Goal: Transaction & Acquisition: Obtain resource

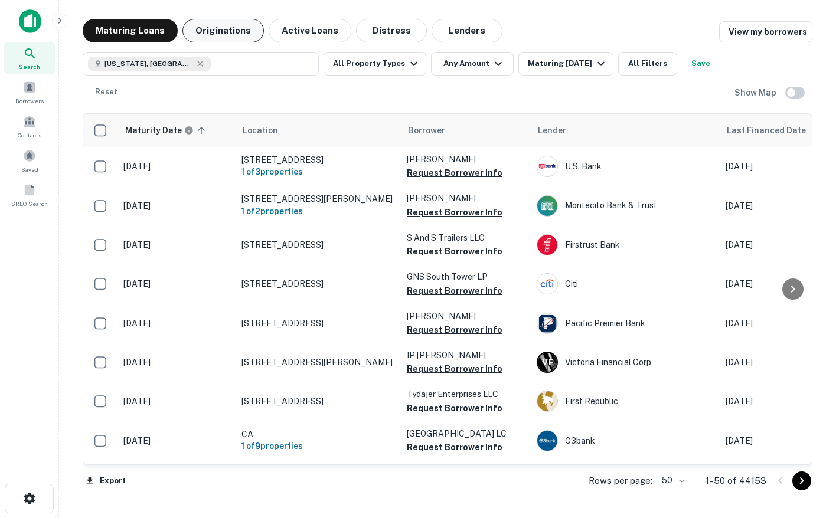
click at [201, 27] on button "Originations" at bounding box center [222, 31] width 81 height 24
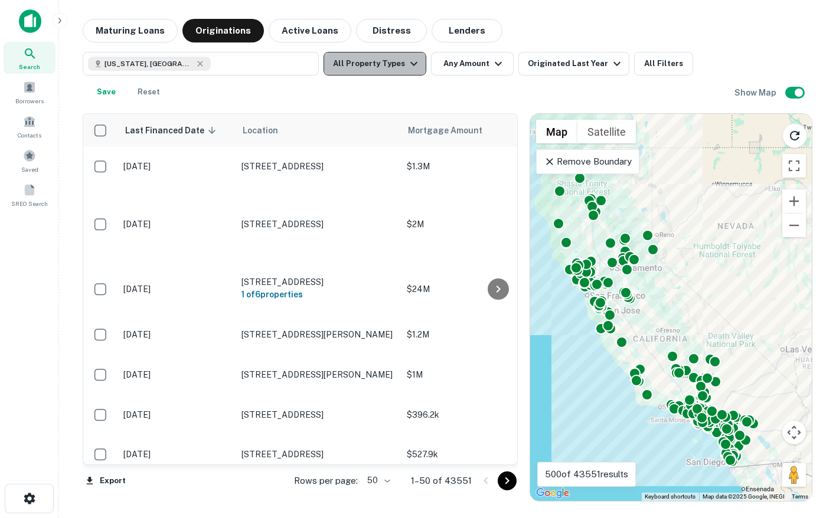
click at [378, 67] on button "All Property Types" at bounding box center [374, 64] width 103 height 24
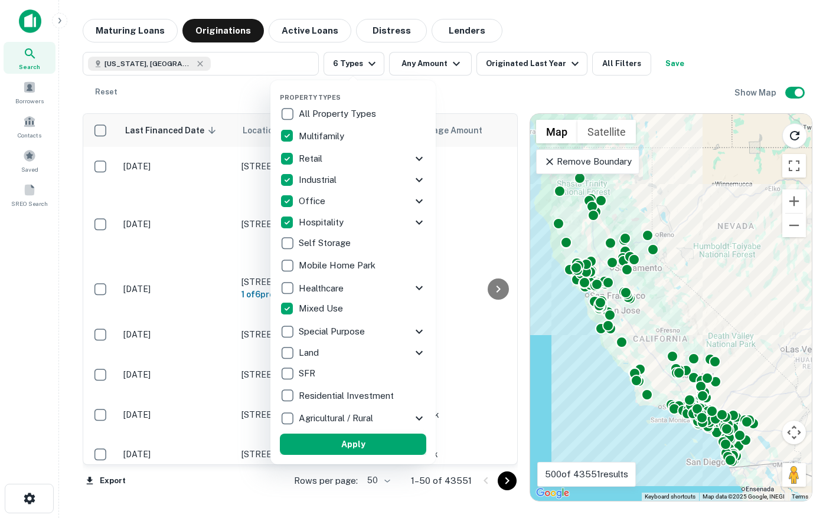
click at [391, 440] on button "Apply" at bounding box center [353, 444] width 146 height 21
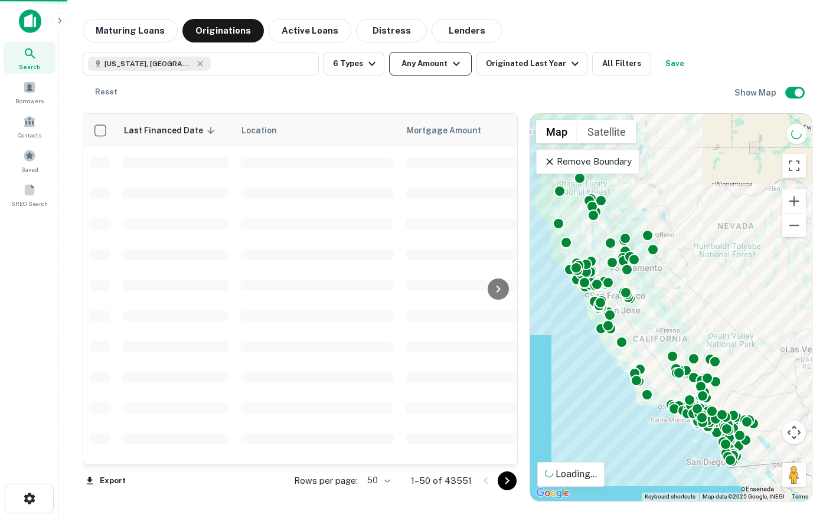
click at [415, 58] on button "Any Amount" at bounding box center [430, 64] width 83 height 24
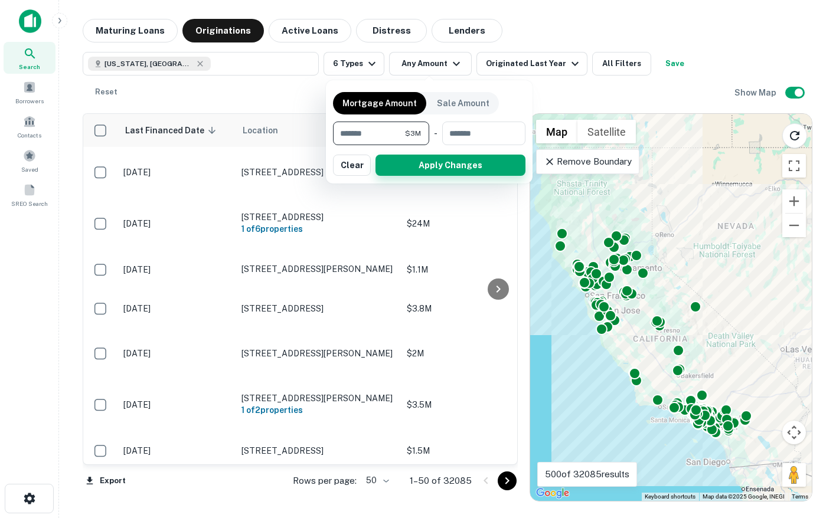
type input "*******"
click at [401, 166] on button "Apply Changes" at bounding box center [450, 165] width 150 height 21
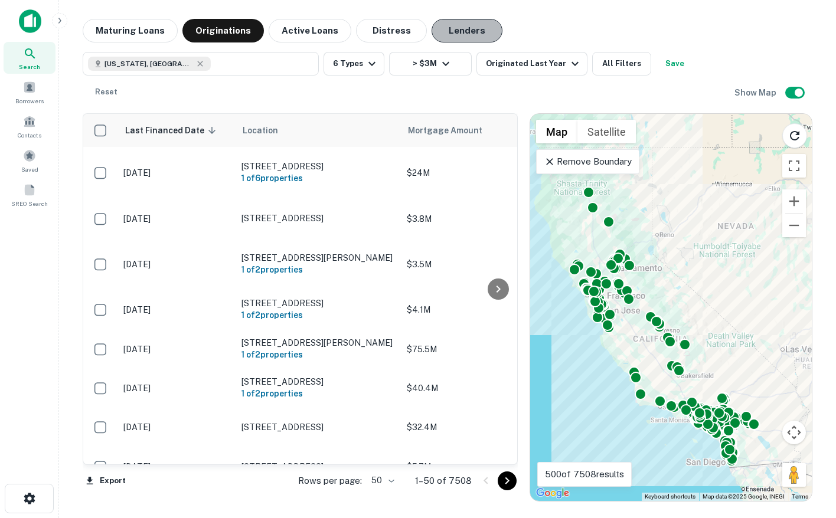
click at [470, 30] on button "Lenders" at bounding box center [466, 31] width 71 height 24
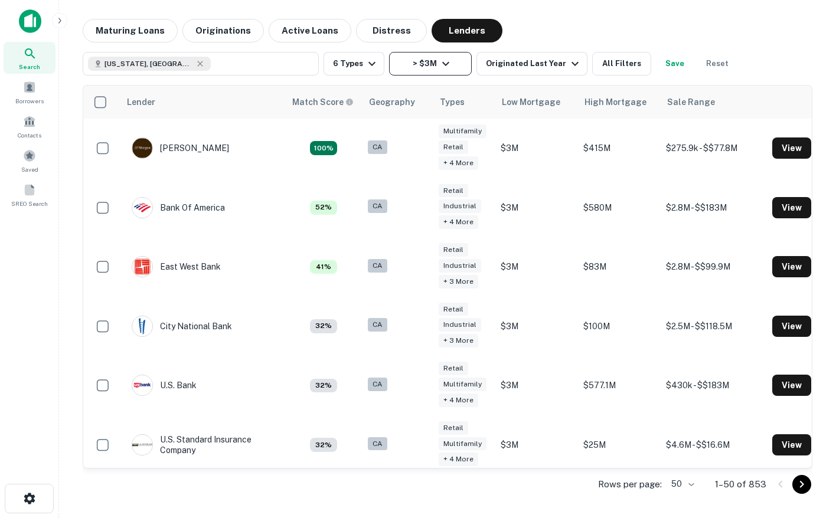
click at [445, 63] on icon "button" at bounding box center [445, 64] width 7 height 4
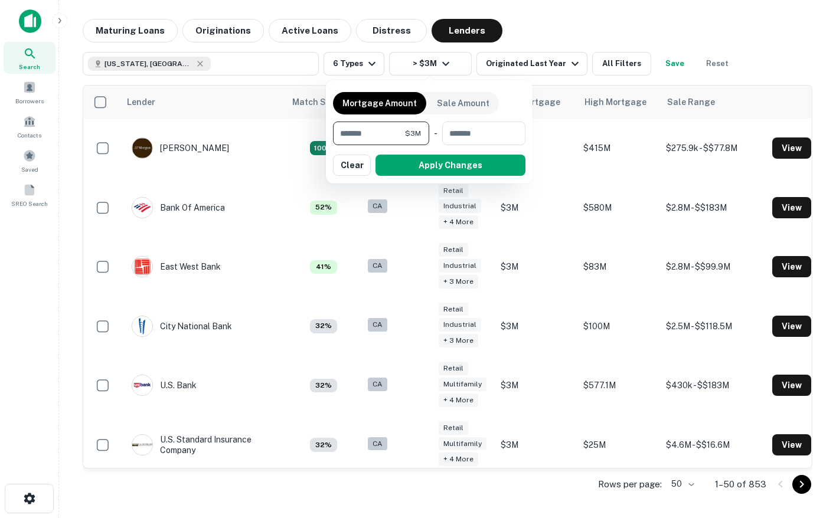
click at [377, 143] on input "*******" at bounding box center [369, 134] width 72 height 24
click at [375, 138] on input "*******" at bounding box center [369, 134] width 72 height 24
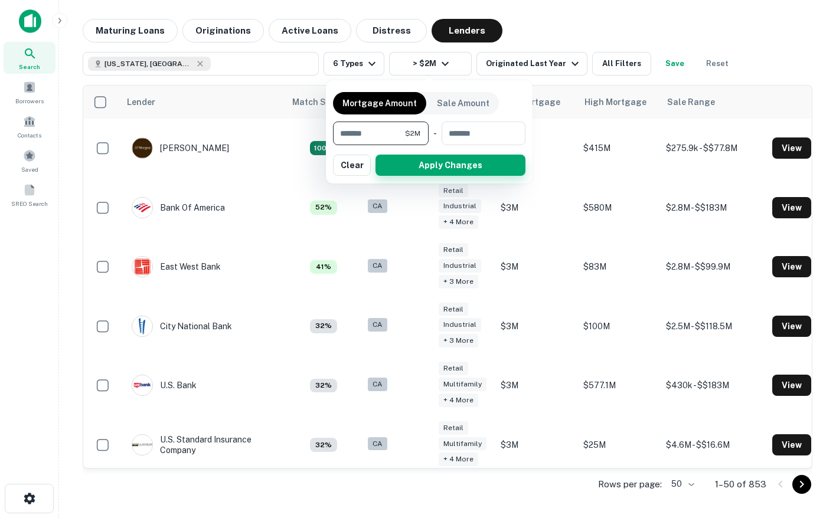
type input "*******"
click at [408, 172] on button "Apply Changes" at bounding box center [450, 165] width 150 height 21
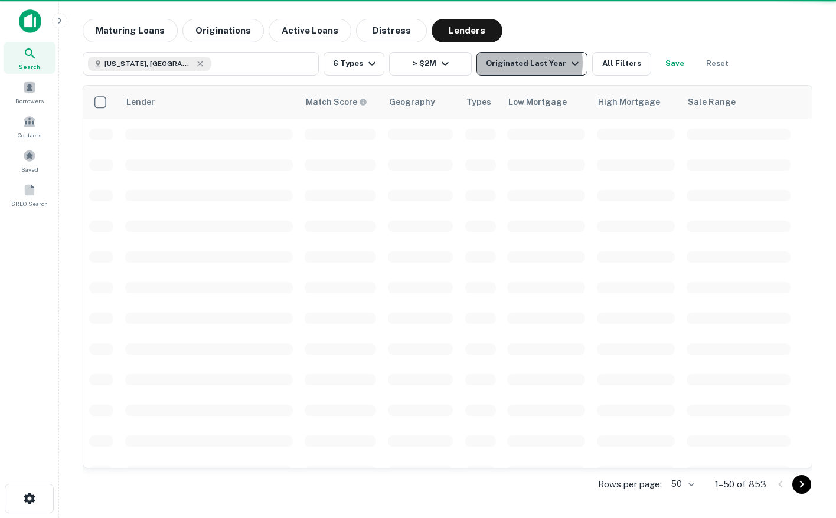
click at [512, 63] on div "Originated Last Year" at bounding box center [534, 64] width 96 height 14
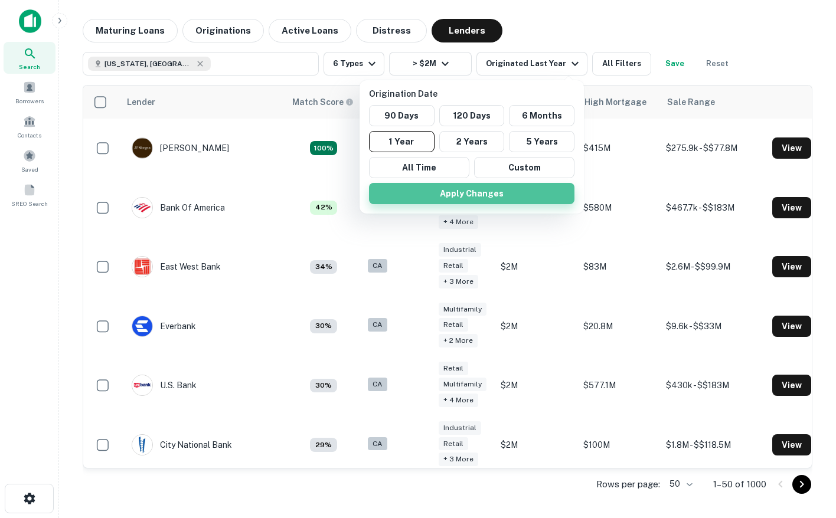
click at [434, 200] on button "Apply Changes" at bounding box center [471, 193] width 205 height 21
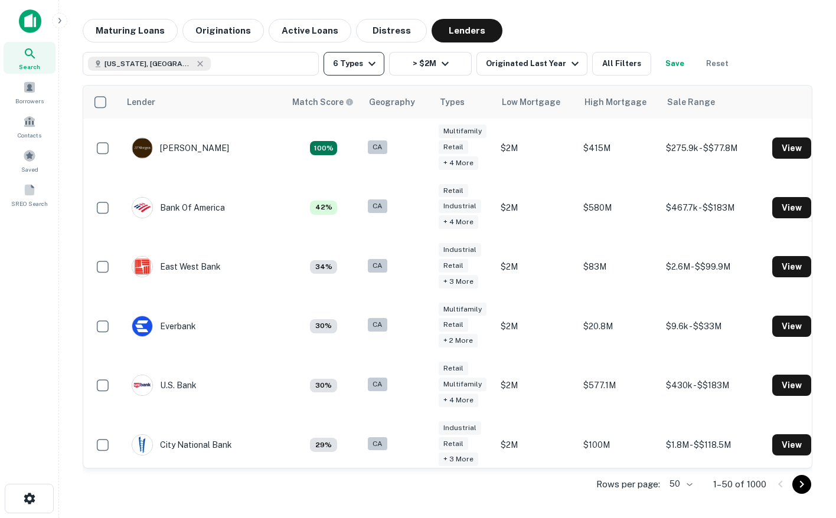
click at [367, 61] on icon "button" at bounding box center [372, 64] width 14 height 14
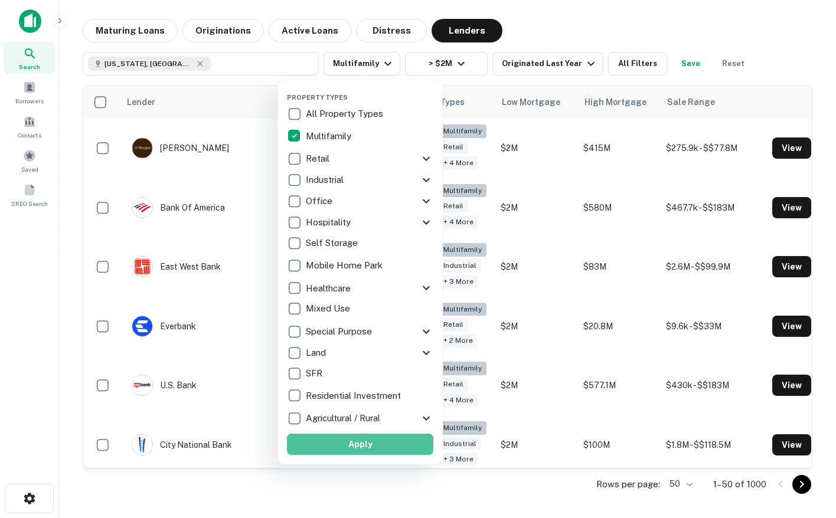
click at [306, 444] on button "Apply" at bounding box center [360, 444] width 146 height 21
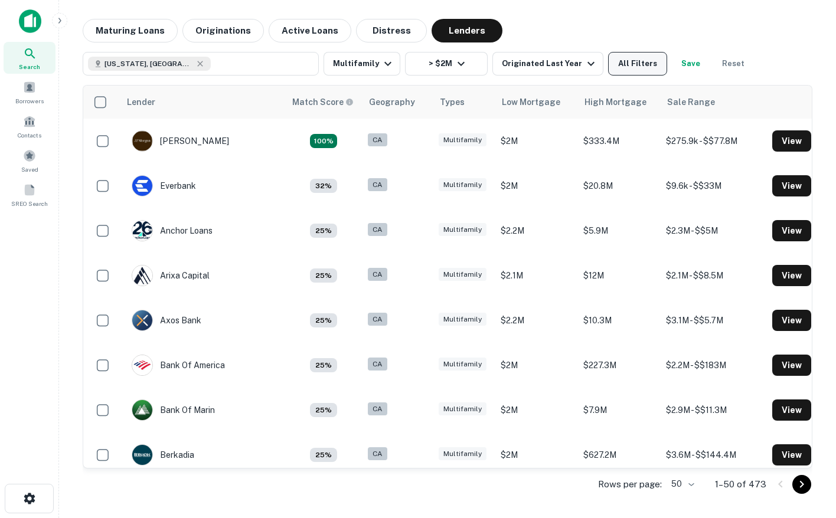
click at [623, 65] on button "All Filters" at bounding box center [637, 64] width 59 height 24
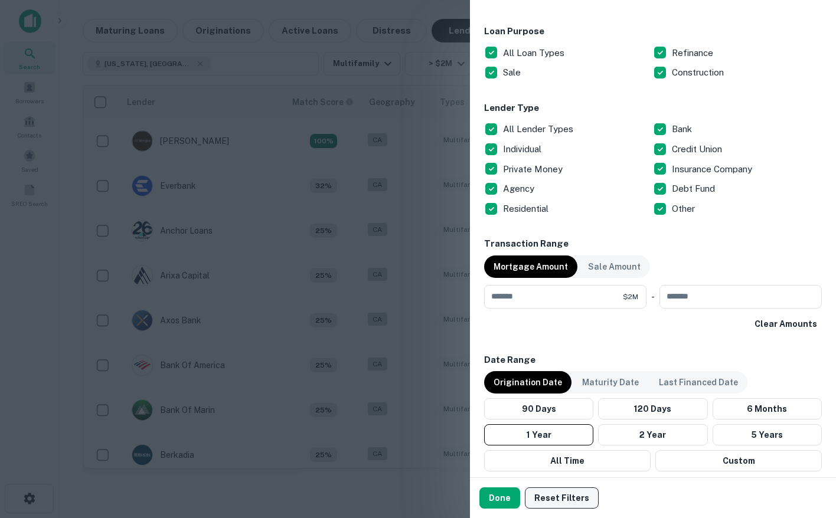
scroll to position [659, 0]
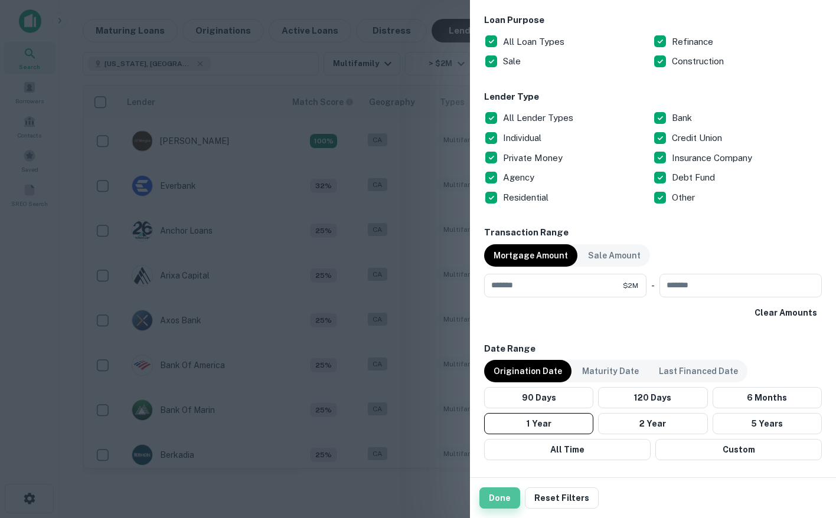
click at [496, 501] on button "Done" at bounding box center [499, 497] width 41 height 21
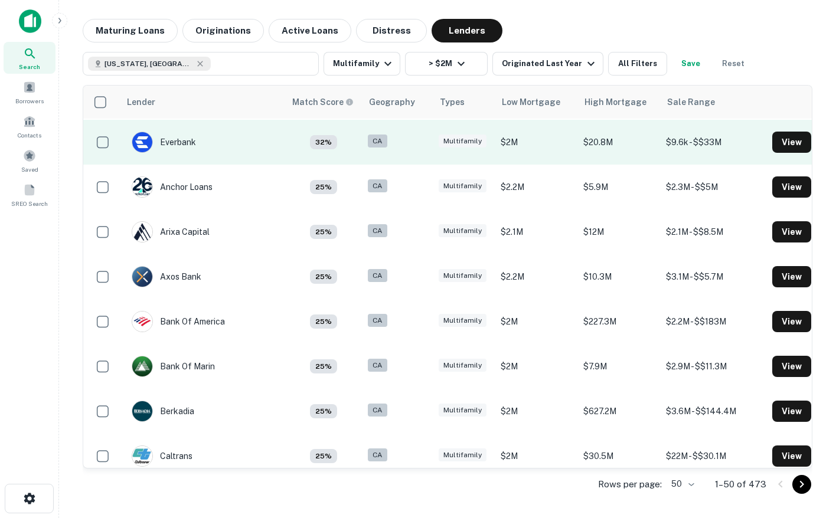
scroll to position [0, 0]
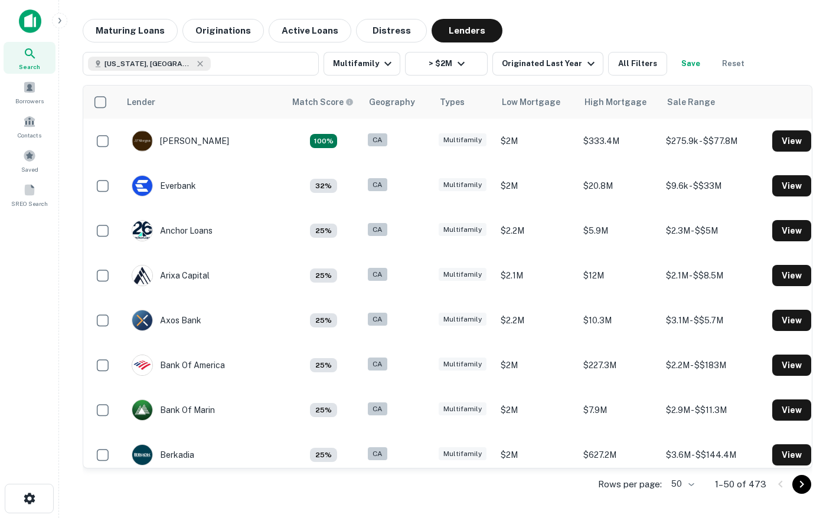
click at [378, 50] on div "California, USA Multifamily > $2M Originated Last Year All Filters Save Reset" at bounding box center [447, 58] width 729 height 33
click at [372, 64] on button "Multifamily" at bounding box center [361, 64] width 77 height 24
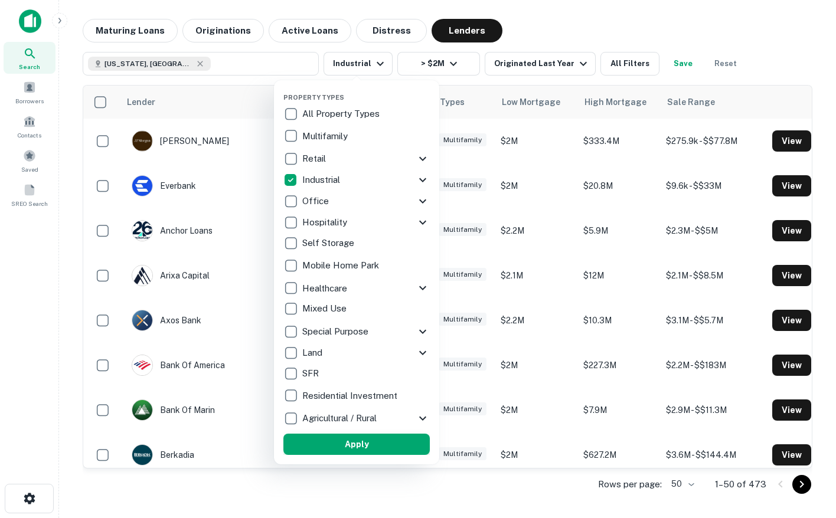
click at [333, 439] on button "Apply" at bounding box center [356, 444] width 146 height 21
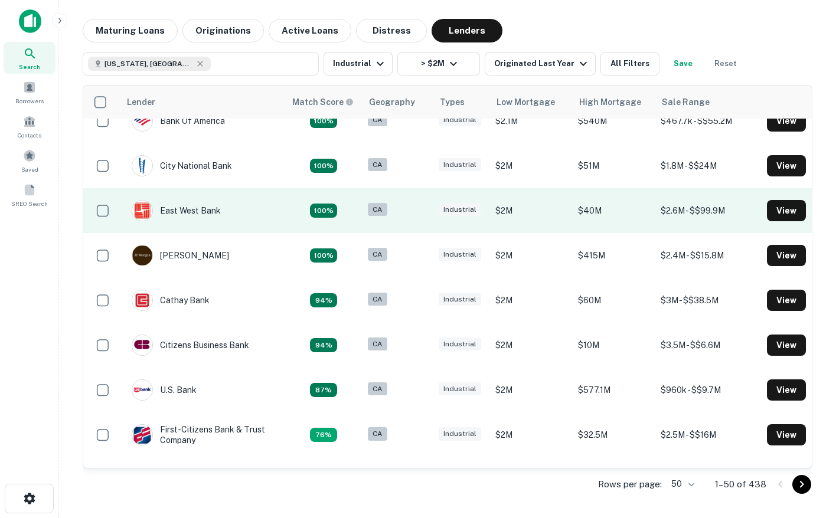
scroll to position [71, 0]
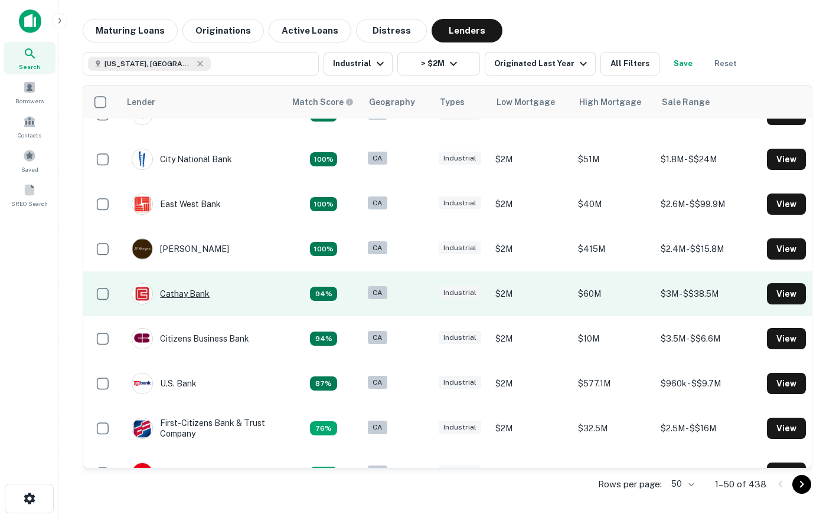
click at [195, 297] on div "Cathay Bank" at bounding box center [171, 293] width 78 height 21
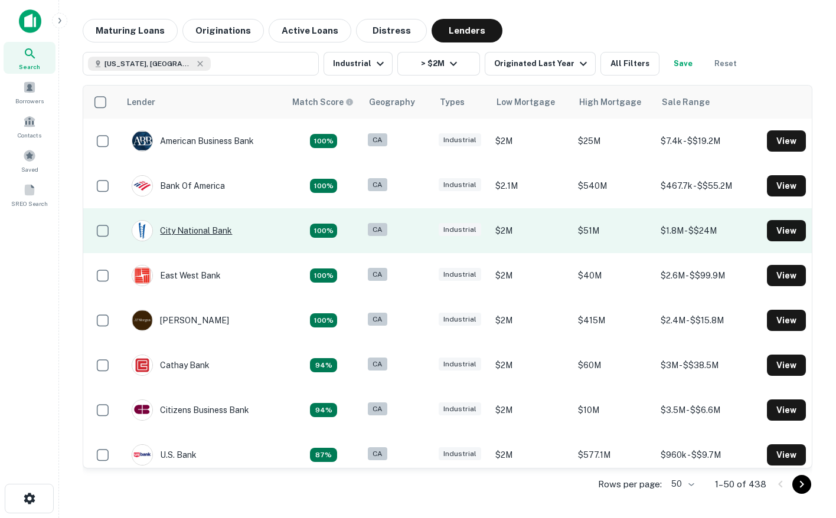
click at [191, 233] on div "City National Bank" at bounding box center [182, 230] width 100 height 21
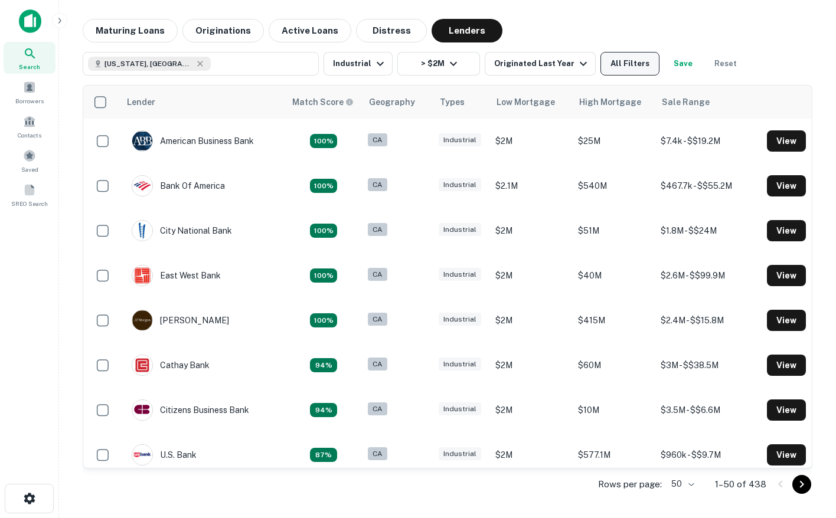
click at [635, 70] on button "All Filters" at bounding box center [629, 64] width 59 height 24
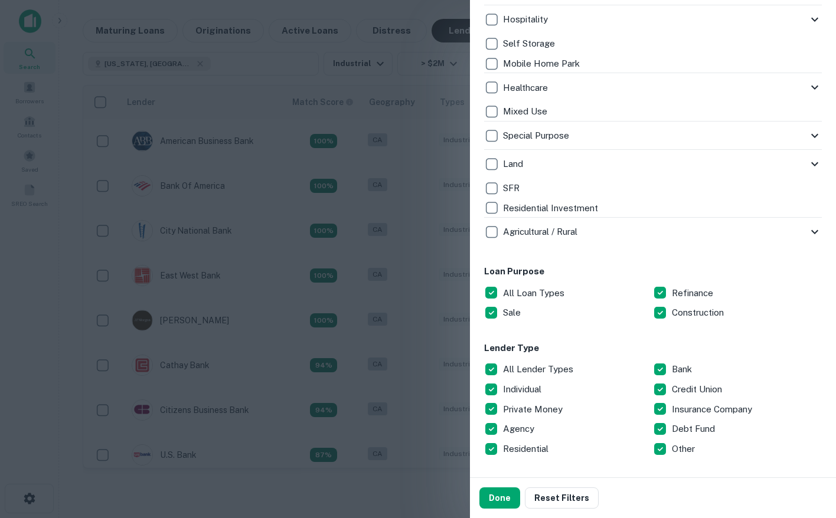
scroll to position [516, 0]
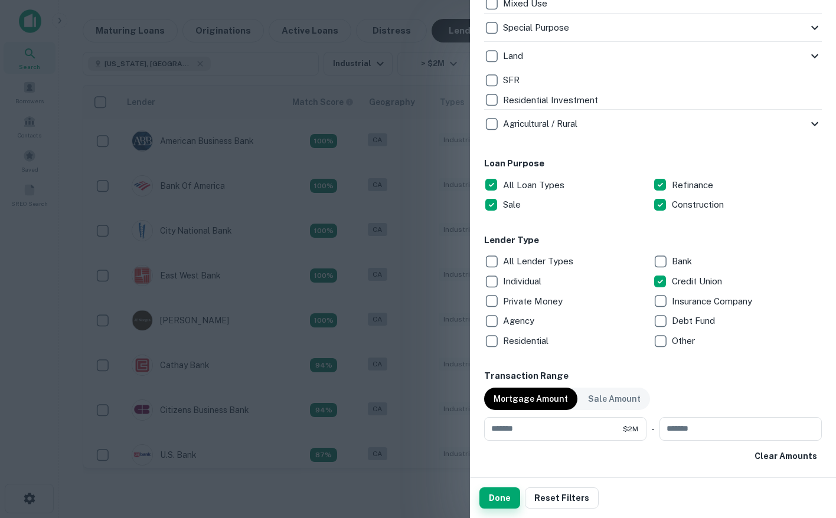
click at [506, 495] on button "Done" at bounding box center [499, 497] width 41 height 21
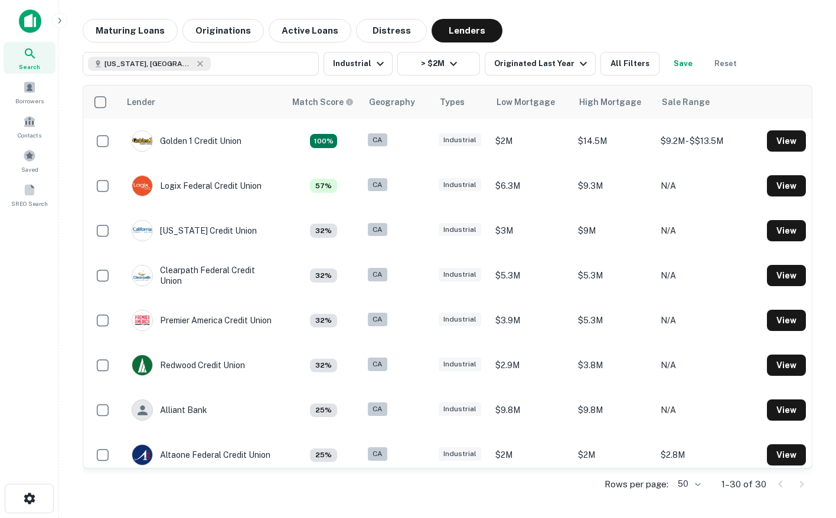
click at [617, 79] on div "Lender Match Score Geography Types Low Mortgage High Mortgage Sale Range Golden…" at bounding box center [447, 289] width 729 height 426
click at [617, 67] on button "All Filters" at bounding box center [629, 64] width 59 height 24
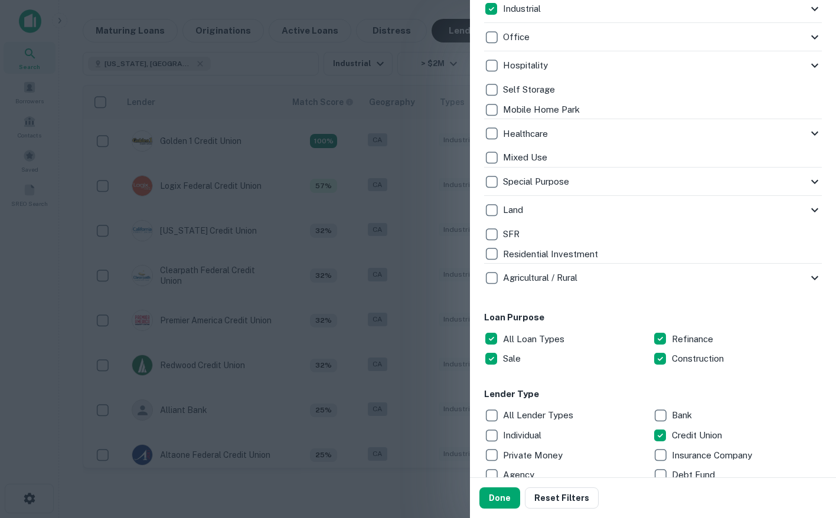
scroll to position [388, 0]
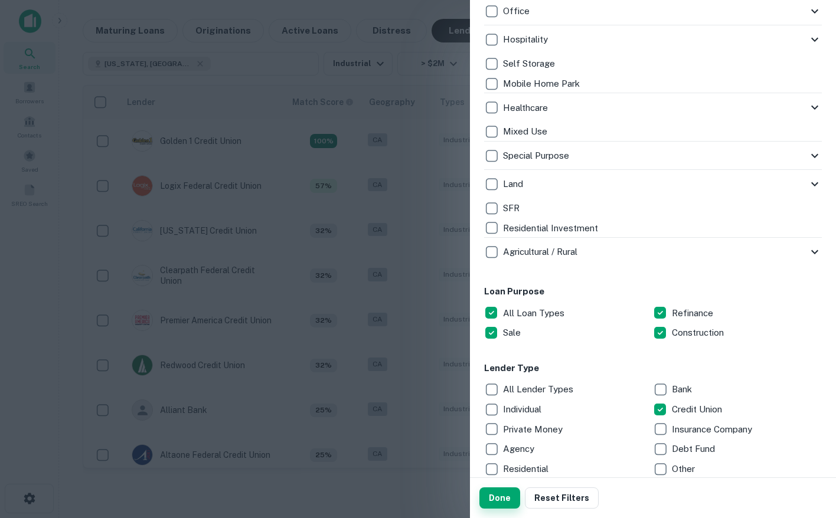
click at [505, 496] on button "Done" at bounding box center [499, 497] width 41 height 21
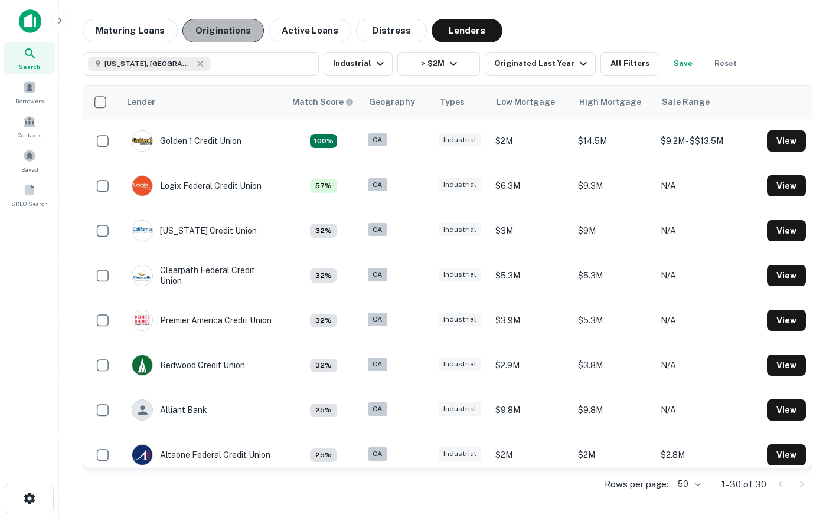
click at [230, 25] on button "Originations" at bounding box center [222, 31] width 81 height 24
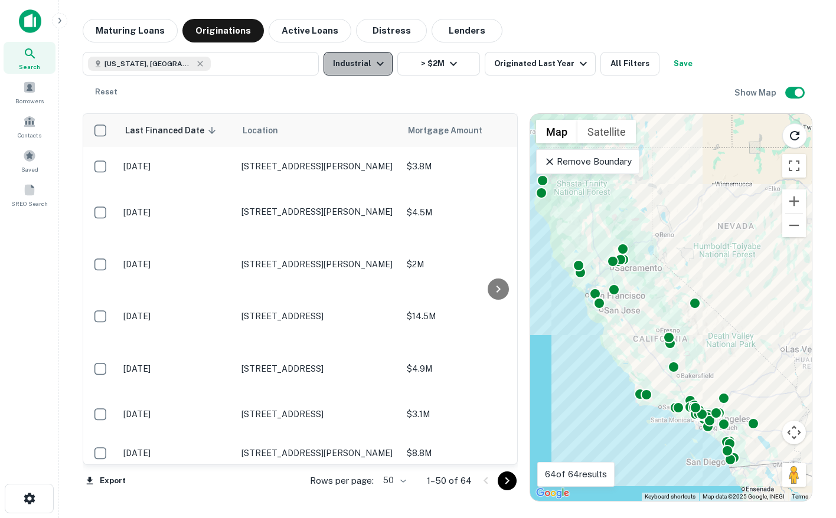
click at [369, 73] on button "Industrial" at bounding box center [357, 64] width 69 height 24
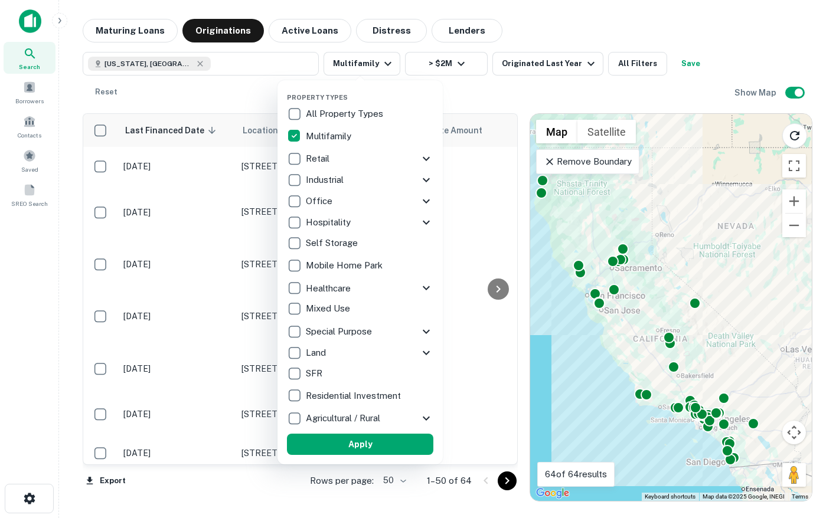
click at [138, 31] on div at bounding box center [418, 259] width 836 height 518
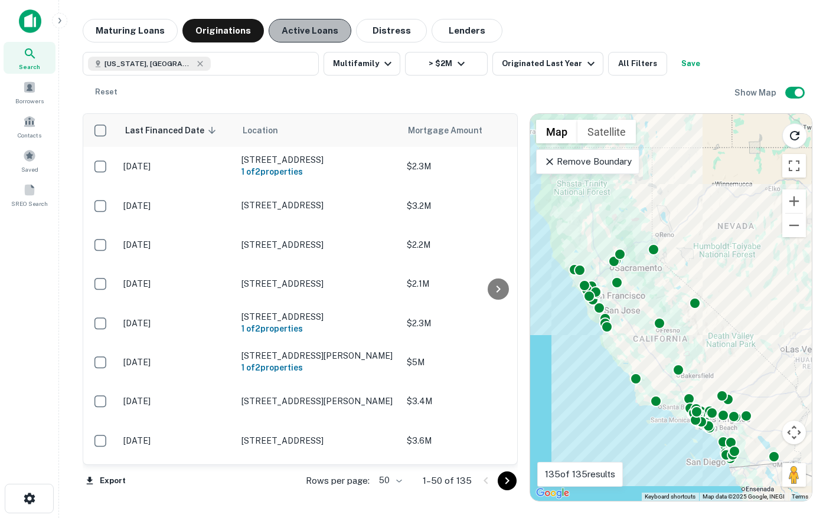
click at [316, 31] on button "Active Loans" at bounding box center [310, 31] width 83 height 24
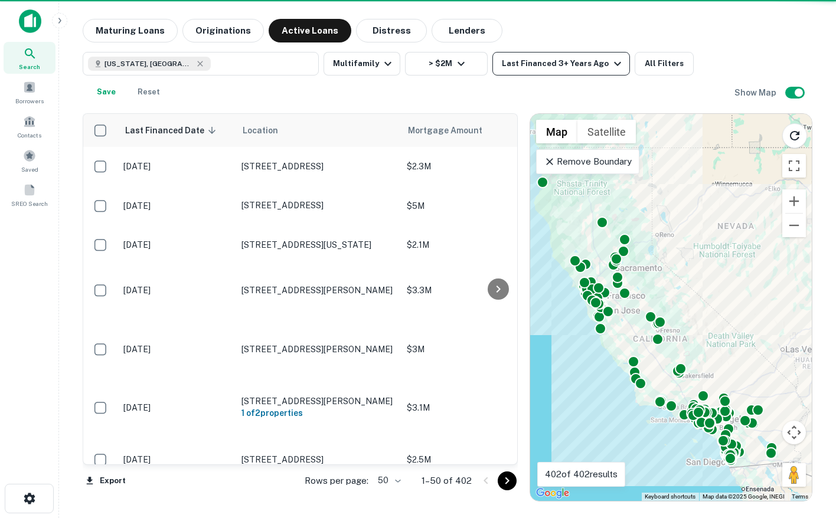
click at [564, 66] on div "Last Financed 3+ Years Ago" at bounding box center [563, 64] width 123 height 14
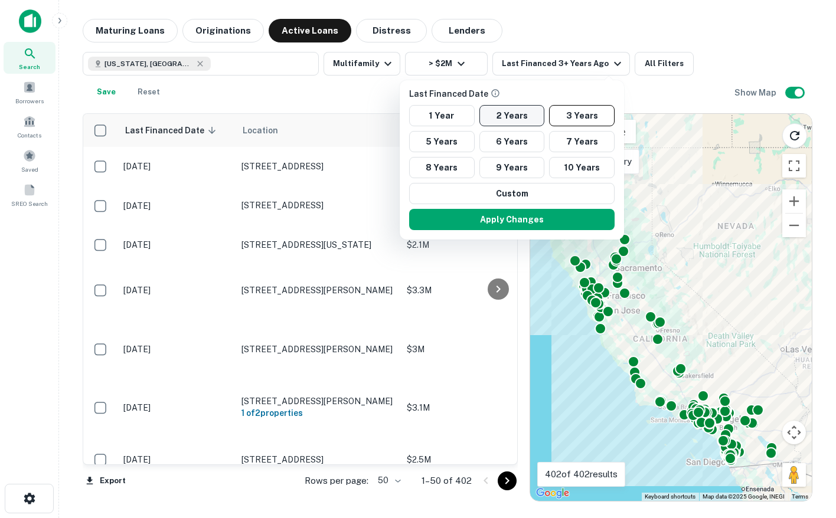
click at [508, 114] on button "2 Years" at bounding box center [512, 115] width 66 height 21
click at [479, 215] on button "Apply Changes" at bounding box center [510, 219] width 205 height 21
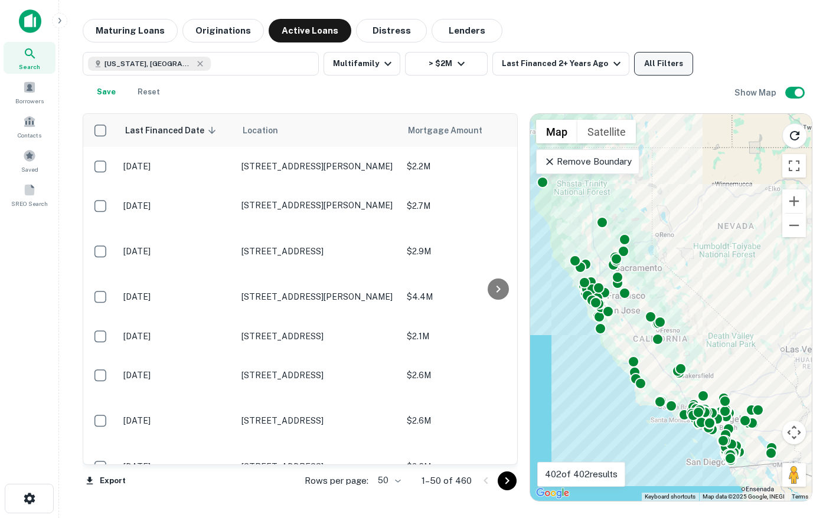
click at [664, 61] on button "All Filters" at bounding box center [663, 64] width 59 height 24
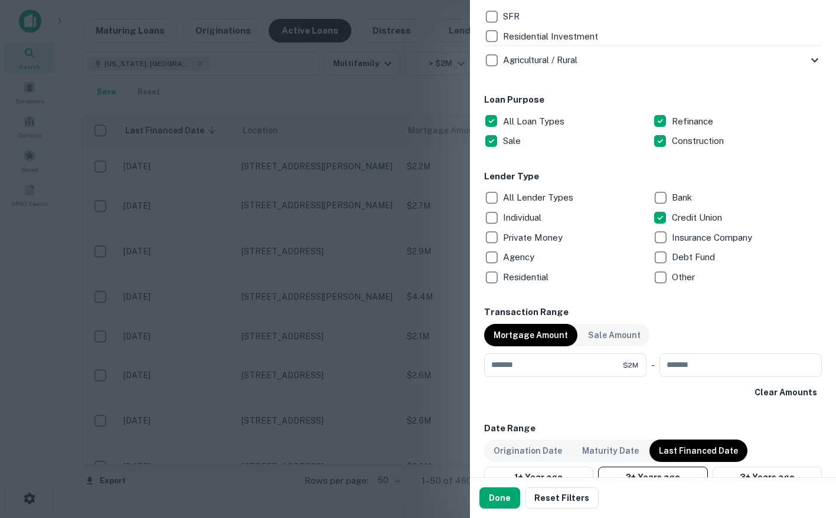
scroll to position [603, 0]
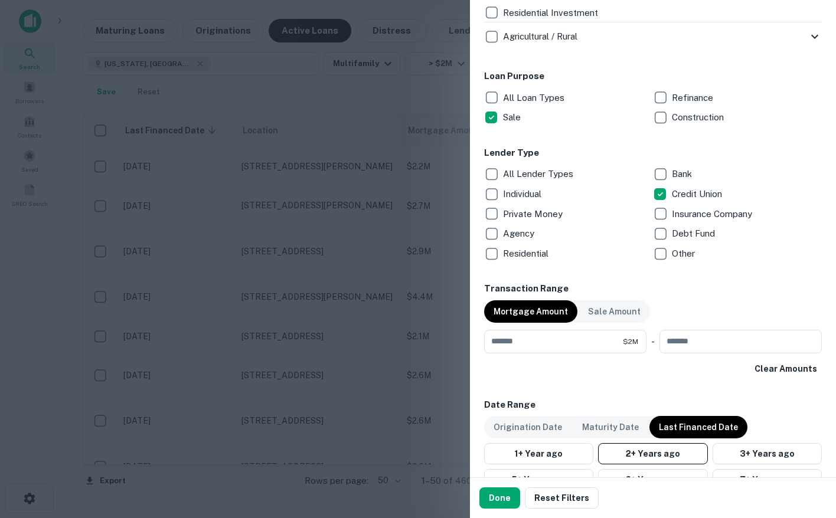
click at [503, 118] on p "Sale" at bounding box center [513, 117] width 20 height 14
click at [677, 122] on p "Construction" at bounding box center [699, 117] width 54 height 14
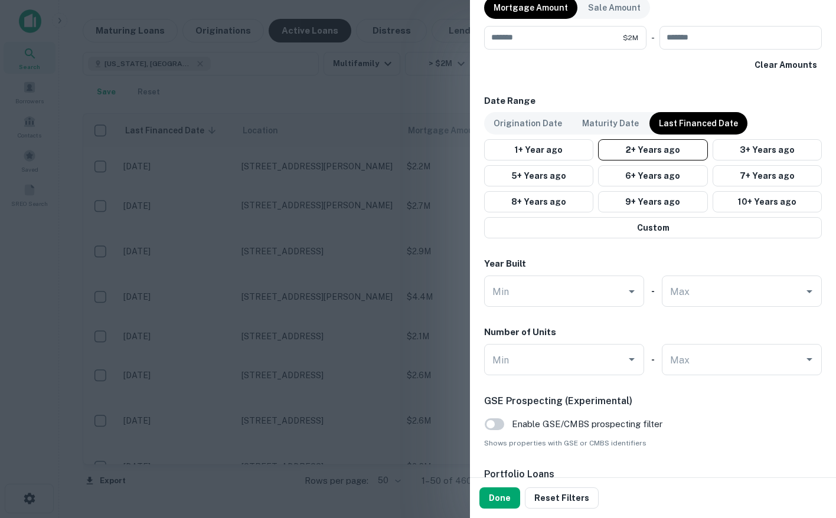
scroll to position [984, 0]
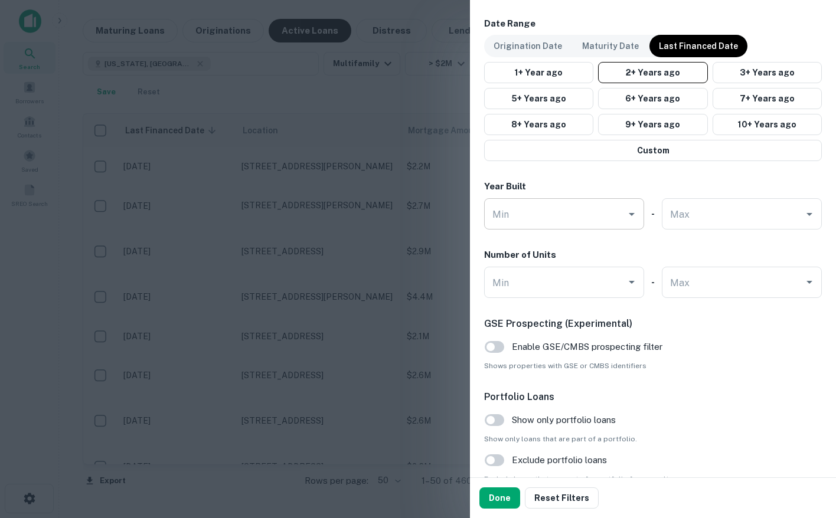
click at [587, 219] on input "Min" at bounding box center [555, 214] width 132 height 21
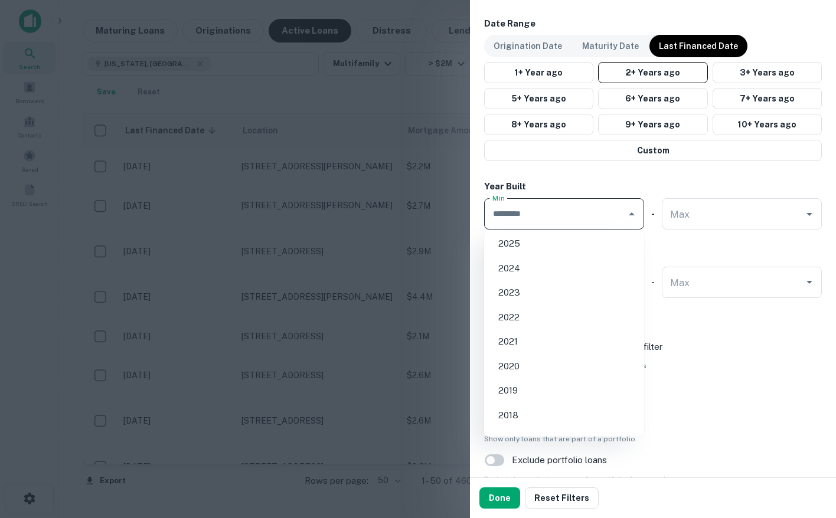
click at [591, 185] on div "Year Built" at bounding box center [653, 187] width 338 height 14
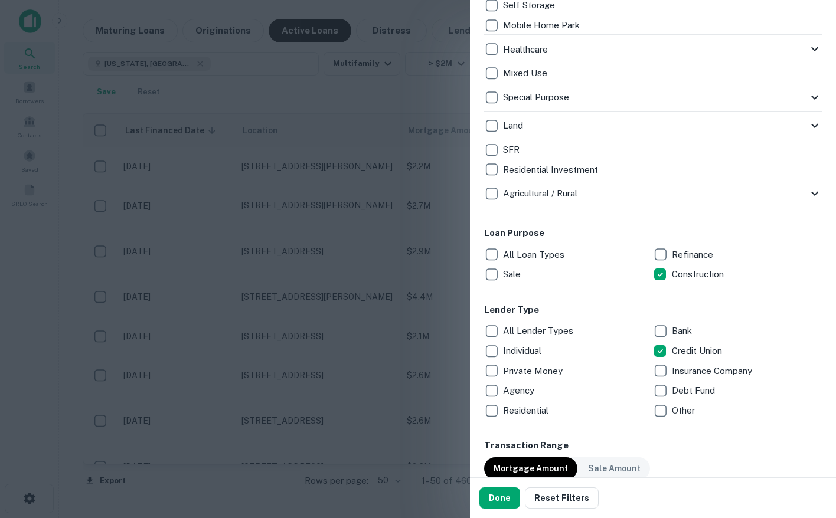
scroll to position [449, 0]
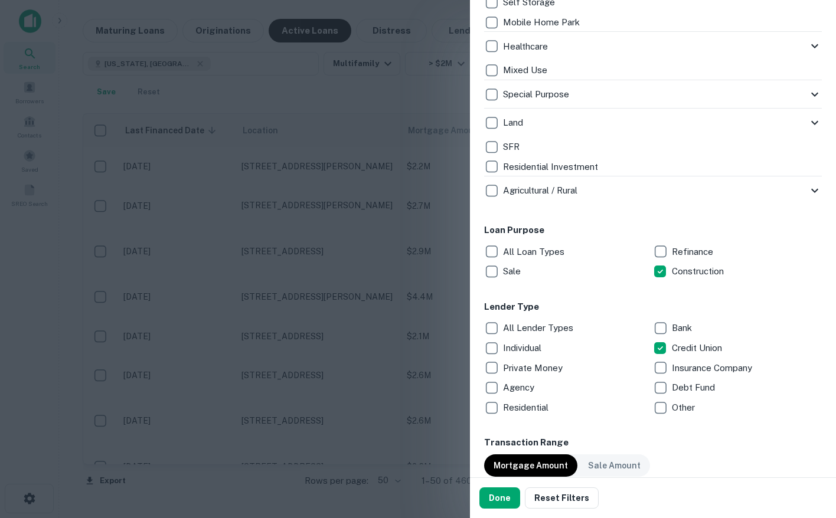
click at [522, 331] on p "All Lender Types" at bounding box center [539, 328] width 73 height 14
click at [492, 498] on button "Done" at bounding box center [499, 497] width 41 height 21
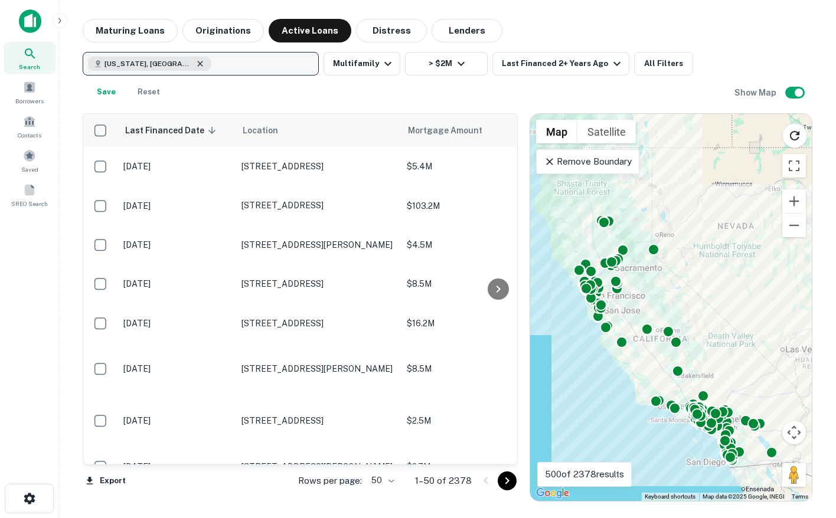
click at [195, 65] on icon "button" at bounding box center [199, 63] width 9 height 9
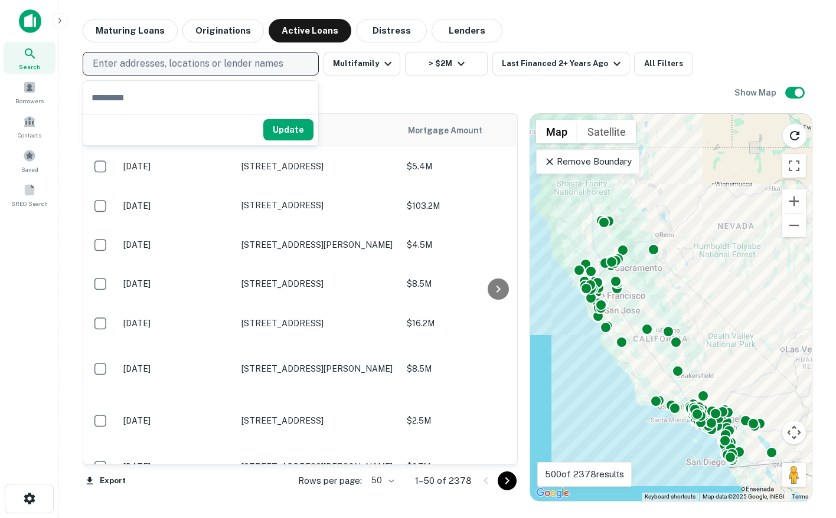
click at [189, 67] on p "Enter addresses, locations or lender names" at bounding box center [188, 64] width 191 height 14
click at [176, 68] on p "Enter addresses, locations or lender names" at bounding box center [188, 64] width 191 height 14
type input "******"
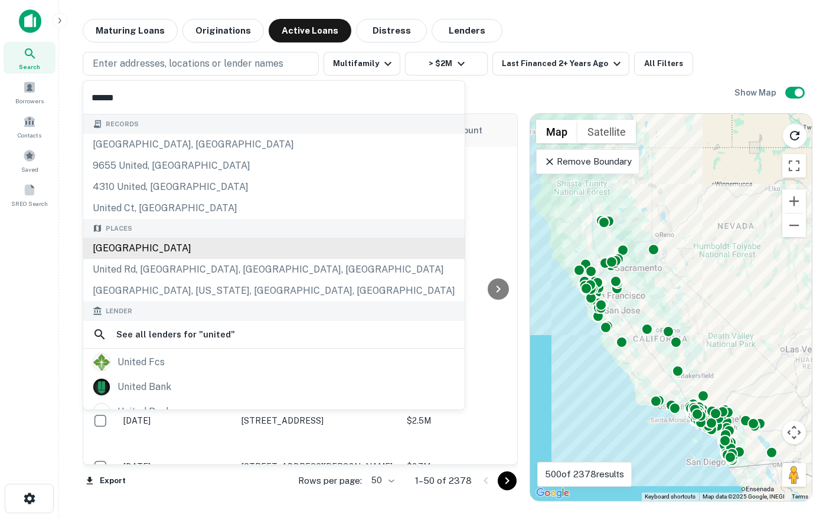
click at [148, 248] on div "United States" at bounding box center [273, 248] width 381 height 21
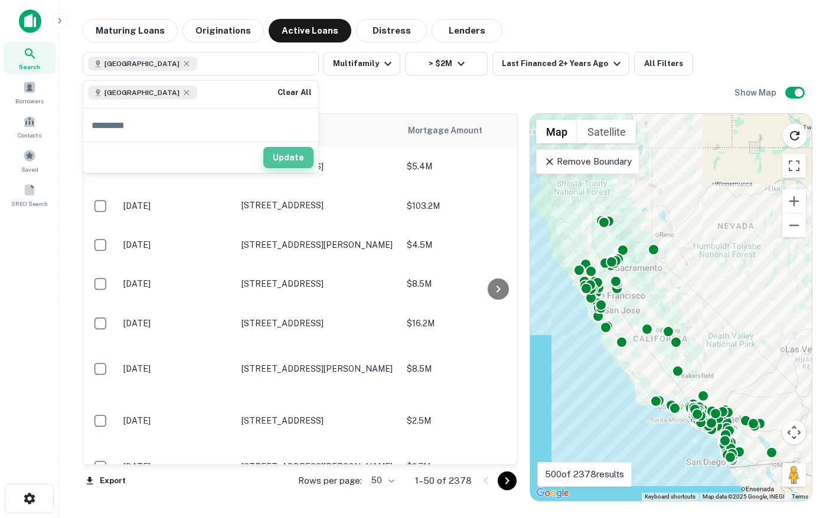
click at [301, 162] on button "Update" at bounding box center [288, 157] width 50 height 21
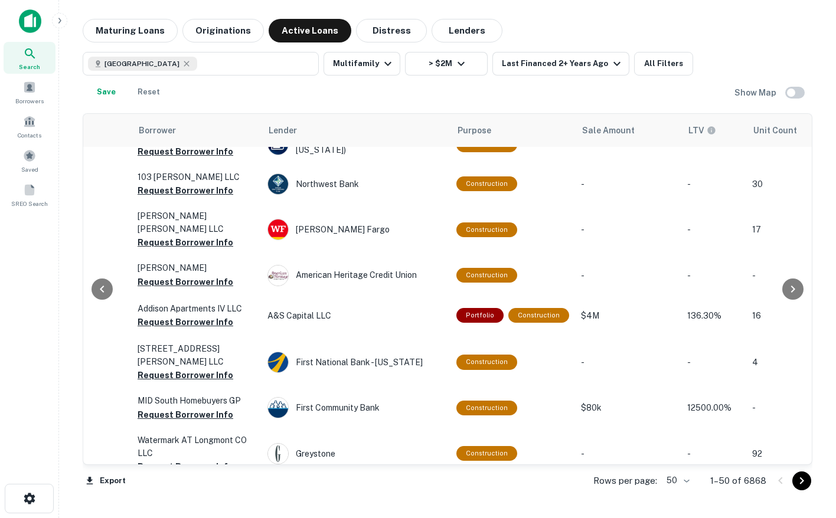
scroll to position [290, 399]
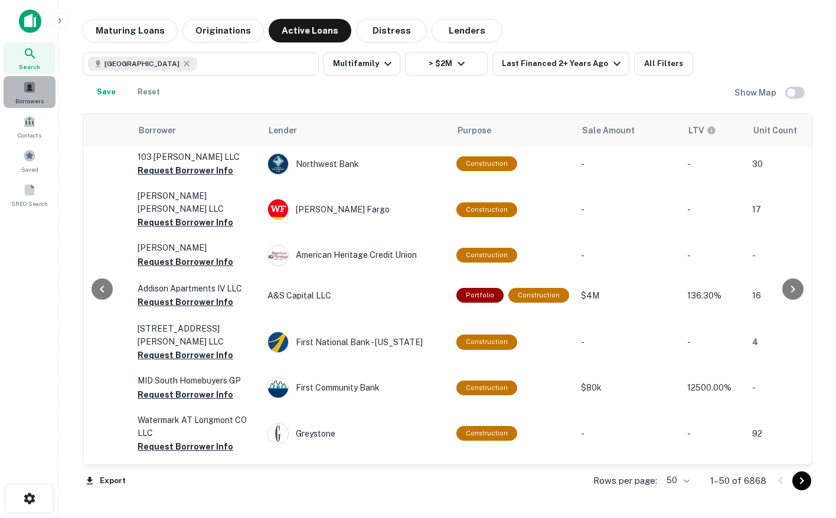
click at [34, 93] on span at bounding box center [29, 87] width 13 height 13
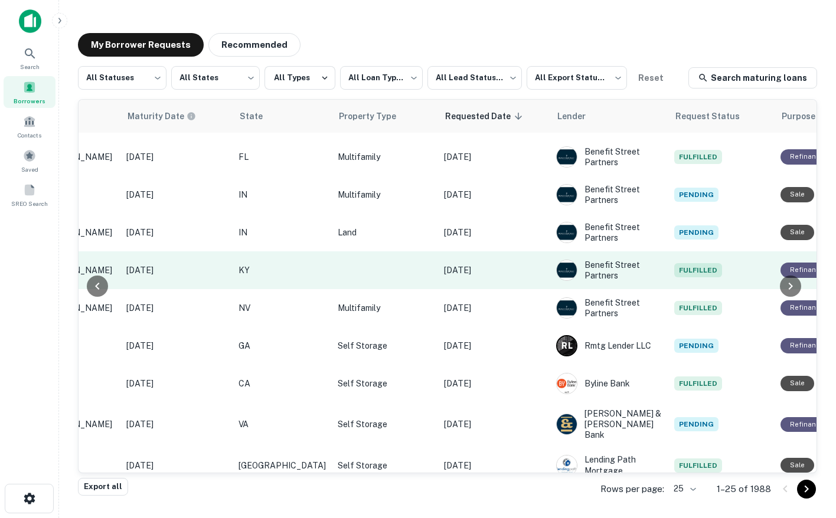
scroll to position [290, 650]
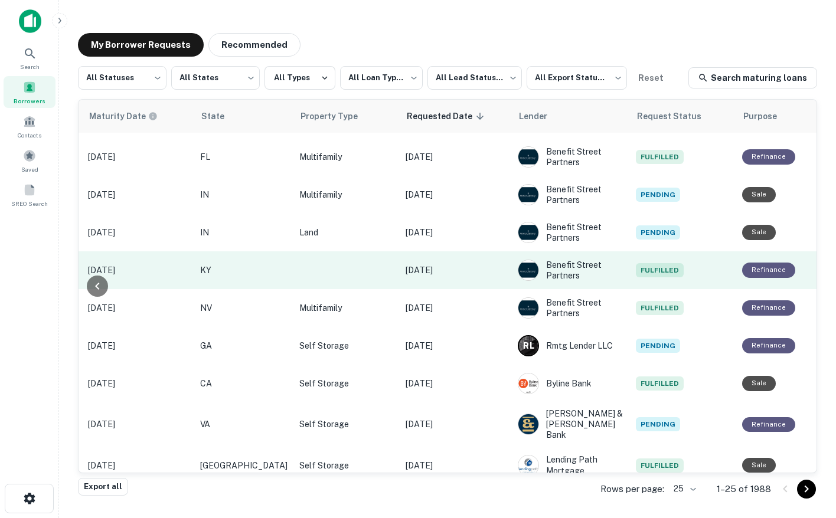
click at [449, 252] on td "Oct 13, 2025" at bounding box center [456, 270] width 112 height 38
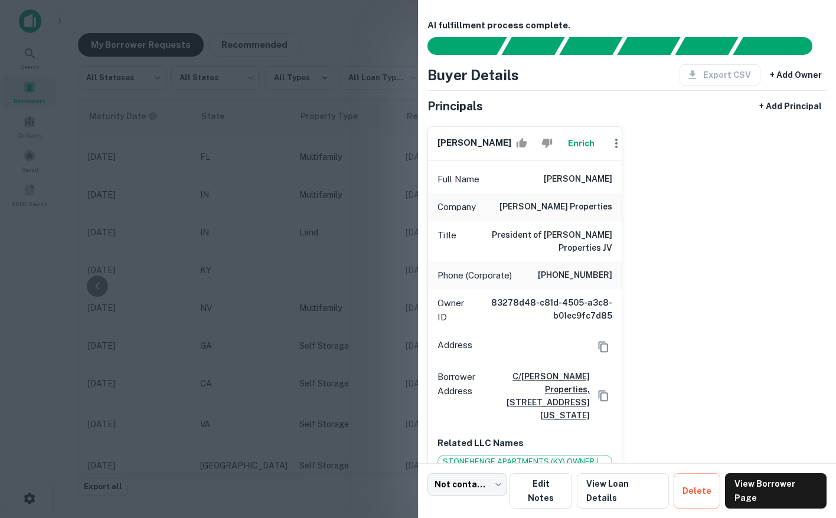
click at [353, 266] on div at bounding box center [418, 259] width 836 height 518
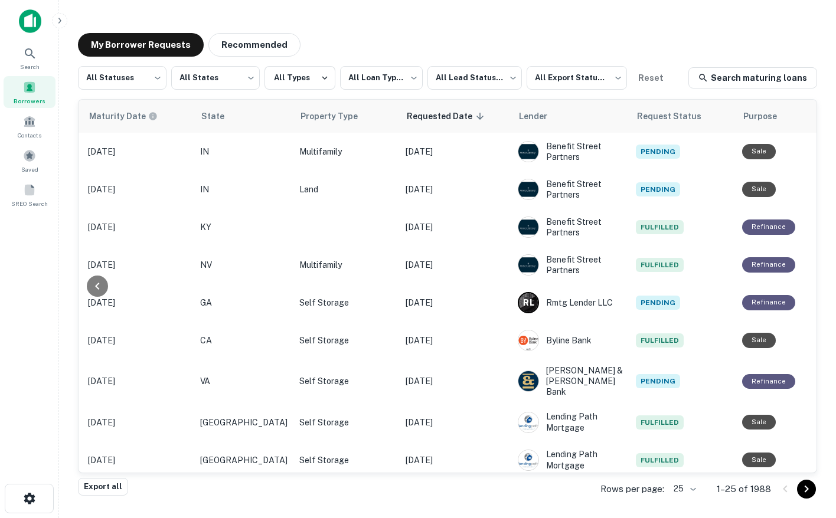
scroll to position [392, 650]
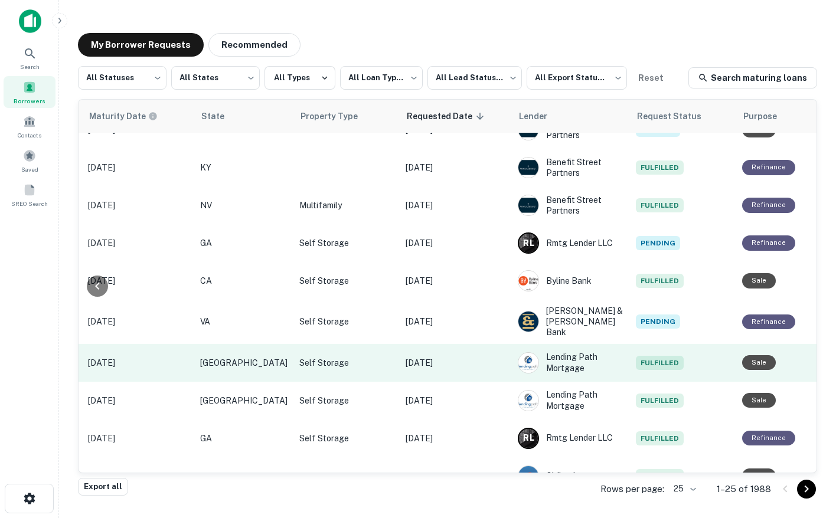
click at [430, 356] on p "Oct 10, 2025" at bounding box center [455, 362] width 100 height 13
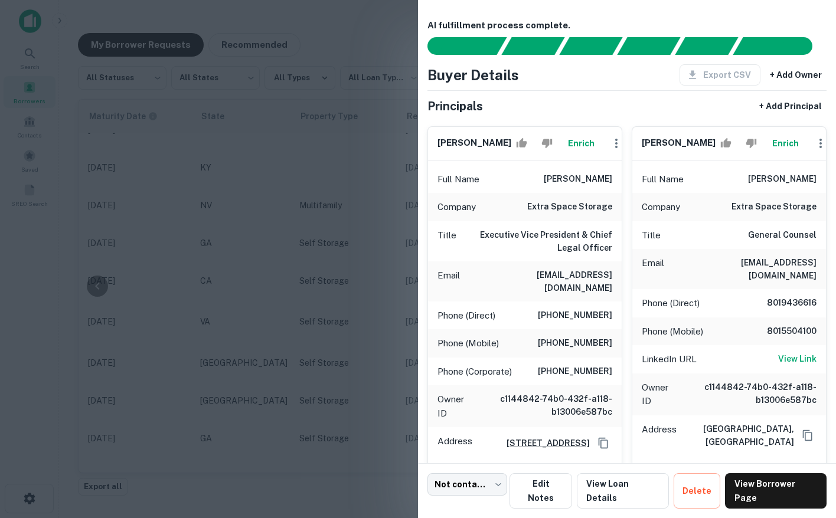
click at [178, 93] on div at bounding box center [418, 259] width 836 height 518
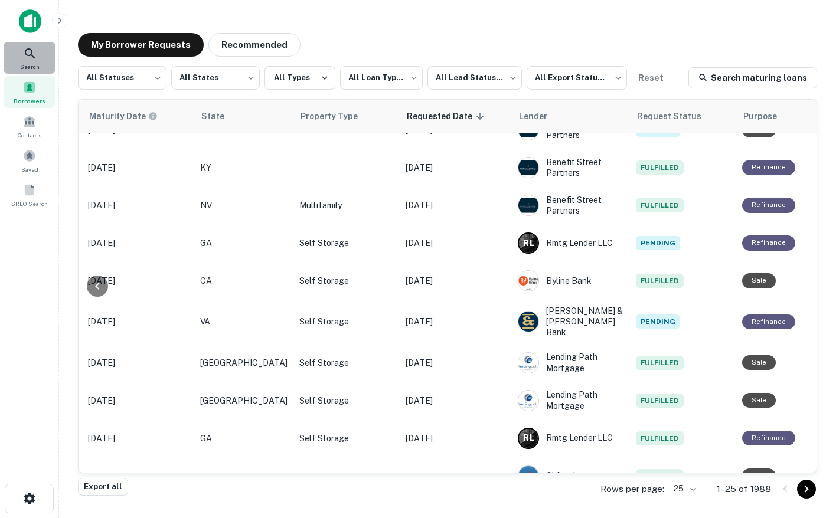
click at [34, 48] on icon at bounding box center [30, 54] width 14 height 14
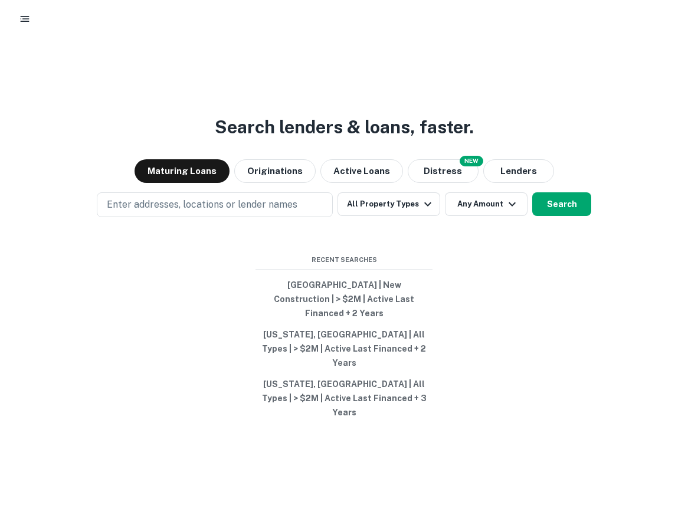
click at [145, 110] on div "Search lenders & loans, faster. Maturing Loans Originations Active Loans NEW Di…" at bounding box center [344, 311] width 688 height 518
click at [20, 11] on button "button" at bounding box center [24, 18] width 21 height 21
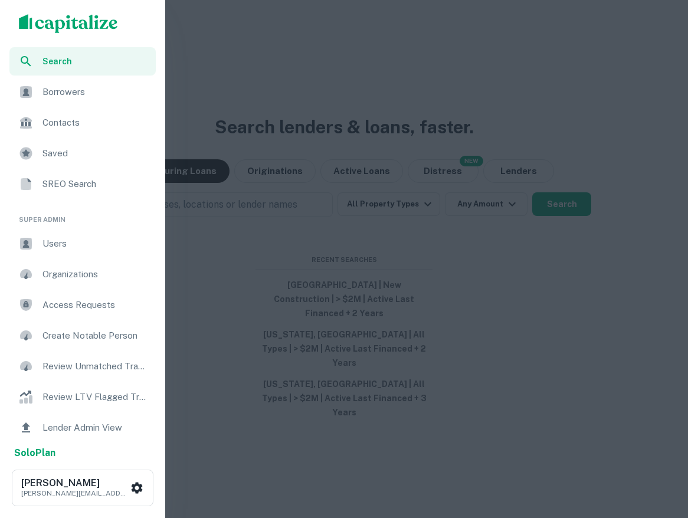
click at [95, 244] on span "Users" at bounding box center [95, 244] width 106 height 14
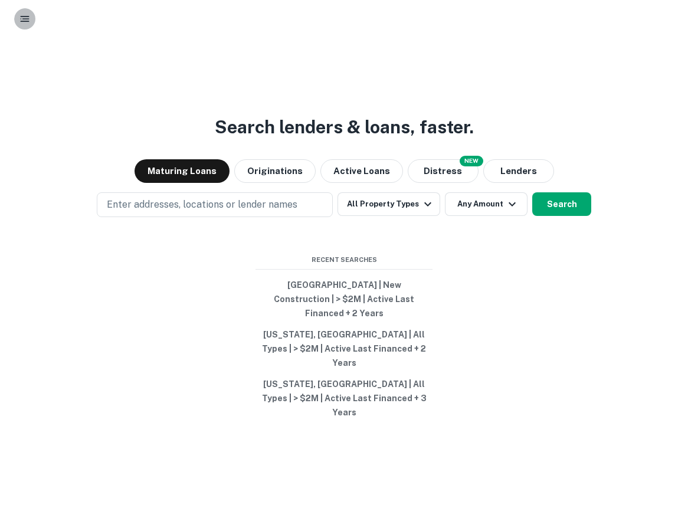
click at [25, 19] on icon "button" at bounding box center [25, 19] width 12 height 12
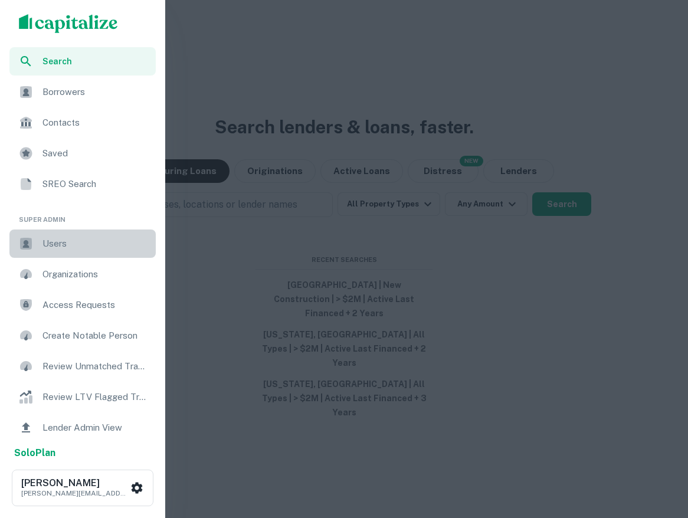
click at [50, 250] on div "Users" at bounding box center [82, 244] width 146 height 28
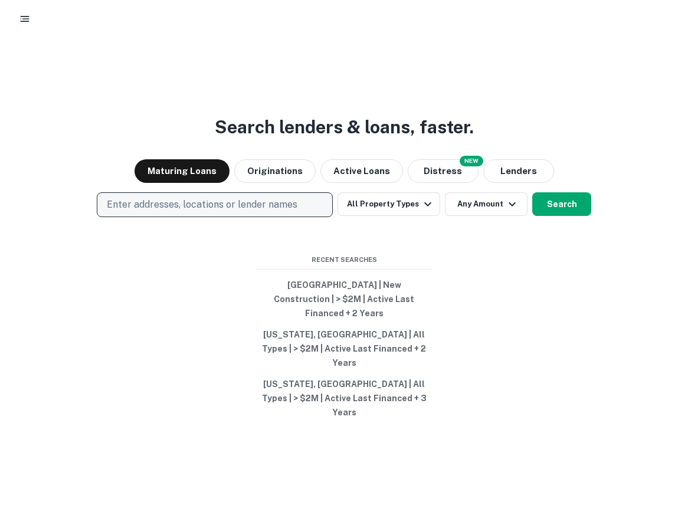
click at [169, 212] on p "Enter addresses, locations or lender names" at bounding box center [202, 205] width 191 height 14
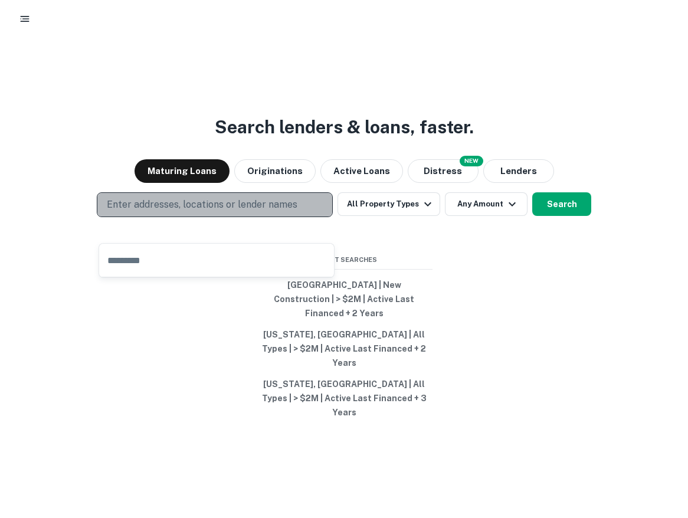
click at [228, 212] on p "Enter addresses, locations or lender names" at bounding box center [202, 205] width 191 height 14
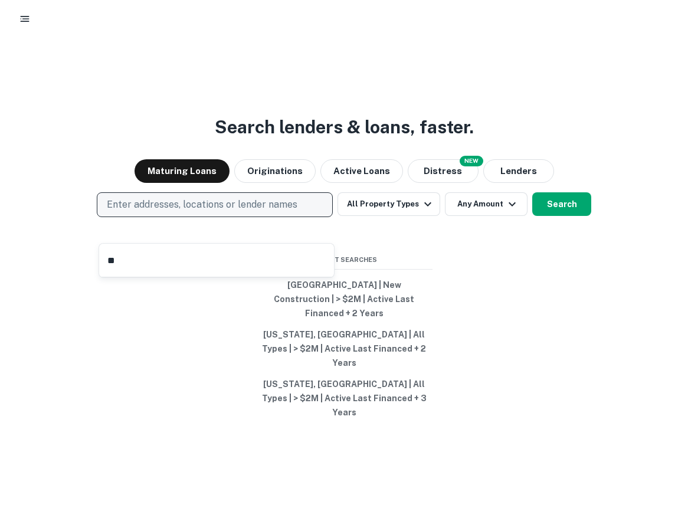
type input "**"
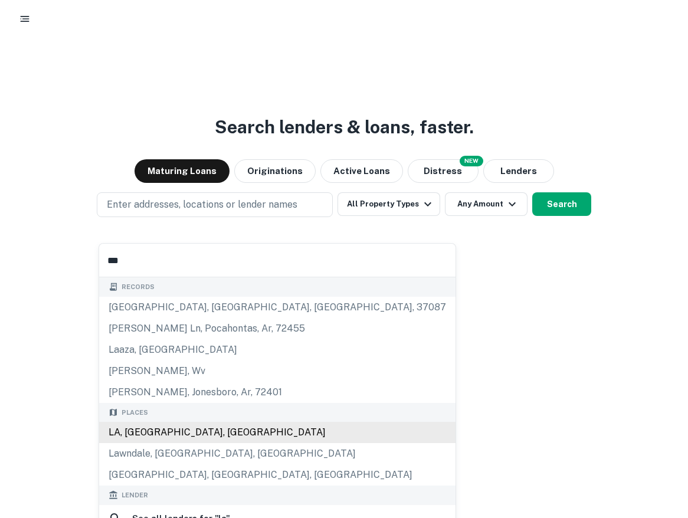
click at [134, 428] on div "LA, CA, USA" at bounding box center [277, 432] width 356 height 21
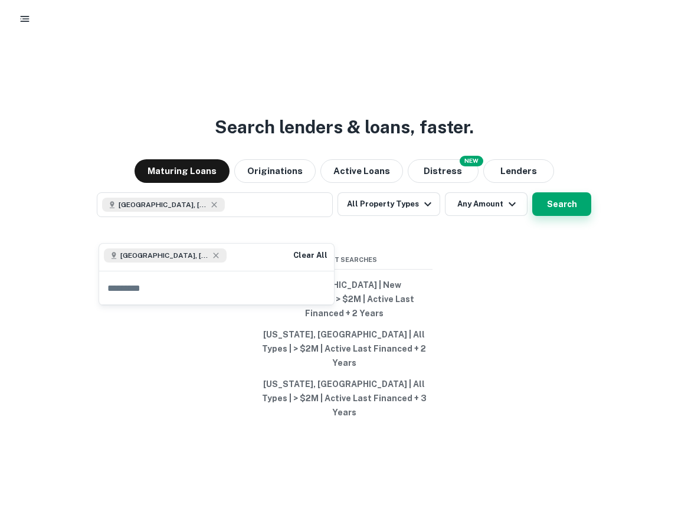
click at [551, 216] on button "Search" at bounding box center [561, 204] width 59 height 24
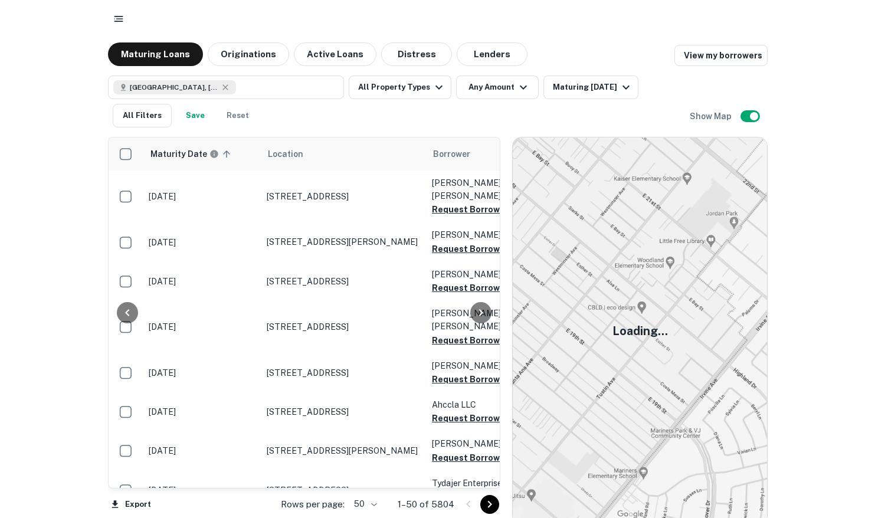
scroll to position [392, 0]
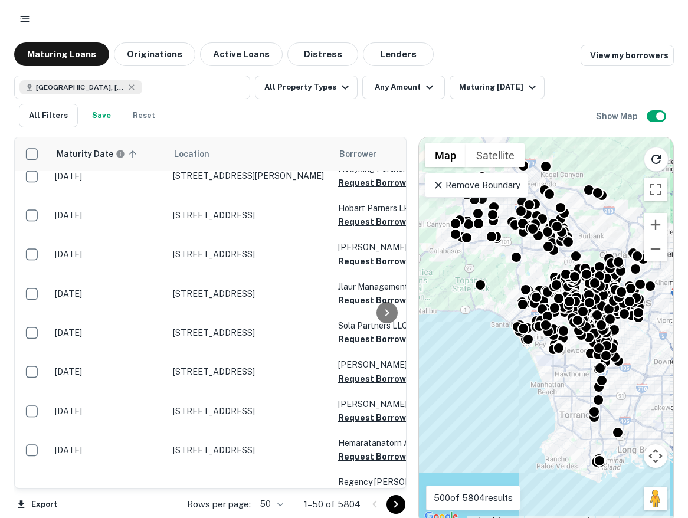
click at [436, 185] on icon at bounding box center [439, 185] width 12 height 12
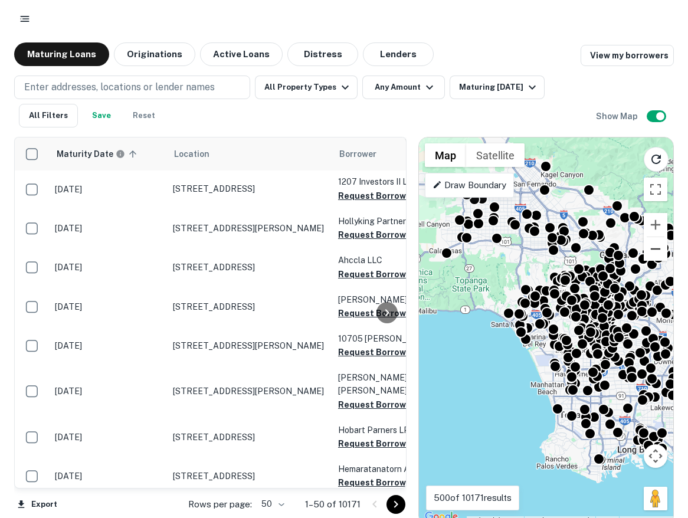
click at [653, 250] on button "Zoom out" at bounding box center [656, 249] width 24 height 24
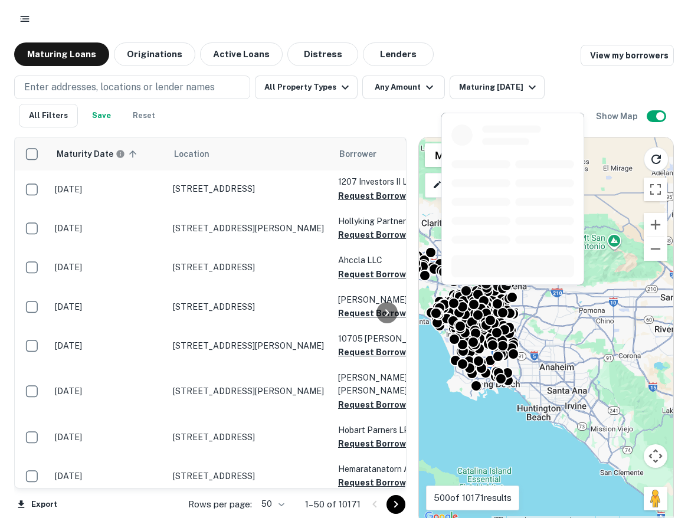
drag, startPoint x: 611, startPoint y: 297, endPoint x: 517, endPoint y: 290, distance: 94.7
click at [518, 290] on body "Maturing Loans Originations Active Loans Distress Lenders View my borrowers Ent…" at bounding box center [344, 259] width 688 height 518
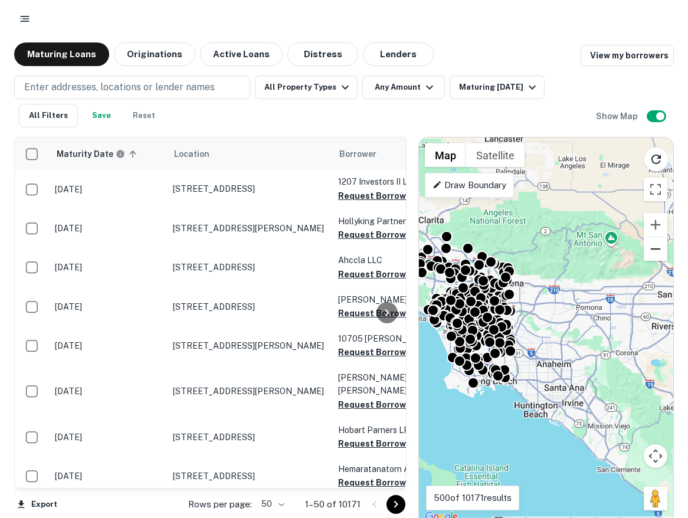
click at [651, 256] on button "Zoom out" at bounding box center [656, 249] width 24 height 24
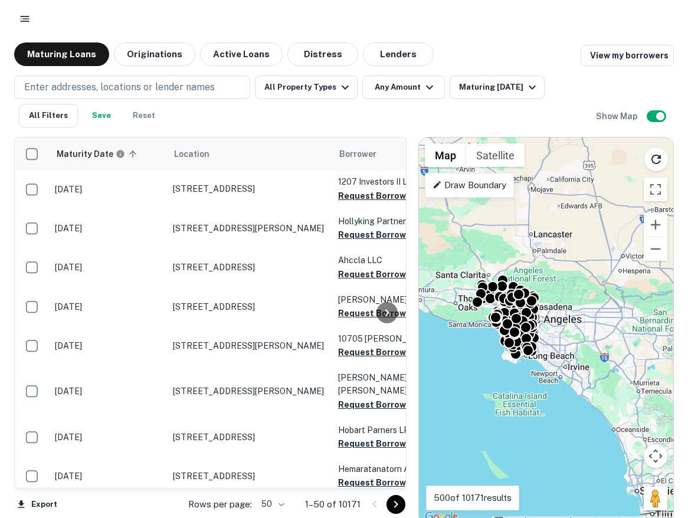
drag, startPoint x: 607, startPoint y: 266, endPoint x: 631, endPoint y: 274, distance: 24.8
click at [631, 274] on div "To activate drag with keyboard, press Alt + Enter. Once in keyboard drag state,…" at bounding box center [546, 331] width 254 height 387
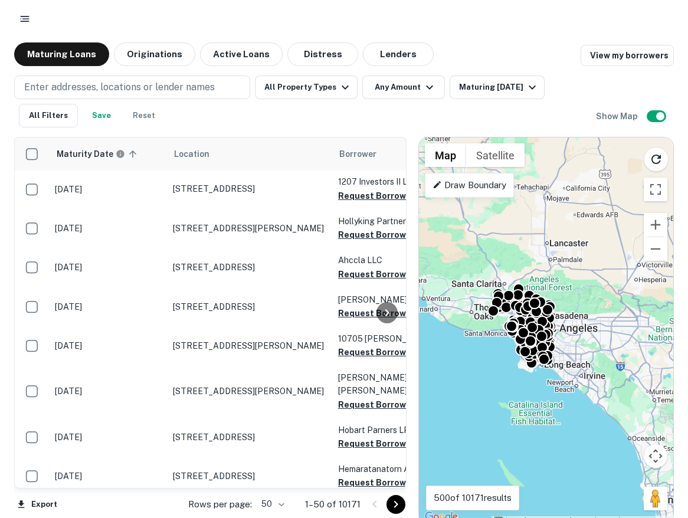
click at [655, 212] on div "To activate drag with keyboard, press Alt + Enter. Once in keyboard drag state,…" at bounding box center [546, 331] width 254 height 387
click at [656, 221] on button "Zoom in" at bounding box center [656, 225] width 24 height 24
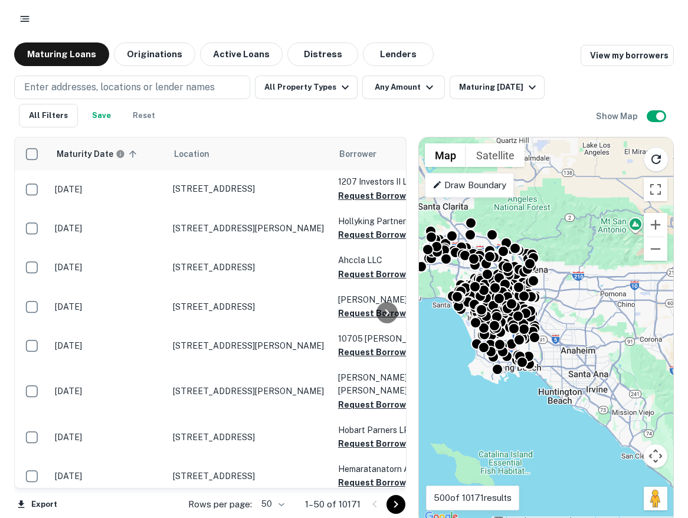
drag, startPoint x: 588, startPoint y: 246, endPoint x: 570, endPoint y: 215, distance: 35.7
click at [570, 215] on div "To activate drag with keyboard, press Alt + Enter. Once in keyboard drag state,…" at bounding box center [546, 331] width 254 height 387
click at [660, 163] on icon "Reload search area" at bounding box center [656, 159] width 14 height 14
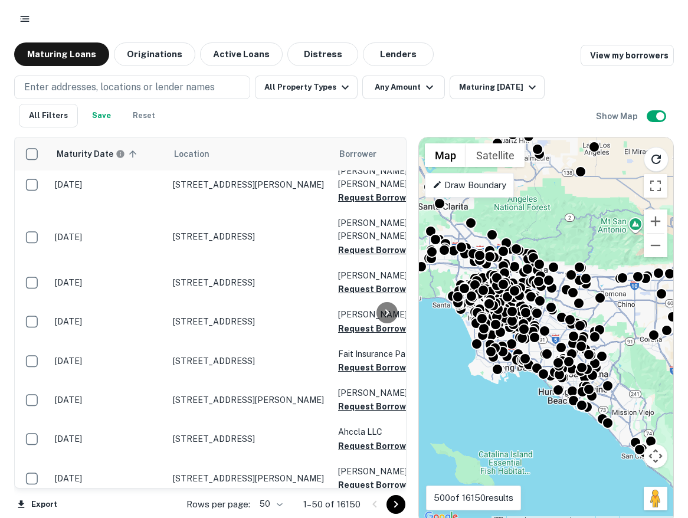
click at [343, 506] on p "1–50 of 16150" at bounding box center [331, 505] width 57 height 14
click at [652, 243] on button "Zoom out" at bounding box center [656, 246] width 24 height 24
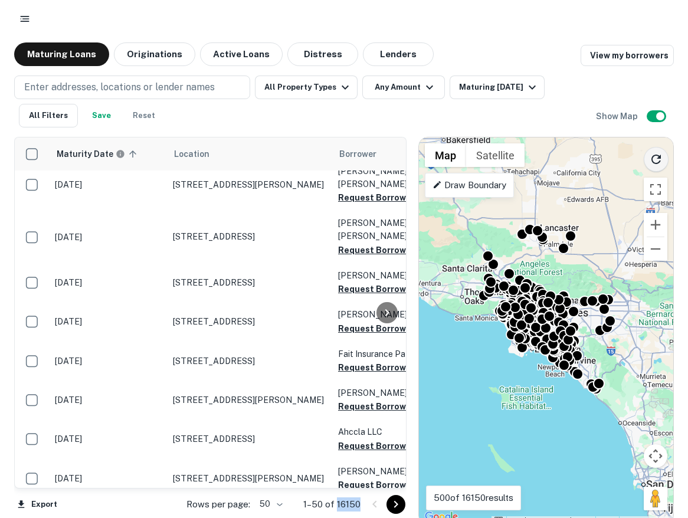
click at [660, 157] on icon "Reload search area" at bounding box center [656, 159] width 9 height 9
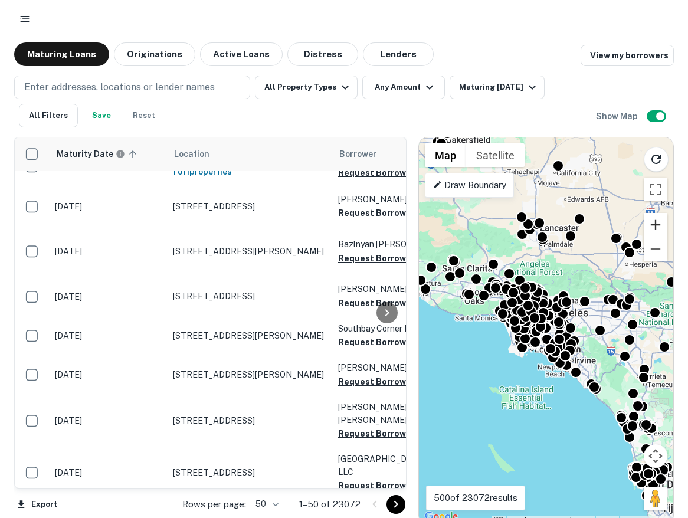
click at [662, 223] on button "Zoom in" at bounding box center [656, 225] width 24 height 24
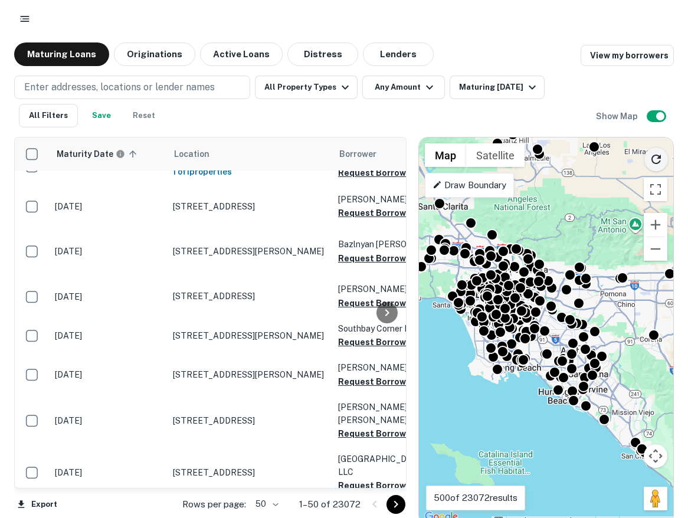
click at [656, 166] on icon "Reload search area" at bounding box center [656, 159] width 14 height 14
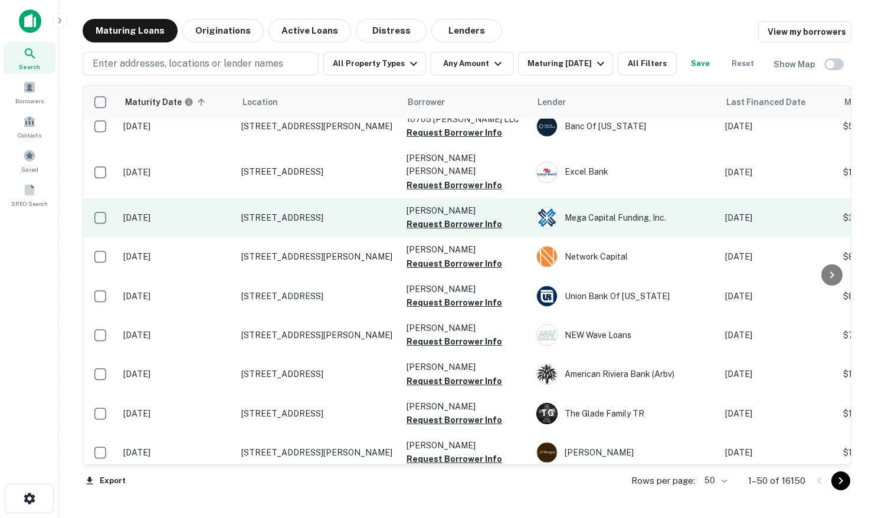
scroll to position [392, 0]
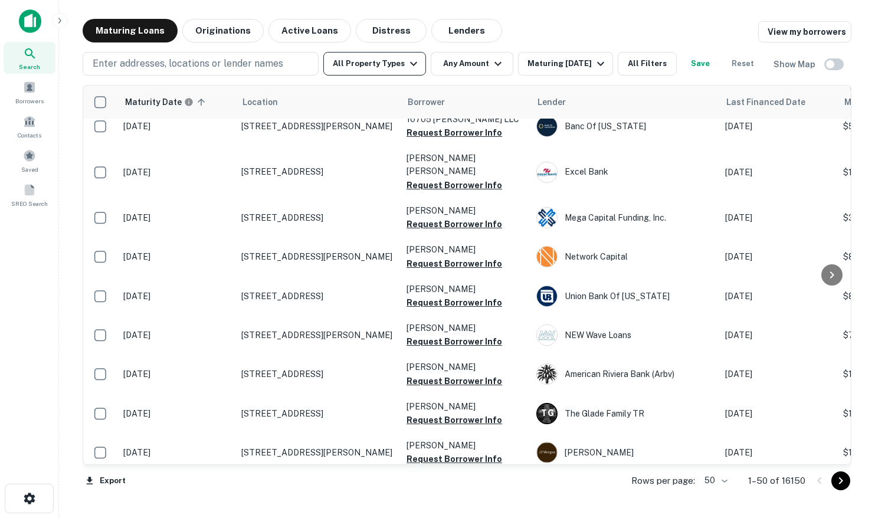
click at [364, 63] on button "All Property Types" at bounding box center [374, 64] width 103 height 24
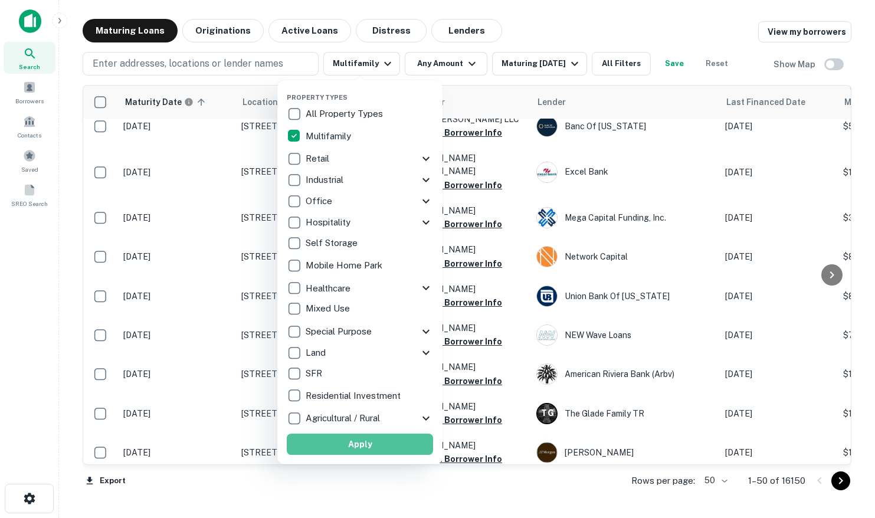
click at [350, 448] on button "Apply" at bounding box center [360, 444] width 146 height 21
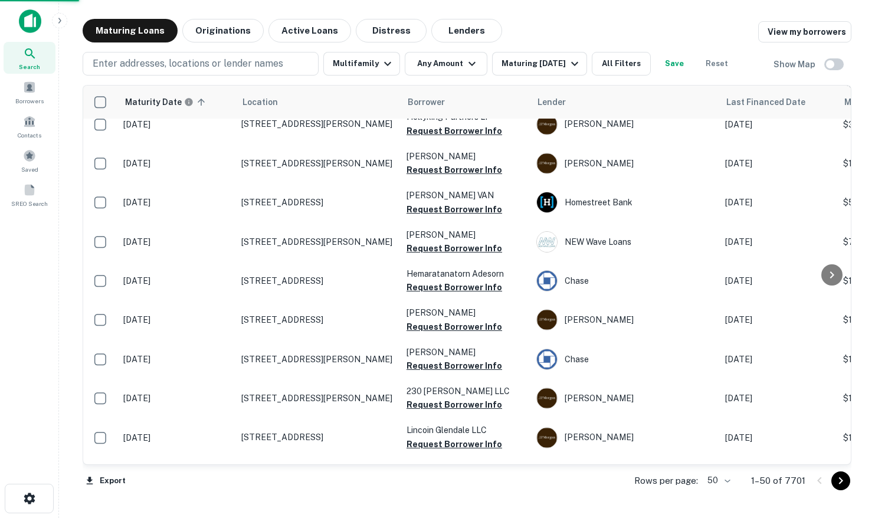
click at [439, 64] on button "Any Amount" at bounding box center [446, 64] width 83 height 24
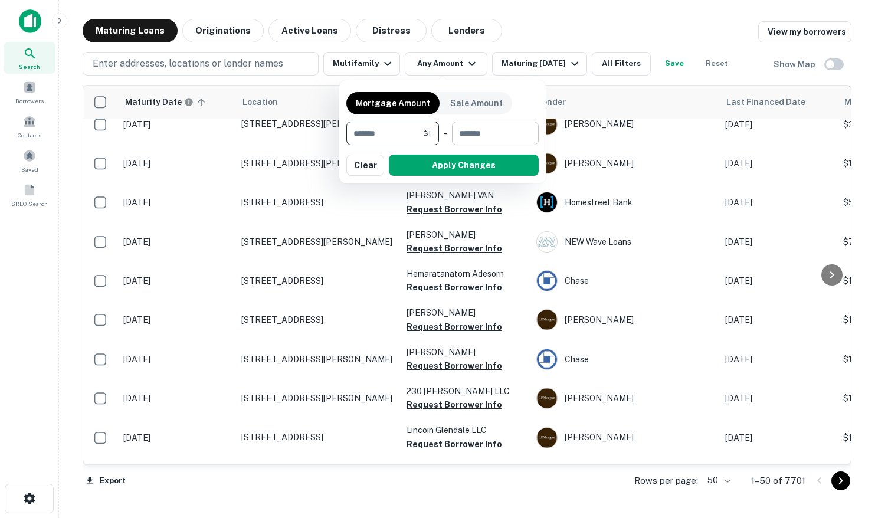
type input "*"
click at [507, 126] on input "number" at bounding box center [491, 134] width 78 height 24
type input "********"
click at [487, 171] on button "Apply Changes" at bounding box center [464, 165] width 150 height 21
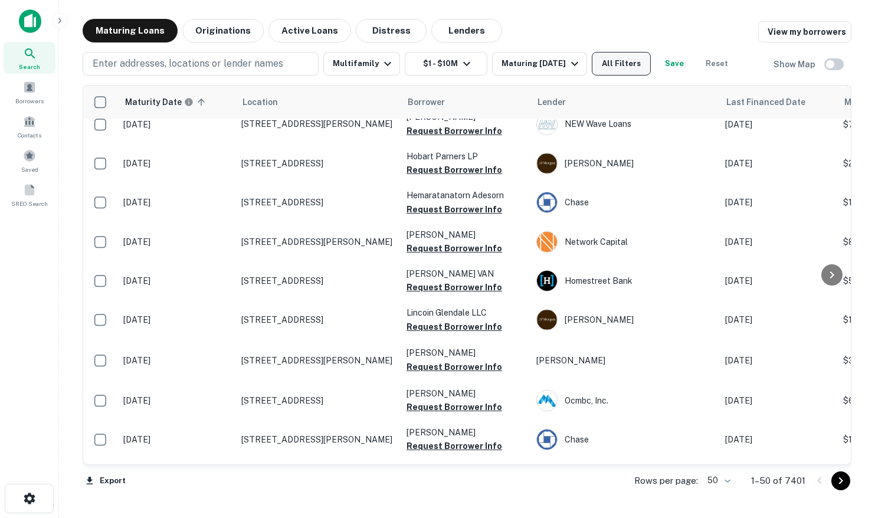
click at [635, 68] on button "All Filters" at bounding box center [621, 64] width 59 height 24
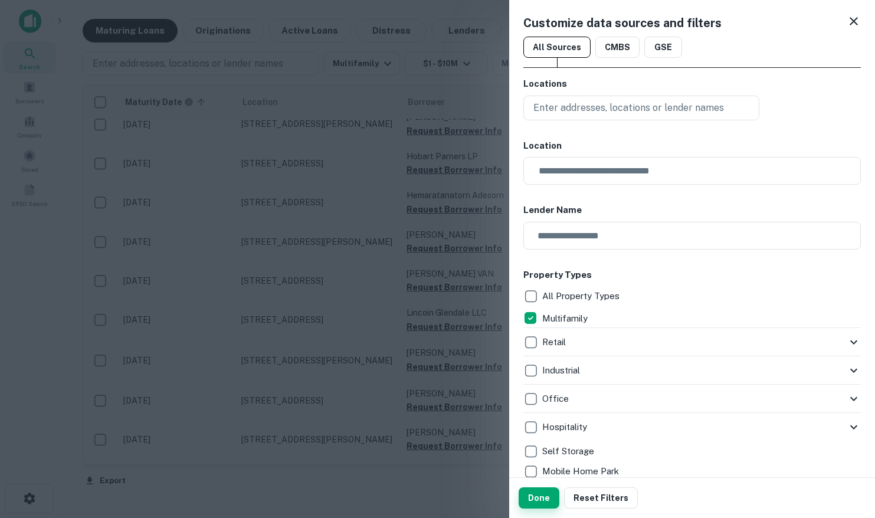
click at [536, 503] on button "Done" at bounding box center [539, 497] width 41 height 21
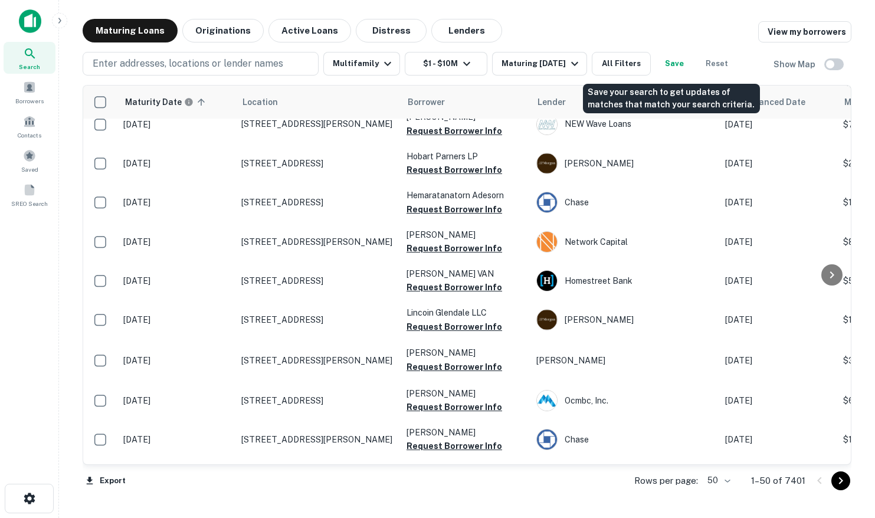
click at [675, 63] on button "Save" at bounding box center [675, 64] width 38 height 24
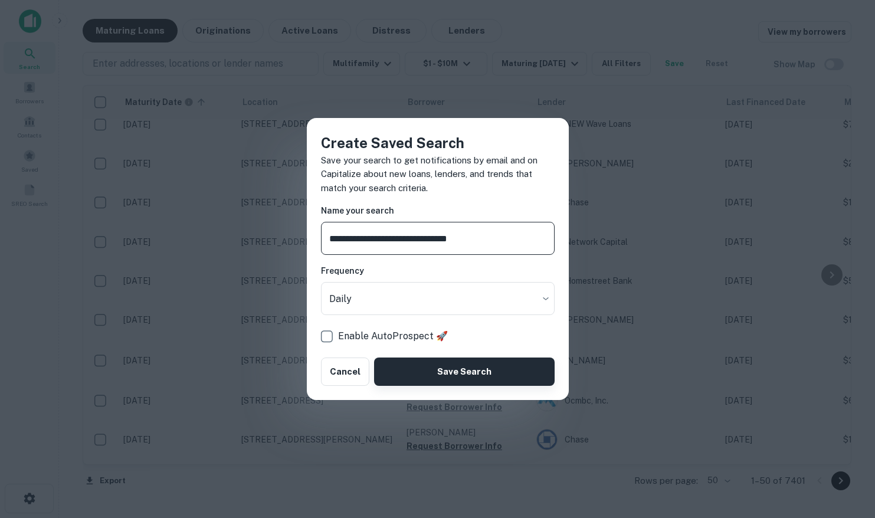
type input "**********"
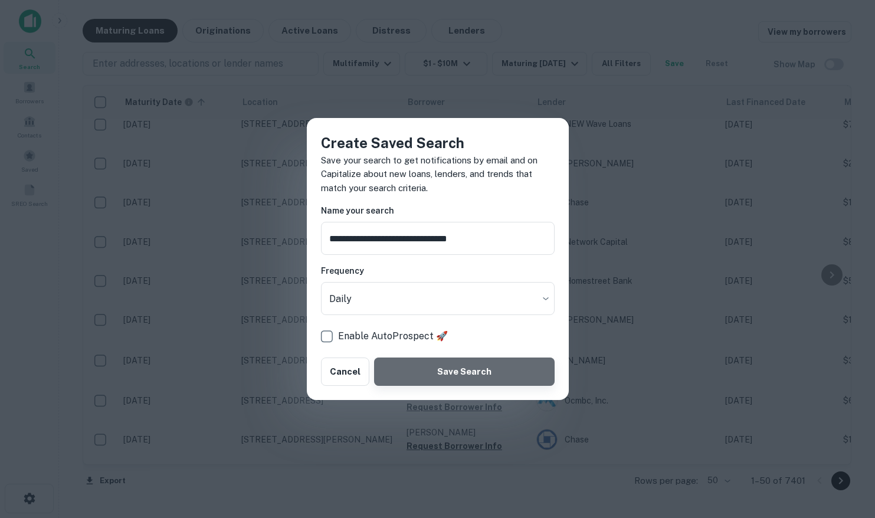
click at [448, 374] on button "Save Search" at bounding box center [464, 372] width 180 height 28
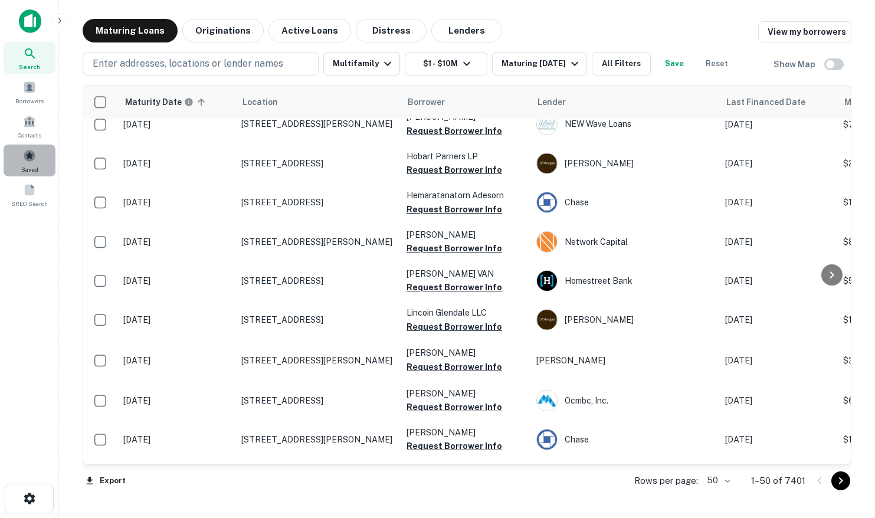
click at [38, 158] on div "Saved" at bounding box center [30, 161] width 52 height 32
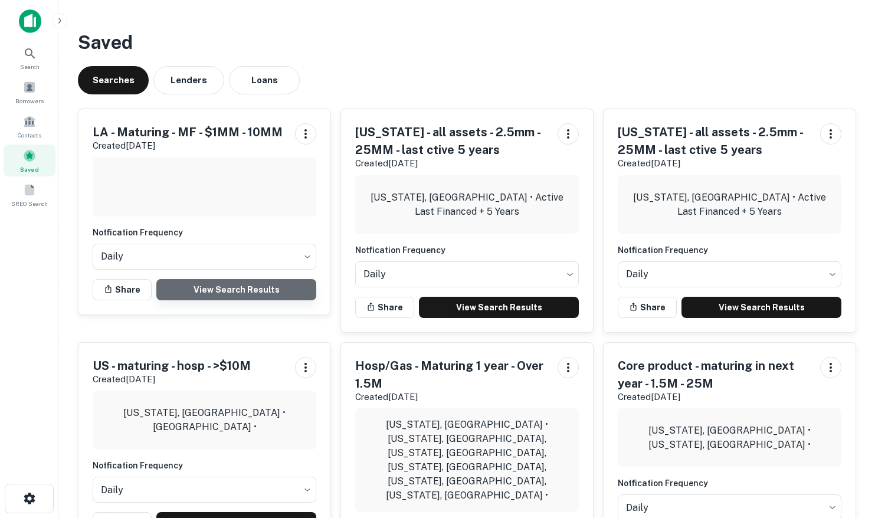
click at [211, 290] on link "View Search Results" at bounding box center [236, 289] width 160 height 21
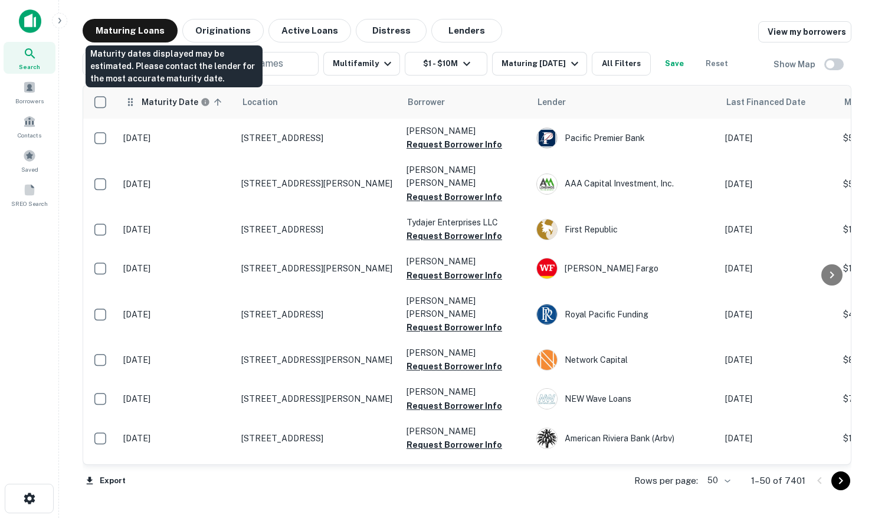
click at [169, 103] on h6 "Maturity Date" at bounding box center [170, 102] width 57 height 13
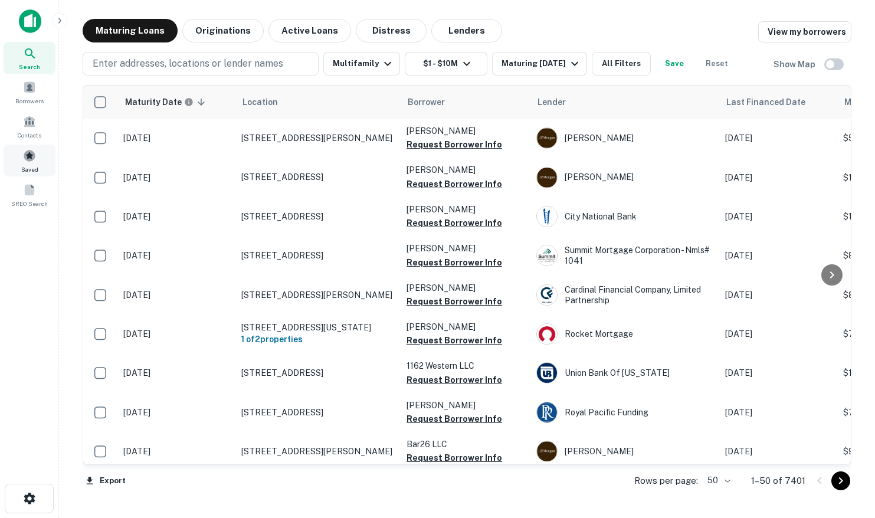
click at [33, 160] on span at bounding box center [29, 155] width 13 height 13
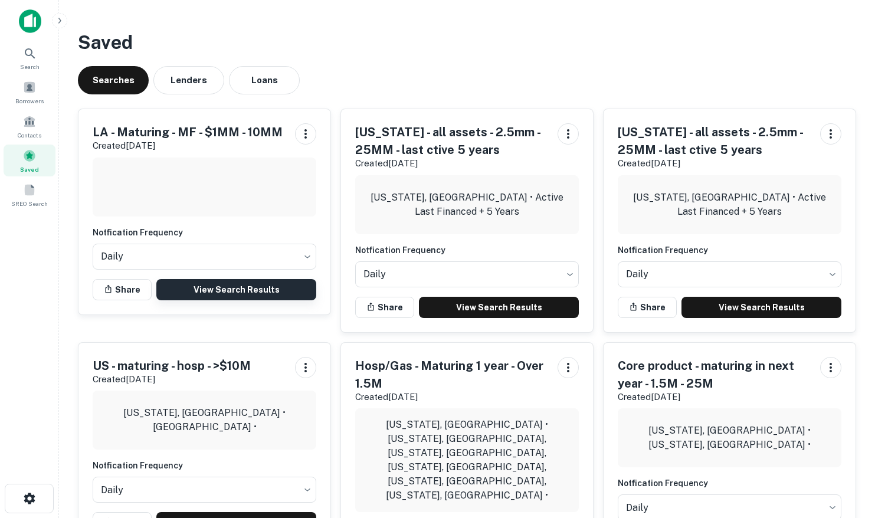
click at [206, 290] on link "View Search Results" at bounding box center [236, 289] width 160 height 21
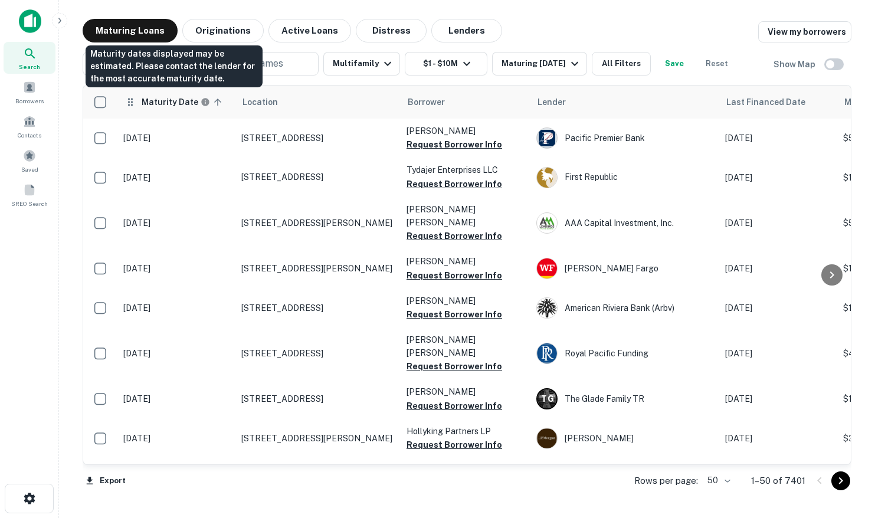
click at [172, 102] on h6 "Maturity Date" at bounding box center [170, 102] width 57 height 13
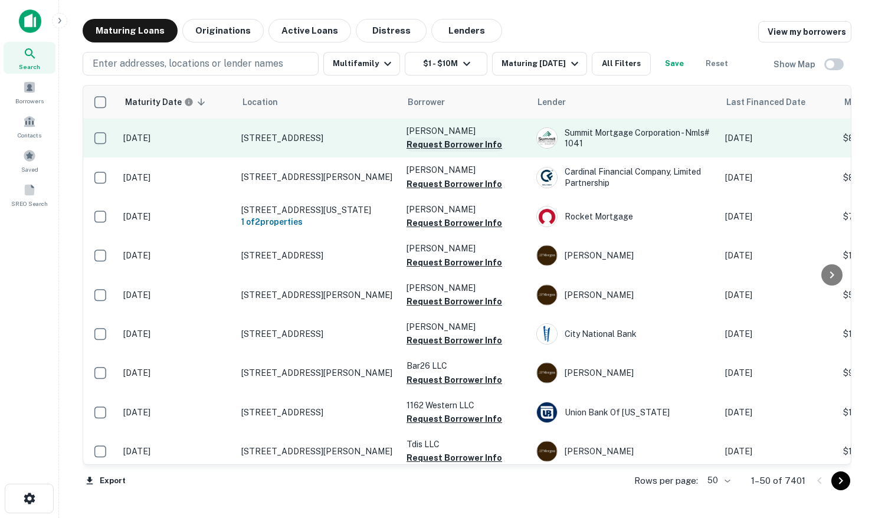
click at [424, 146] on button "Request Borrower Info" at bounding box center [455, 145] width 96 height 14
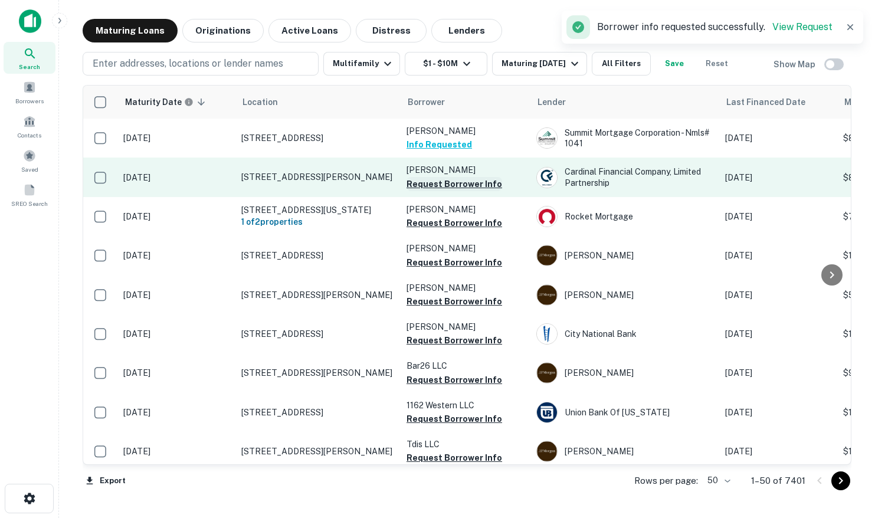
click at [420, 184] on button "Request Borrower Info" at bounding box center [455, 184] width 96 height 14
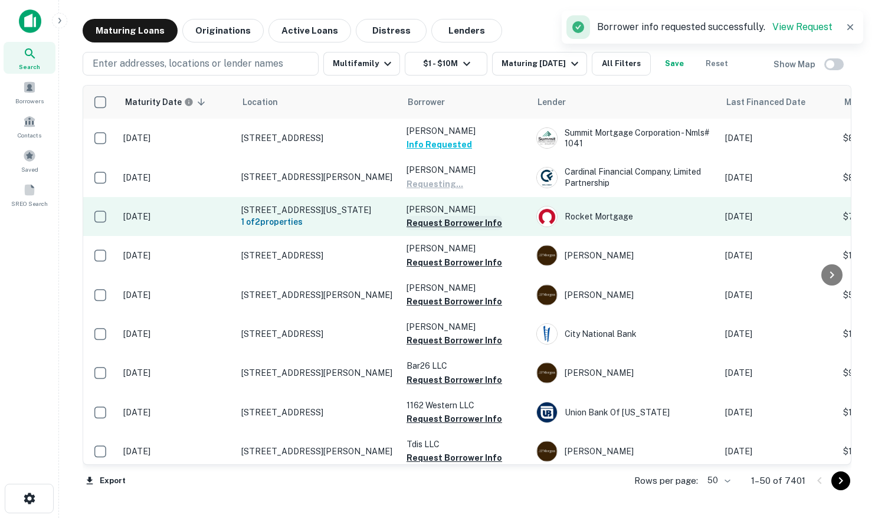
click at [429, 229] on button "Request Borrower Info" at bounding box center [455, 223] width 96 height 14
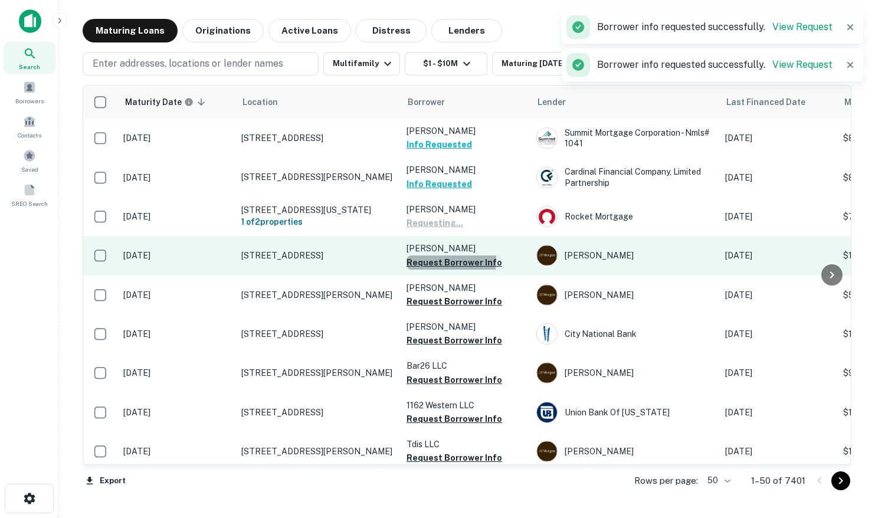
click at [418, 266] on button "Request Borrower Info" at bounding box center [455, 263] width 96 height 14
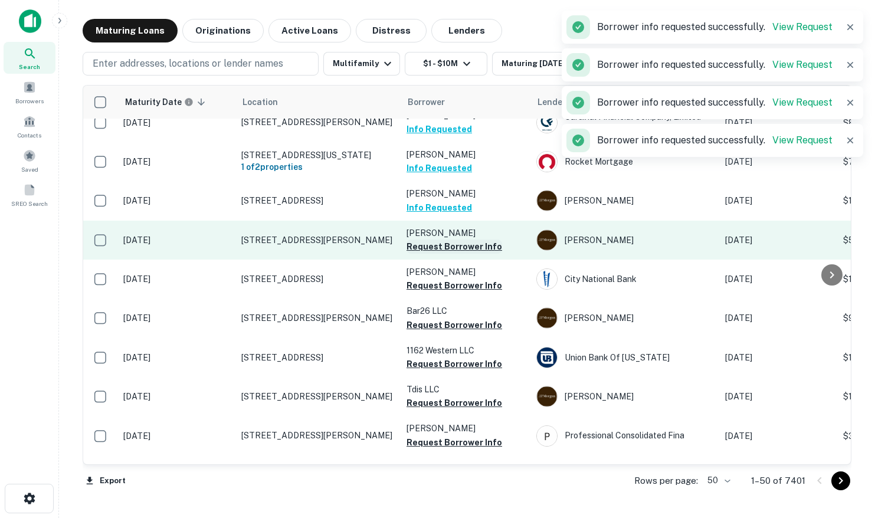
scroll to position [67, 0]
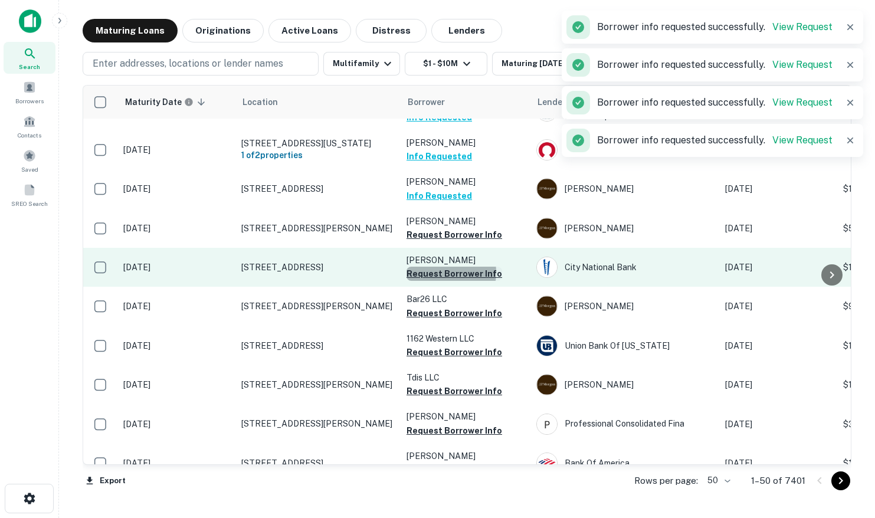
click at [440, 279] on button "Request Borrower Info" at bounding box center [455, 274] width 96 height 14
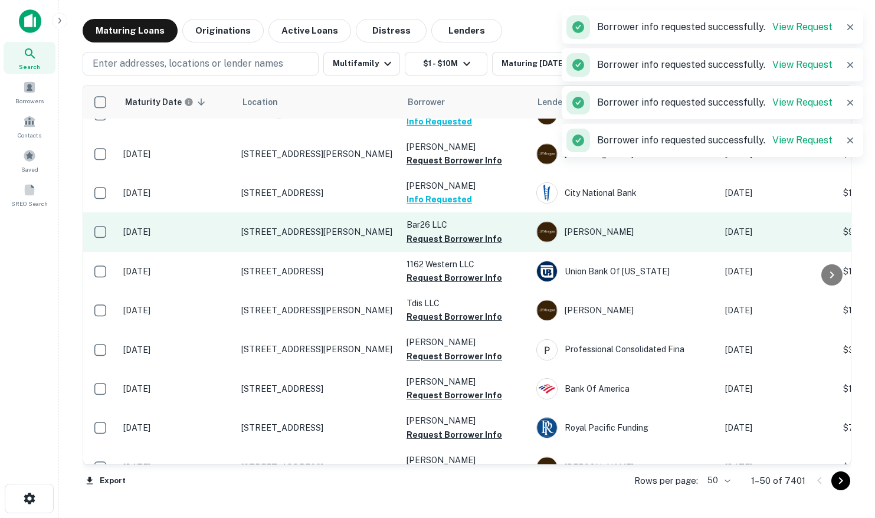
scroll to position [169, 0]
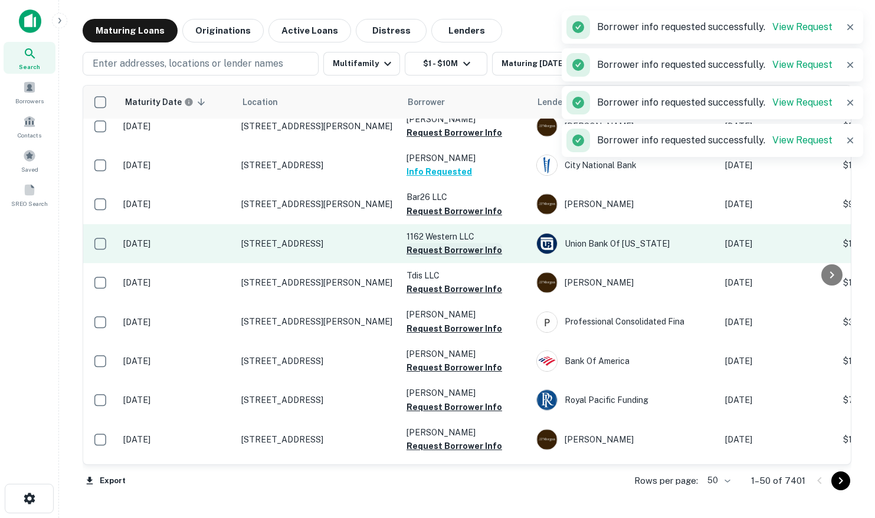
click at [449, 257] on button "Request Borrower Info" at bounding box center [455, 250] width 96 height 14
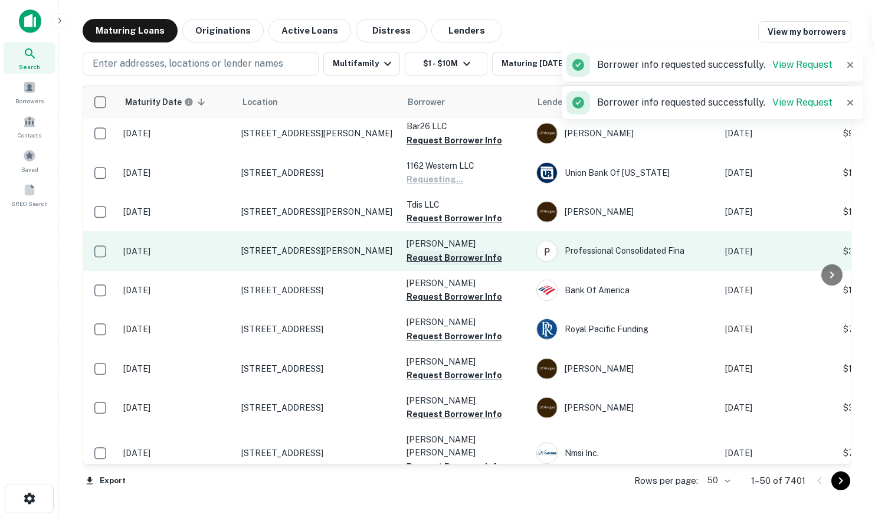
scroll to position [243, 0]
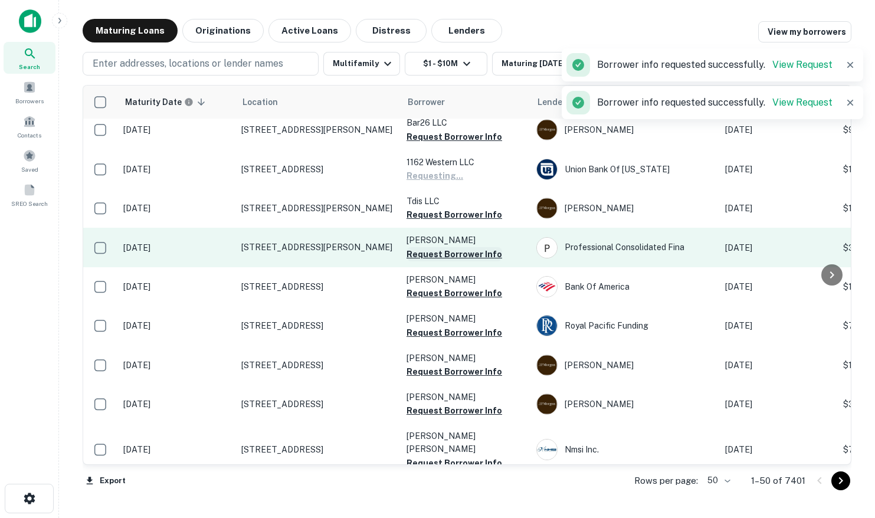
click at [426, 261] on button "Request Borrower Info" at bounding box center [455, 254] width 96 height 14
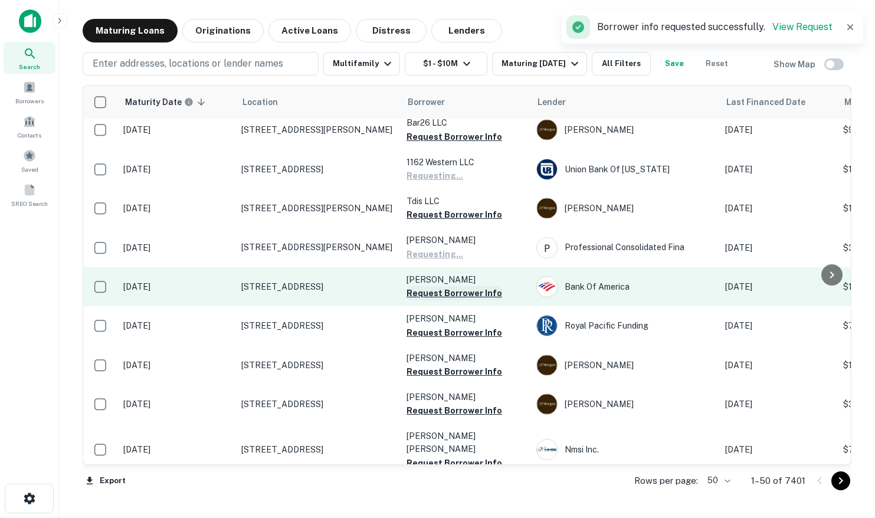
click at [424, 297] on button "Request Borrower Info" at bounding box center [455, 293] width 96 height 14
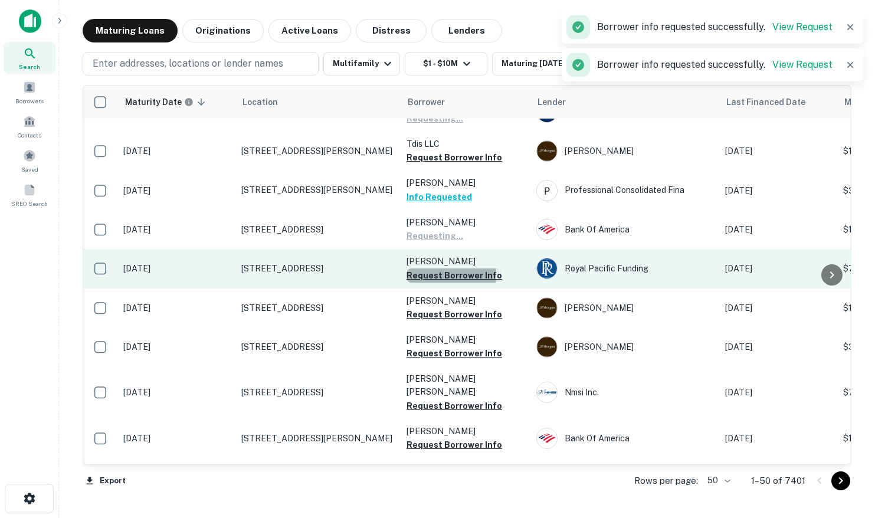
click at [424, 281] on button "Request Borrower Info" at bounding box center [455, 276] width 96 height 14
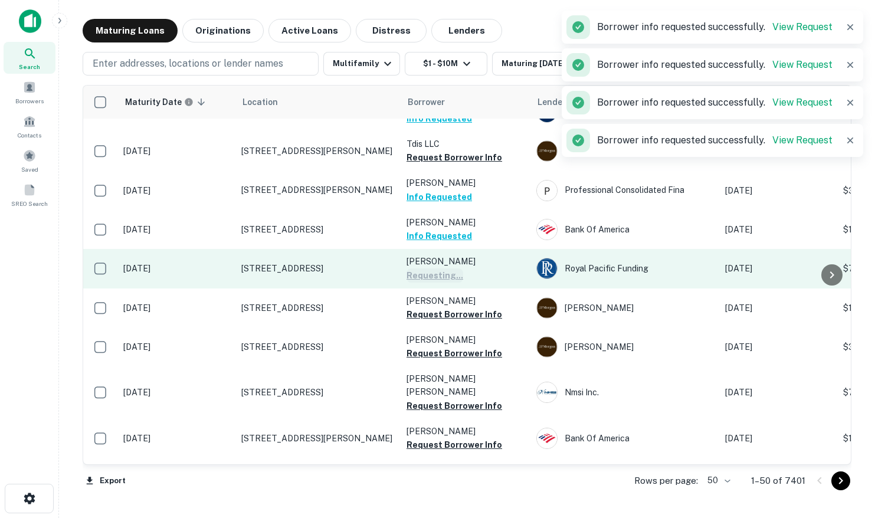
scroll to position [390, 0]
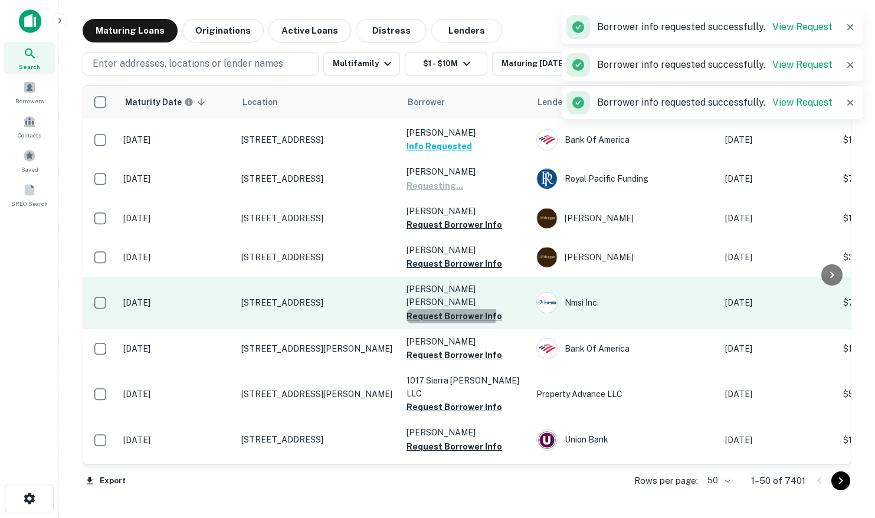
click at [416, 309] on button "Request Borrower Info" at bounding box center [455, 316] width 96 height 14
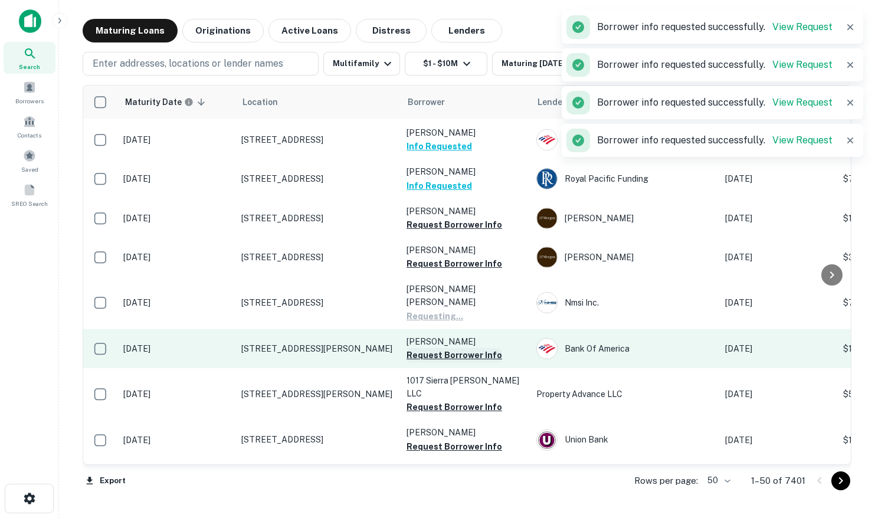
click at [432, 352] on button "Request Borrower Info" at bounding box center [455, 355] width 96 height 14
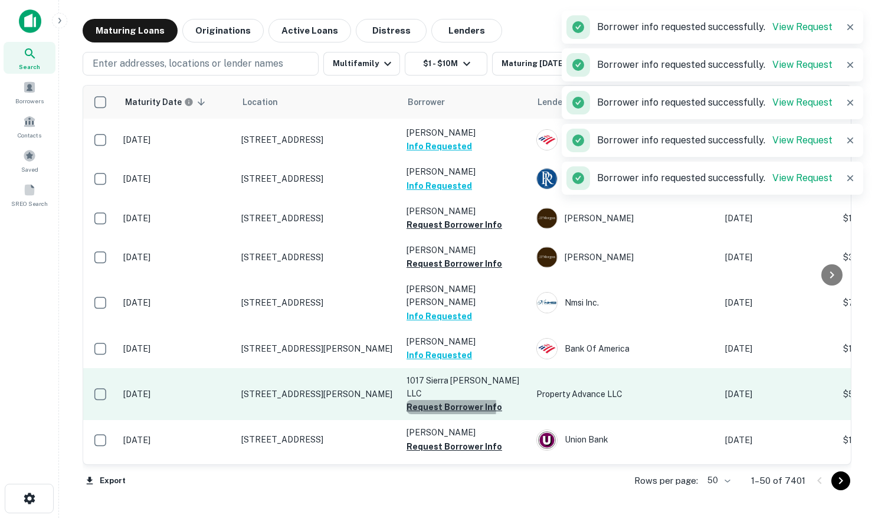
click at [426, 400] on button "Request Borrower Info" at bounding box center [455, 407] width 96 height 14
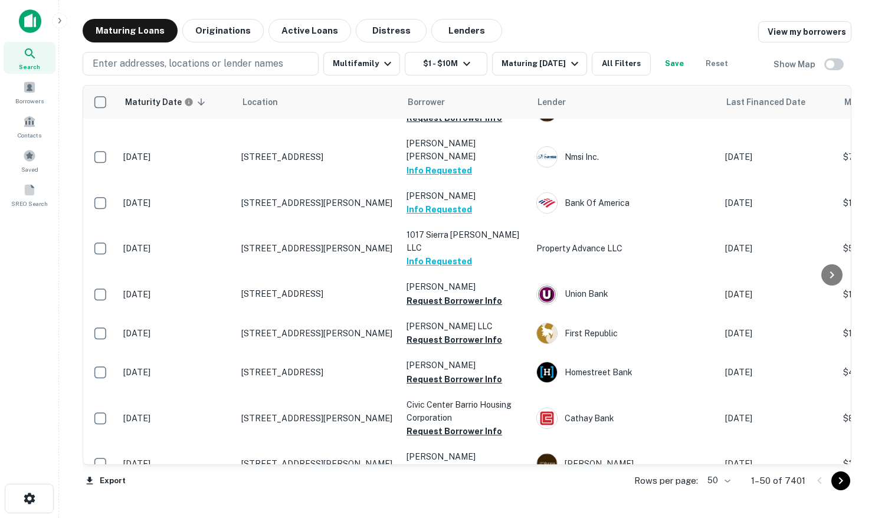
scroll to position [542, 0]
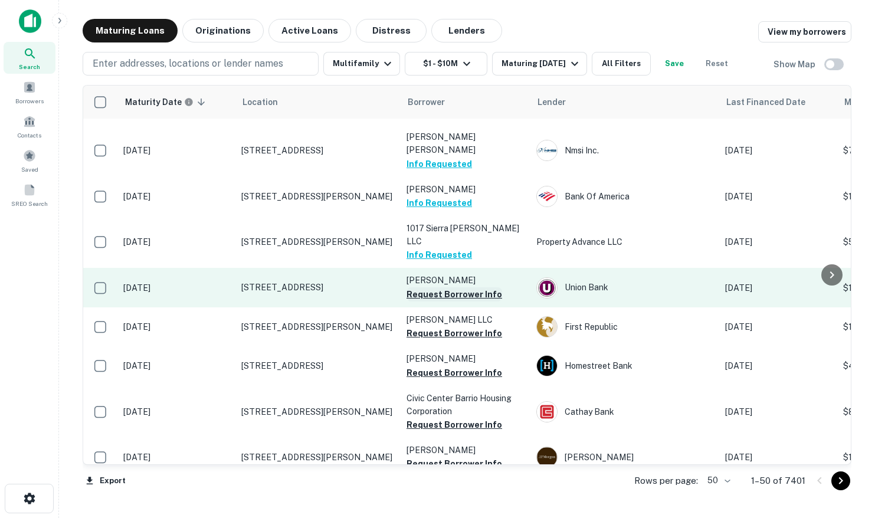
click at [420, 287] on button "Request Borrower Info" at bounding box center [455, 294] width 96 height 14
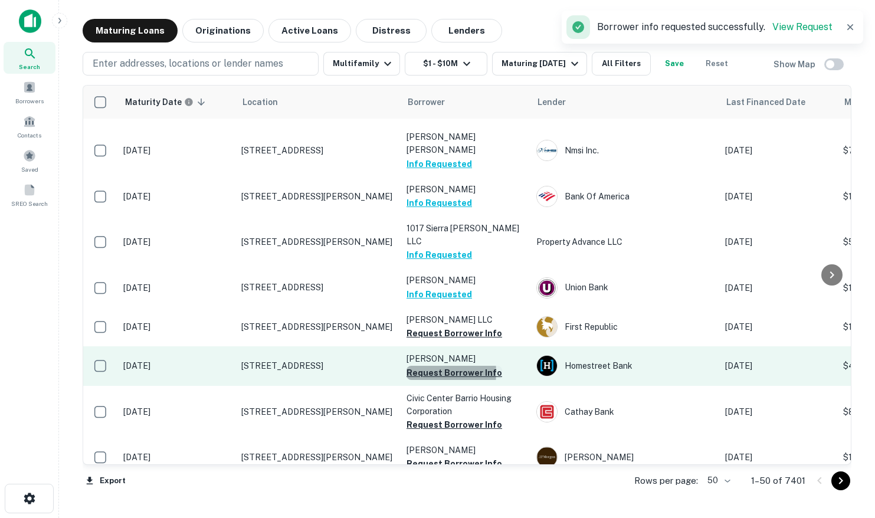
click at [418, 366] on button "Request Borrower Info" at bounding box center [455, 373] width 96 height 14
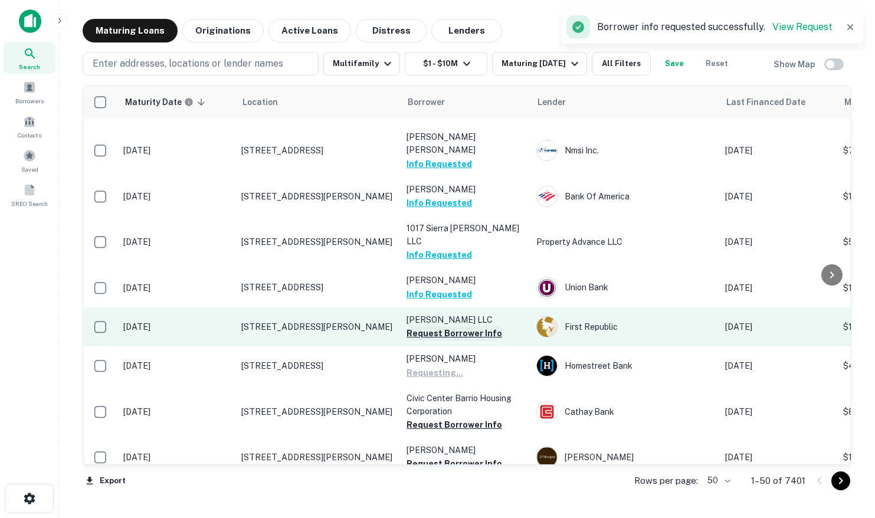
click at [430, 326] on button "Request Borrower Info" at bounding box center [455, 333] width 96 height 14
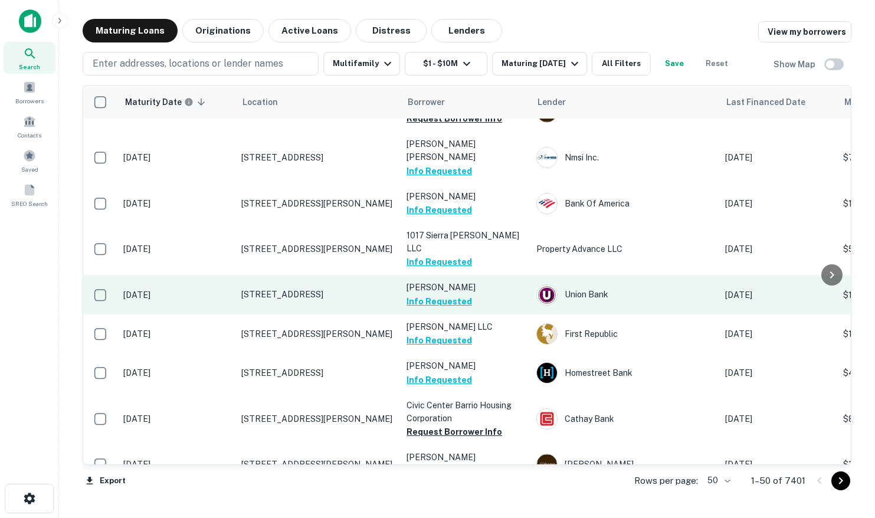
scroll to position [711, 0]
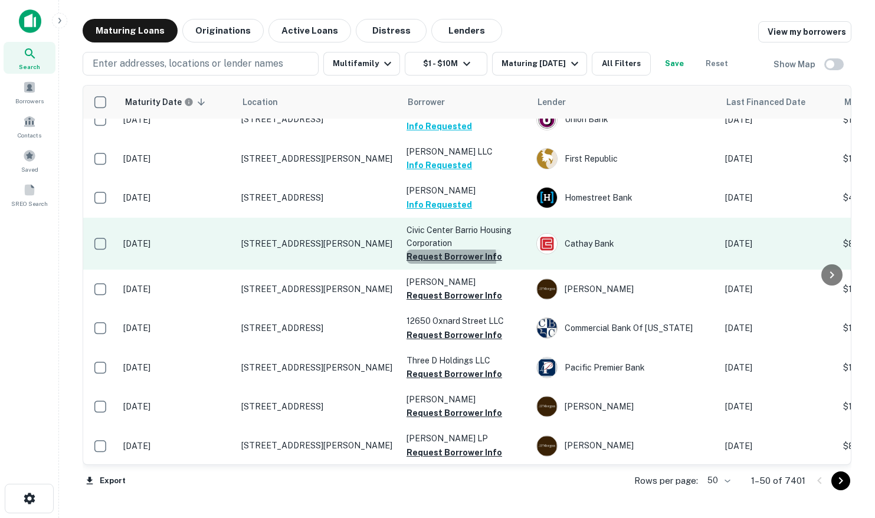
click at [422, 250] on button "Request Borrower Info" at bounding box center [455, 257] width 96 height 14
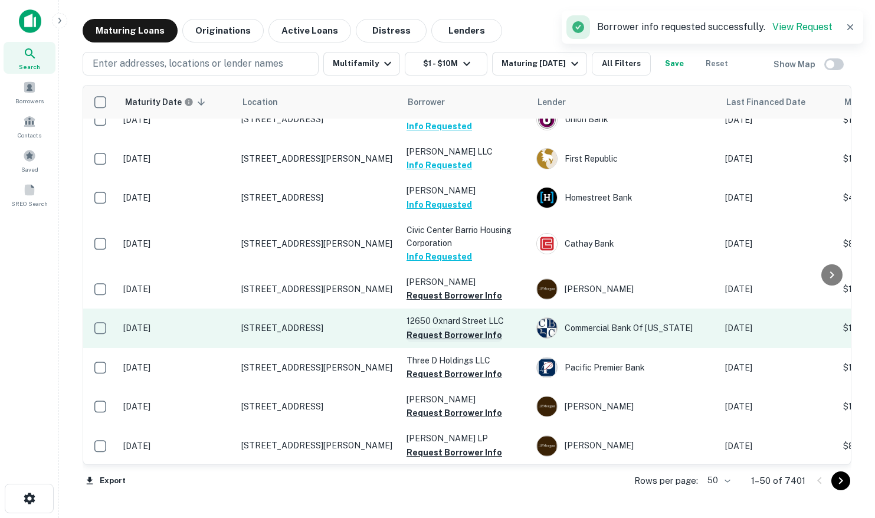
click at [428, 328] on button "Request Borrower Info" at bounding box center [455, 335] width 96 height 14
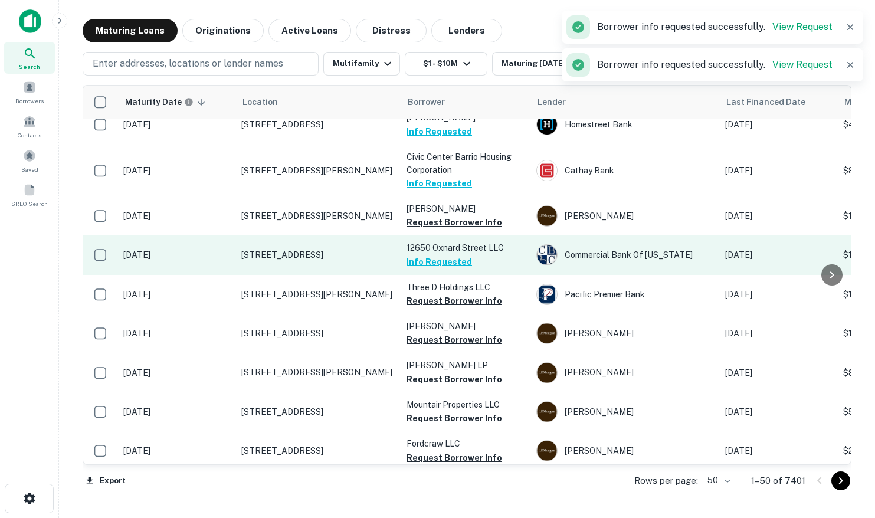
scroll to position [832, 0]
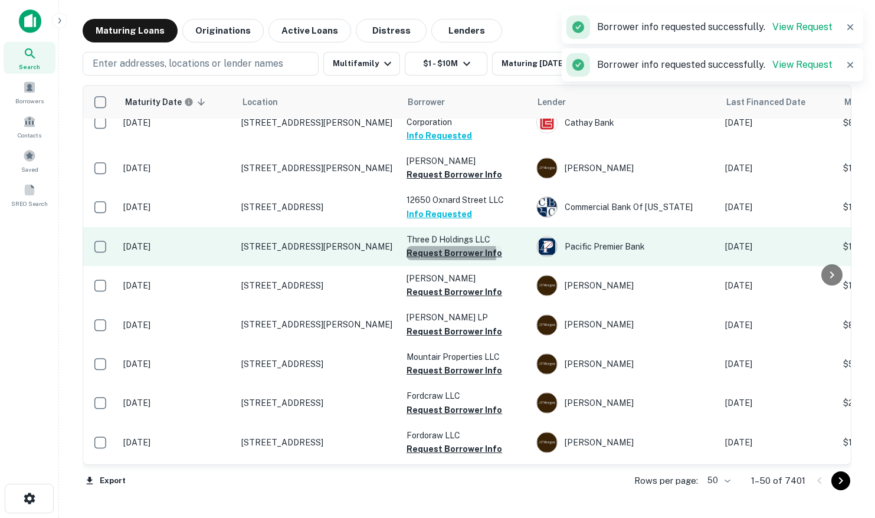
click at [442, 246] on button "Request Borrower Info" at bounding box center [455, 253] width 96 height 14
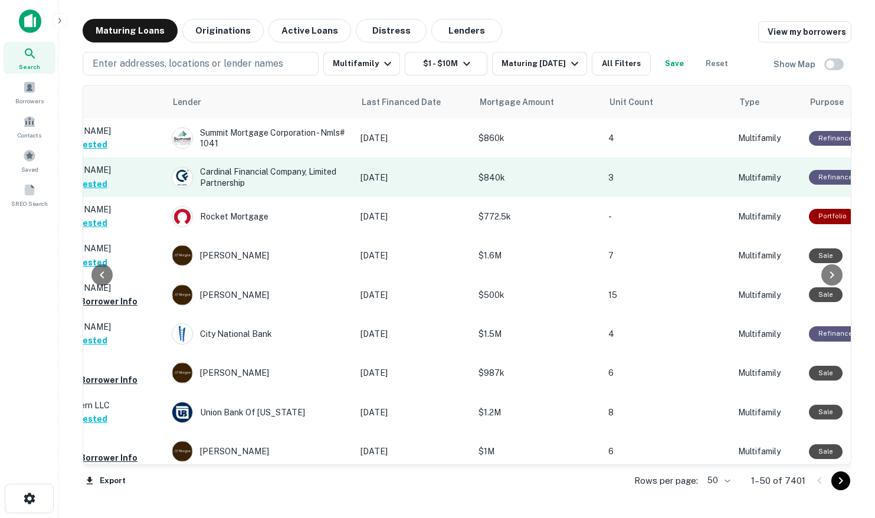
scroll to position [0, 0]
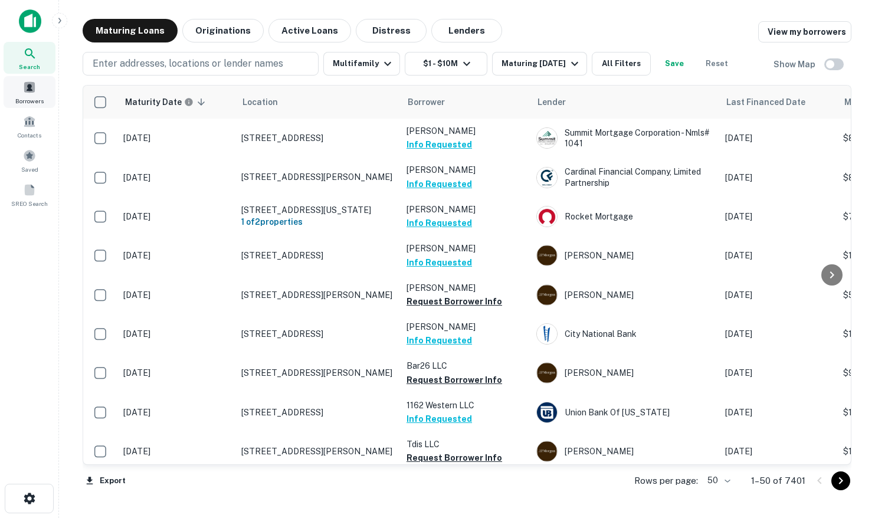
click at [30, 92] on span at bounding box center [29, 87] width 13 height 13
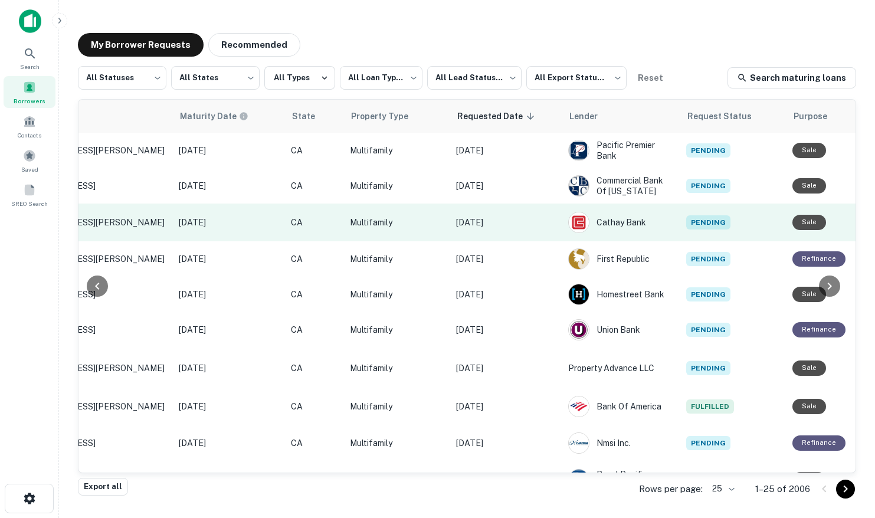
scroll to position [0, 611]
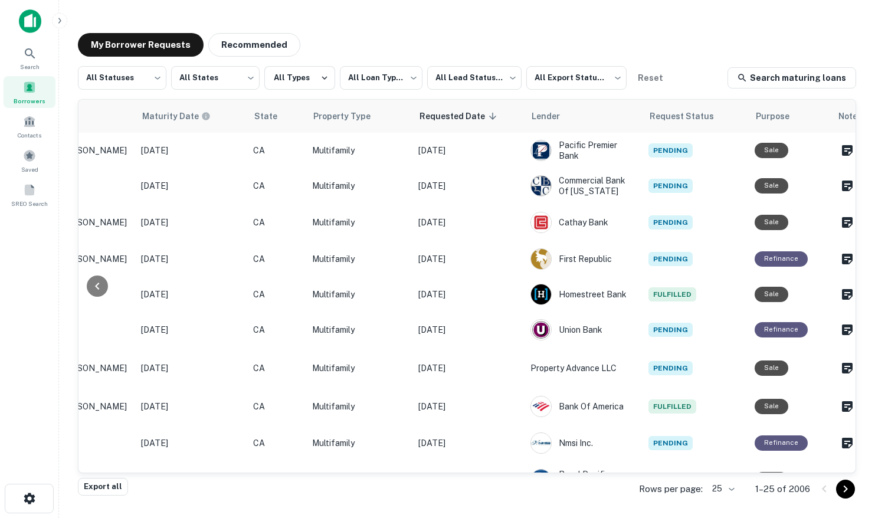
scroll to position [0, 611]
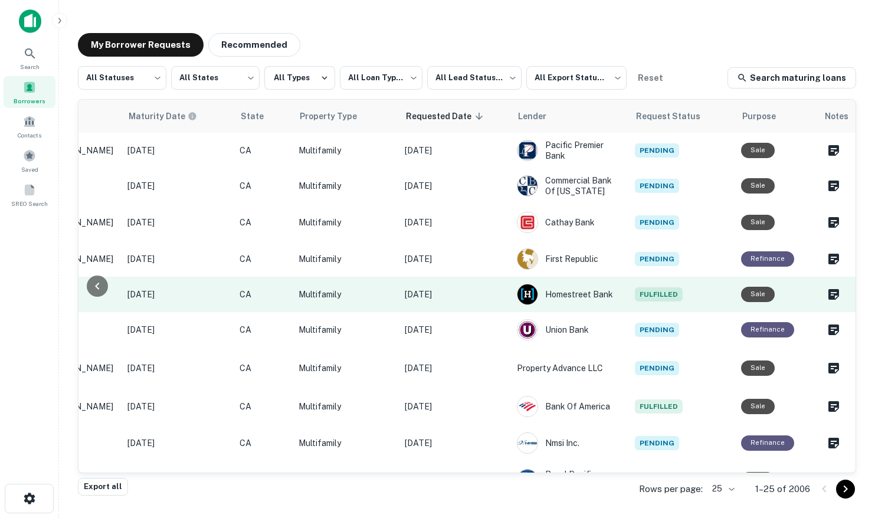
click at [463, 293] on p "[DATE]" at bounding box center [455, 294] width 100 height 13
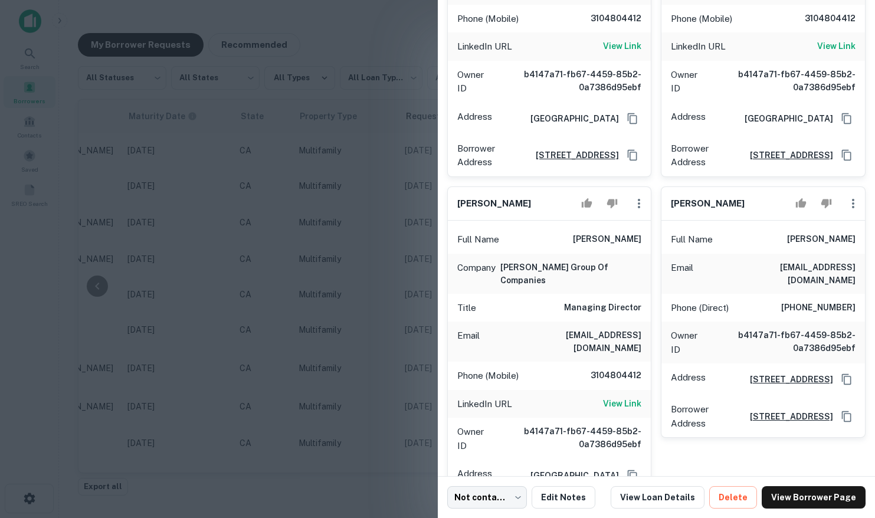
scroll to position [340, 0]
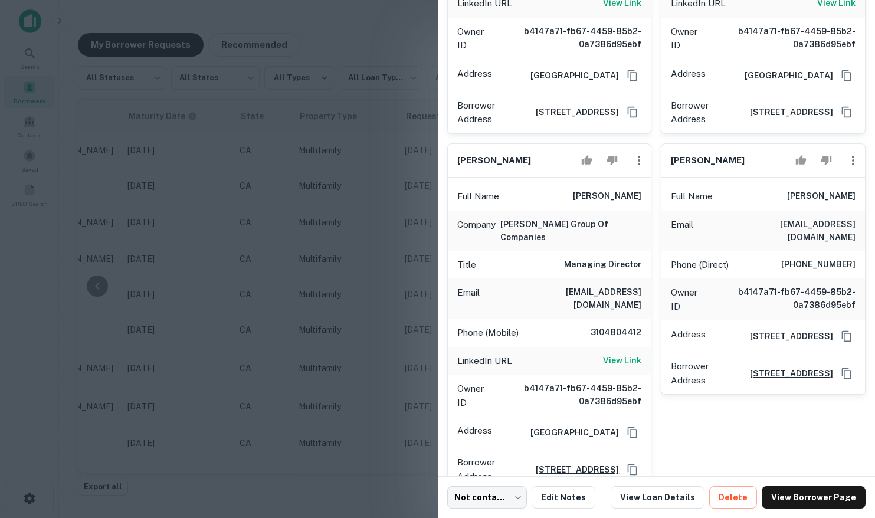
click at [404, 216] on div at bounding box center [437, 259] width 875 height 518
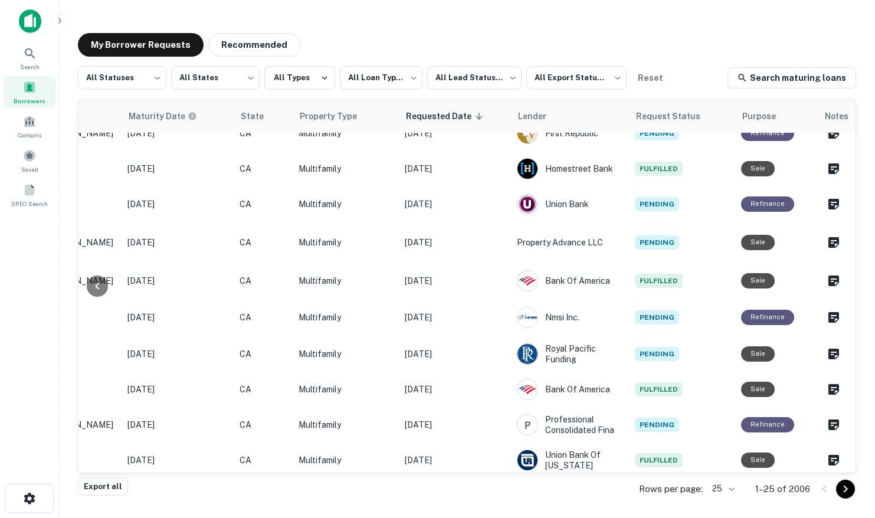
scroll to position [127, 611]
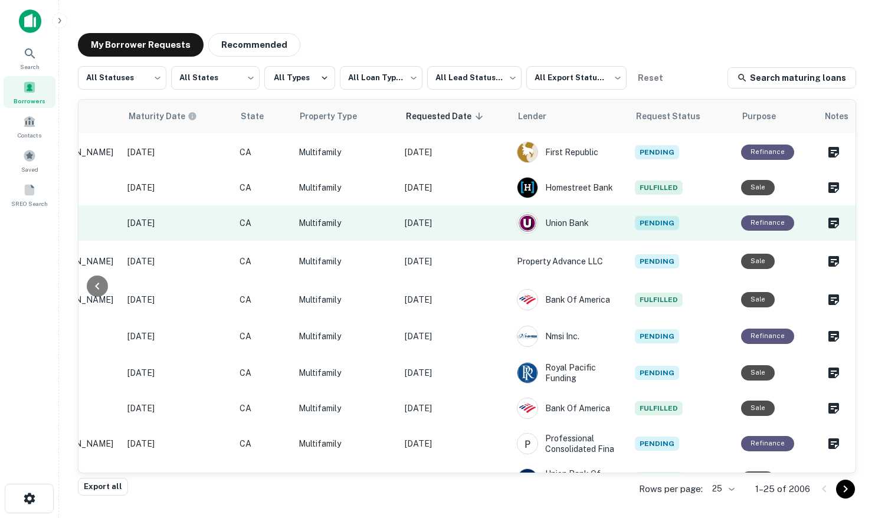
scroll to position [148, 611]
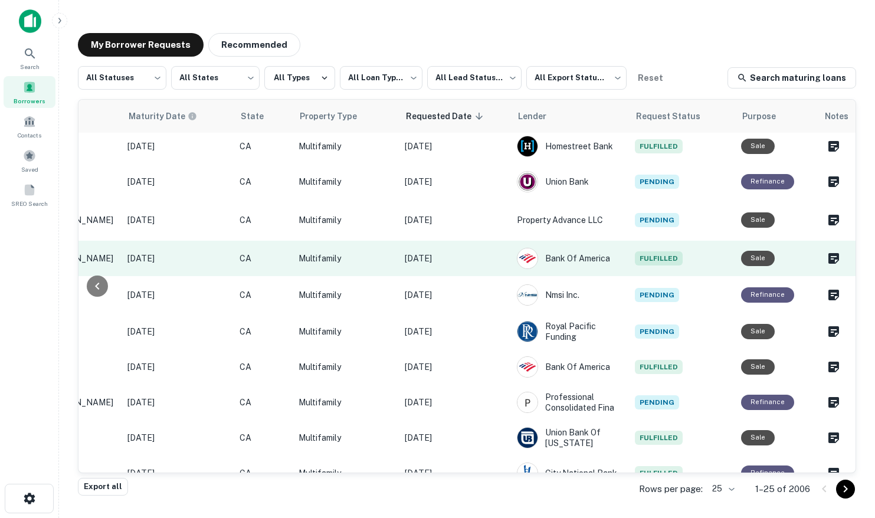
click at [464, 259] on p "[DATE]" at bounding box center [455, 258] width 100 height 13
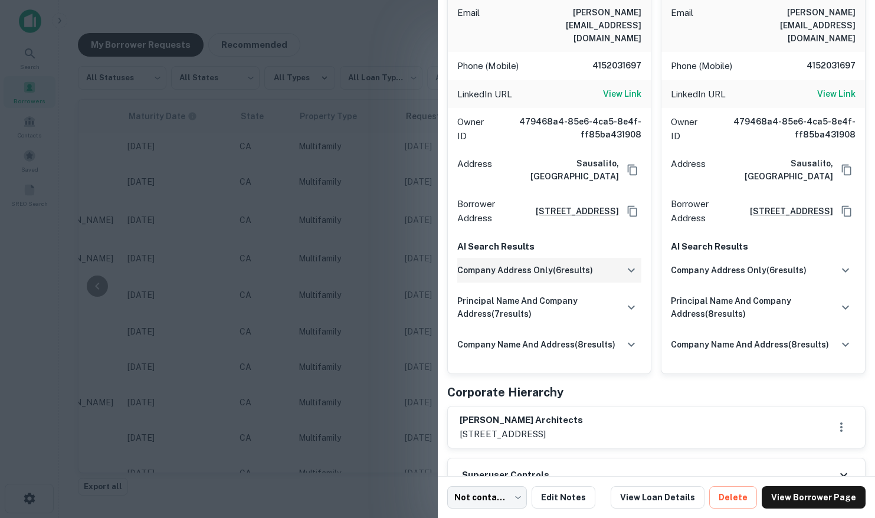
scroll to position [225, 0]
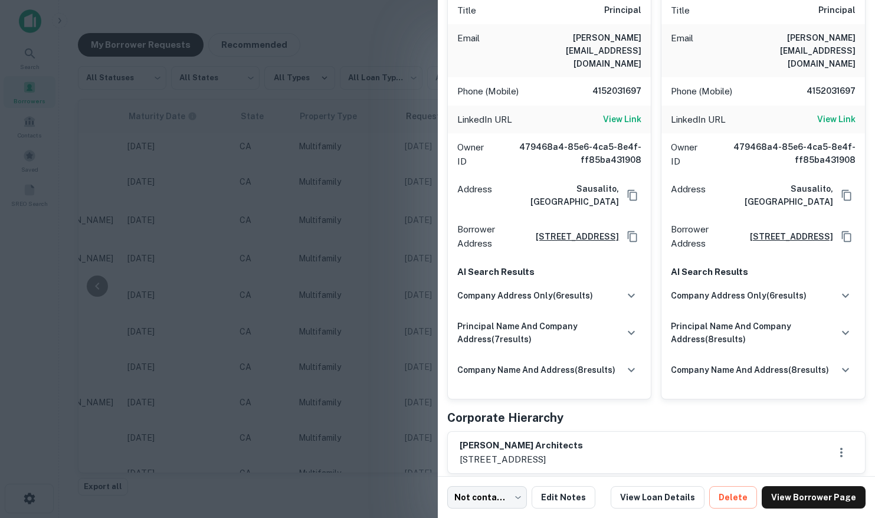
click at [381, 237] on div at bounding box center [437, 259] width 875 height 518
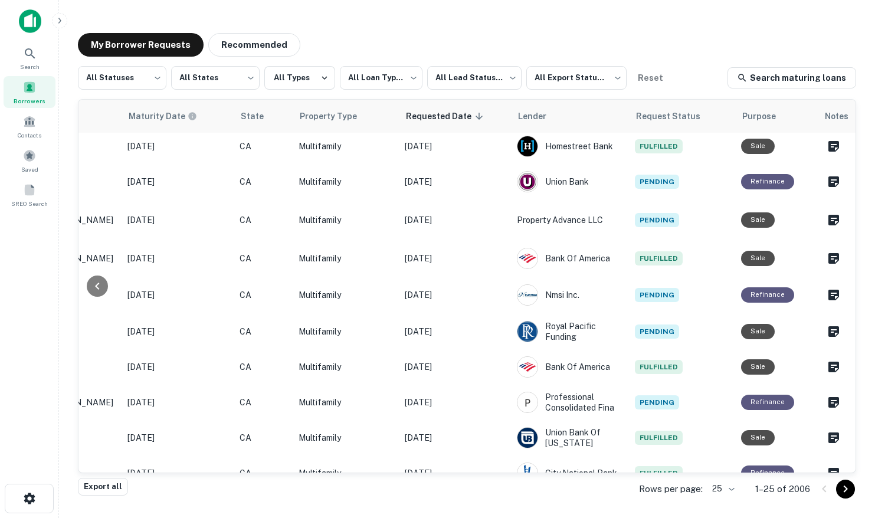
click at [806, 488] on p "1–25 of 2006" at bounding box center [782, 489] width 55 height 14
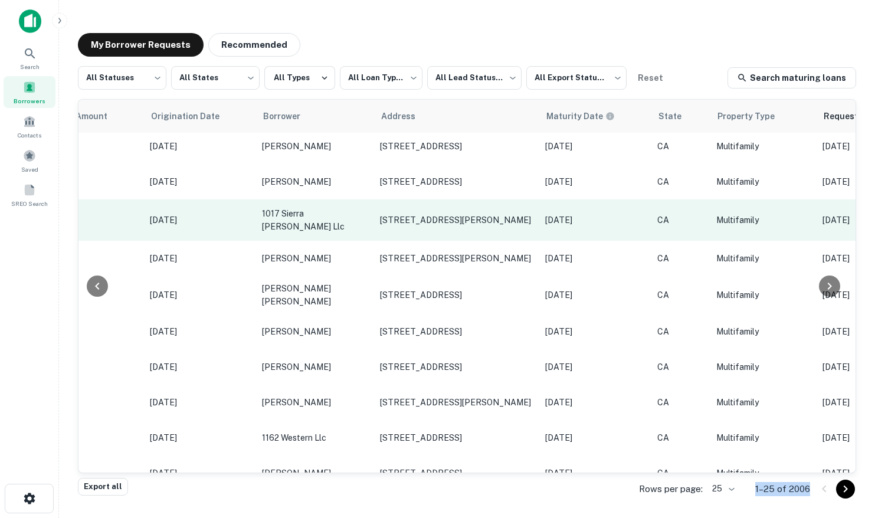
scroll to position [148, 0]
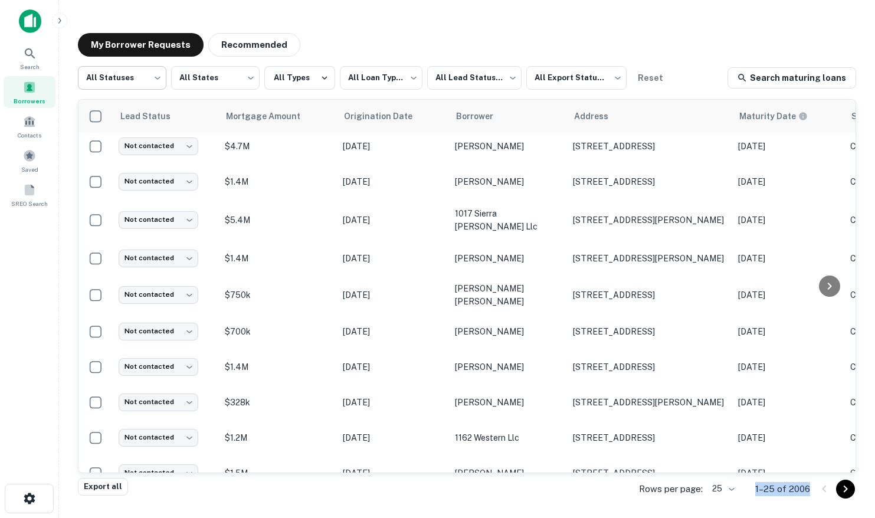
click at [157, 78] on body "**********" at bounding box center [437, 259] width 875 height 518
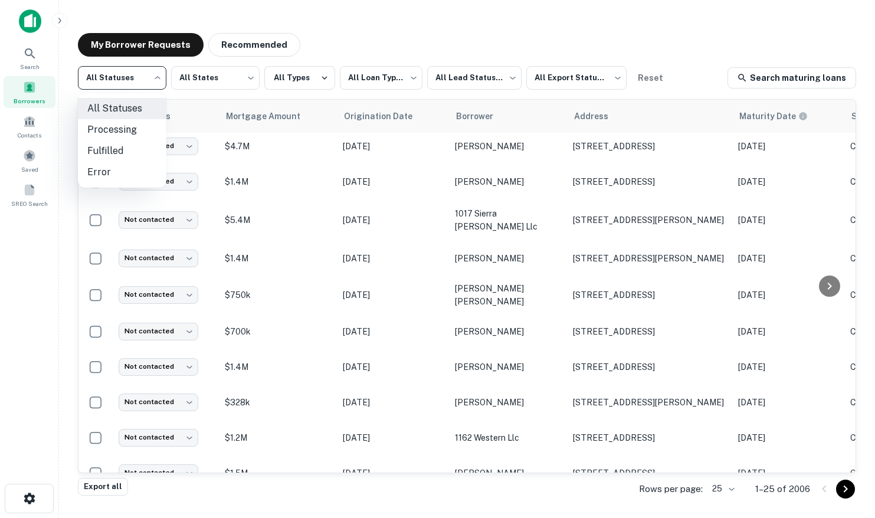
click at [157, 78] on div at bounding box center [437, 259] width 875 height 518
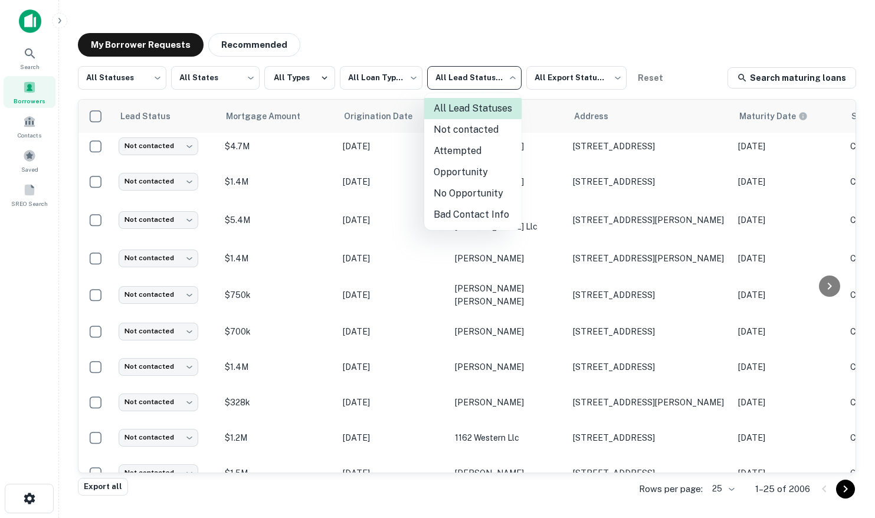
click at [467, 85] on body "**********" at bounding box center [437, 259] width 875 height 518
click at [467, 85] on div at bounding box center [437, 259] width 875 height 518
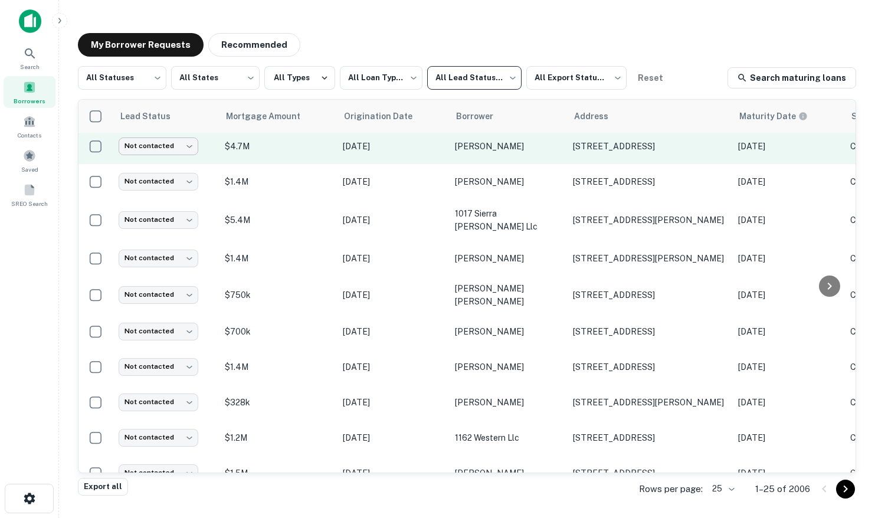
click at [180, 149] on body "**********" at bounding box center [437, 259] width 875 height 518
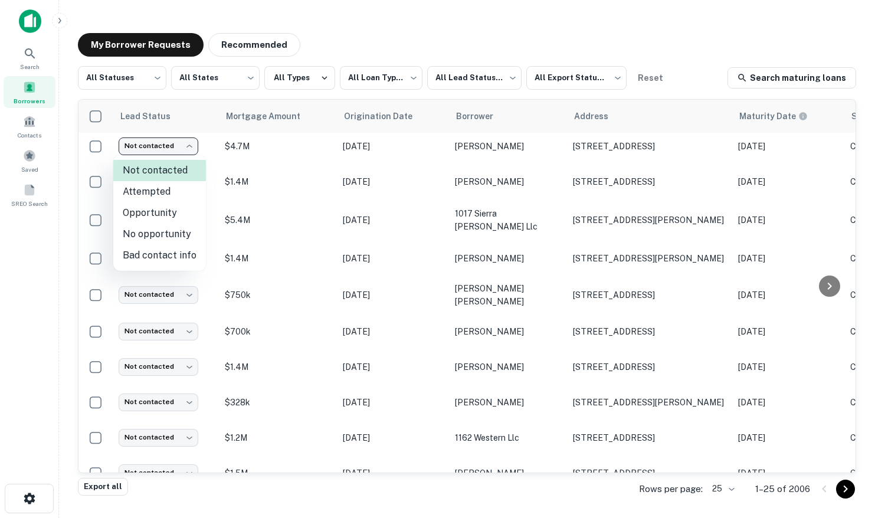
click at [161, 195] on li "Attempted" at bounding box center [159, 191] width 93 height 21
type input "*********"
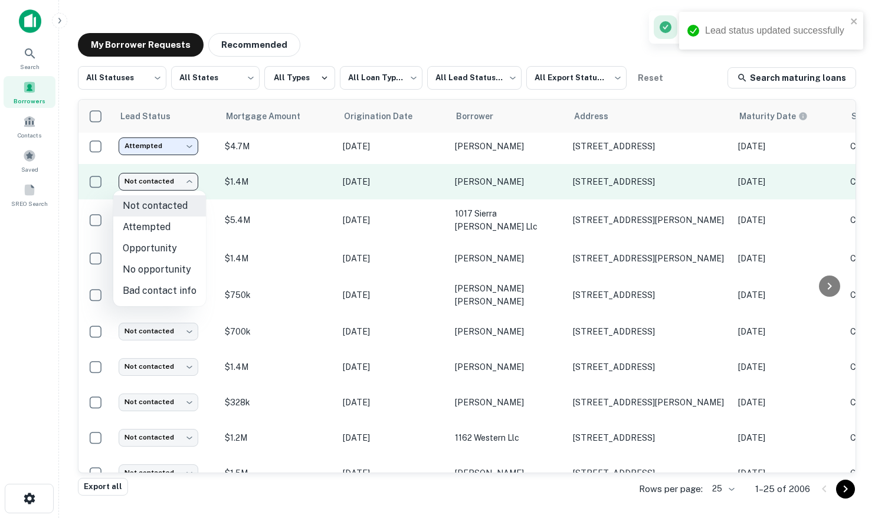
click at [174, 179] on body "**********" at bounding box center [437, 259] width 875 height 518
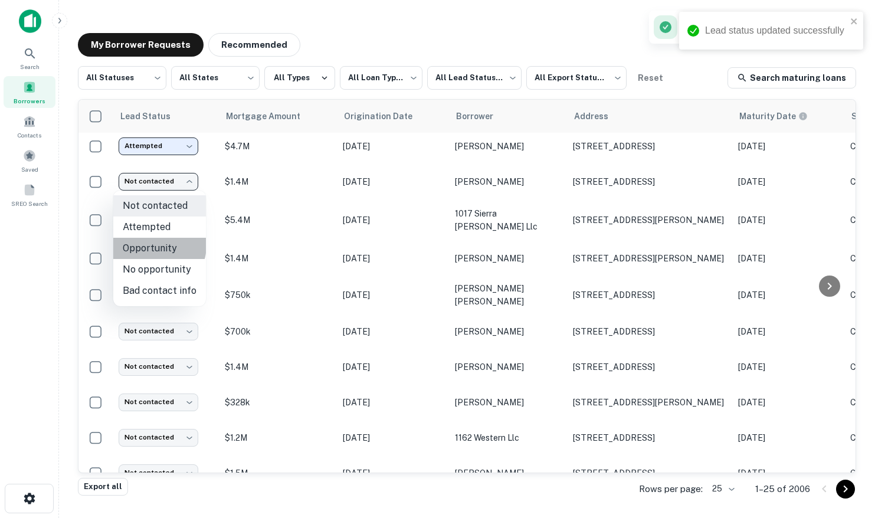
click at [153, 245] on li "Opportunity" at bounding box center [159, 248] width 93 height 21
type input "**********"
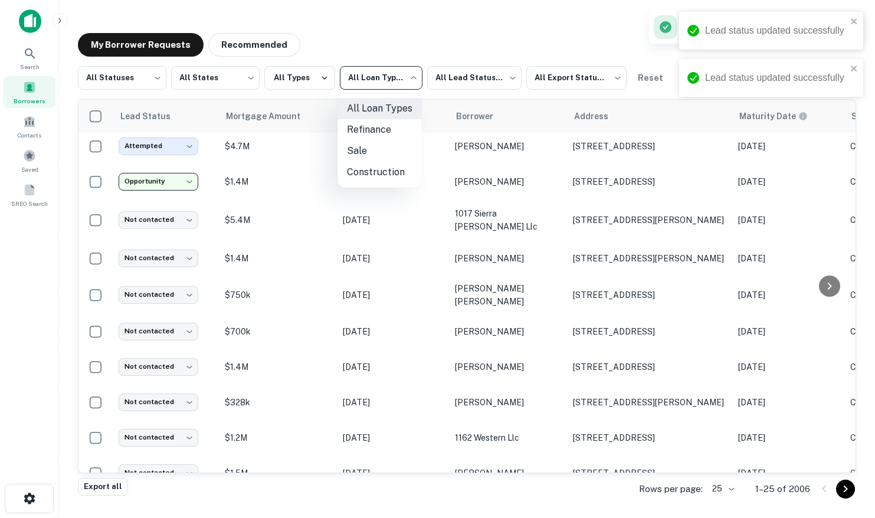
click at [374, 81] on body "**********" at bounding box center [437, 259] width 875 height 518
click at [303, 78] on div at bounding box center [437, 259] width 875 height 518
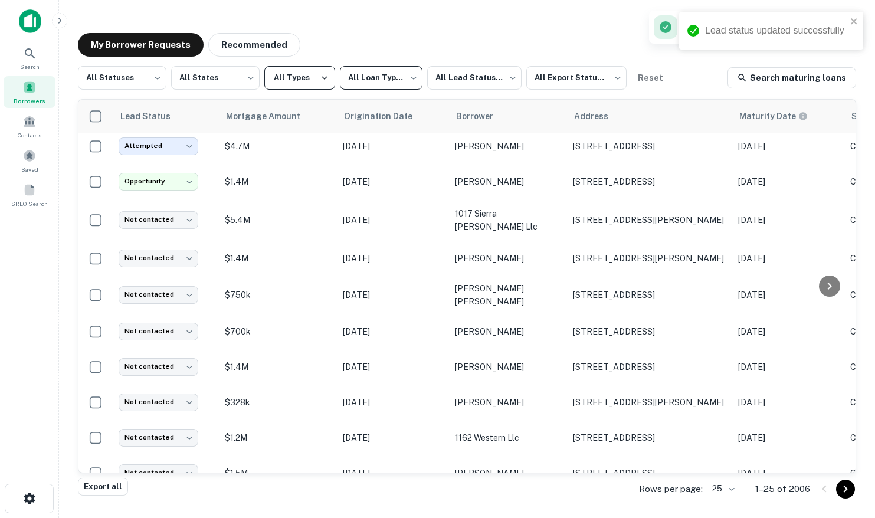
click at [309, 78] on button "All Types" at bounding box center [299, 78] width 71 height 24
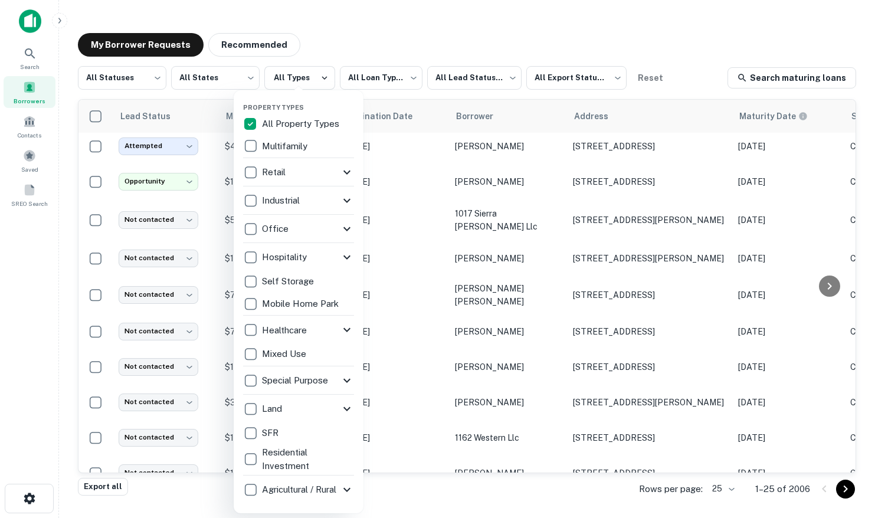
click at [453, 81] on div at bounding box center [437, 259] width 875 height 518
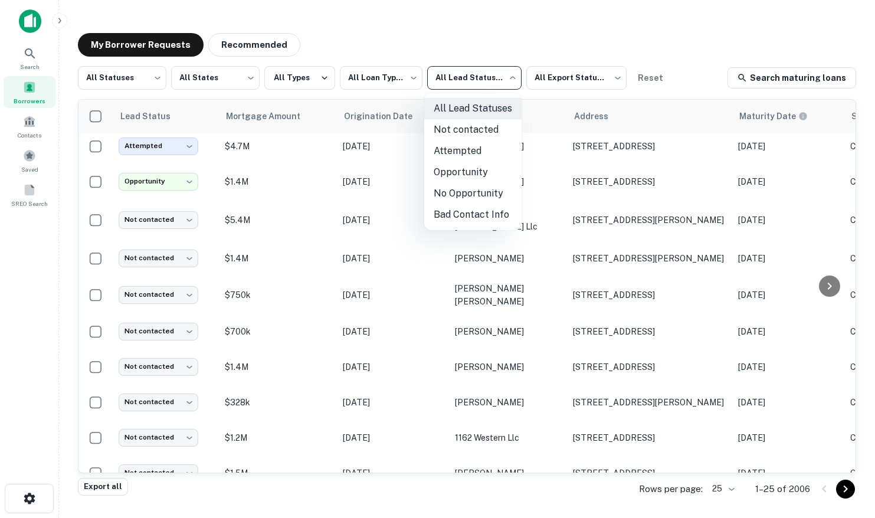
click at [471, 80] on body "**********" at bounding box center [437, 259] width 875 height 518
click at [127, 76] on div at bounding box center [437, 259] width 875 height 518
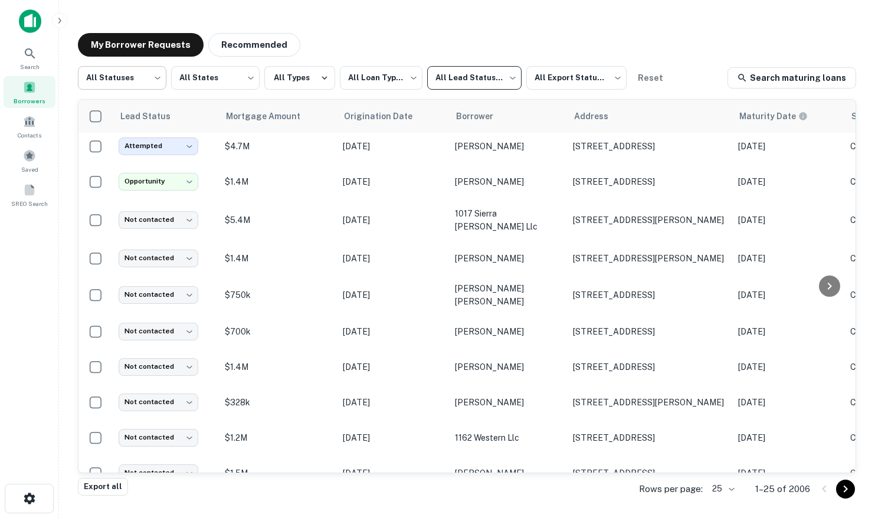
click at [132, 76] on body "**********" at bounding box center [437, 259] width 875 height 518
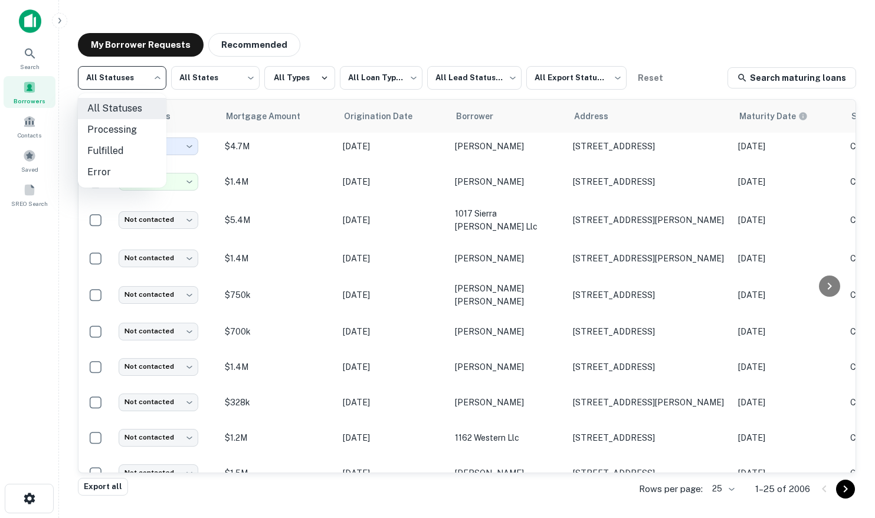
click at [113, 143] on li "Fulfilled" at bounding box center [122, 150] width 89 height 21
type input "*********"
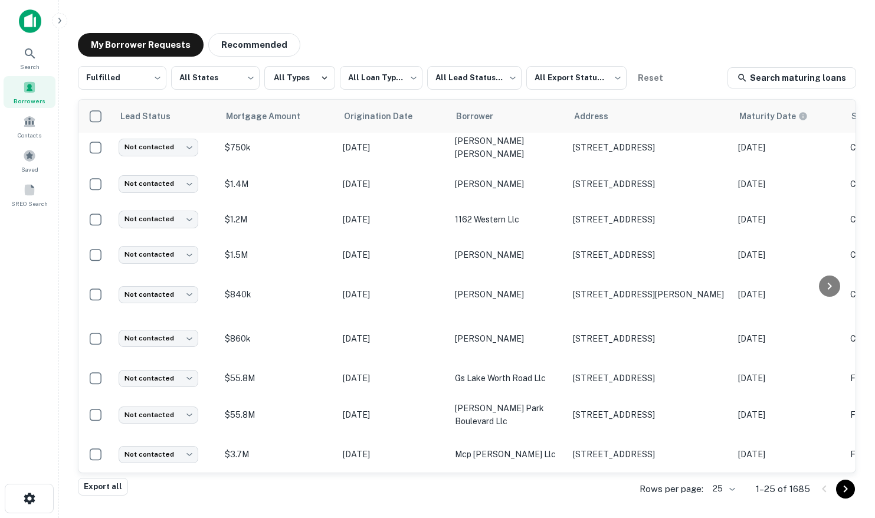
click at [688, 492] on p "Rows per page:" at bounding box center [672, 489] width 64 height 14
click at [713, 492] on body "**********" at bounding box center [437, 259] width 875 height 518
click at [718, 478] on li "500" at bounding box center [724, 472] width 40 height 21
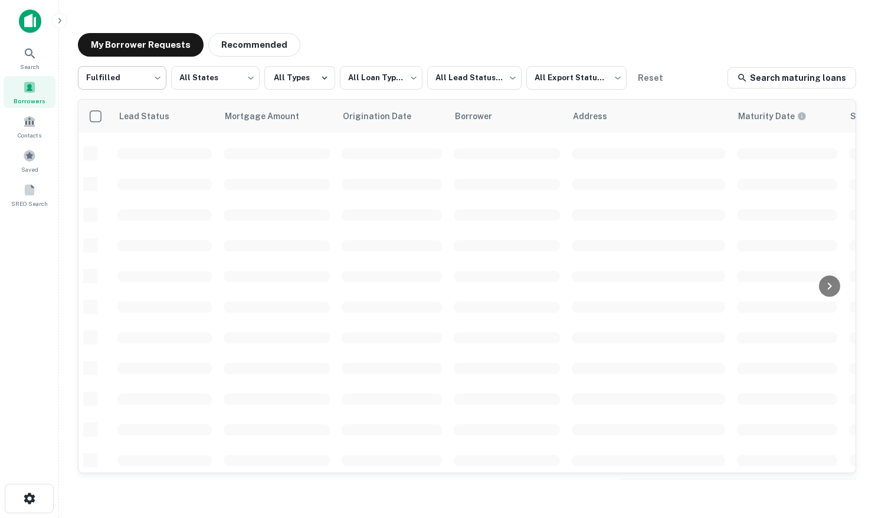
click at [149, 76] on body "**********" at bounding box center [437, 259] width 875 height 518
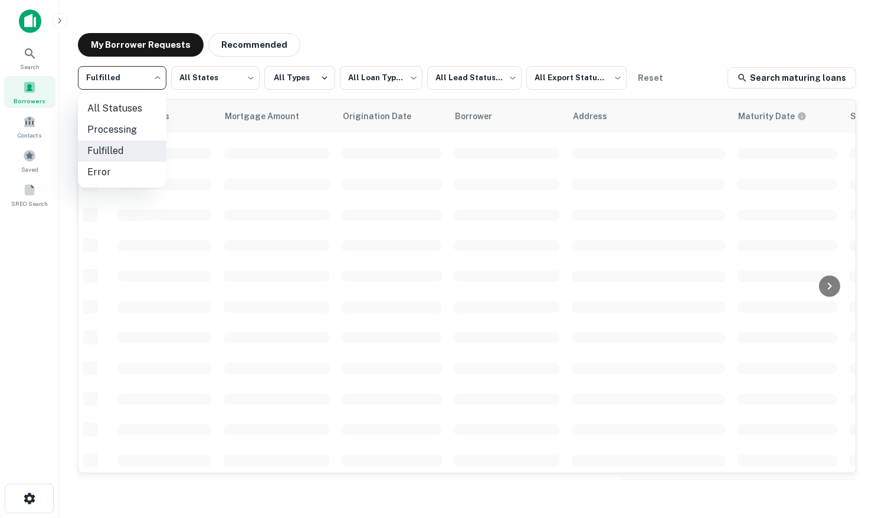
click at [341, 53] on div at bounding box center [437, 259] width 875 height 518
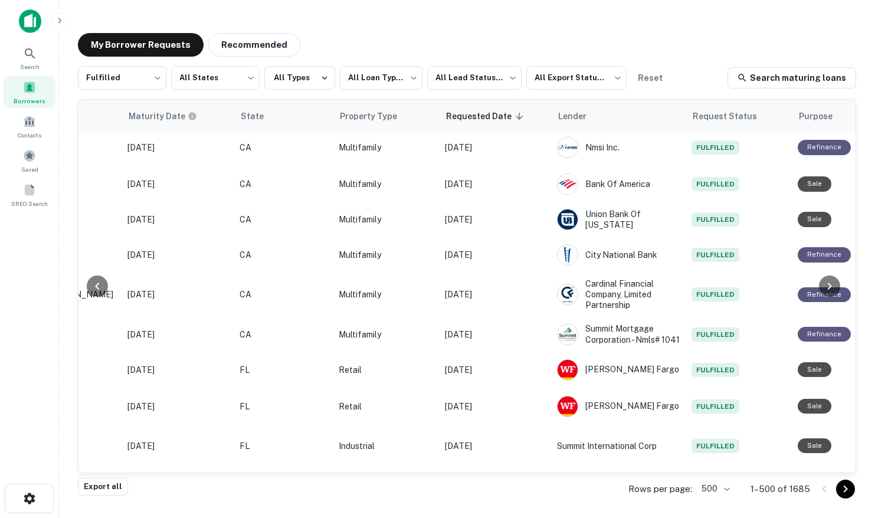
scroll to position [148, 0]
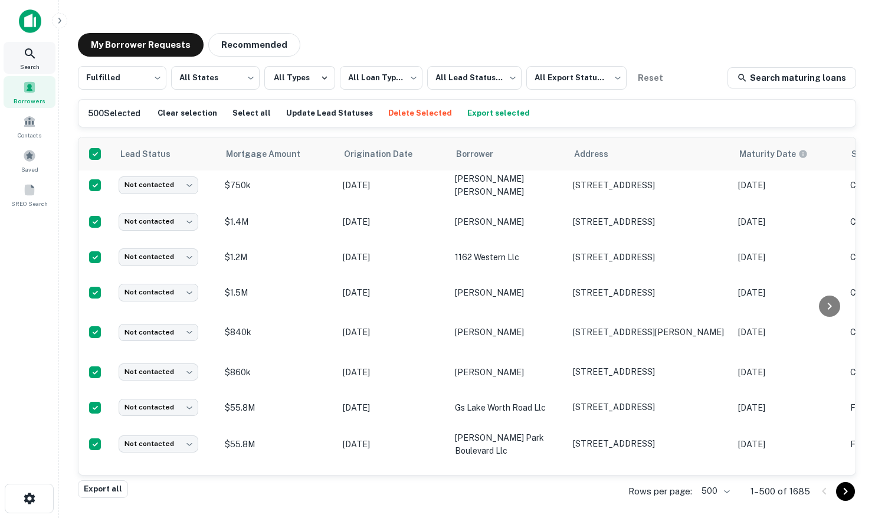
click at [27, 50] on icon at bounding box center [30, 54] width 14 height 14
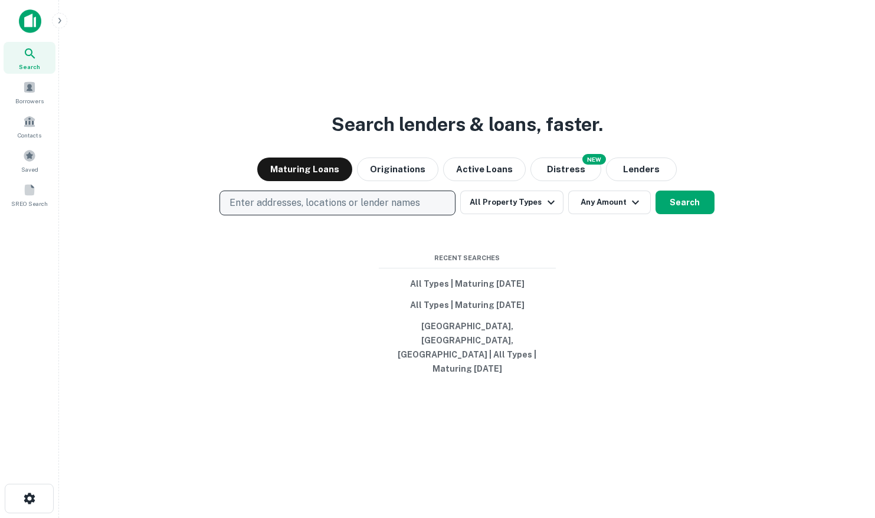
click at [284, 210] on p "Enter addresses, locations or lender names" at bounding box center [325, 203] width 191 height 14
click at [31, 154] on span at bounding box center [29, 155] width 13 height 13
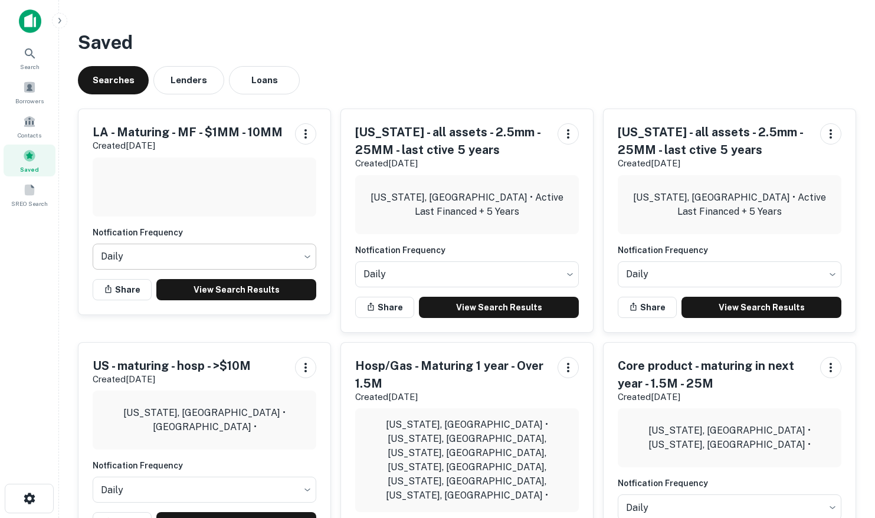
click at [152, 250] on body "Search Borrowers Contacts Saved SREO Search Saved Searches Lenders Loans LA - M…" at bounding box center [437, 259] width 875 height 518
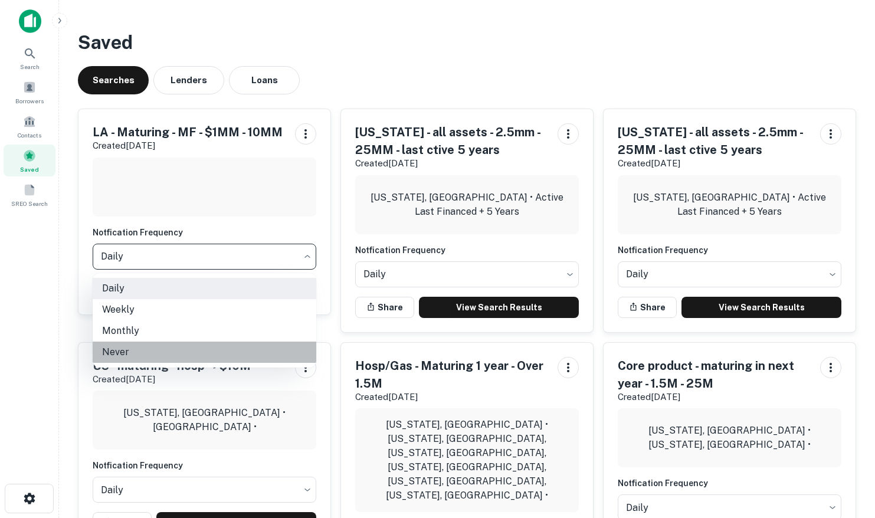
click at [126, 355] on li "Never" at bounding box center [205, 352] width 224 height 21
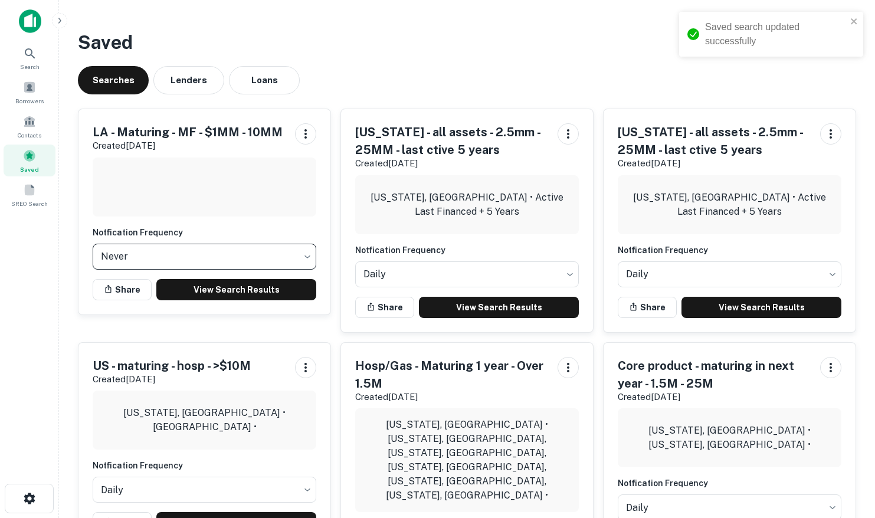
click at [140, 255] on body "Saved search updated successfully Search Borrowers Contacts Saved SREO Search S…" at bounding box center [437, 259] width 875 height 518
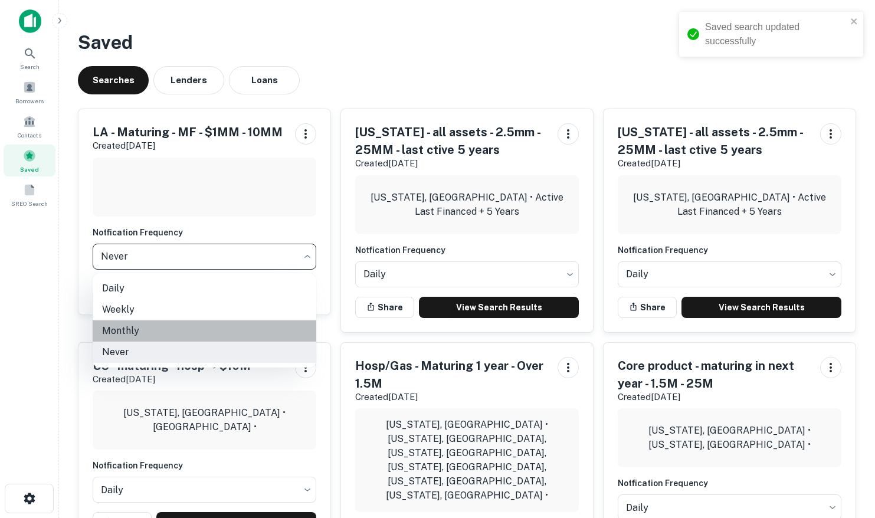
click at [123, 328] on li "Monthly" at bounding box center [205, 330] width 224 height 21
type input "*******"
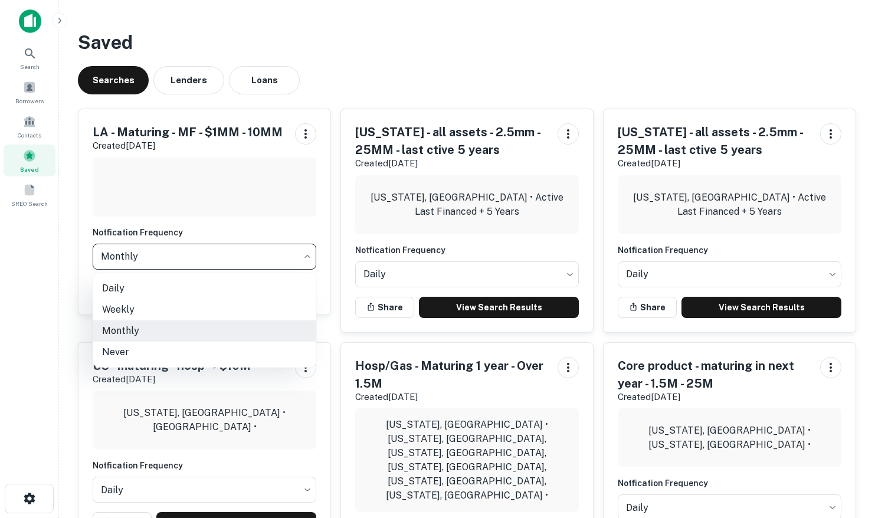
click at [150, 263] on body "Search Borrowers Contacts Saved SREO Search Saved Searches Lenders Loans LA - M…" at bounding box center [437, 259] width 875 height 518
click at [83, 263] on div at bounding box center [437, 259] width 875 height 518
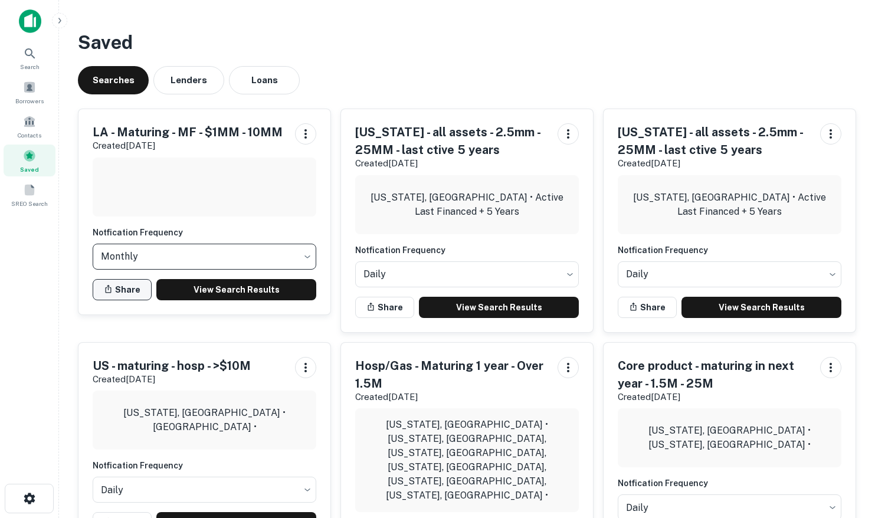
click at [113, 295] on button "Share" at bounding box center [122, 289] width 59 height 21
click at [310, 139] on icon "button" at bounding box center [306, 134] width 14 height 14
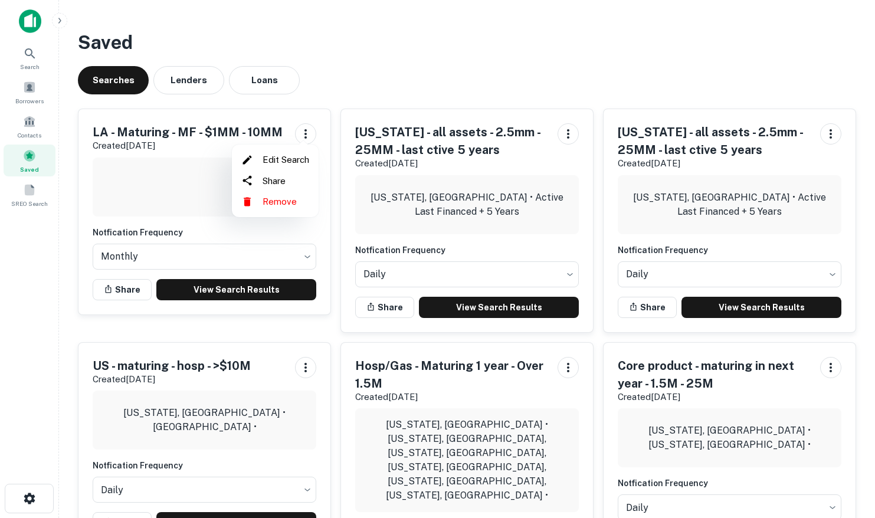
click at [28, 51] on div at bounding box center [437, 259] width 875 height 518
click at [26, 52] on icon at bounding box center [30, 54] width 14 height 14
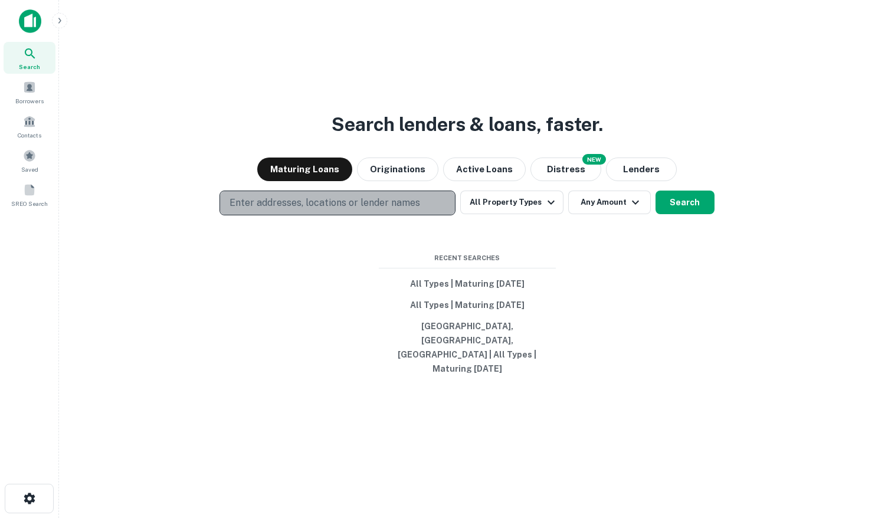
click at [309, 210] on p "Enter addresses, locations or lender names" at bounding box center [325, 203] width 191 height 14
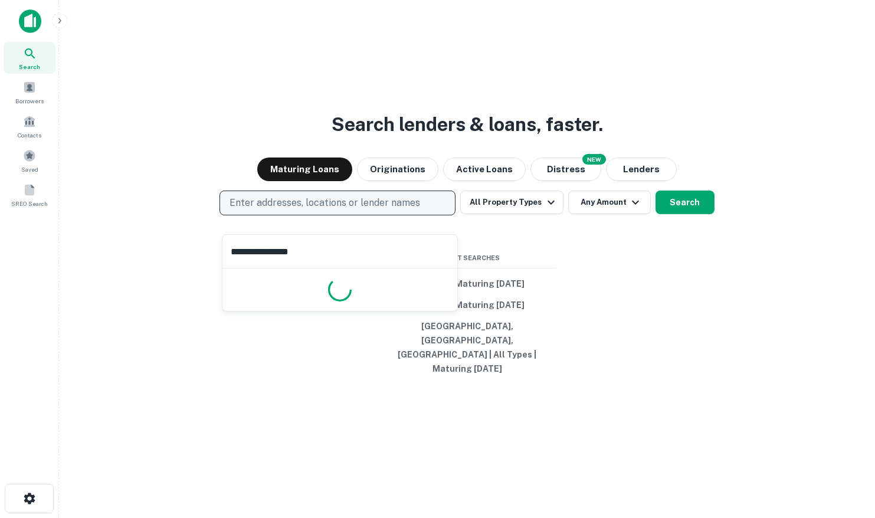
type input "**********"
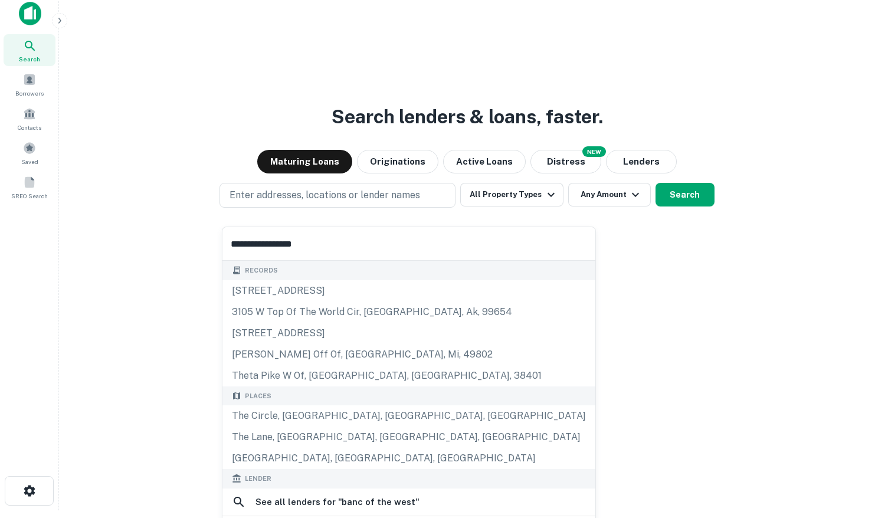
drag, startPoint x: 310, startPoint y: 246, endPoint x: 160, endPoint y: 246, distance: 149.9
click at [161, 246] on body "**********" at bounding box center [437, 251] width 875 height 518
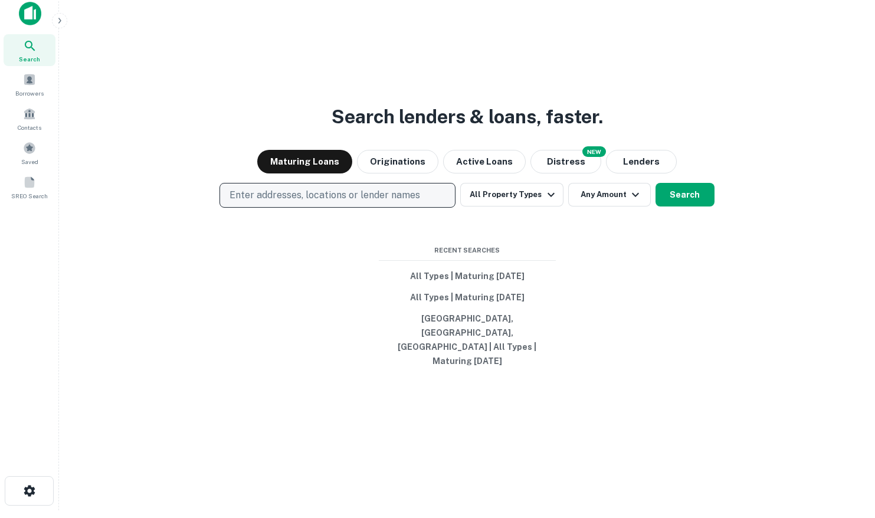
click at [278, 202] on p "Enter addresses, locations or lender names" at bounding box center [325, 195] width 191 height 14
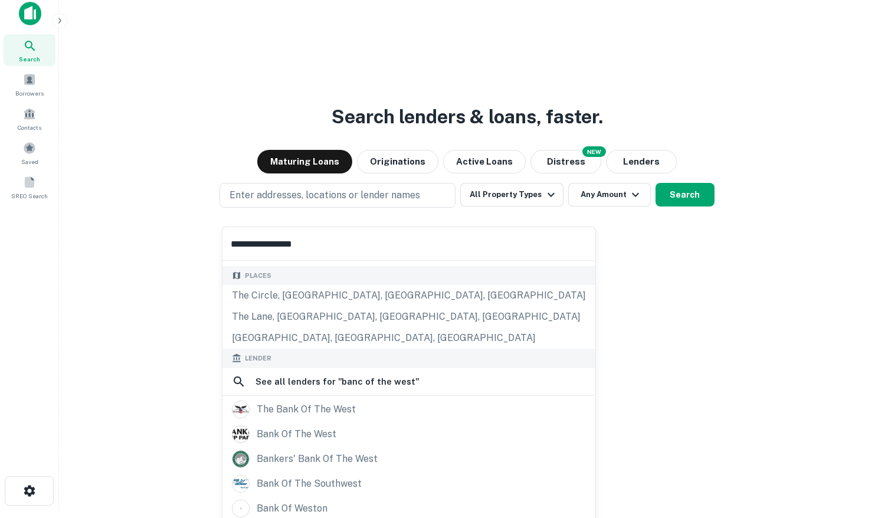
scroll to position [200, 0]
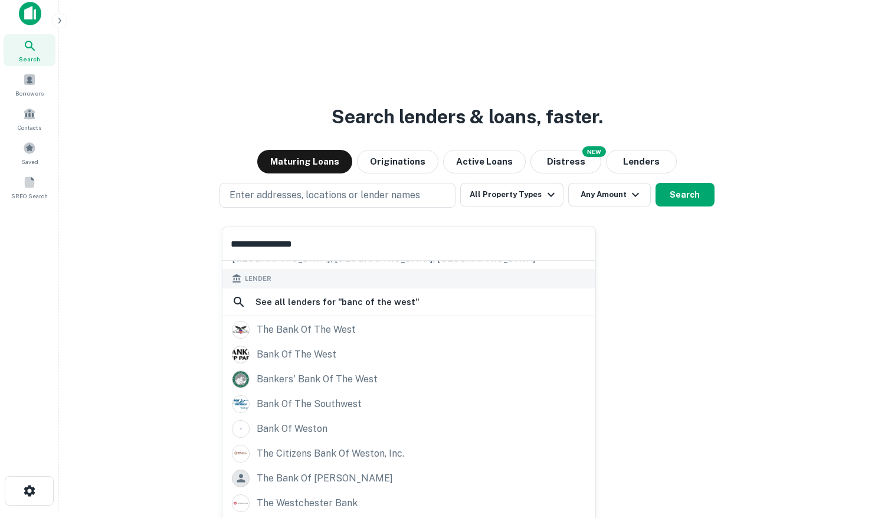
click at [267, 238] on input "**********" at bounding box center [408, 243] width 373 height 33
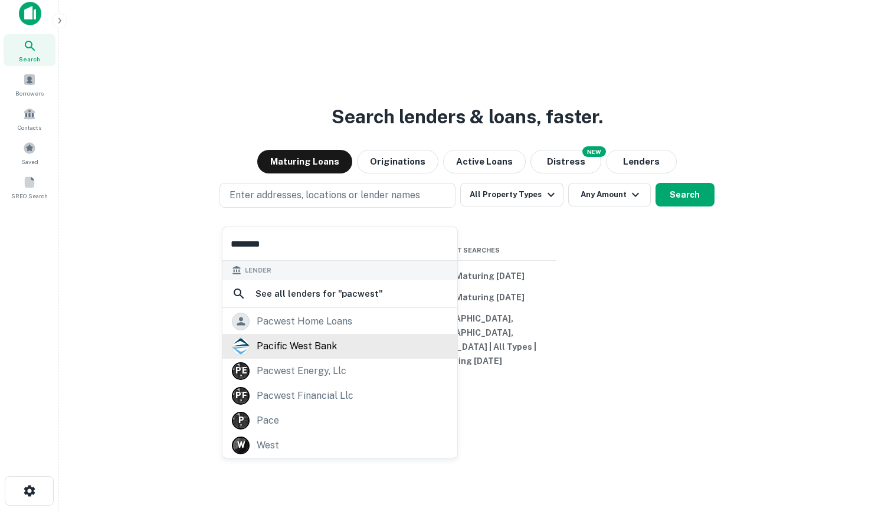
type input "*******"
click at [285, 345] on div "pacific west bank" at bounding box center [297, 347] width 80 height 18
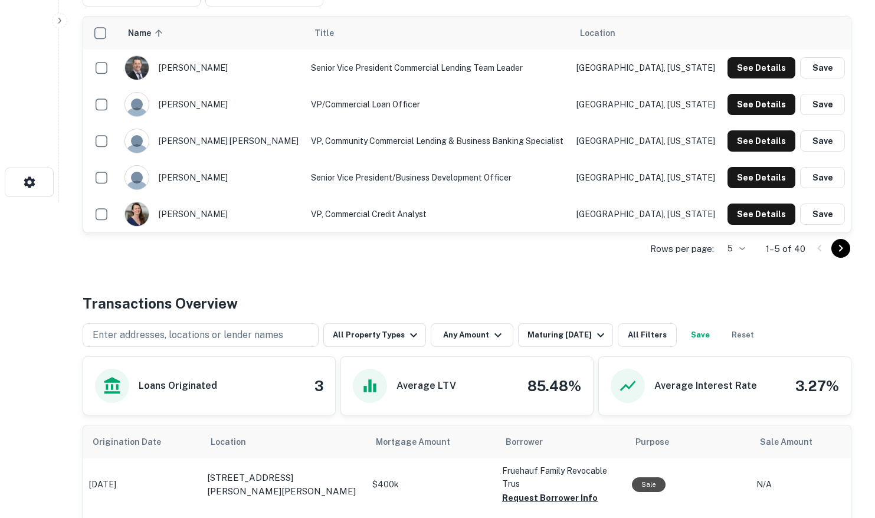
scroll to position [332, 0]
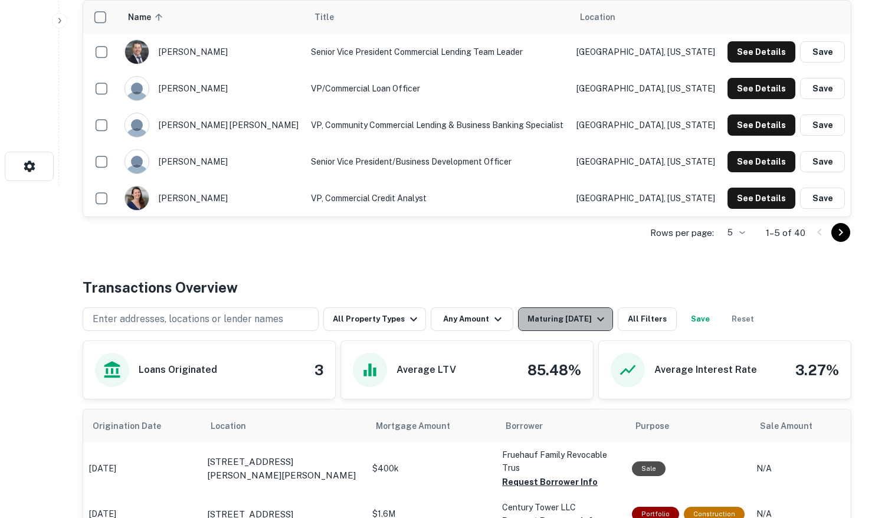
click at [559, 322] on div "Maturing [DATE]" at bounding box center [568, 319] width 80 height 14
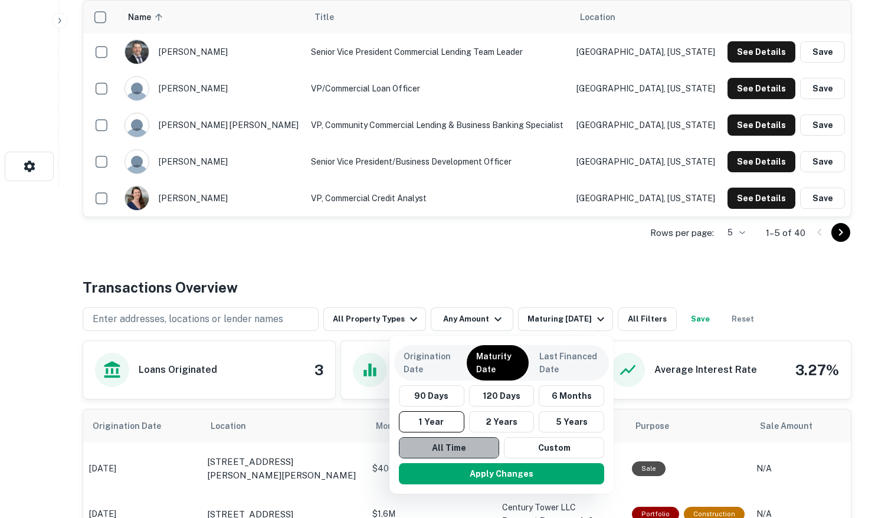
click at [433, 440] on button "All Time" at bounding box center [449, 447] width 100 height 21
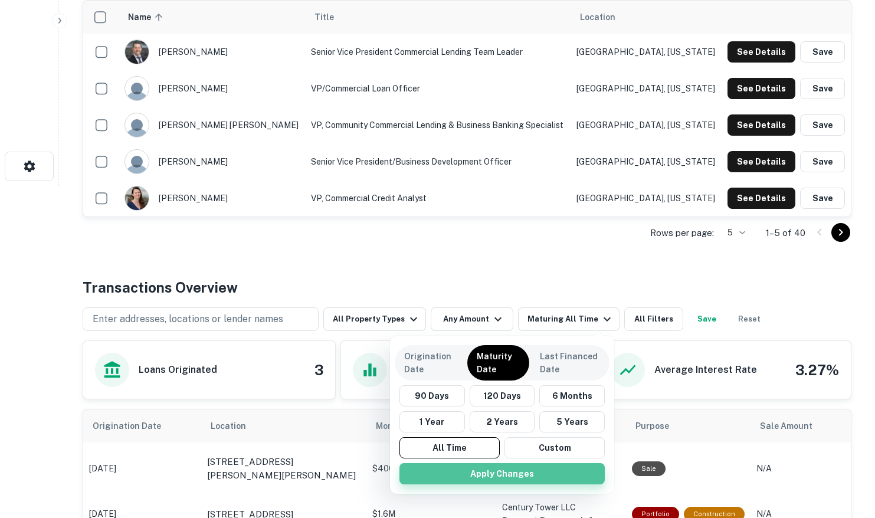
click at [444, 475] on button "Apply Changes" at bounding box center [502, 473] width 205 height 21
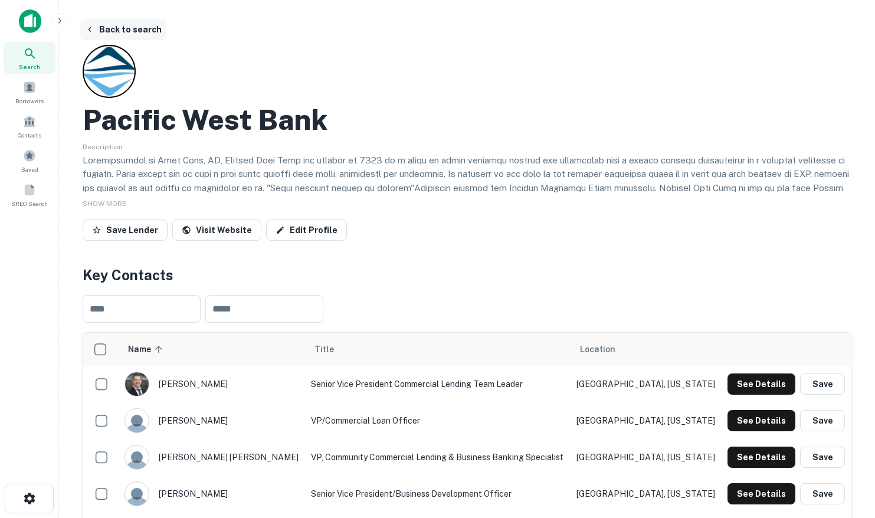
click at [143, 32] on button "Back to search" at bounding box center [123, 29] width 86 height 21
click at [107, 26] on button "Back to search" at bounding box center [123, 29] width 86 height 21
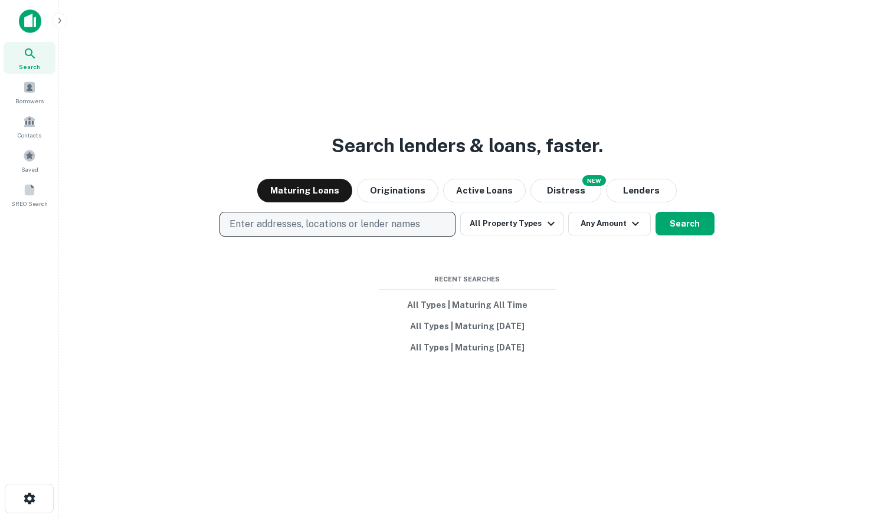
click at [317, 224] on p "Enter addresses, locations or lender names" at bounding box center [325, 224] width 191 height 14
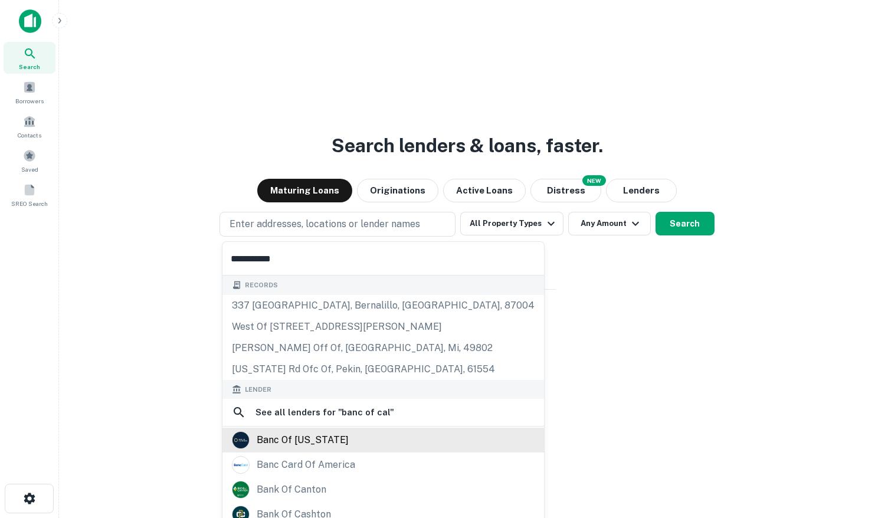
type input "**********"
click at [274, 438] on div "banc of [US_STATE]" at bounding box center [303, 440] width 92 height 18
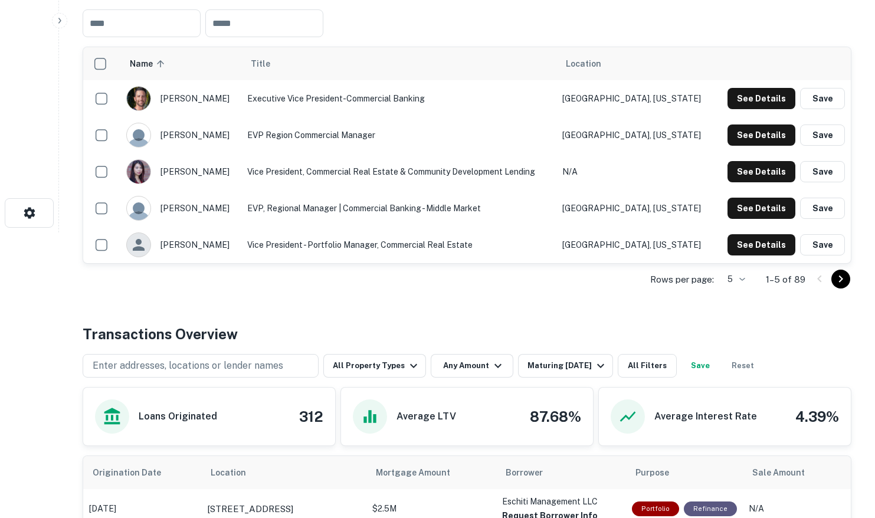
scroll to position [286, 0]
click at [563, 361] on div "Maturing [DATE]" at bounding box center [568, 365] width 80 height 14
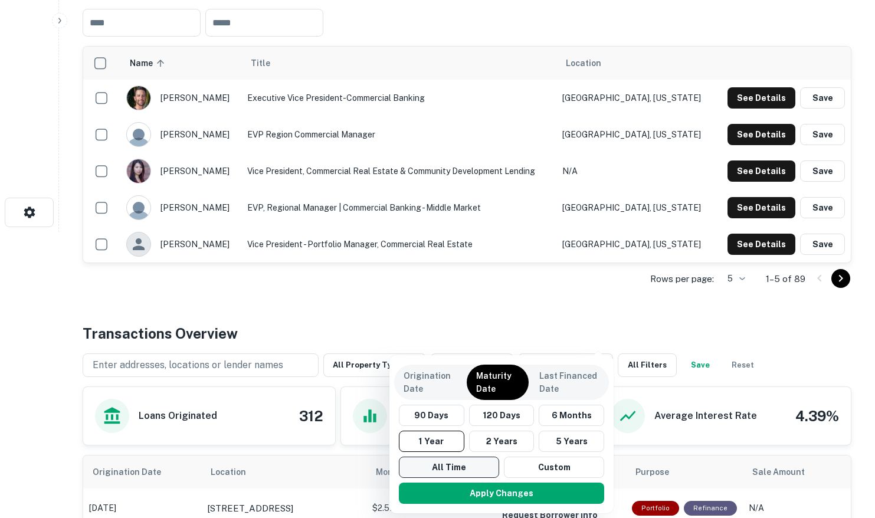
click at [439, 470] on button "All Time" at bounding box center [449, 467] width 100 height 21
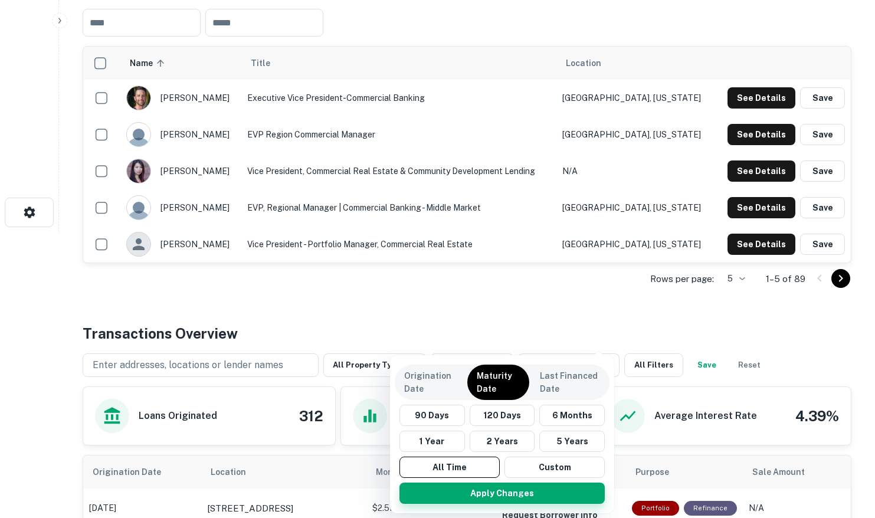
click at [439, 495] on button "Apply Changes" at bounding box center [502, 493] width 205 height 21
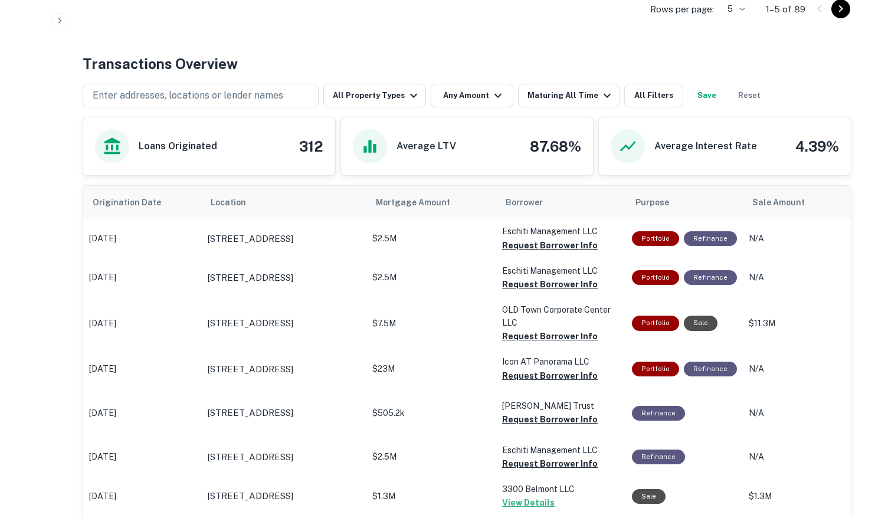
scroll to position [557, 0]
click at [534, 98] on div "Maturing All Time" at bounding box center [571, 95] width 87 height 14
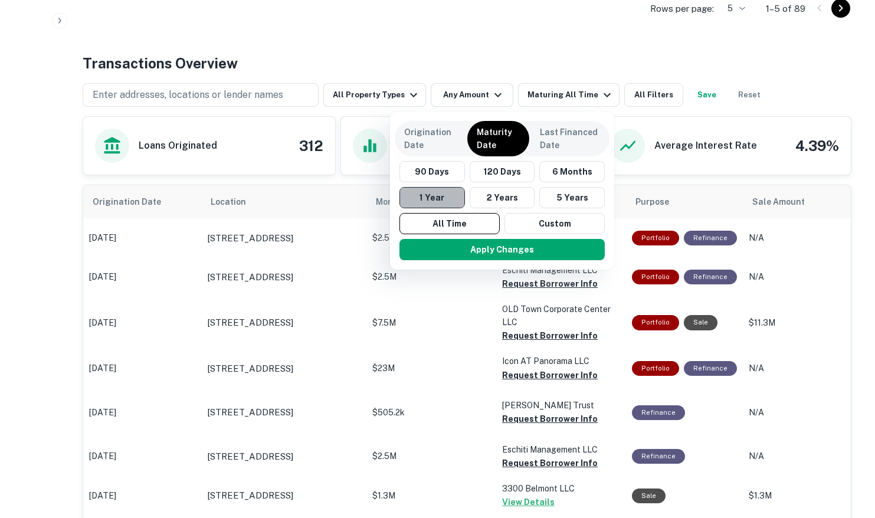
click at [444, 199] on button "1 Year" at bounding box center [433, 197] width 66 height 21
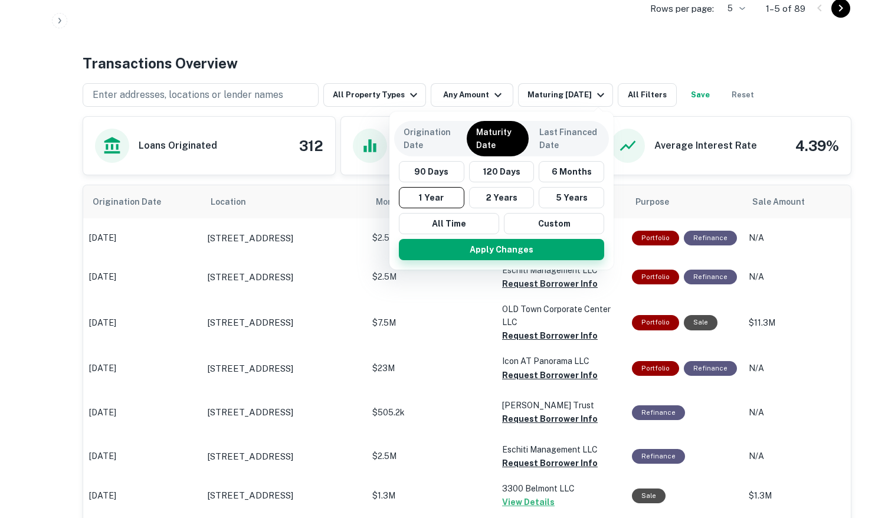
click at [446, 251] on button "Apply Changes" at bounding box center [501, 249] width 205 height 21
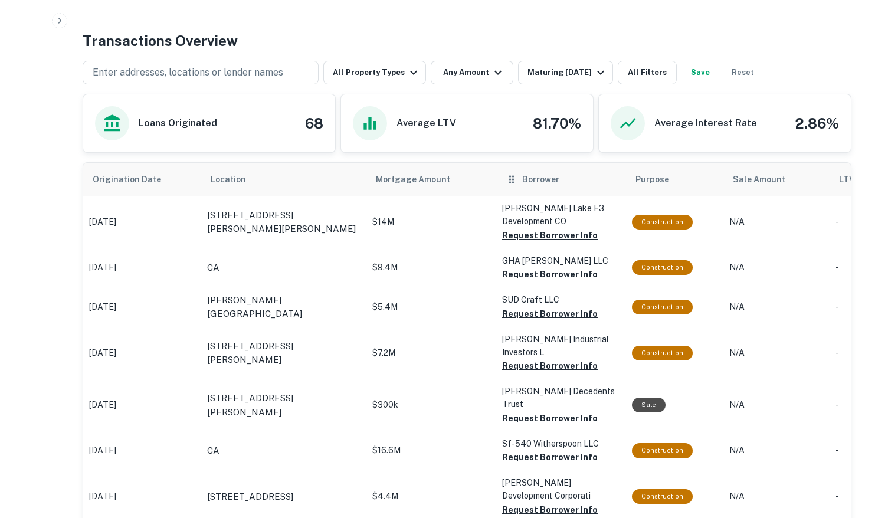
scroll to position [583, 0]
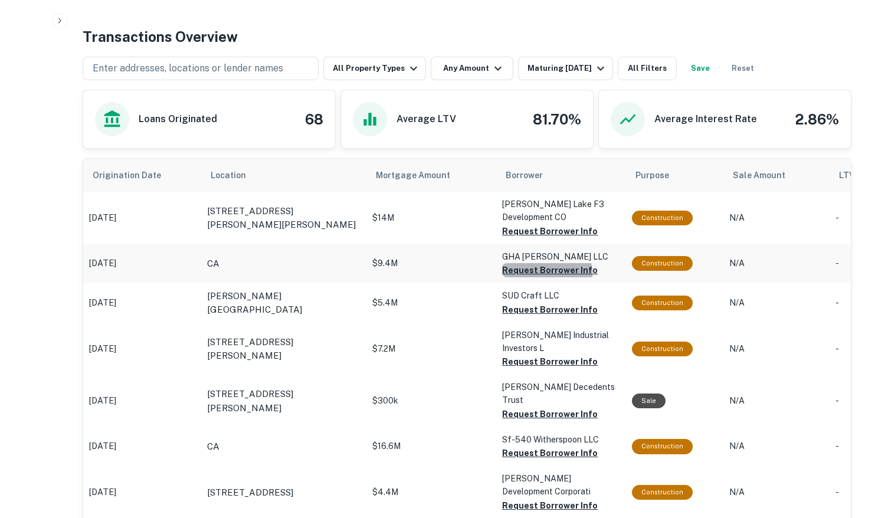
click at [531, 274] on button "Request Borrower Info" at bounding box center [550, 270] width 96 height 14
click at [523, 315] on button "Request Borrower Info" at bounding box center [550, 310] width 96 height 14
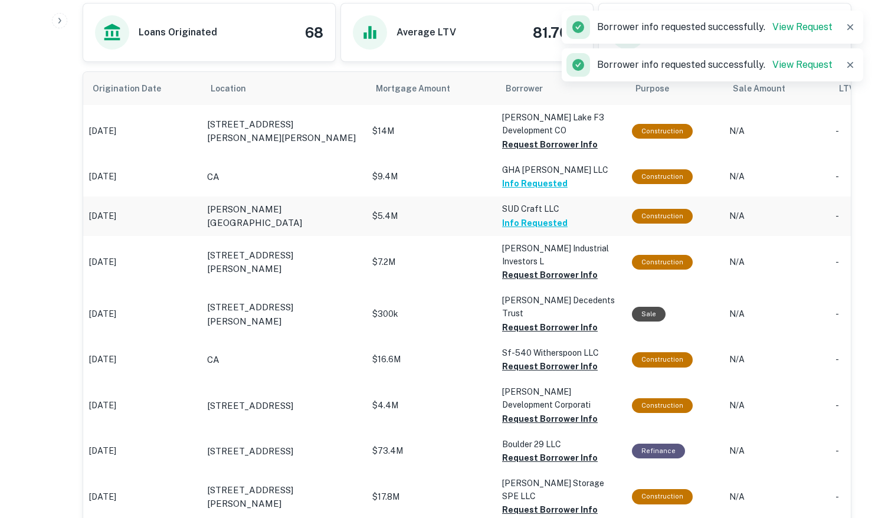
scroll to position [699, 0]
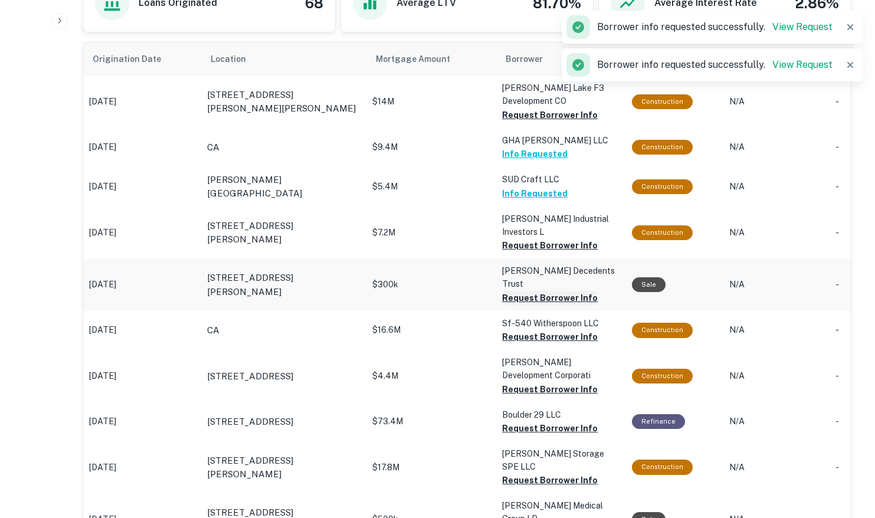
click at [527, 291] on button "Request Borrower Info" at bounding box center [550, 298] width 96 height 14
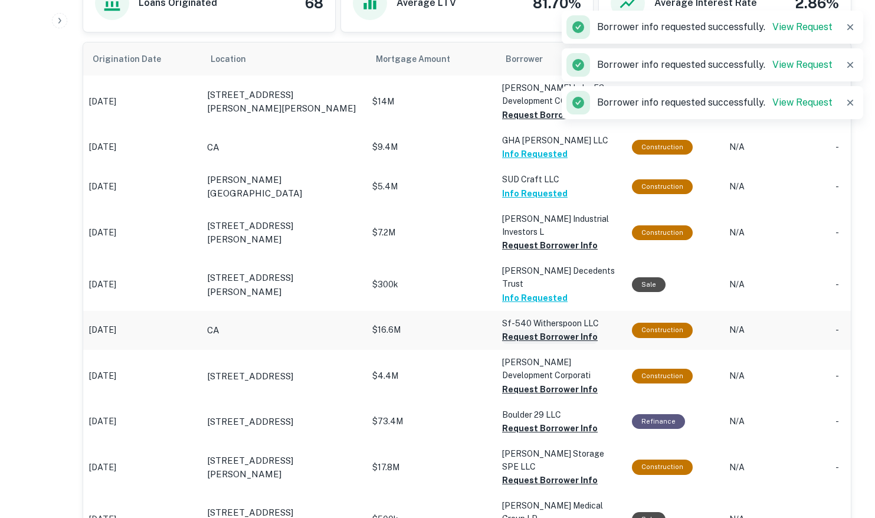
click at [523, 330] on button "Request Borrower Info" at bounding box center [550, 337] width 96 height 14
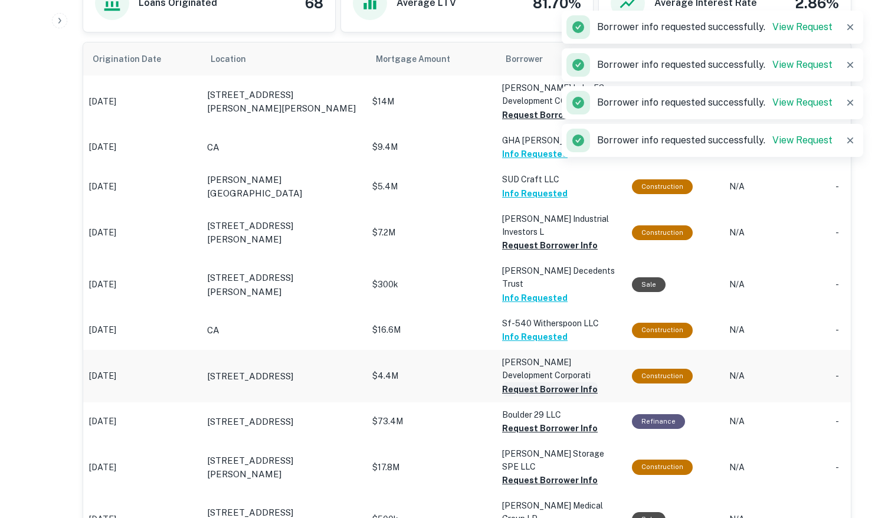
click at [522, 382] on button "Request Borrower Info" at bounding box center [550, 389] width 96 height 14
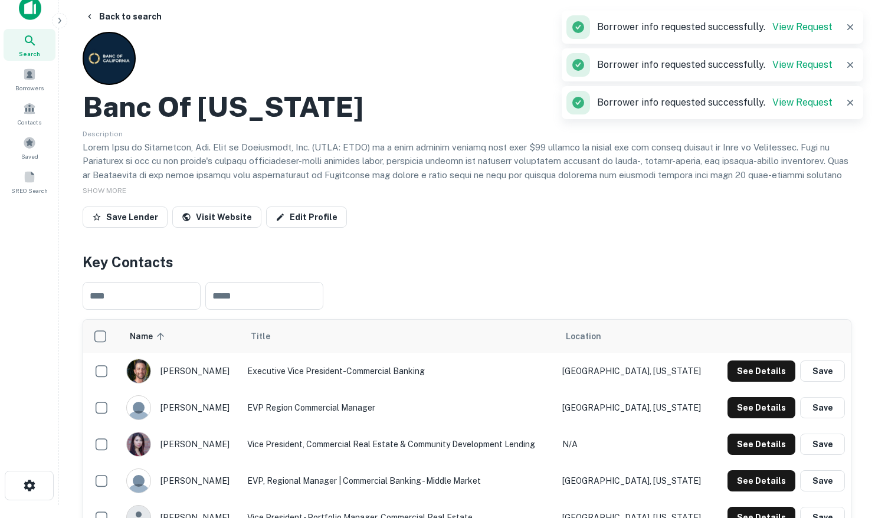
scroll to position [0, 0]
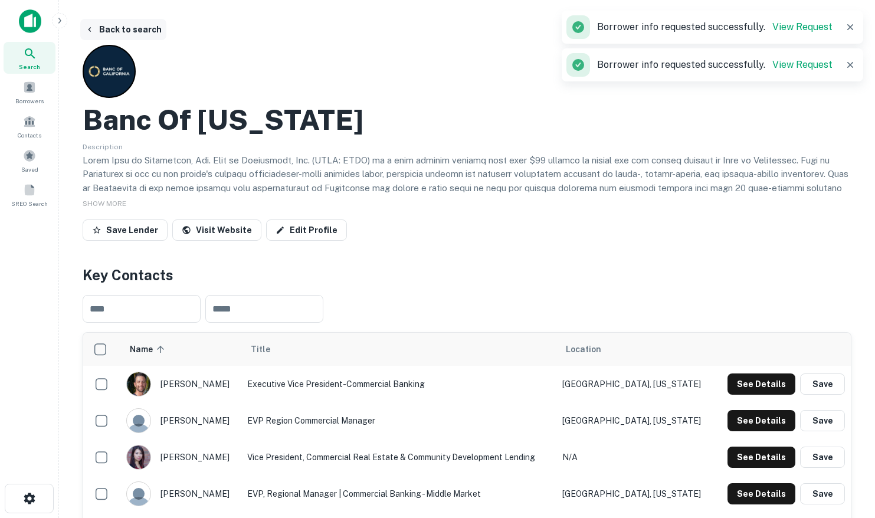
click at [110, 30] on button "Back to search" at bounding box center [123, 29] width 86 height 21
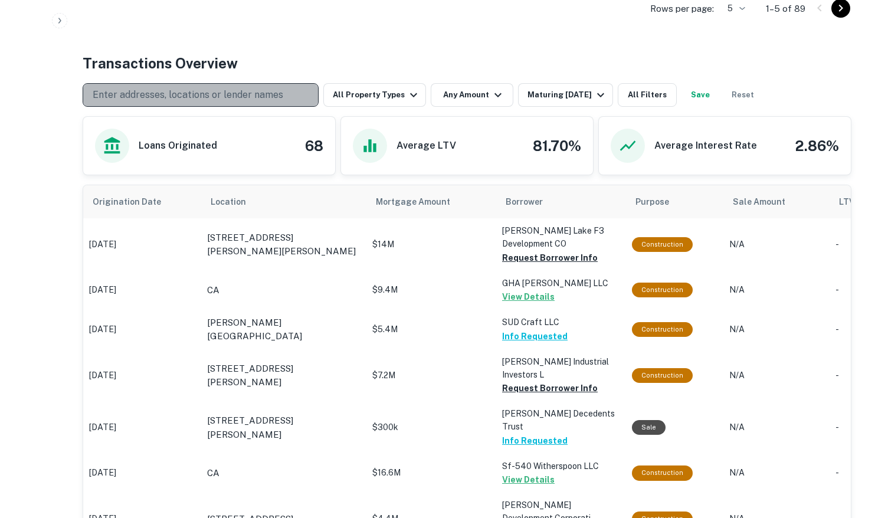
click at [163, 94] on p "Enter addresses, locations or lender names" at bounding box center [188, 95] width 191 height 14
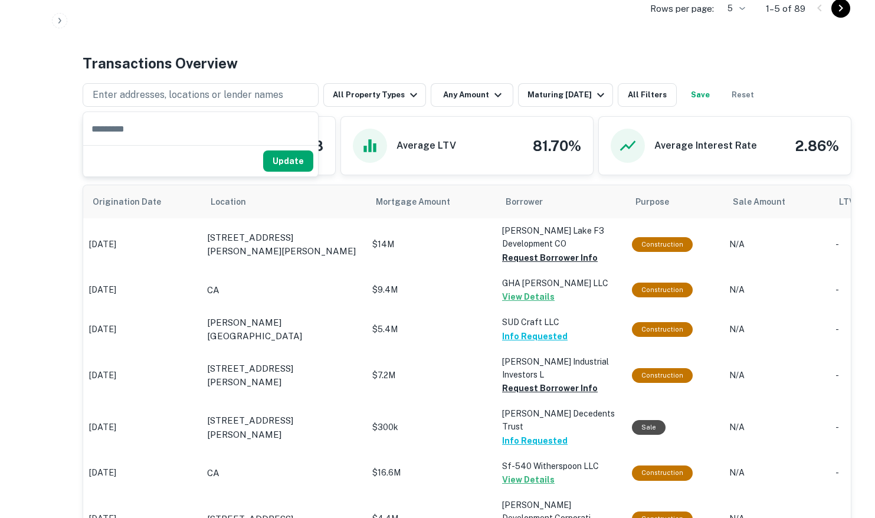
click at [246, 42] on div "Back to search Banc Of [US_STATE] Description SHOW MORE Save Lender Visit Websi…" at bounding box center [466, 514] width 797 height 2105
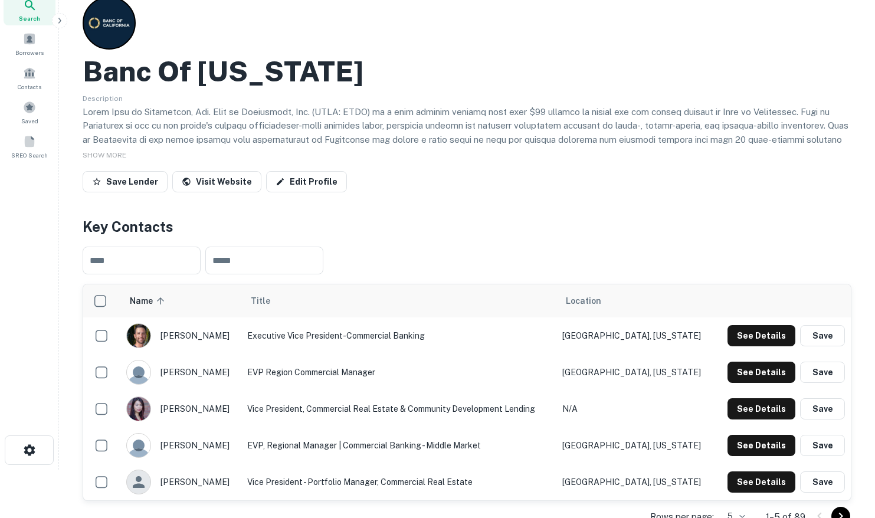
scroll to position [47, 0]
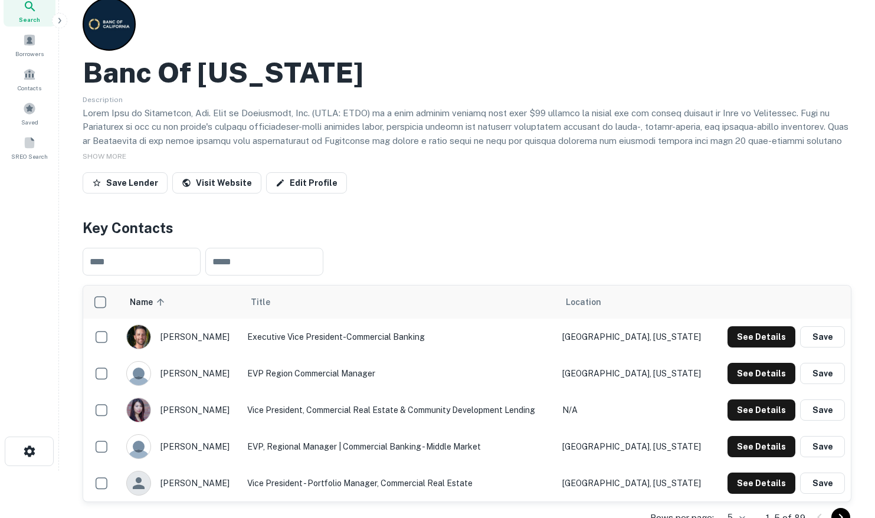
click at [40, 15] on div "Search" at bounding box center [30, 11] width 52 height 32
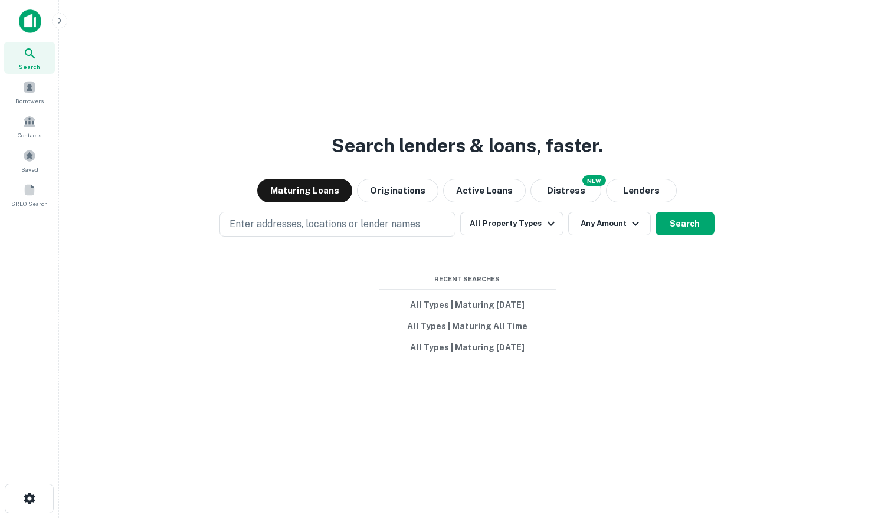
click at [276, 225] on p "Enter addresses, locations or lender names" at bounding box center [325, 224] width 191 height 14
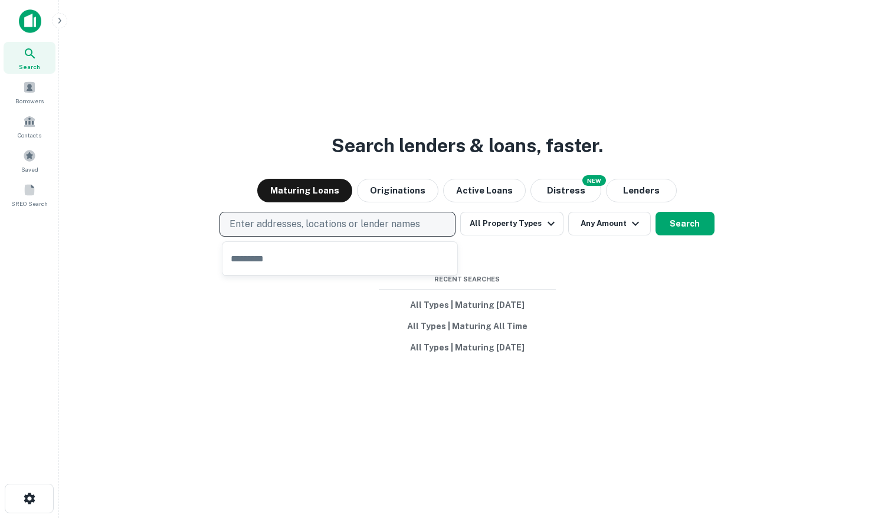
click at [365, 221] on p "Enter addresses, locations or lender names" at bounding box center [325, 224] width 191 height 14
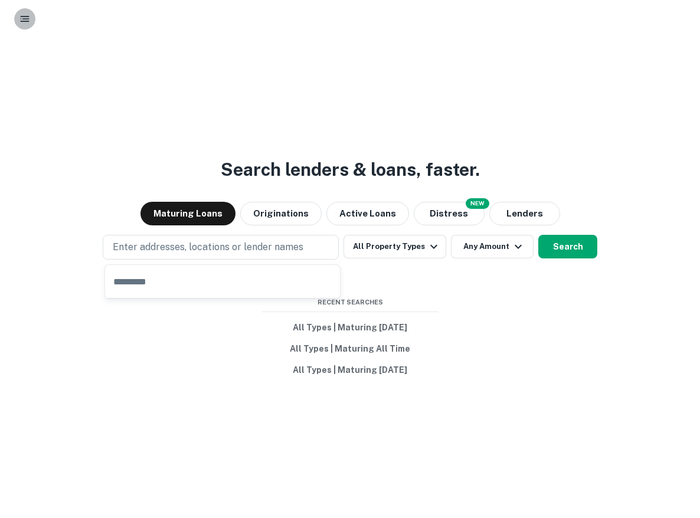
click at [30, 20] on icon "button" at bounding box center [25, 19] width 12 height 12
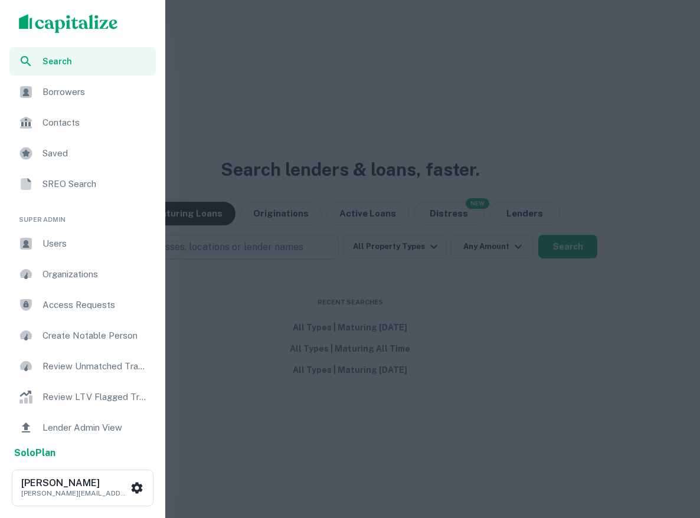
click at [73, 165] on div "Saved" at bounding box center [82, 153] width 146 height 28
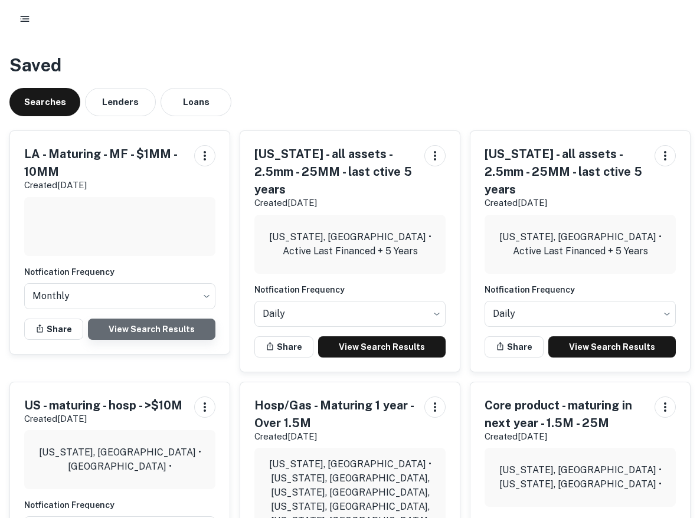
click at [145, 332] on link "View Search Results" at bounding box center [151, 329] width 127 height 21
click at [34, 17] on button "button" at bounding box center [24, 18] width 21 height 21
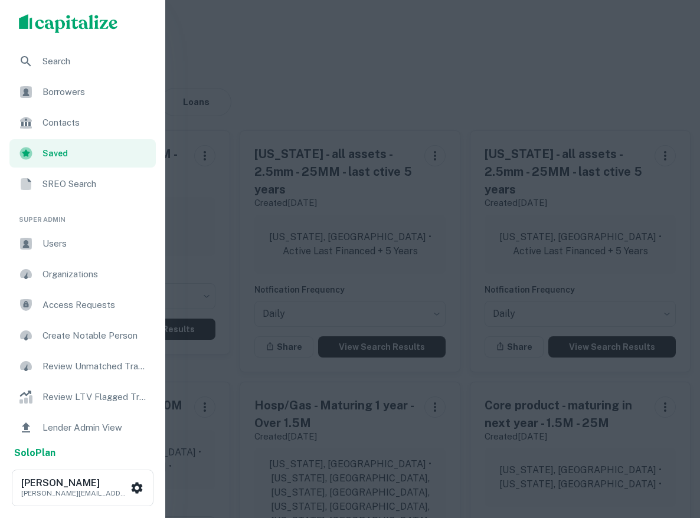
click at [56, 63] on span "Search" at bounding box center [95, 61] width 106 height 14
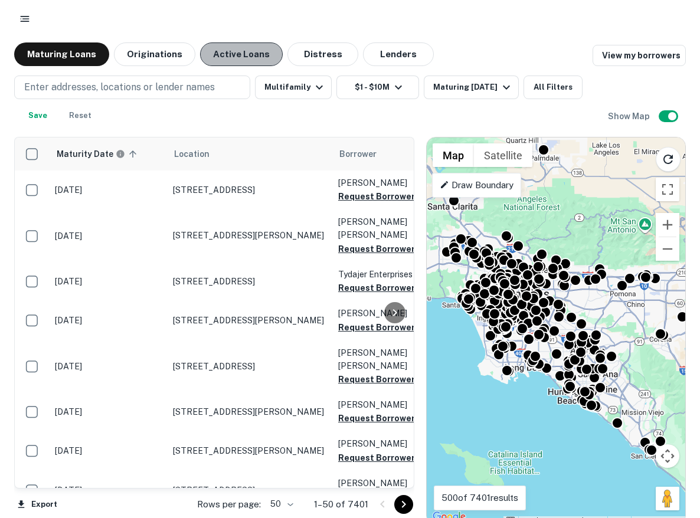
click at [246, 56] on button "Active Loans" at bounding box center [241, 54] width 83 height 24
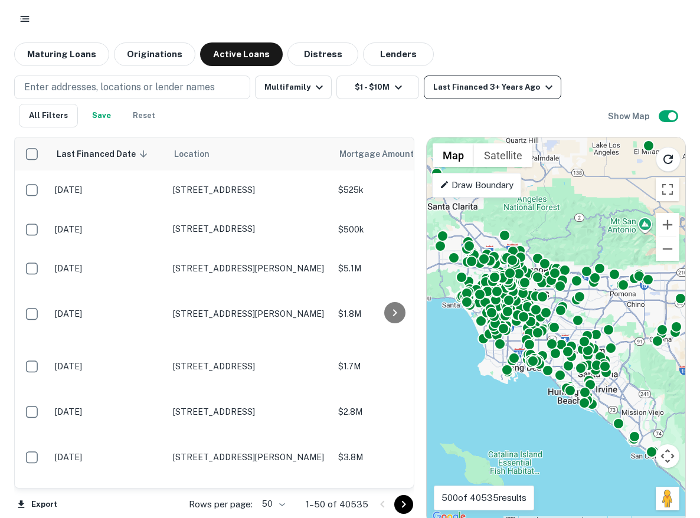
click at [476, 91] on div "Last Financed 3+ Years Ago" at bounding box center [494, 87] width 123 height 14
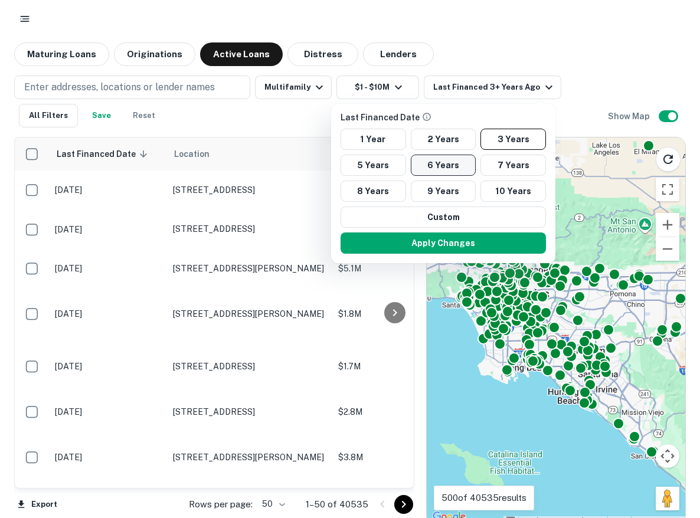
click at [449, 168] on button "6 Years" at bounding box center [444, 165] width 66 height 21
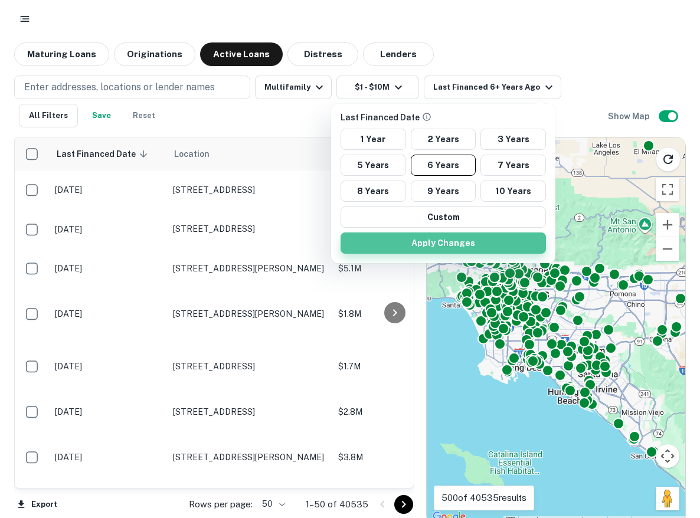
click at [473, 245] on button "Apply Changes" at bounding box center [443, 243] width 205 height 21
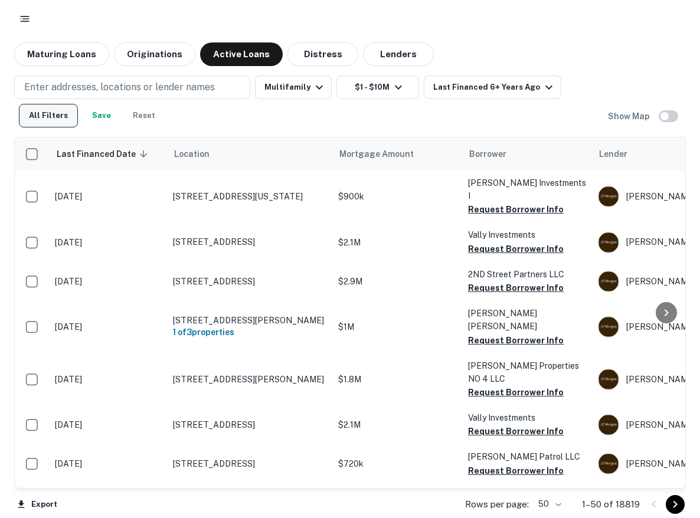
click at [51, 117] on button "All Filters" at bounding box center [48, 116] width 59 height 24
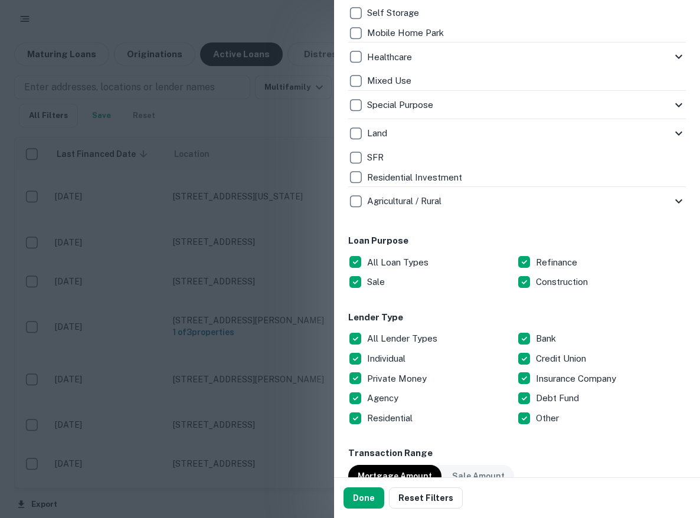
scroll to position [455, 0]
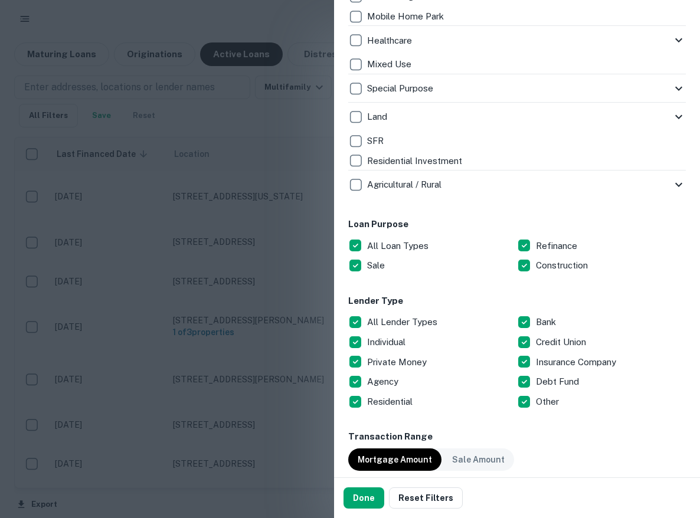
click at [382, 317] on p "All Lender Types" at bounding box center [403, 322] width 73 height 14
click at [545, 322] on p "Bank" at bounding box center [547, 322] width 22 height 14
click at [370, 498] on button "Done" at bounding box center [363, 497] width 41 height 21
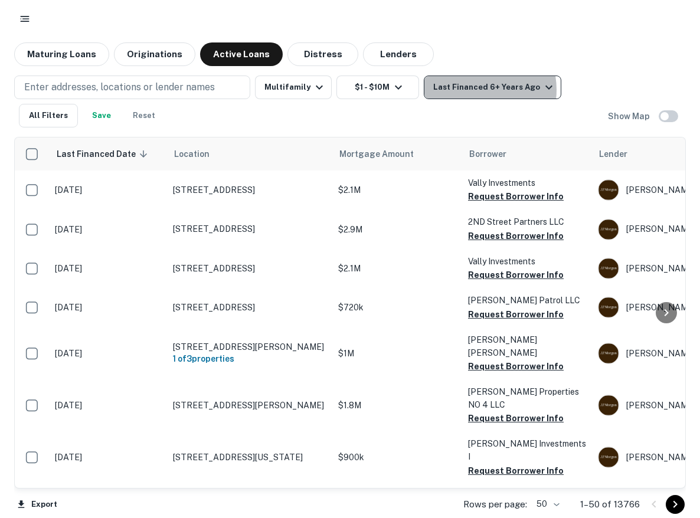
click at [470, 90] on div "Last Financed 6+ Years Ago" at bounding box center [494, 87] width 123 height 14
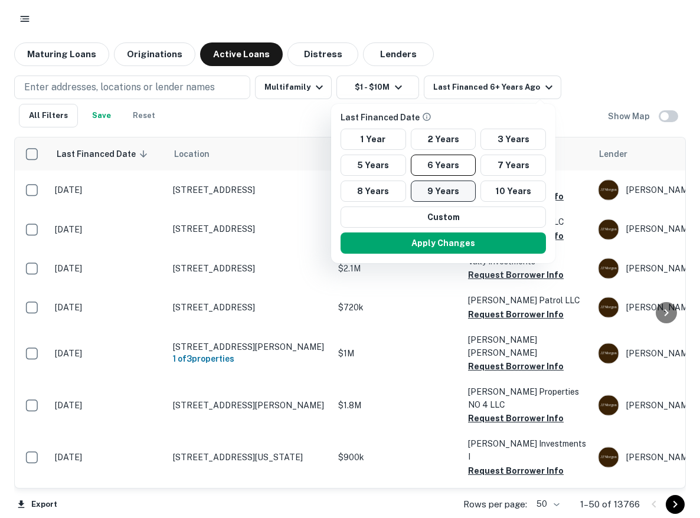
click at [465, 188] on button "9 Years" at bounding box center [444, 191] width 66 height 21
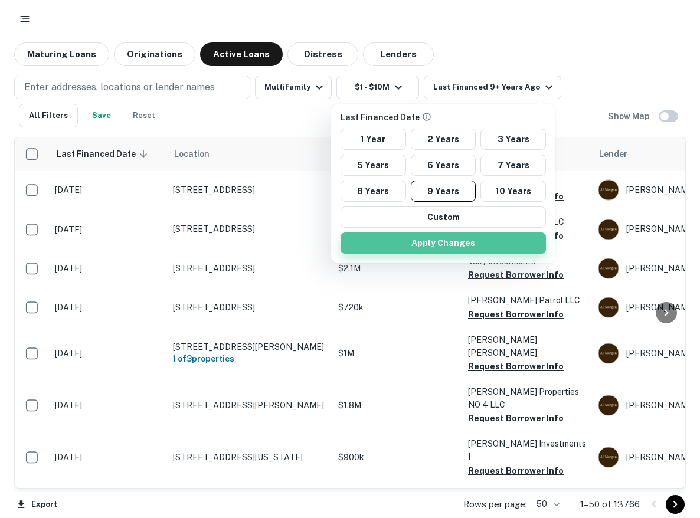
click at [455, 252] on button "Apply Changes" at bounding box center [443, 243] width 205 height 21
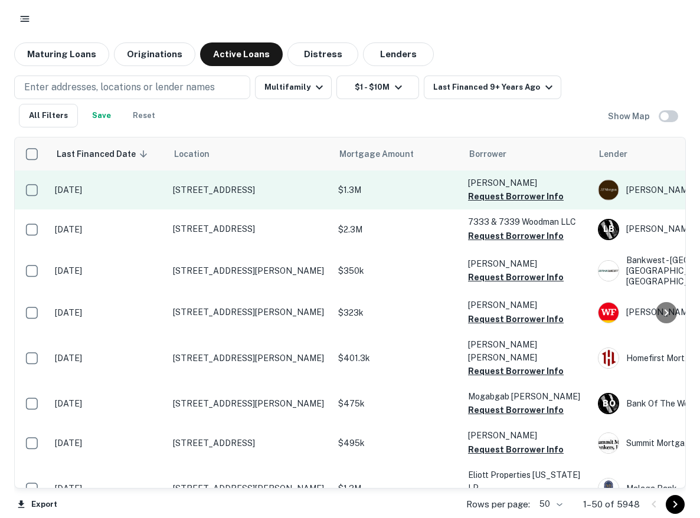
click at [228, 193] on p "8808 Van Nuys Blvd Panorama City, CA 91402" at bounding box center [249, 190] width 153 height 11
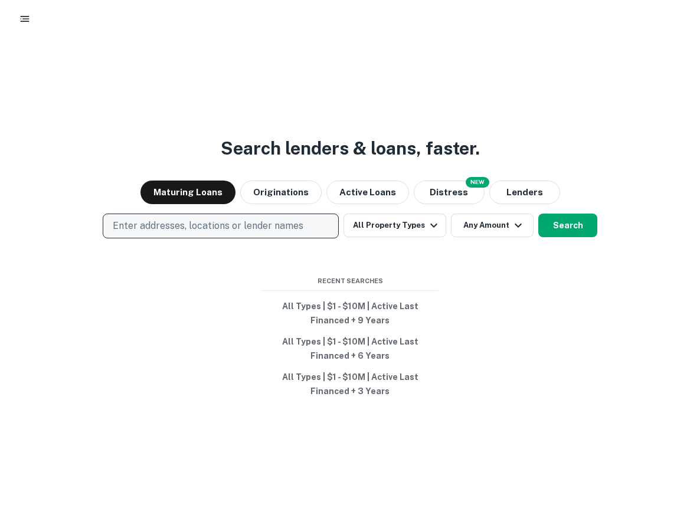
click at [262, 230] on p "Enter addresses, locations or lender names" at bounding box center [208, 226] width 191 height 14
type input "**"
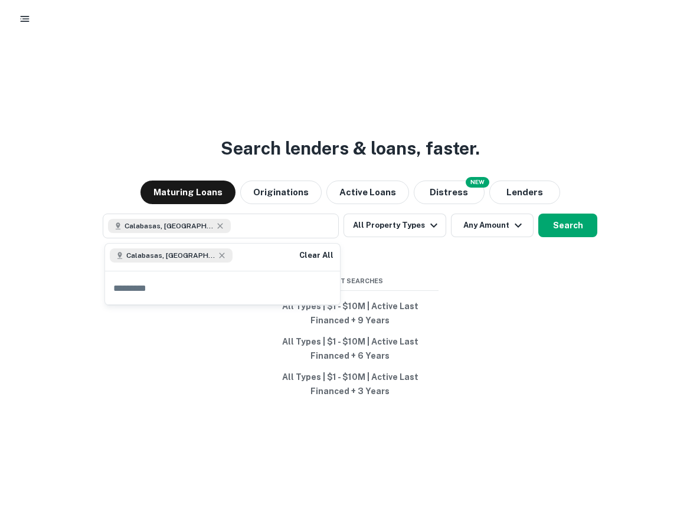
click at [201, 250] on div "Calabasas, [GEOGRAPHIC_DATA], [GEOGRAPHIC_DATA]" at bounding box center [171, 255] width 123 height 14
click at [217, 251] on icon at bounding box center [221, 255] width 9 height 9
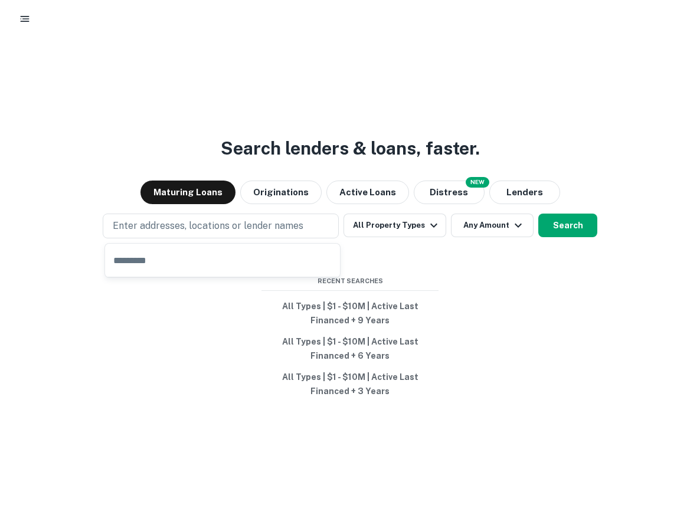
click at [190, 255] on input "text" at bounding box center [222, 260] width 235 height 33
type input "**********"
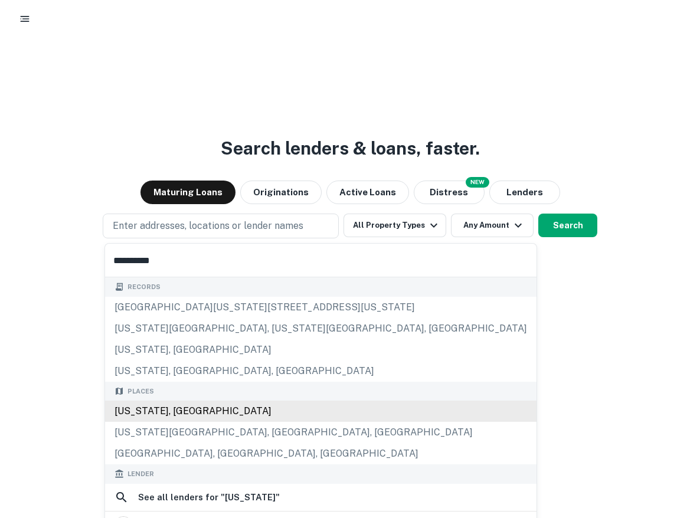
click at [146, 413] on div "[US_STATE], [GEOGRAPHIC_DATA]" at bounding box center [320, 411] width 431 height 21
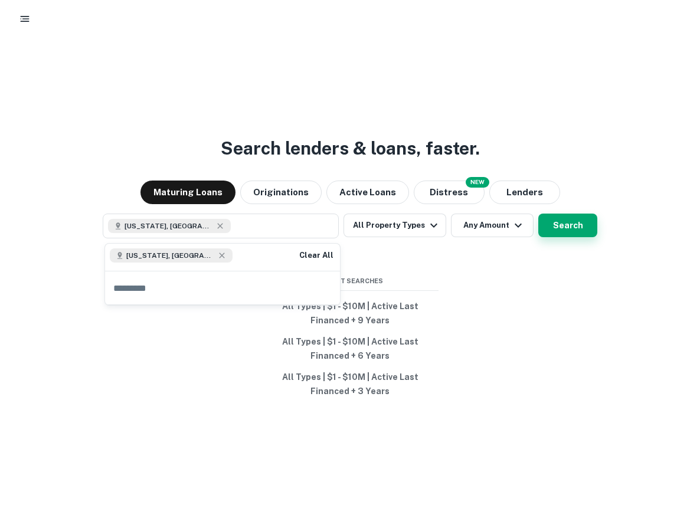
click at [563, 227] on button "Search" at bounding box center [567, 226] width 59 height 24
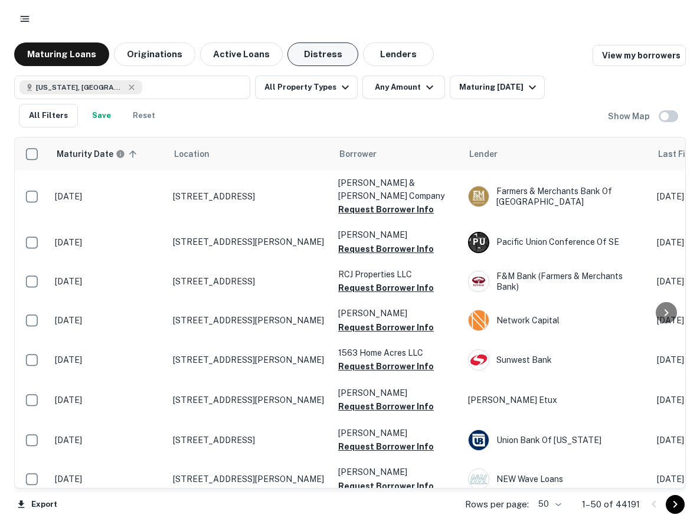
scroll to position [148, 0]
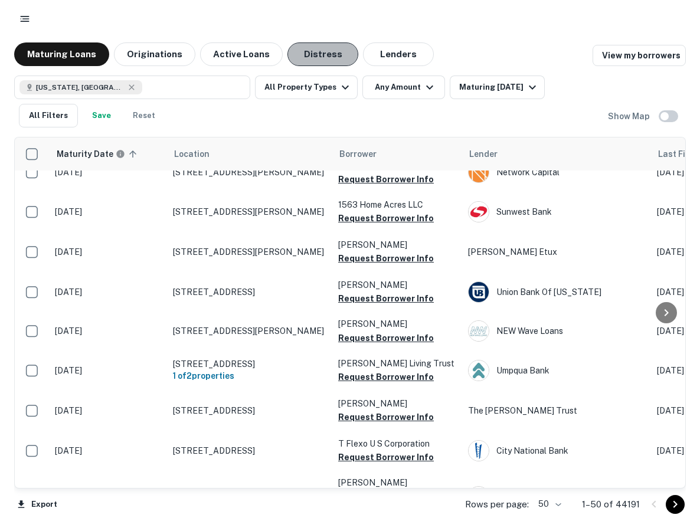
click at [299, 61] on button "Distress" at bounding box center [322, 54] width 71 height 24
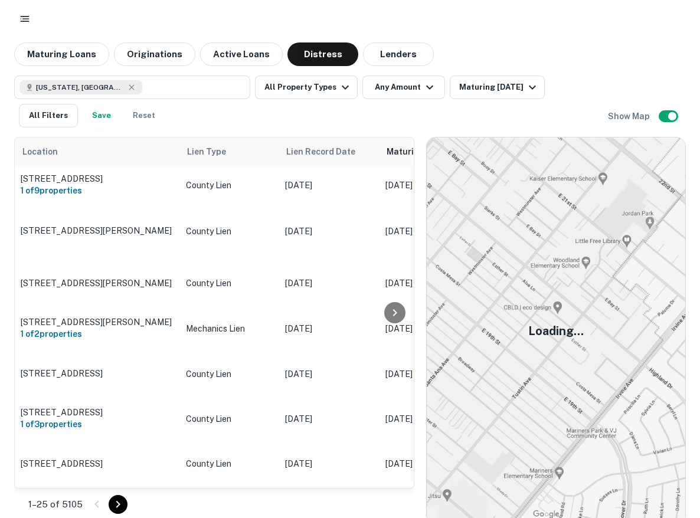
scroll to position [148, 0]
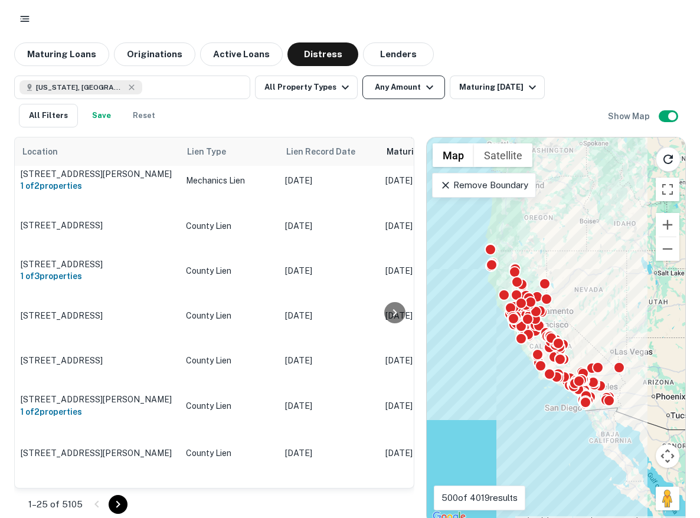
click at [401, 89] on button "Any Amount" at bounding box center [403, 88] width 83 height 24
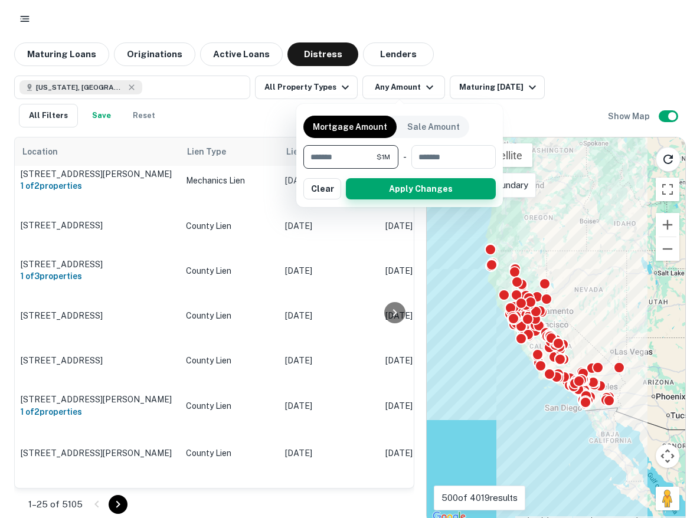
type input "*******"
click at [374, 197] on button "Apply Changes" at bounding box center [421, 188] width 150 height 21
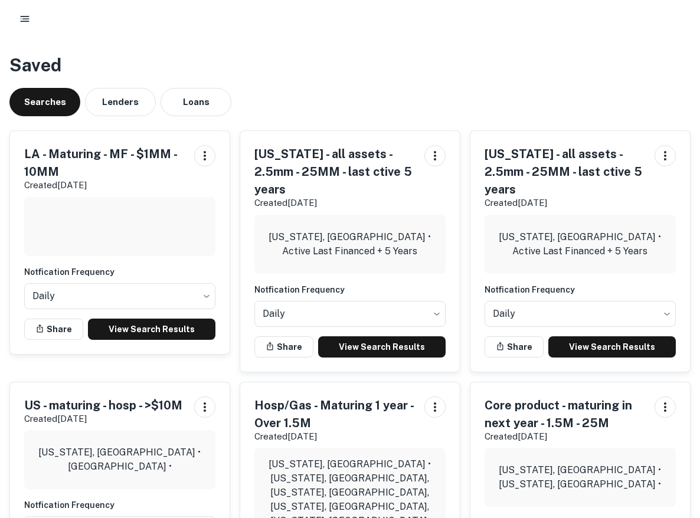
click at [31, 14] on button "button" at bounding box center [24, 18] width 21 height 21
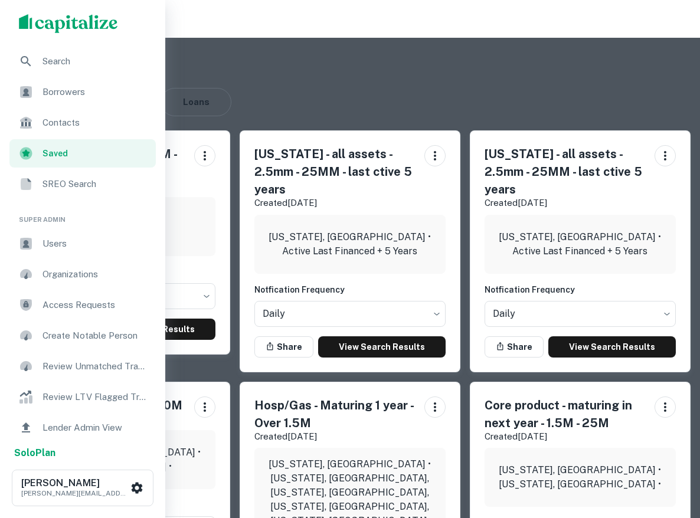
click at [66, 54] on span "Search" at bounding box center [95, 61] width 106 height 14
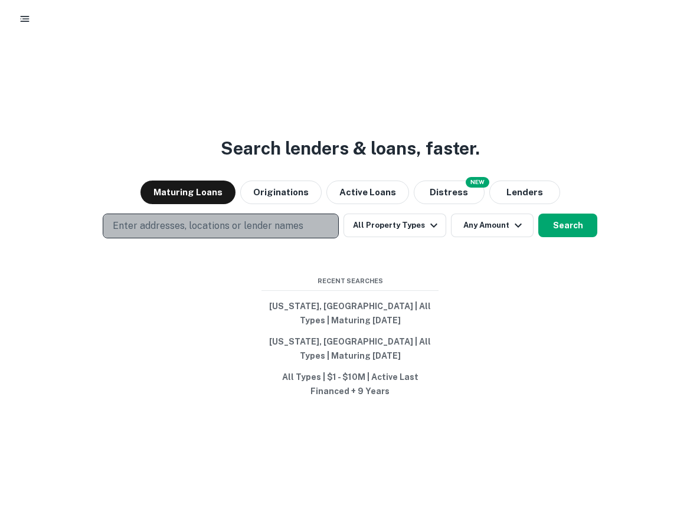
click at [147, 221] on p "Enter addresses, locations or lender names" at bounding box center [208, 226] width 191 height 14
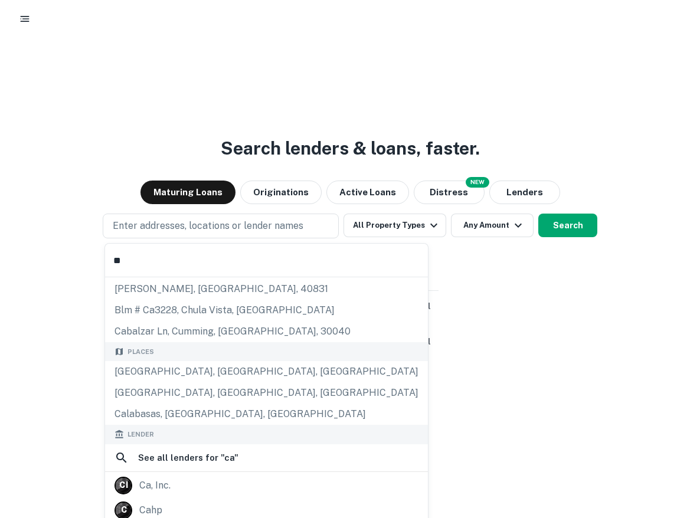
scroll to position [33, 0]
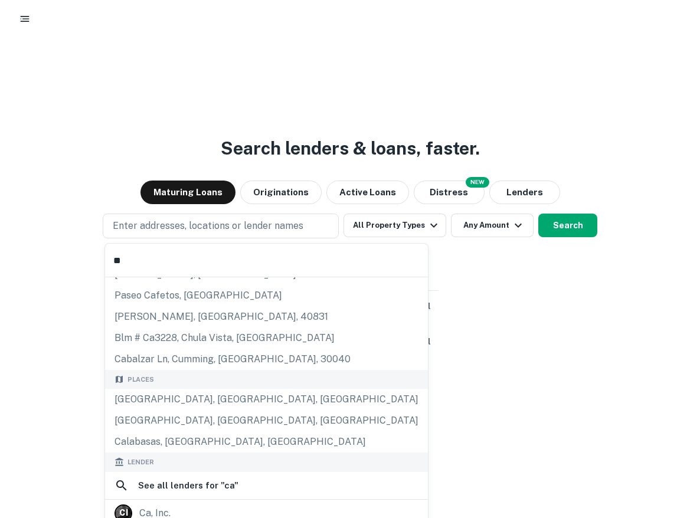
click at [135, 259] on input "**" at bounding box center [266, 260] width 323 height 33
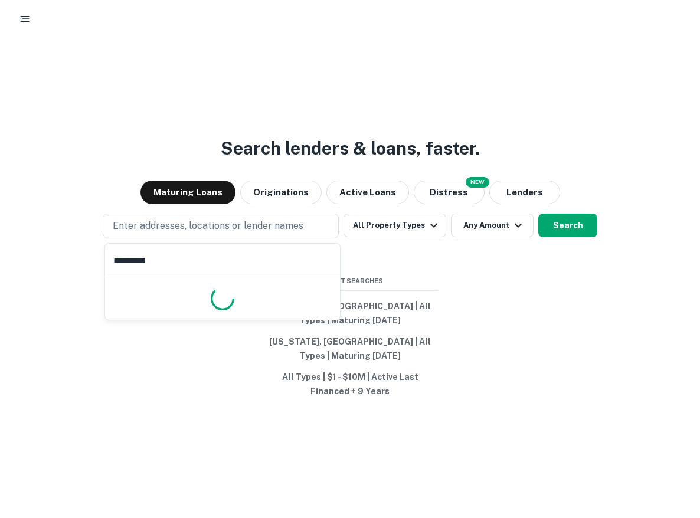
type input "**********"
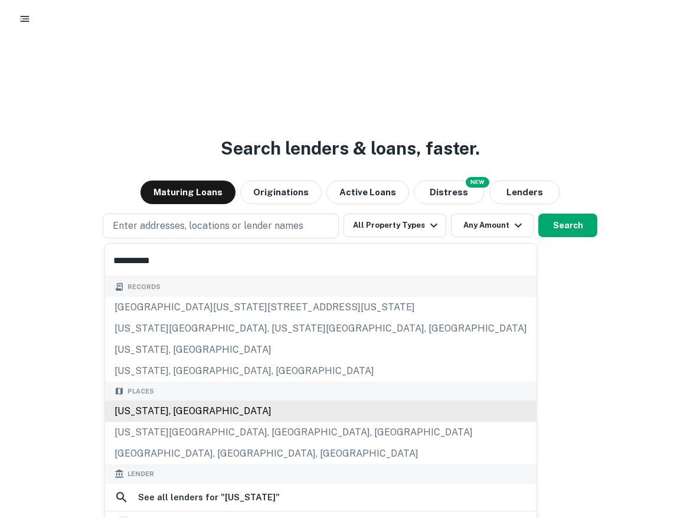
click at [139, 412] on div "[US_STATE], [GEOGRAPHIC_DATA]" at bounding box center [320, 411] width 431 height 21
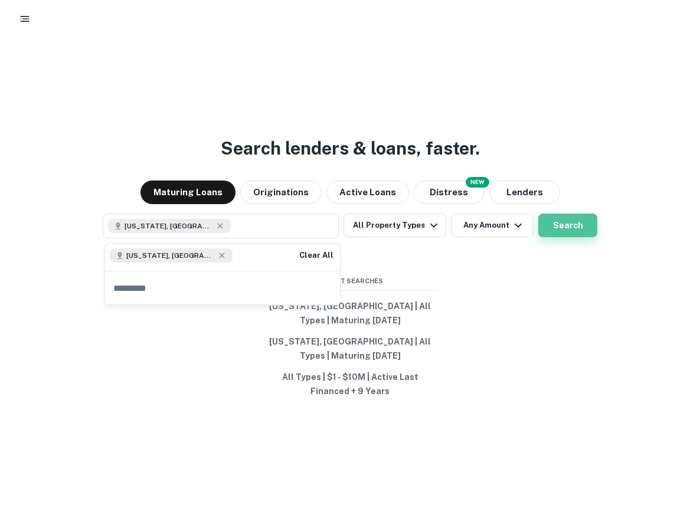
click at [581, 225] on button "Search" at bounding box center [567, 226] width 59 height 24
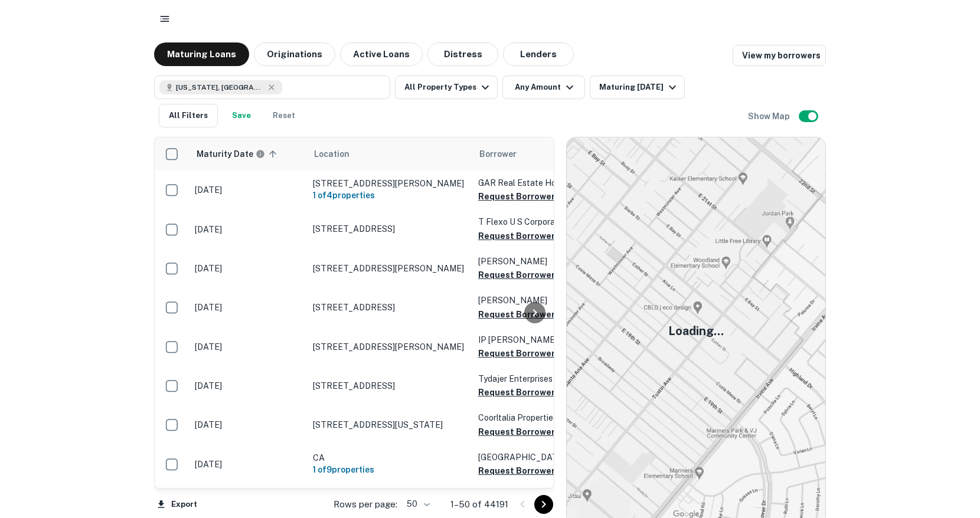
scroll to position [392, 0]
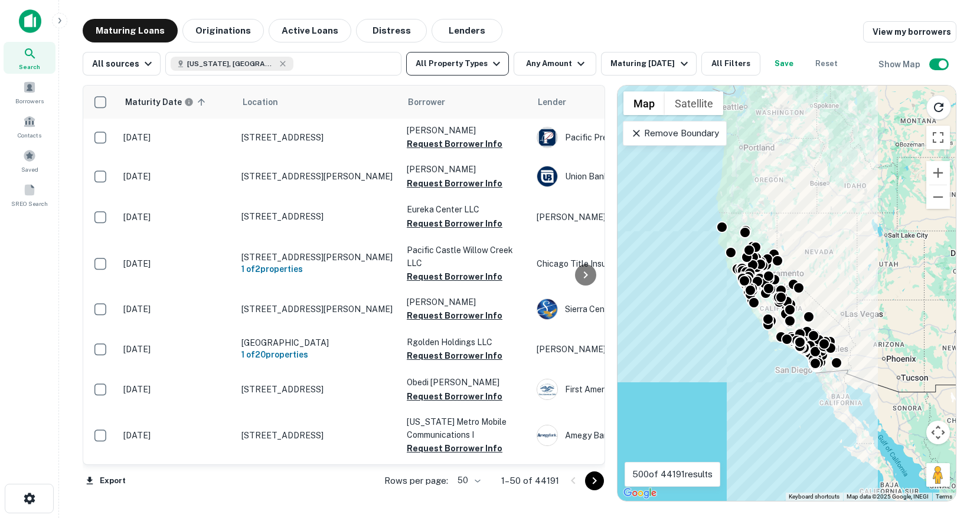
click at [433, 59] on button "All Property Types" at bounding box center [457, 64] width 103 height 24
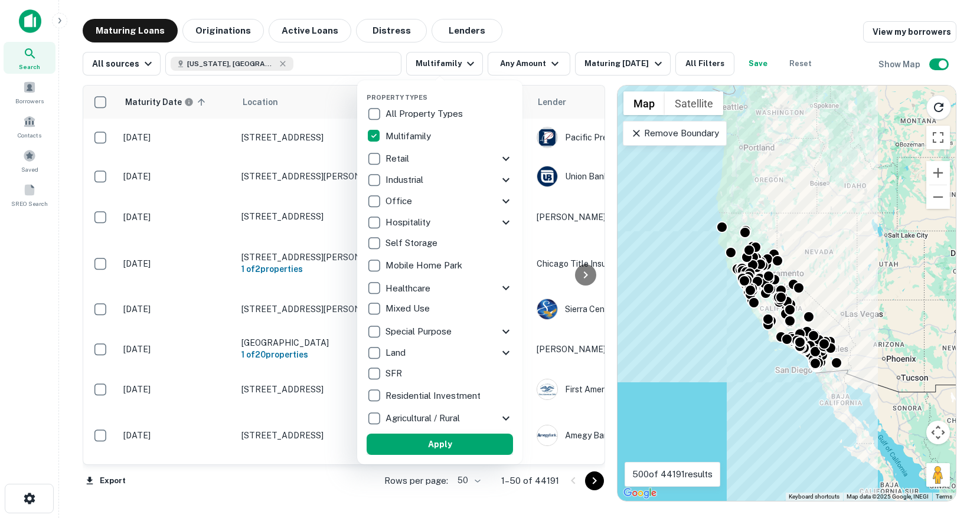
click at [424, 444] on button "Apply" at bounding box center [440, 444] width 146 height 21
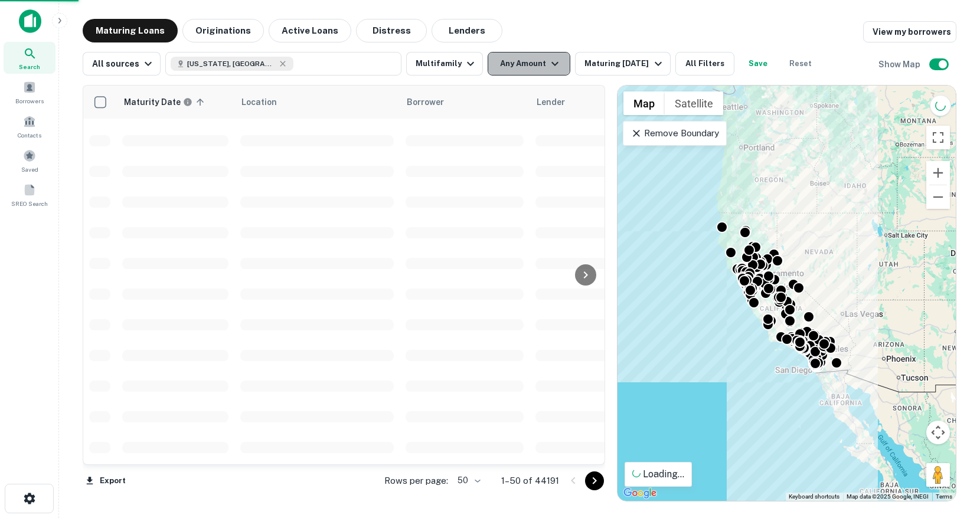
click at [523, 63] on button "Any Amount" at bounding box center [528, 64] width 83 height 24
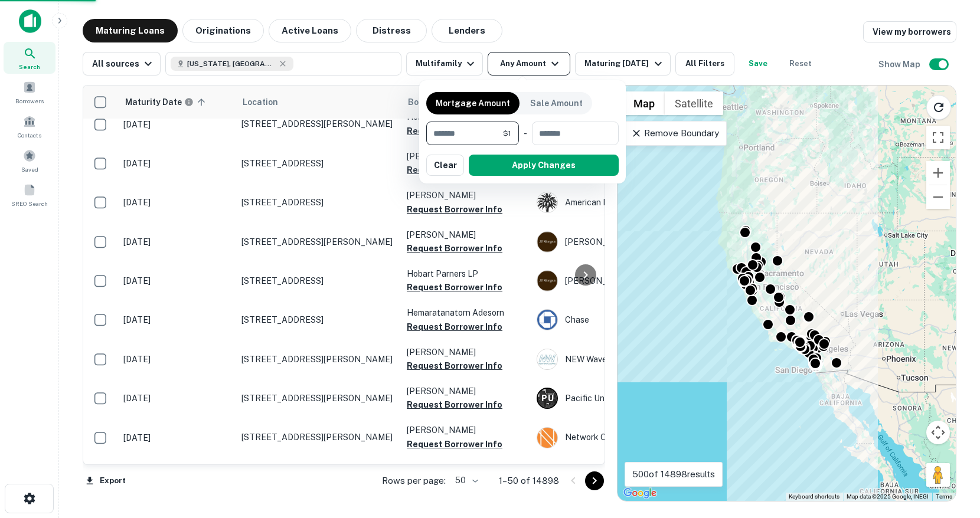
type input "*******"
click at [462, 132] on input "*******" at bounding box center [462, 134] width 73 height 24
type input "*******"
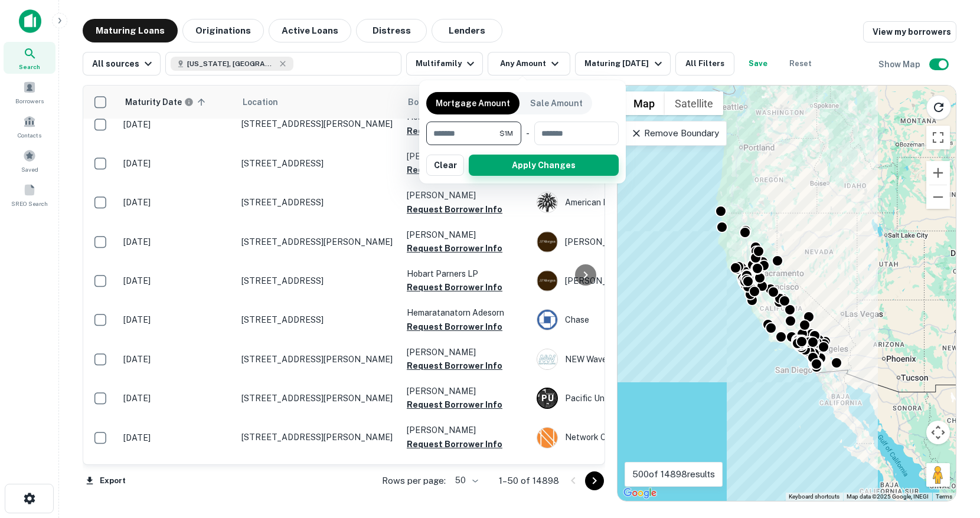
click at [521, 170] on button "Apply Changes" at bounding box center [544, 165] width 150 height 21
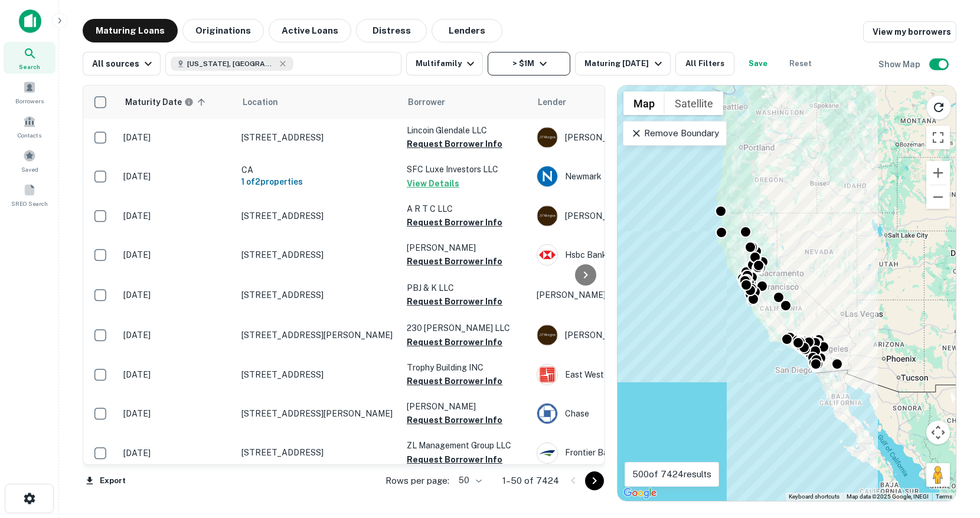
click at [496, 71] on button "> $1M" at bounding box center [528, 64] width 83 height 24
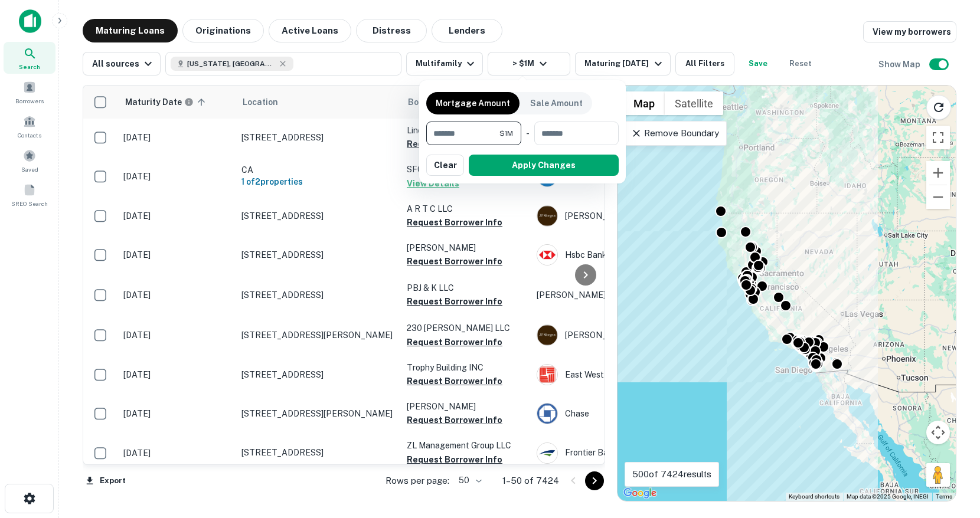
click at [456, 136] on input "*******" at bounding box center [462, 134] width 73 height 24
click at [469, 140] on input "******" at bounding box center [459, 134] width 67 height 24
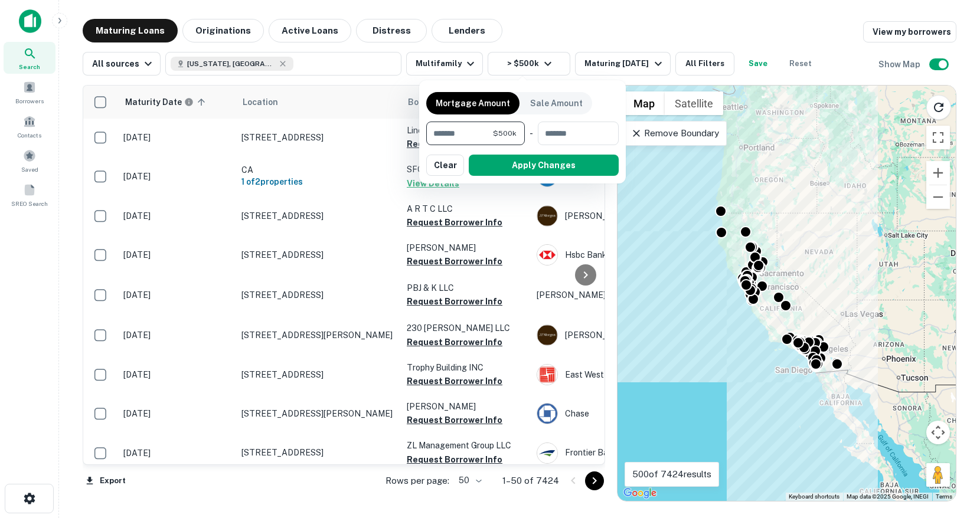
click at [469, 140] on input "******" at bounding box center [459, 134] width 67 height 24
type input "*******"
click at [509, 163] on button "Apply Changes" at bounding box center [544, 165] width 150 height 21
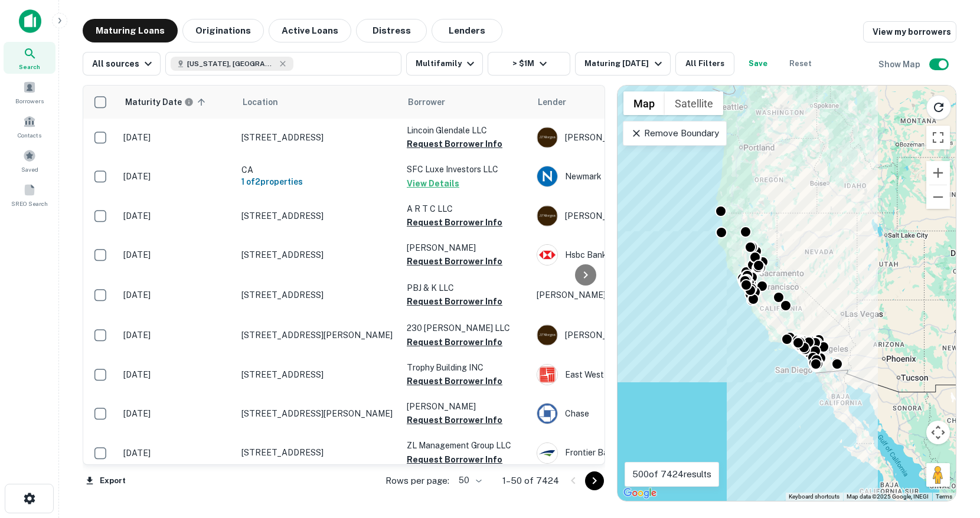
click at [699, 68] on div "Mortgage Amount Sale Amount ******* $1M ​ - ​ Apply Changes Clear" at bounding box center [490, 259] width 980 height 518
click at [698, 60] on div "Mortgage Amount Sale Amount ******* $1M ​ - ​ Apply Changes Clear" at bounding box center [490, 259] width 980 height 518
click at [699, 64] on div "Mortgage Amount Sale Amount ******* $1M ​ - ​ Apply Changes Clear" at bounding box center [490, 259] width 980 height 518
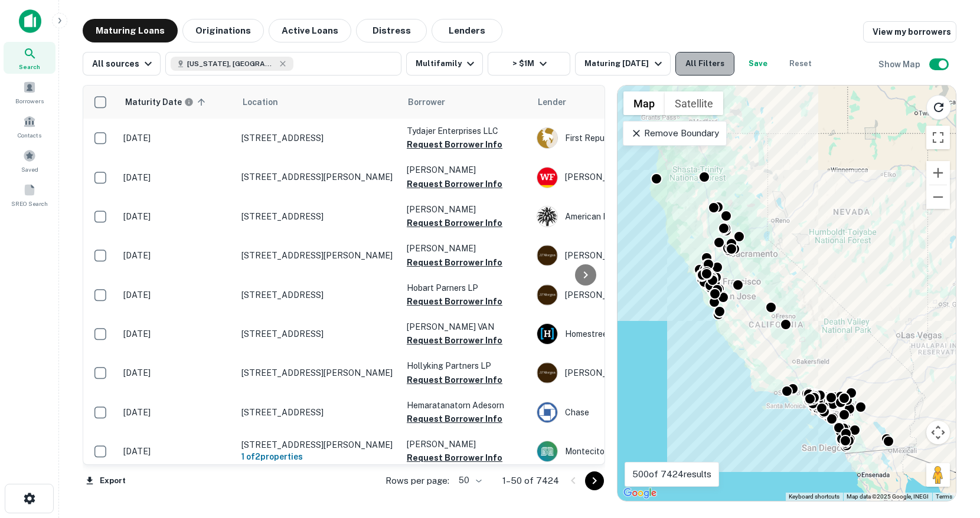
click at [708, 68] on button "All Filters" at bounding box center [704, 64] width 59 height 24
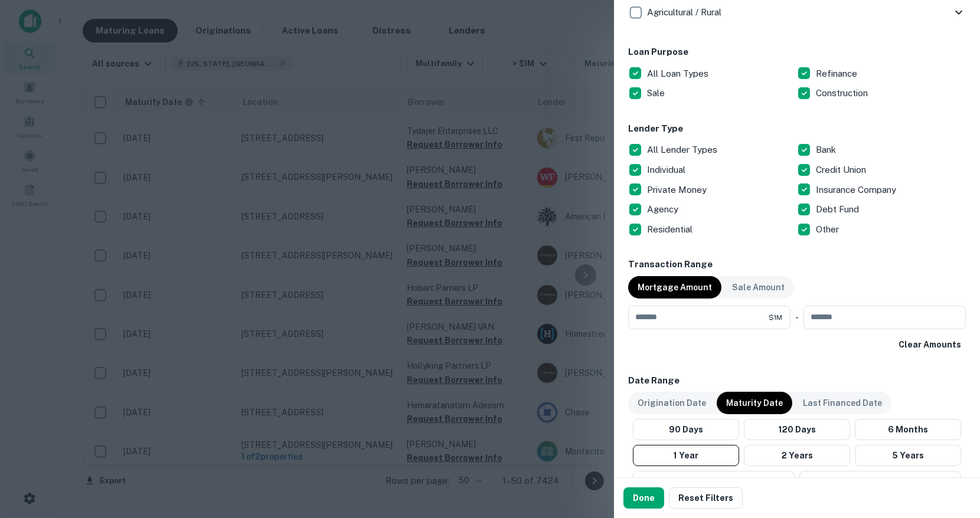
scroll to position [626, 0]
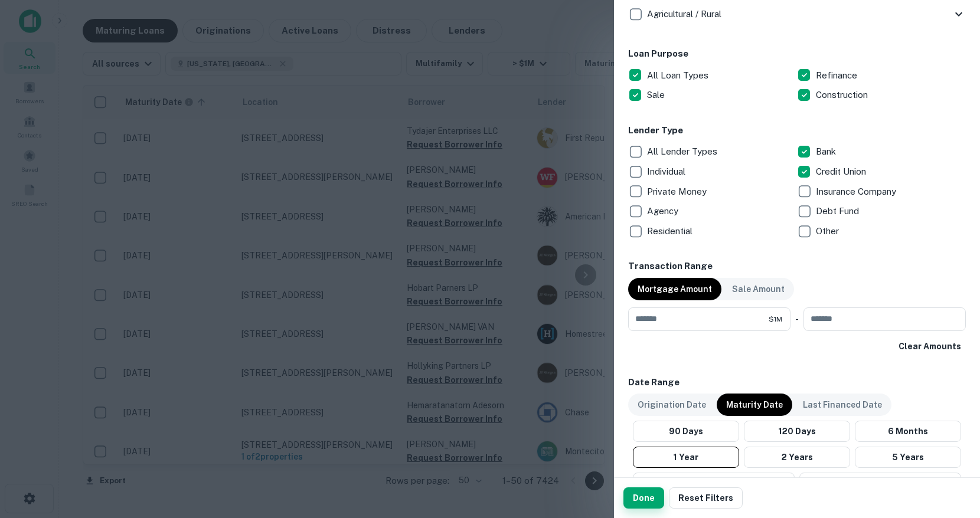
click at [648, 501] on button "Done" at bounding box center [643, 497] width 41 height 21
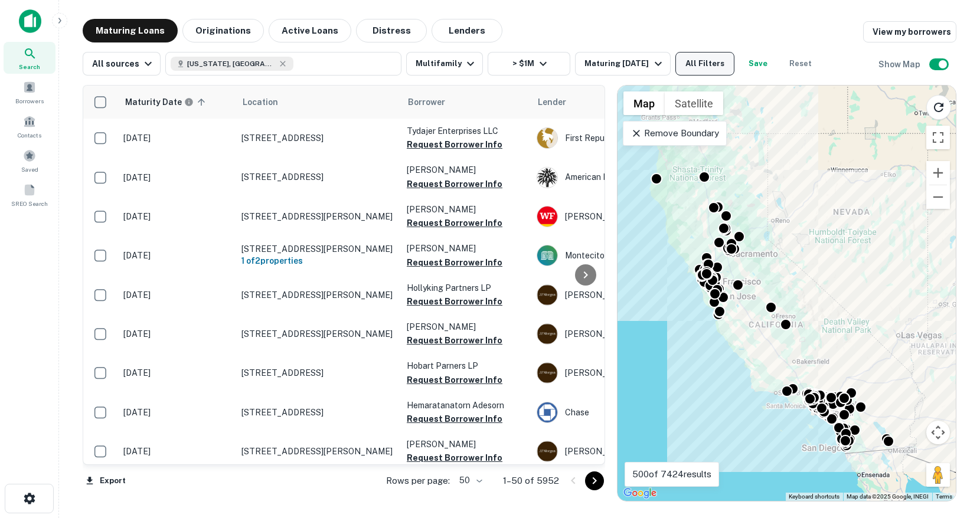
click at [703, 71] on button "All Filters" at bounding box center [704, 64] width 59 height 24
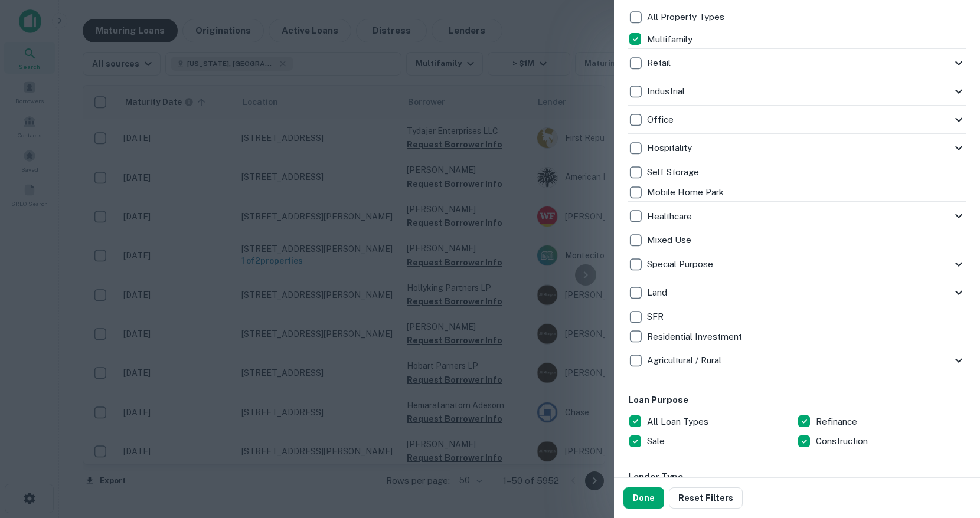
scroll to position [302, 0]
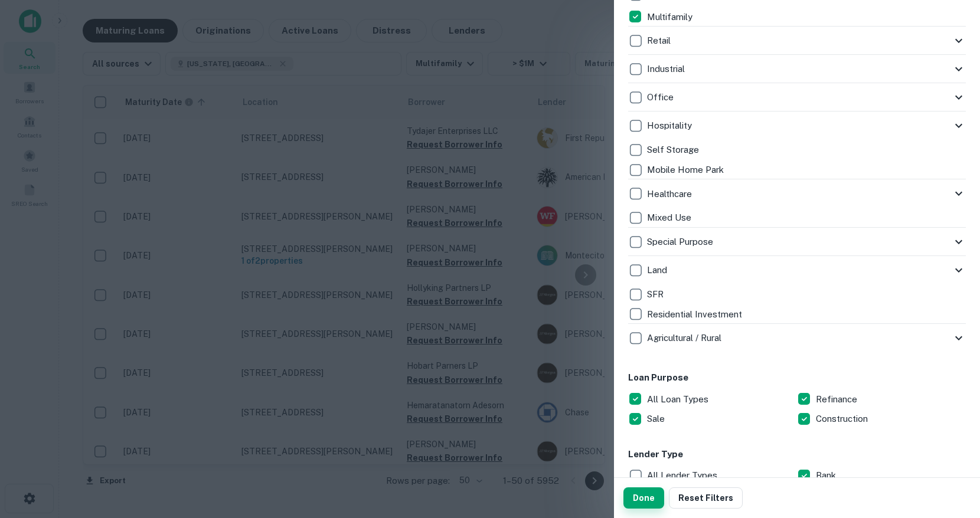
click at [649, 492] on button "Done" at bounding box center [643, 497] width 41 height 21
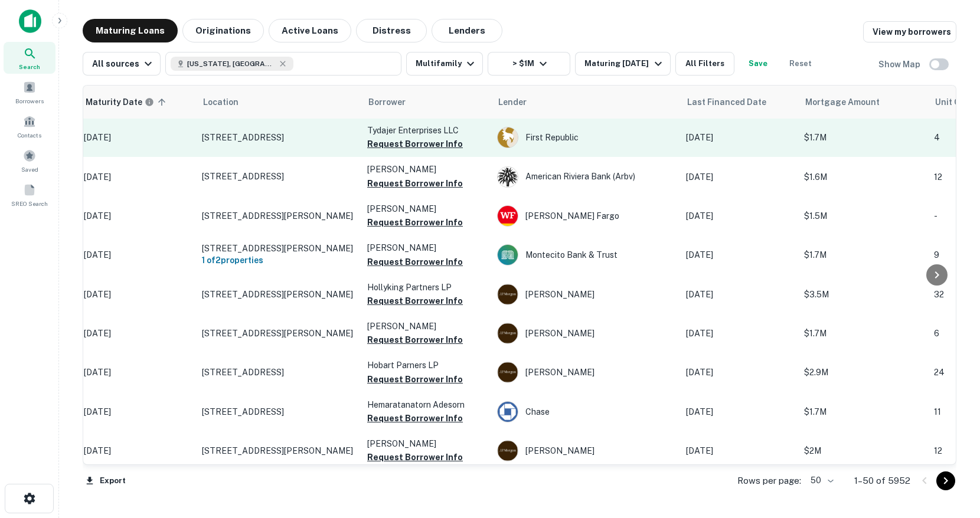
scroll to position [1, 0]
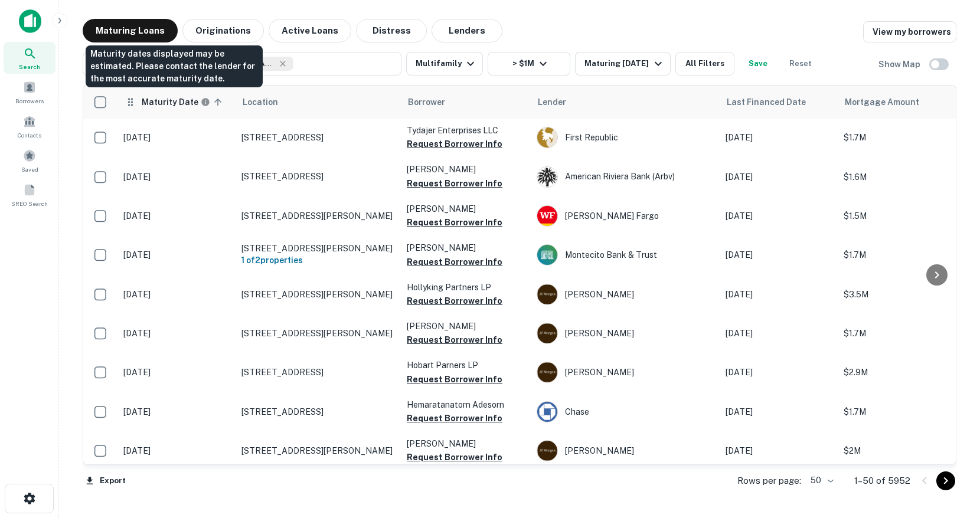
click at [163, 103] on h6 "Maturity Date" at bounding box center [170, 102] width 57 height 13
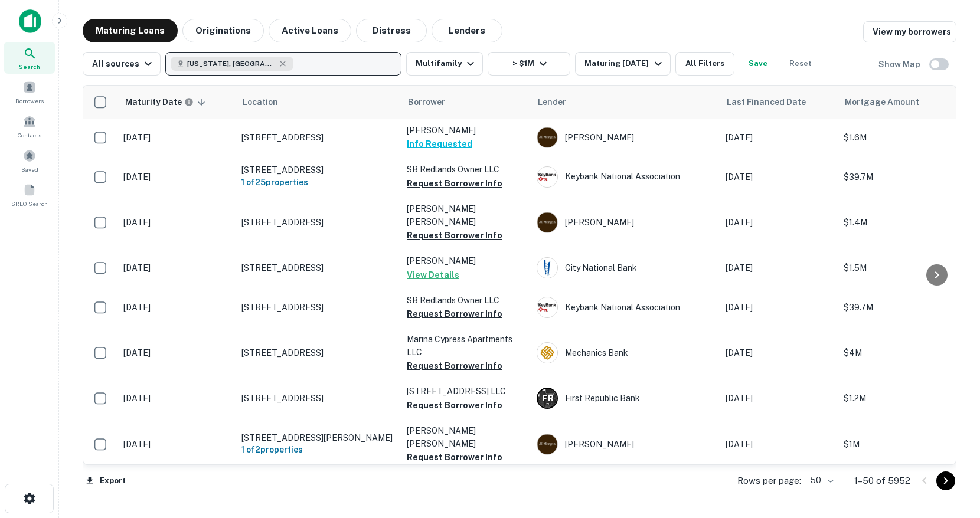
click at [310, 65] on button "[US_STATE], [GEOGRAPHIC_DATA]" at bounding box center [283, 64] width 236 height 24
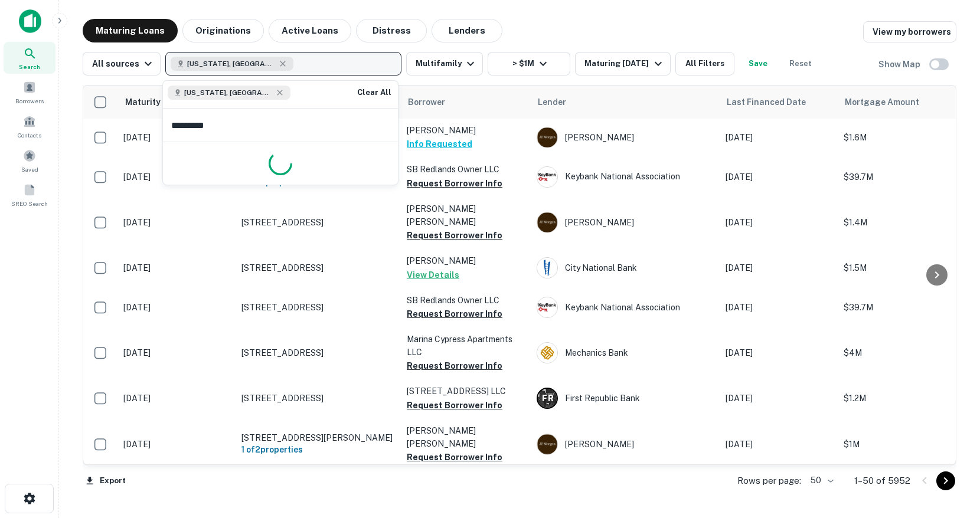
type input "**********"
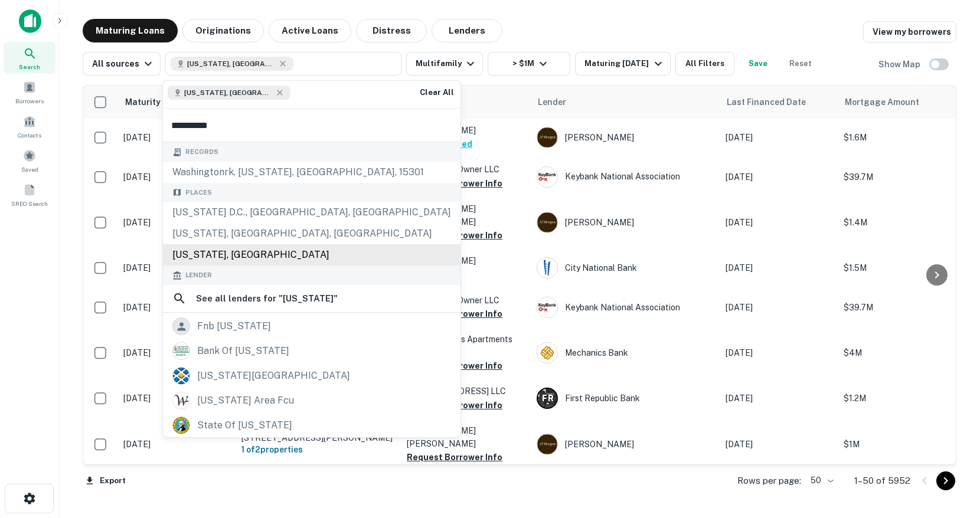
click at [211, 251] on div "[US_STATE], [GEOGRAPHIC_DATA]" at bounding box center [311, 254] width 297 height 21
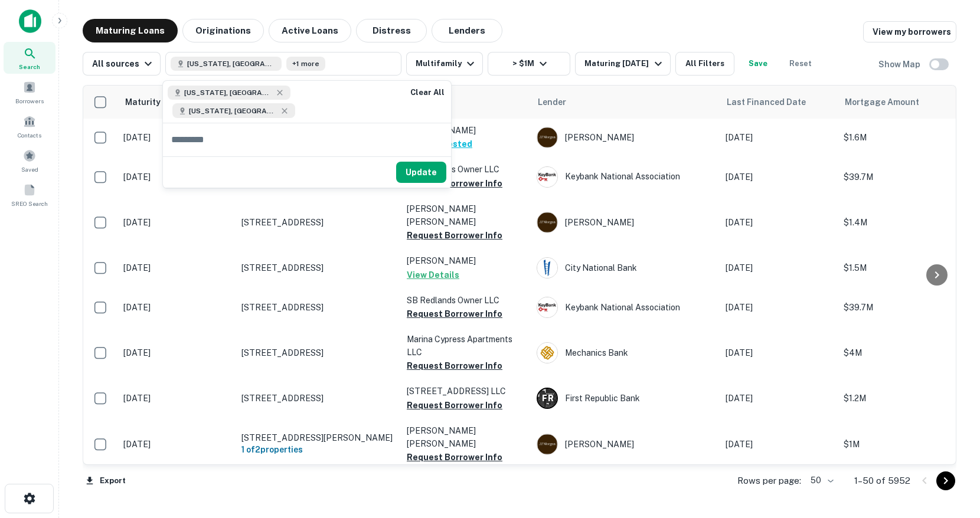
click at [241, 126] on input "text" at bounding box center [307, 139] width 288 height 33
type input "******"
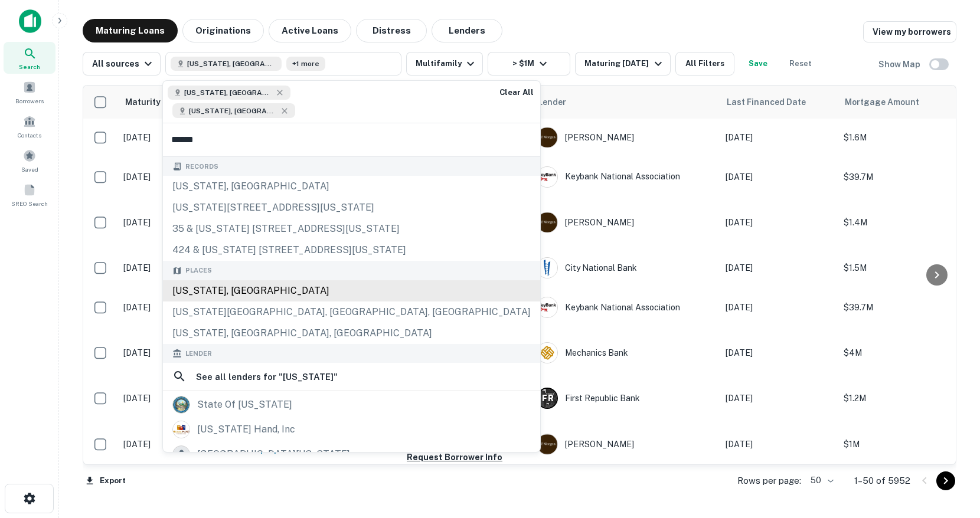
click at [230, 280] on div "[US_STATE], [GEOGRAPHIC_DATA]" at bounding box center [351, 290] width 377 height 21
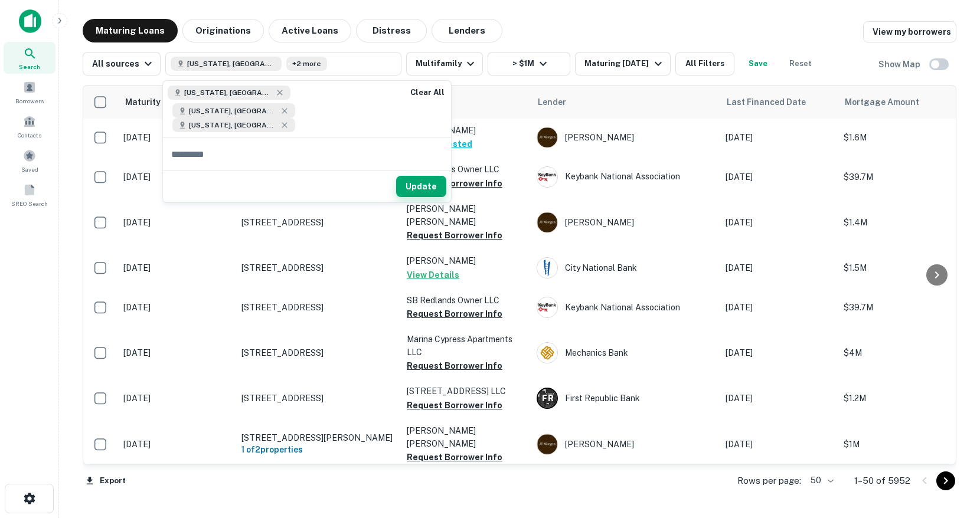
click at [430, 177] on button "Update" at bounding box center [421, 186] width 50 height 21
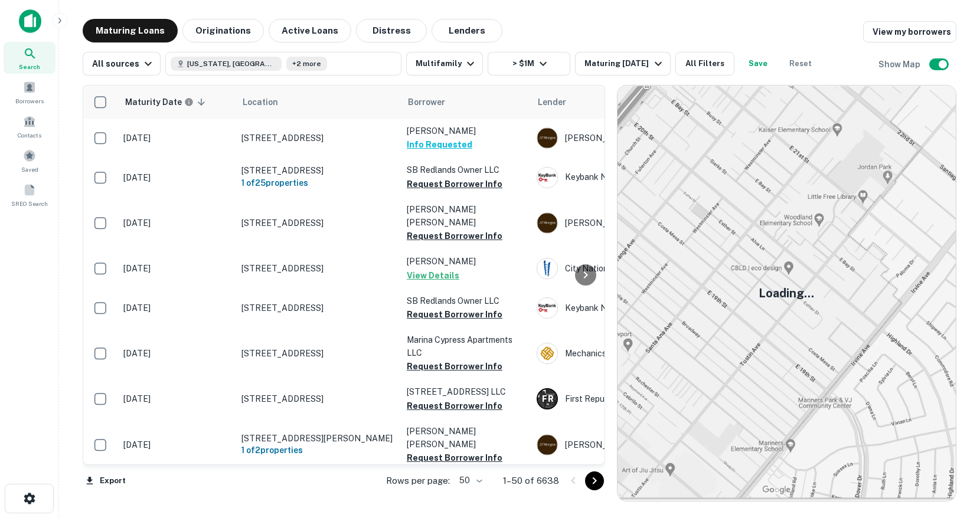
scroll to position [1, 0]
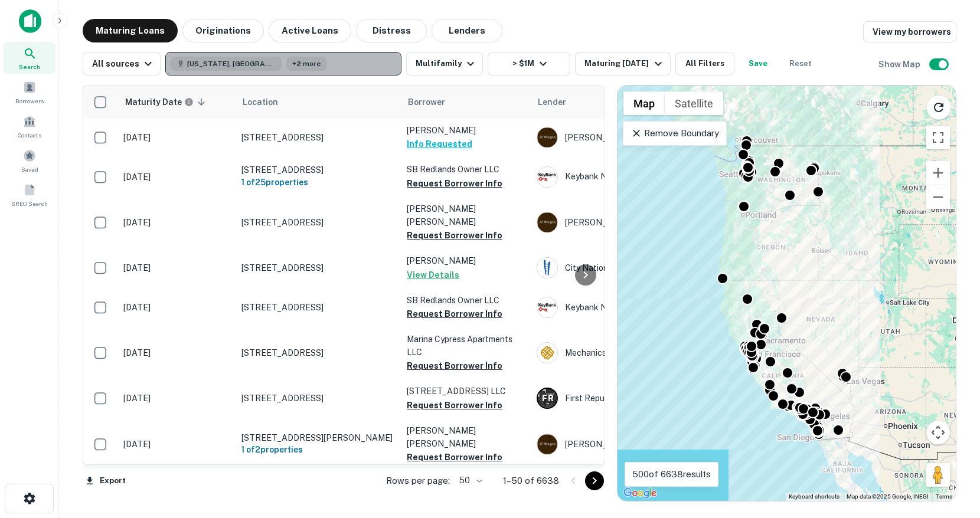
click at [328, 71] on button "[US_STATE], [GEOGRAPHIC_DATA] +2 more" at bounding box center [283, 64] width 236 height 24
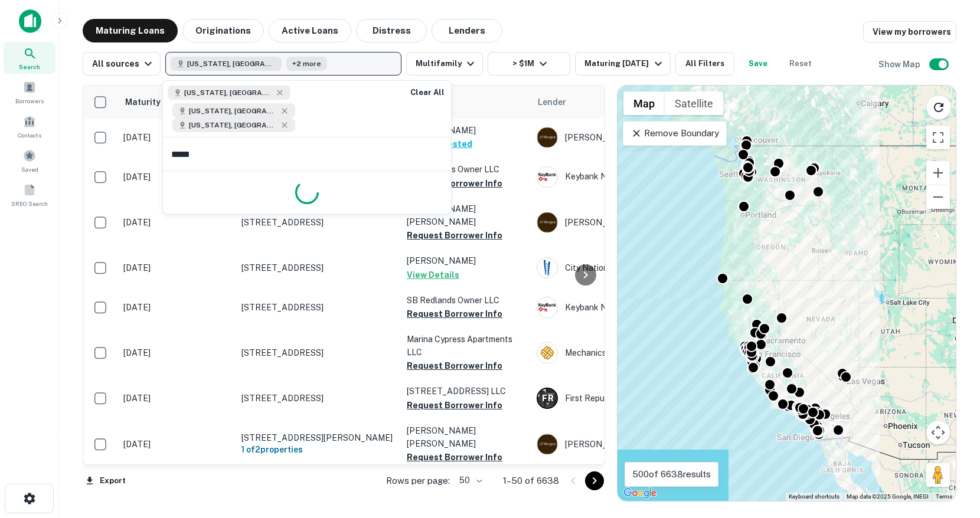
type input "******"
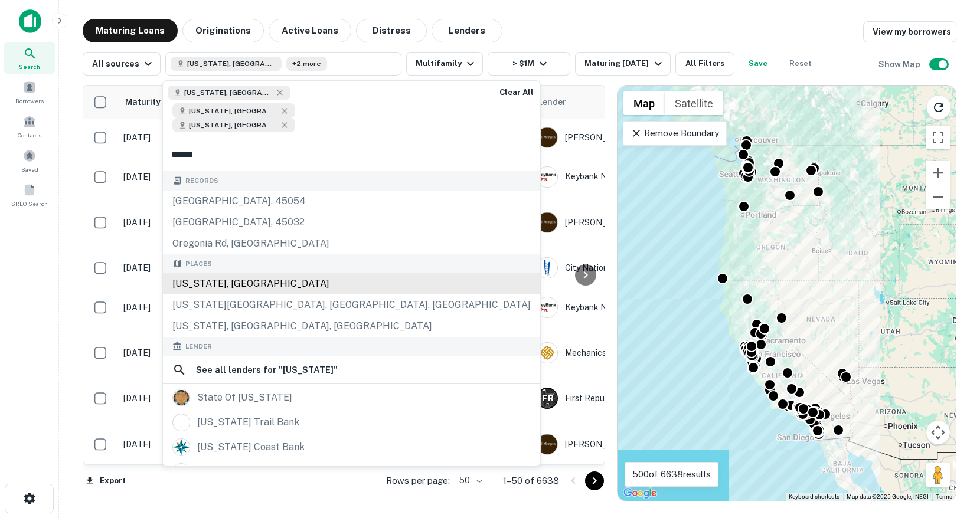
click at [216, 275] on div "[US_STATE], [GEOGRAPHIC_DATA]" at bounding box center [351, 283] width 377 height 21
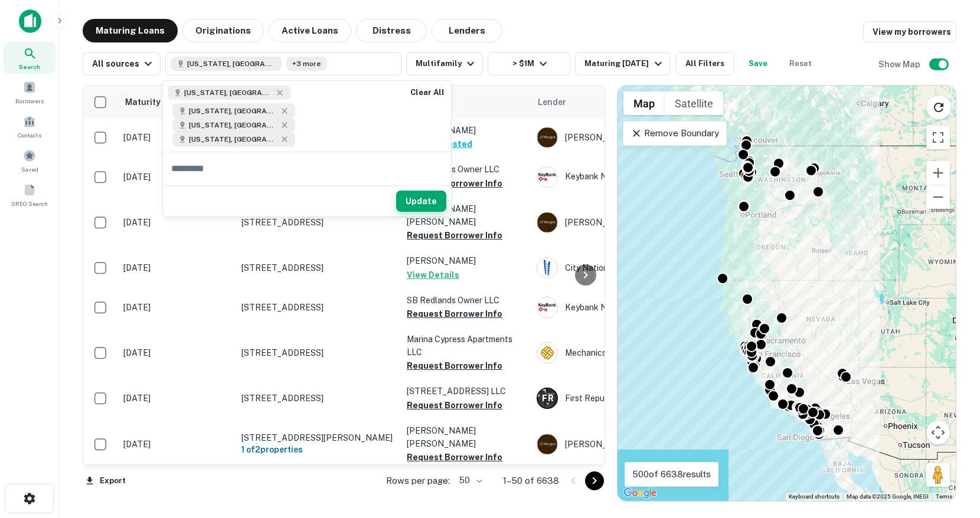
click at [427, 191] on button "Update" at bounding box center [421, 201] width 50 height 21
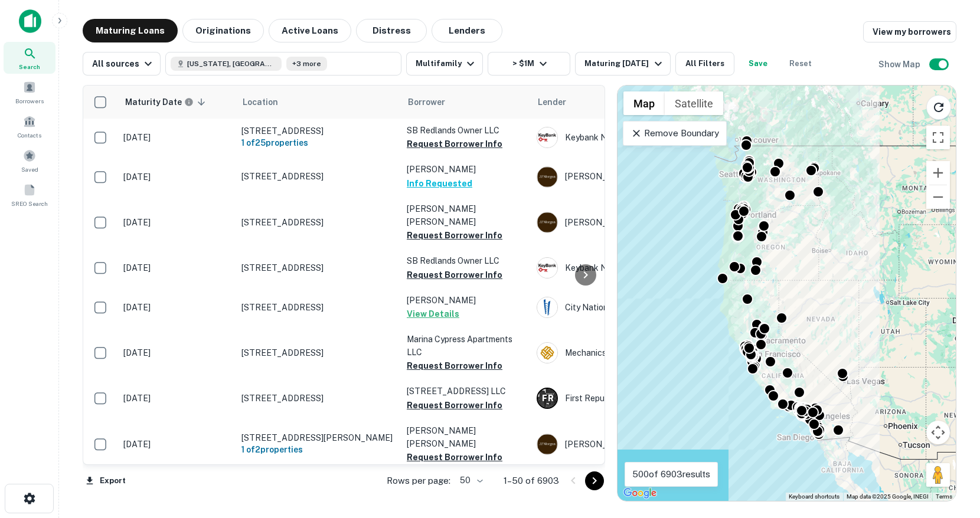
click at [325, 77] on div "Maturity Date sorted descending Location Borrower Lender Last Financed Date Mor…" at bounding box center [519, 289] width 873 height 426
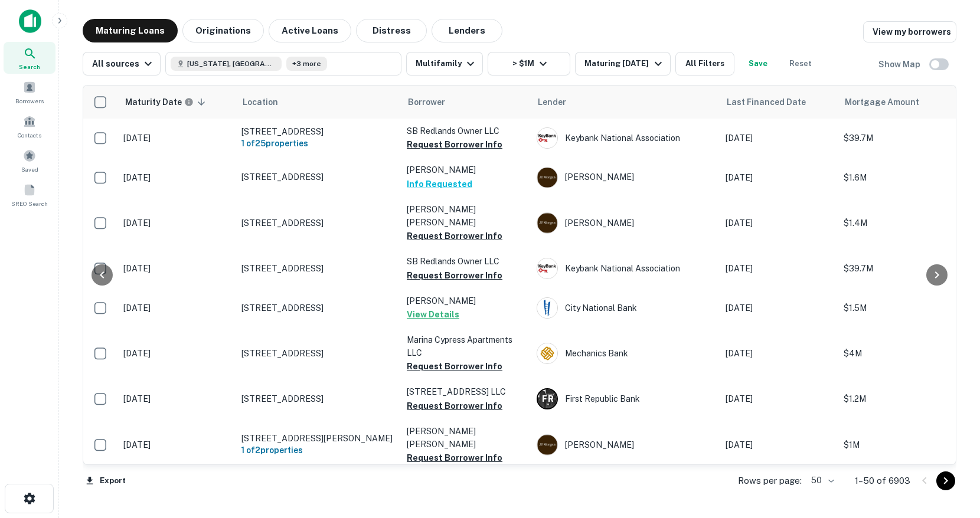
scroll to position [1, 0]
click at [747, 60] on button "Save" at bounding box center [758, 64] width 38 height 24
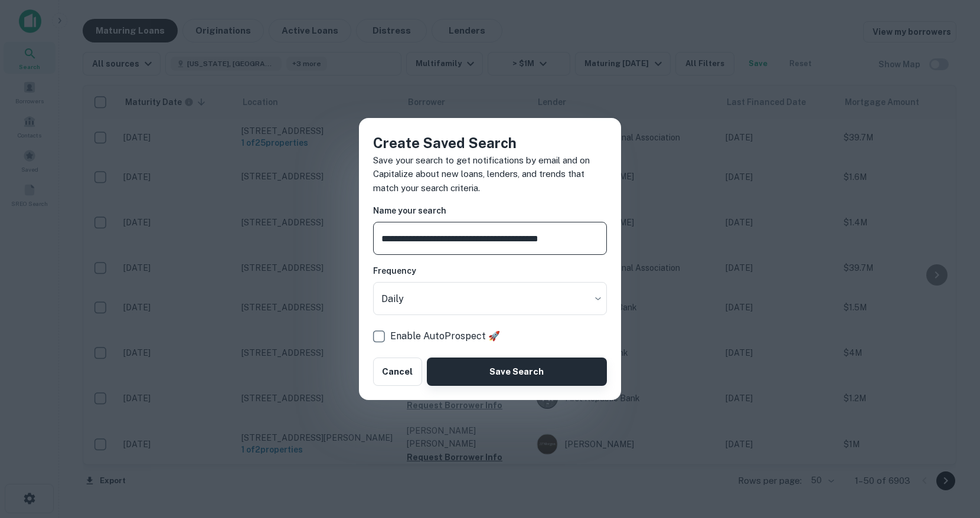
type input "**********"
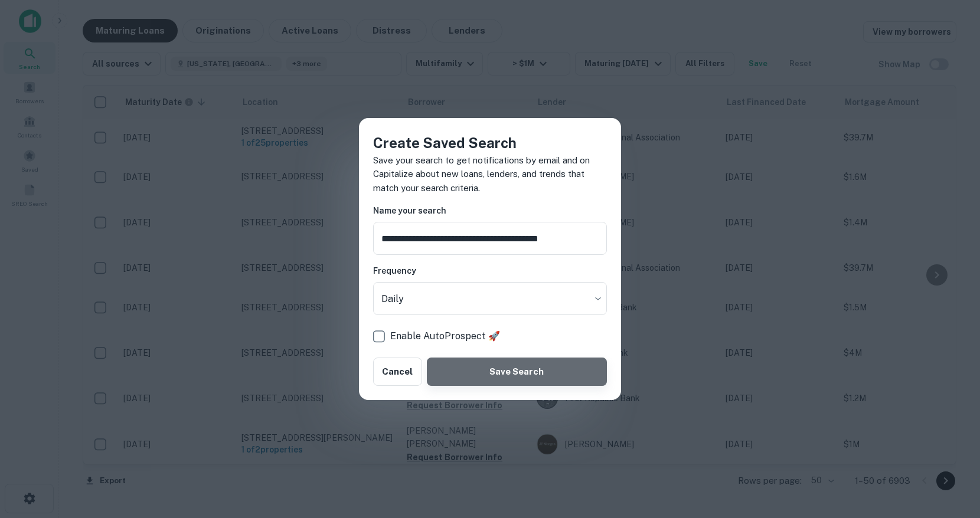
click at [481, 374] on button "Save Search" at bounding box center [517, 372] width 180 height 28
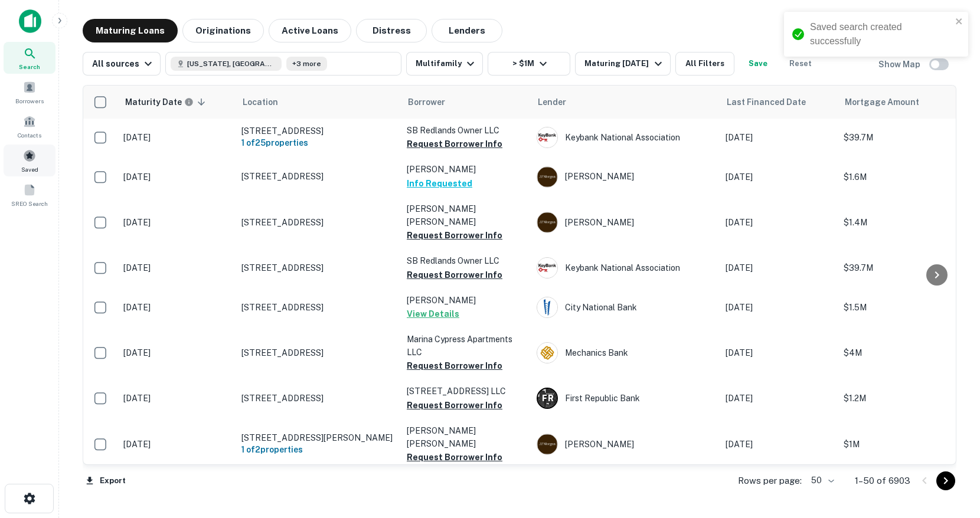
click at [21, 157] on div "Saved" at bounding box center [30, 161] width 52 height 32
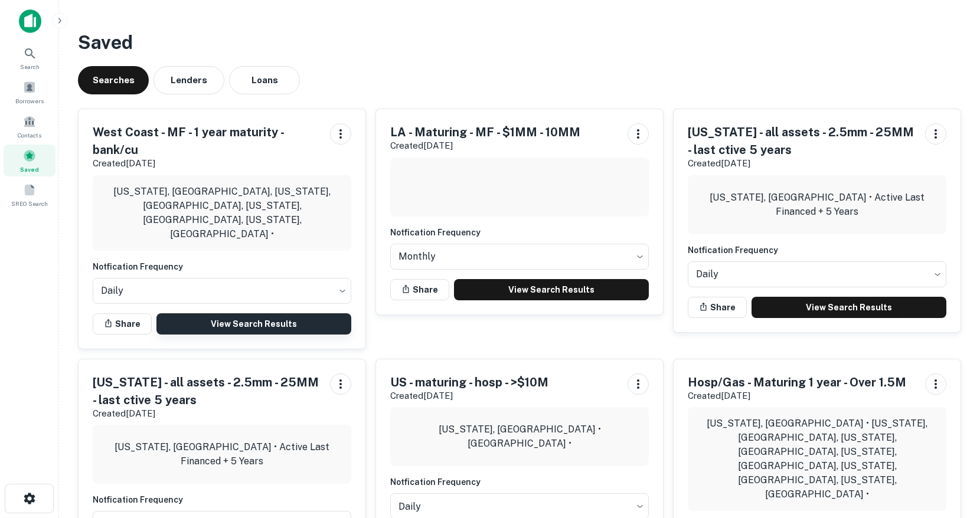
click at [227, 313] on link "View Search Results" at bounding box center [253, 323] width 195 height 21
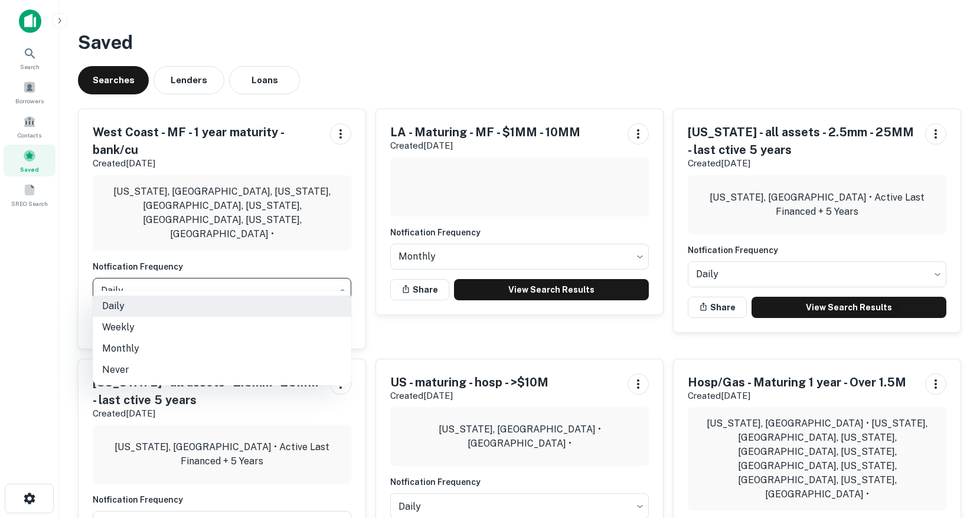
click at [218, 280] on body "Search Borrowers Contacts Saved SREO Search Saved Searches Lenders Loans [GEOGR…" at bounding box center [490, 259] width 980 height 518
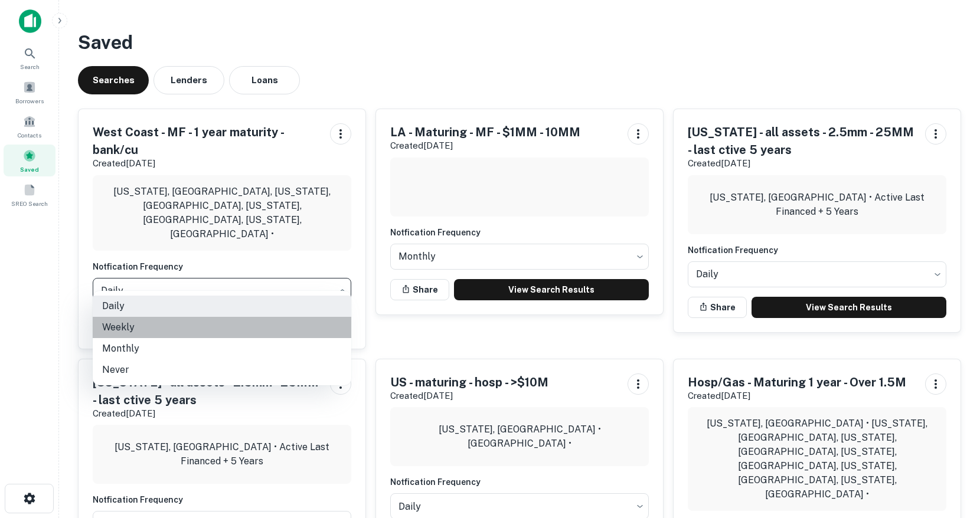
click at [197, 333] on li "Weekly" at bounding box center [222, 327] width 259 height 21
type input "******"
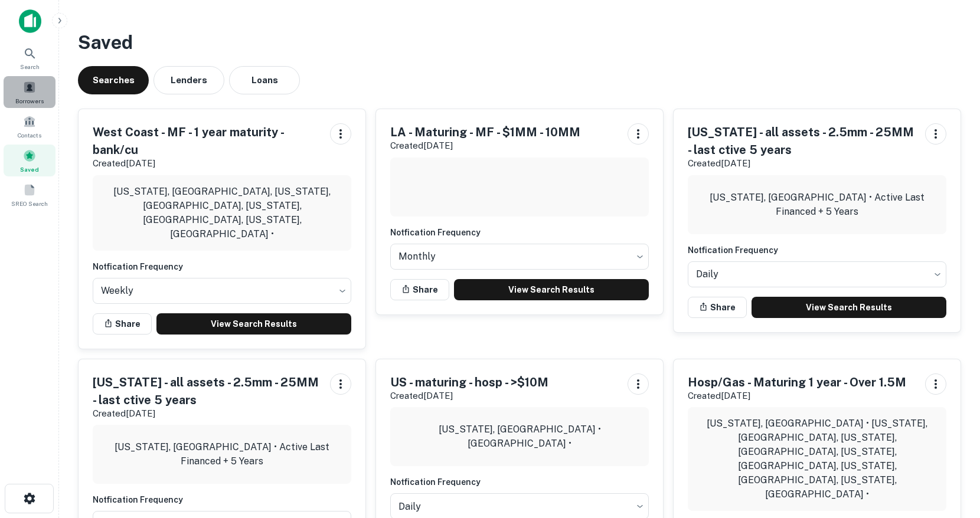
click at [30, 95] on div "Borrowers" at bounding box center [30, 92] width 52 height 32
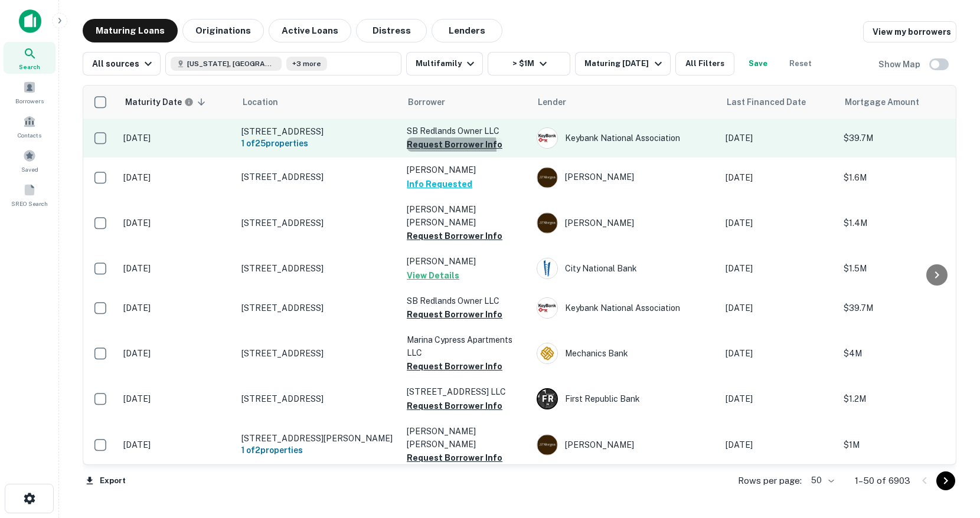
click at [421, 147] on button "Request Borrower Info" at bounding box center [455, 145] width 96 height 14
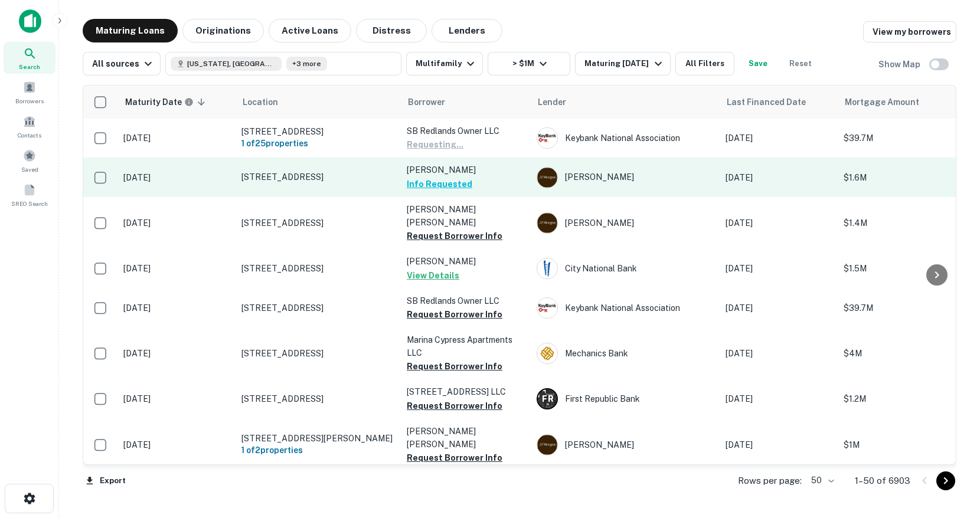
click at [424, 181] on button "Info Requested" at bounding box center [440, 184] width 66 height 14
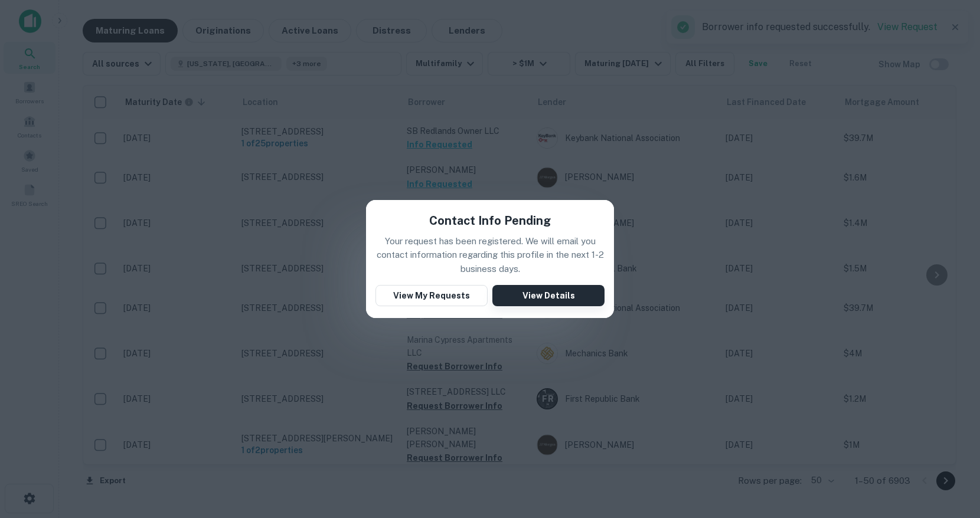
click at [518, 297] on button "View Details" at bounding box center [548, 295] width 112 height 21
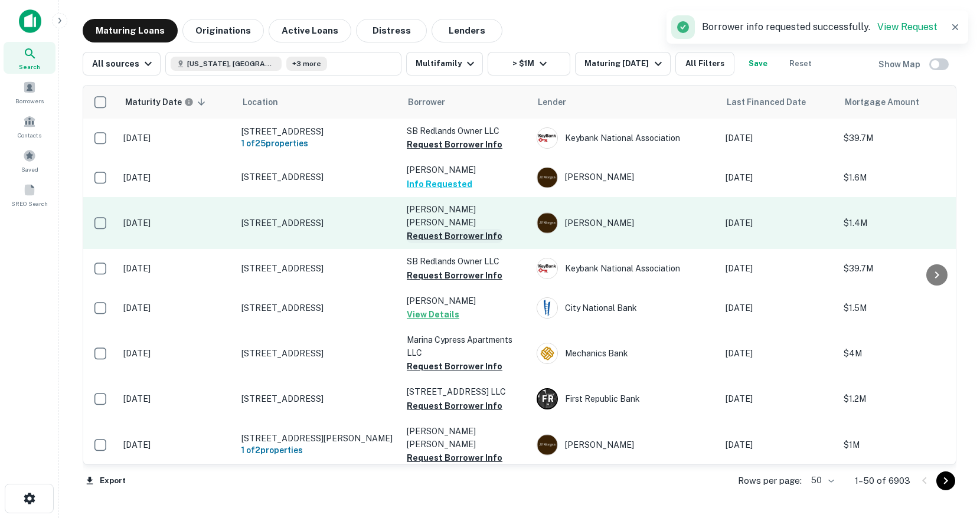
click at [430, 229] on button "Request Borrower Info" at bounding box center [455, 236] width 96 height 14
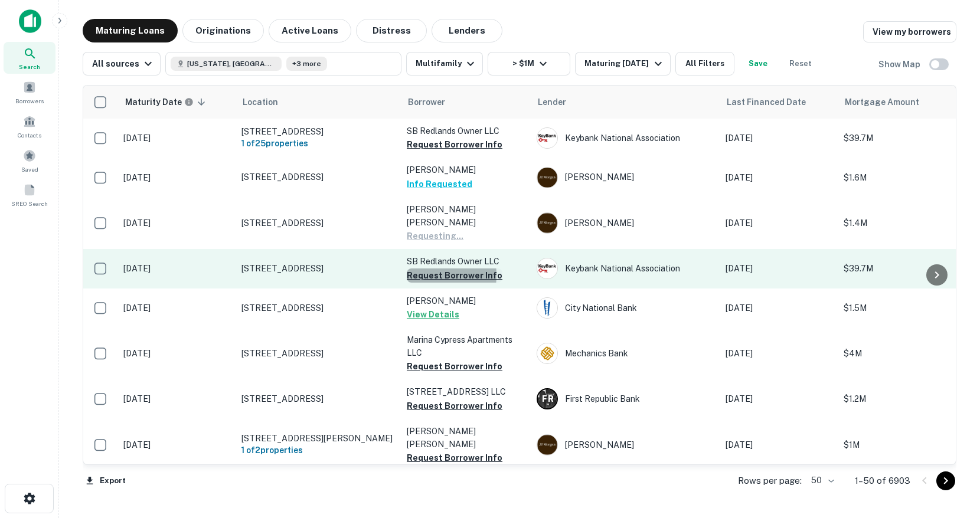
click at [418, 269] on button "Request Borrower Info" at bounding box center [455, 276] width 96 height 14
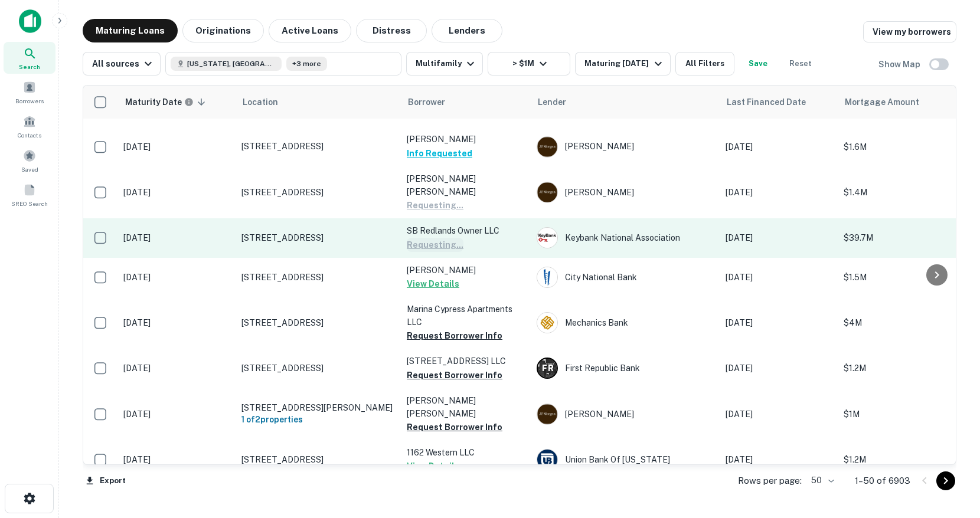
scroll to position [84, 0]
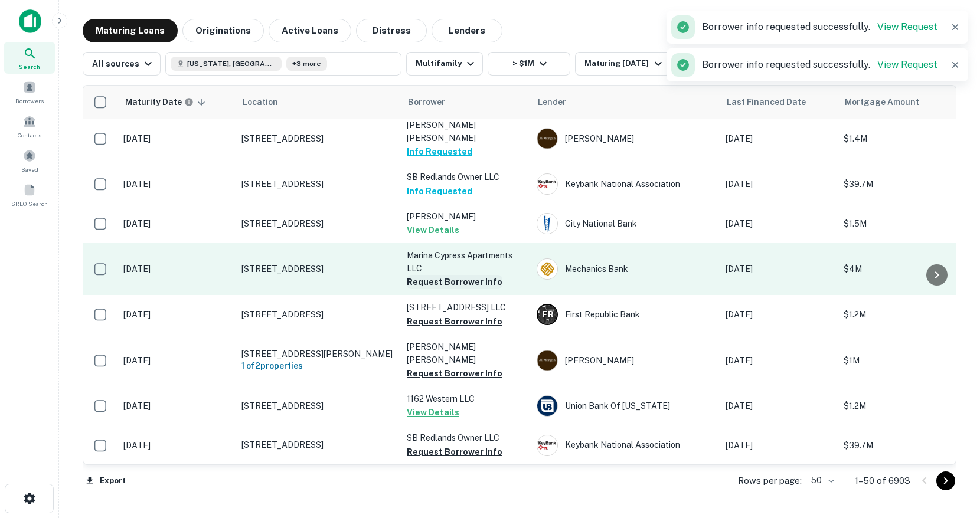
click at [421, 275] on button "Request Borrower Info" at bounding box center [455, 282] width 96 height 14
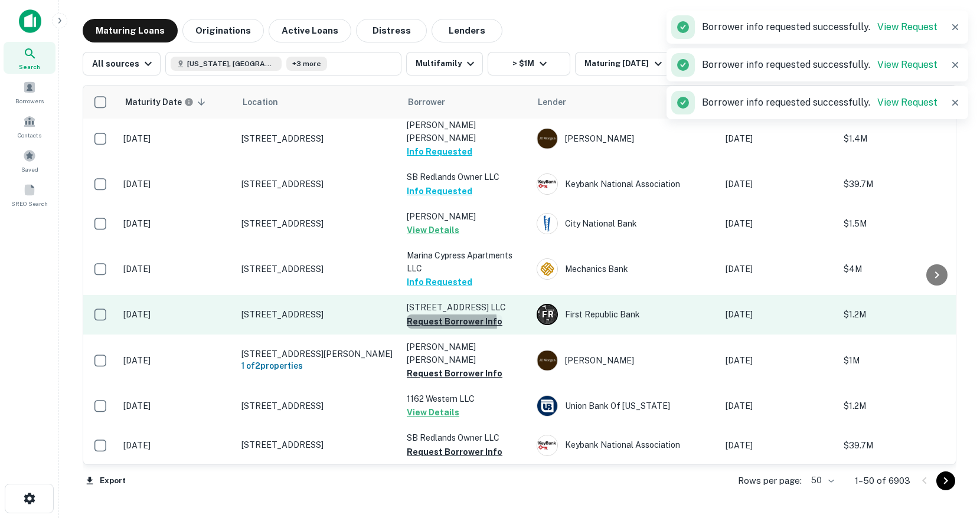
click at [441, 315] on button "Request Borrower Info" at bounding box center [455, 322] width 96 height 14
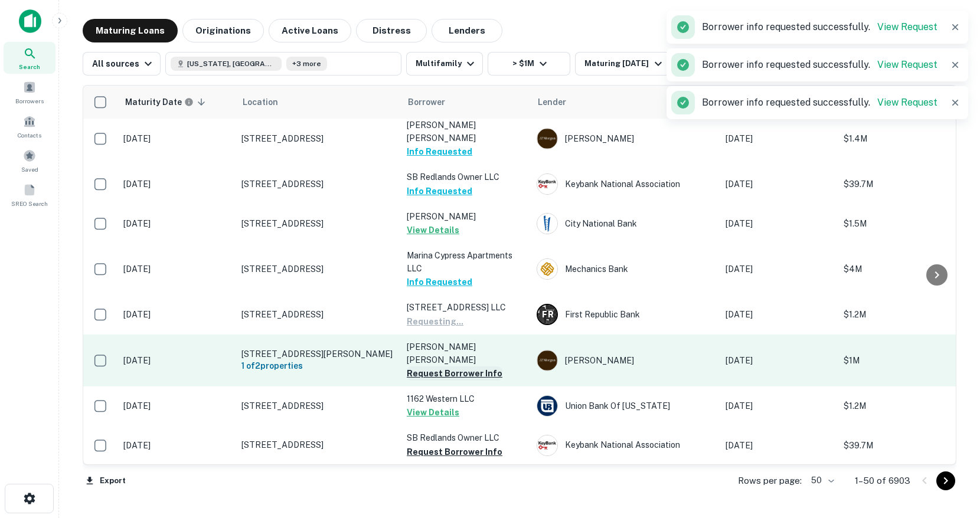
click at [426, 367] on button "Request Borrower Info" at bounding box center [455, 374] width 96 height 14
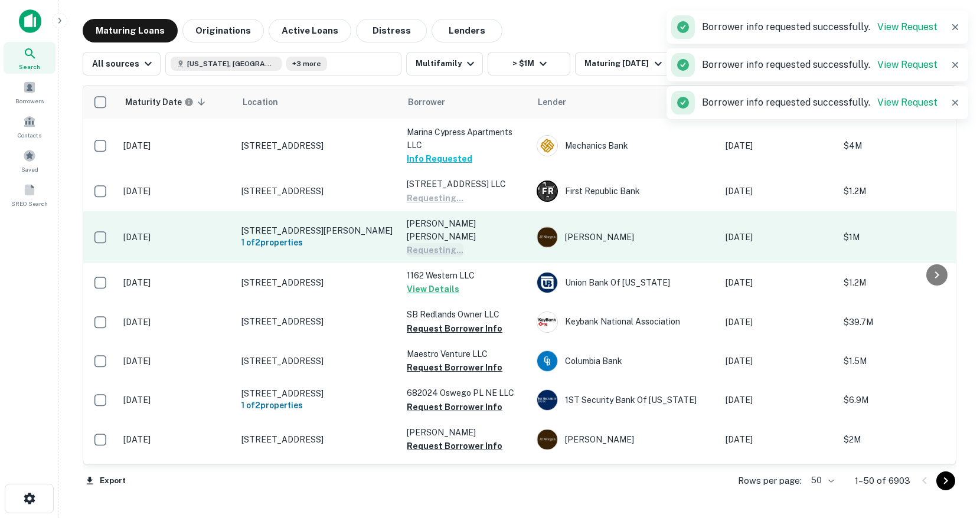
scroll to position [222, 0]
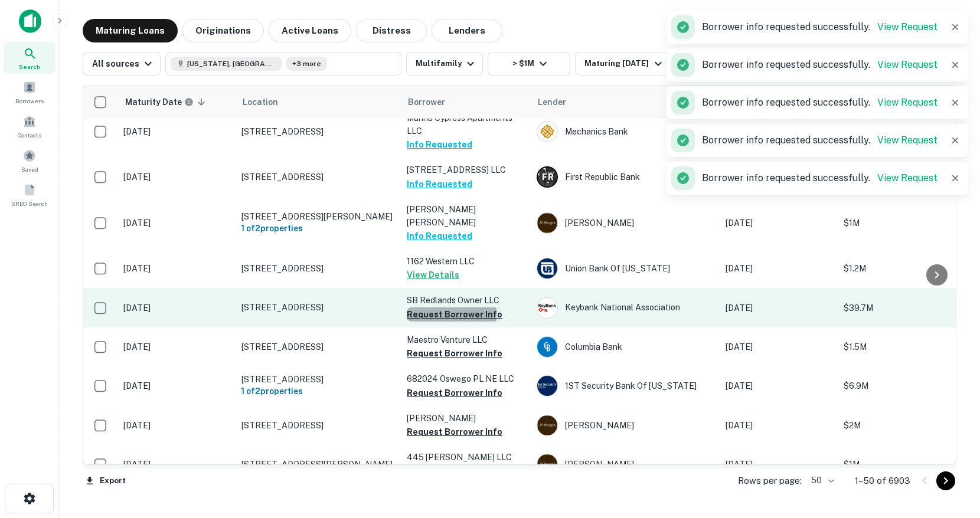
click at [433, 307] on button "Request Borrower Info" at bounding box center [455, 314] width 96 height 14
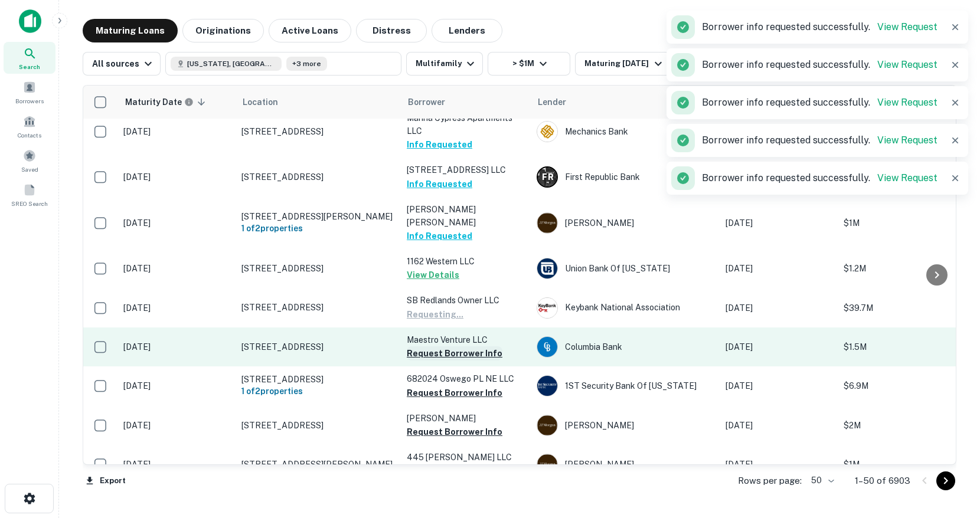
click at [431, 346] on button "Request Borrower Info" at bounding box center [455, 353] width 96 height 14
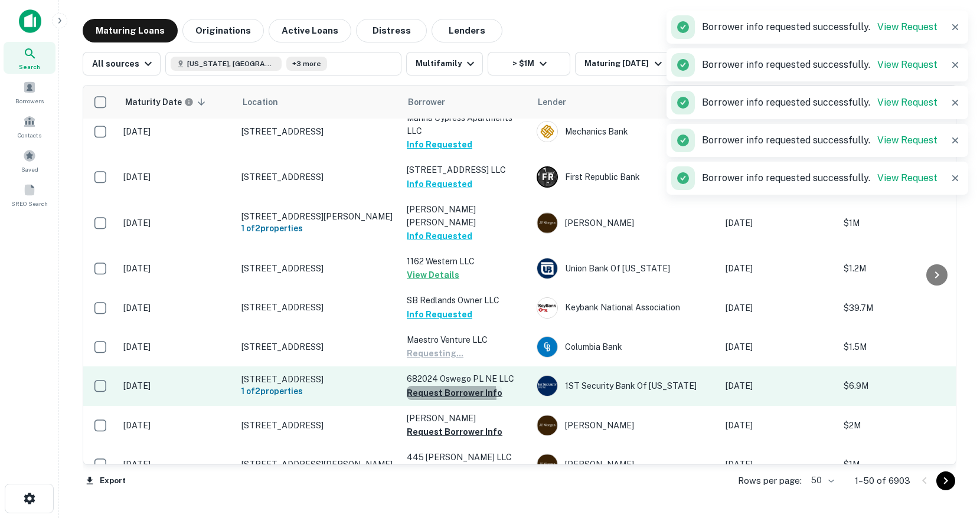
click at [426, 386] on button "Request Borrower Info" at bounding box center [455, 393] width 96 height 14
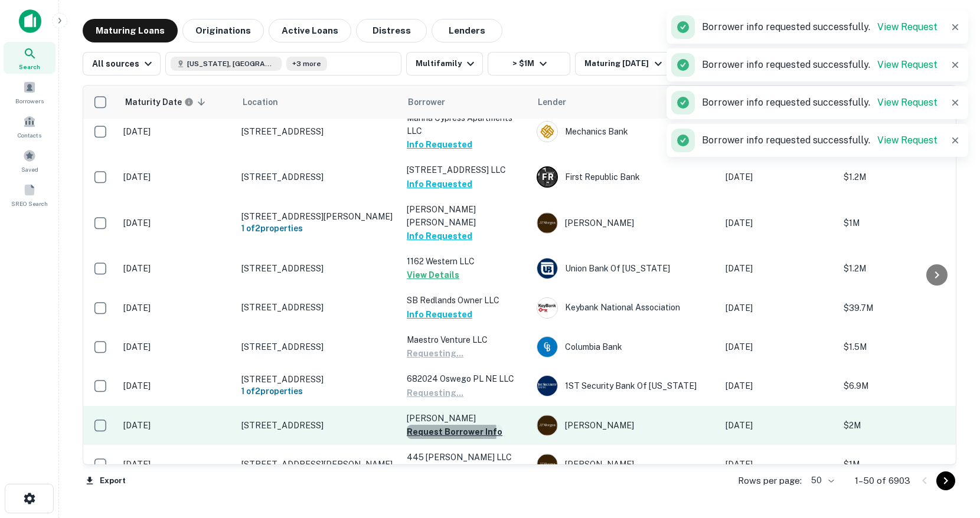
click at [427, 425] on button "Request Borrower Info" at bounding box center [455, 432] width 96 height 14
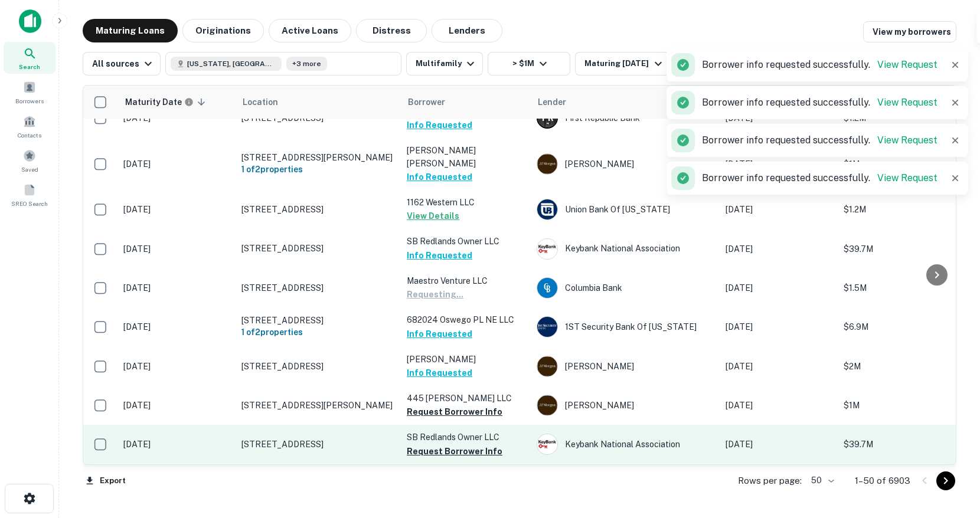
scroll to position [299, 0]
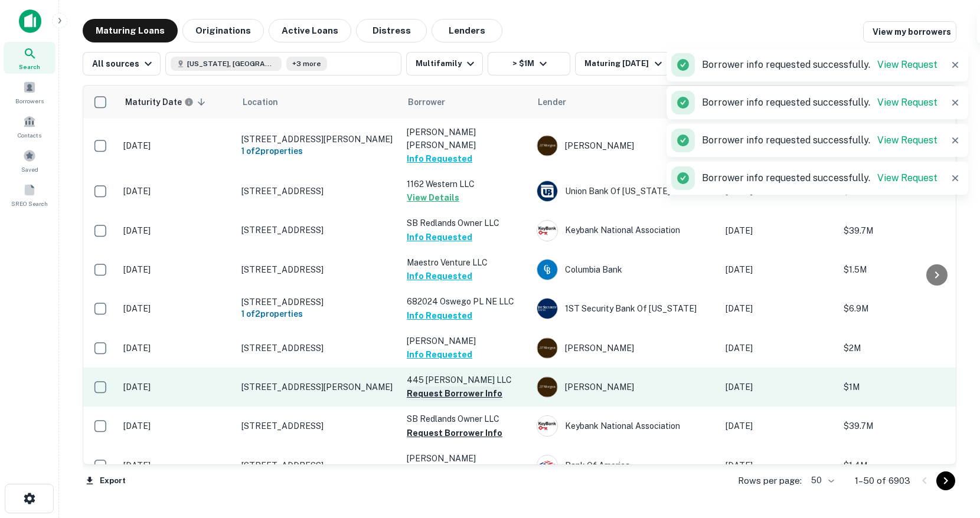
click at [429, 387] on button "Request Borrower Info" at bounding box center [455, 394] width 96 height 14
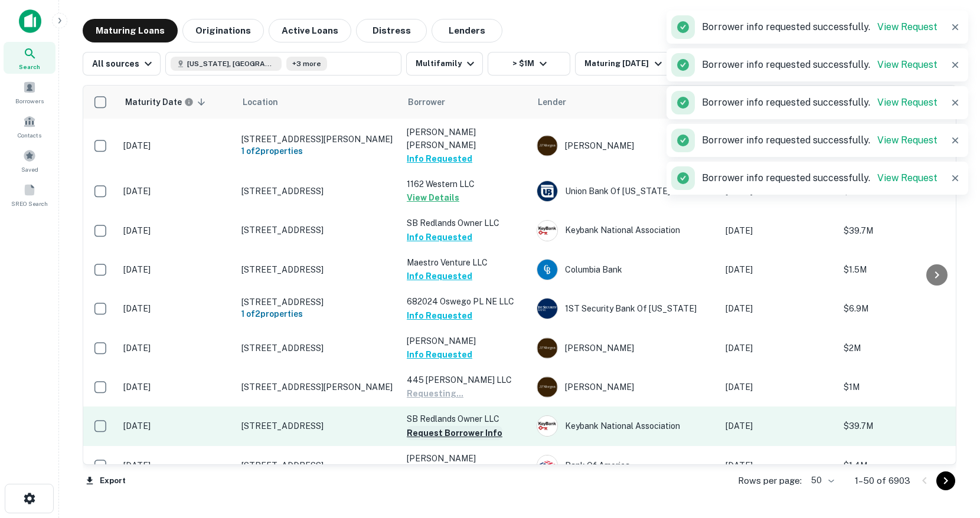
click at [428, 426] on button "Request Borrower Info" at bounding box center [455, 433] width 96 height 14
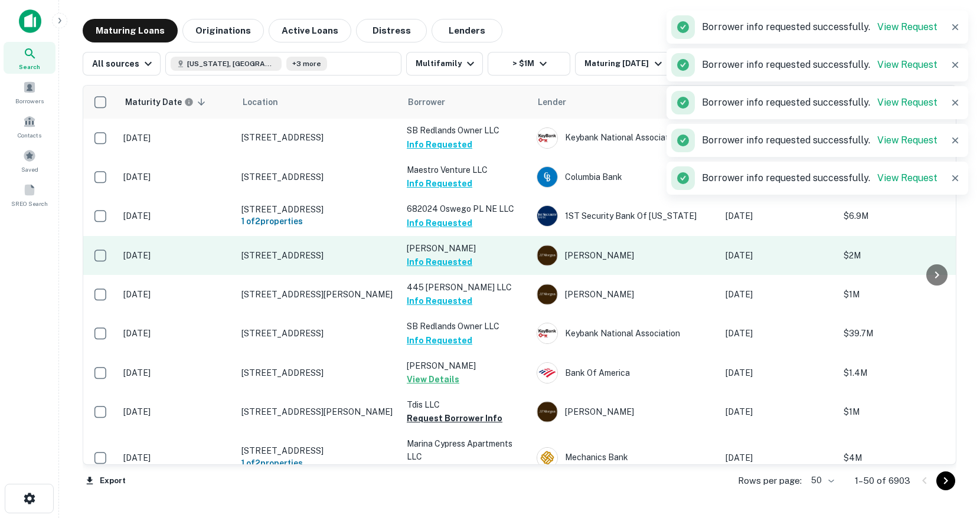
scroll to position [394, 0]
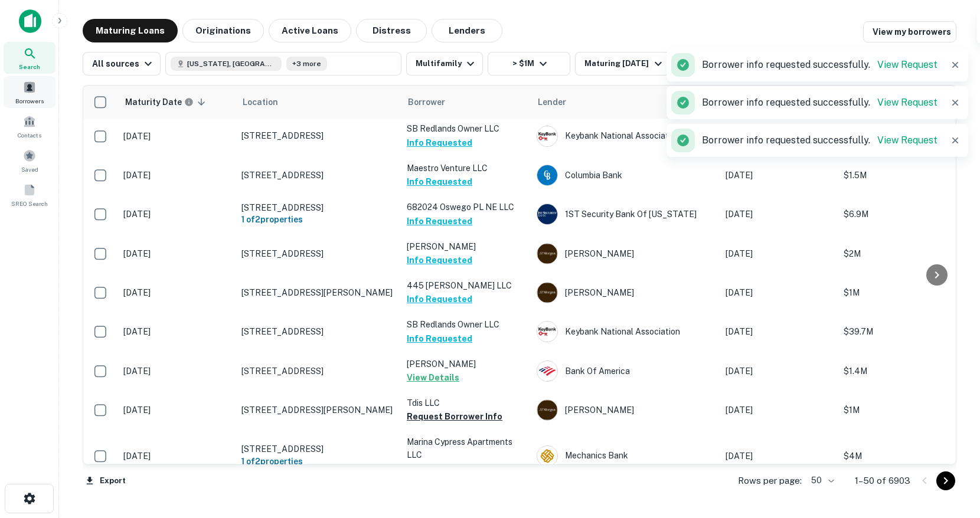
click at [19, 98] on span "Borrowers" at bounding box center [29, 100] width 28 height 9
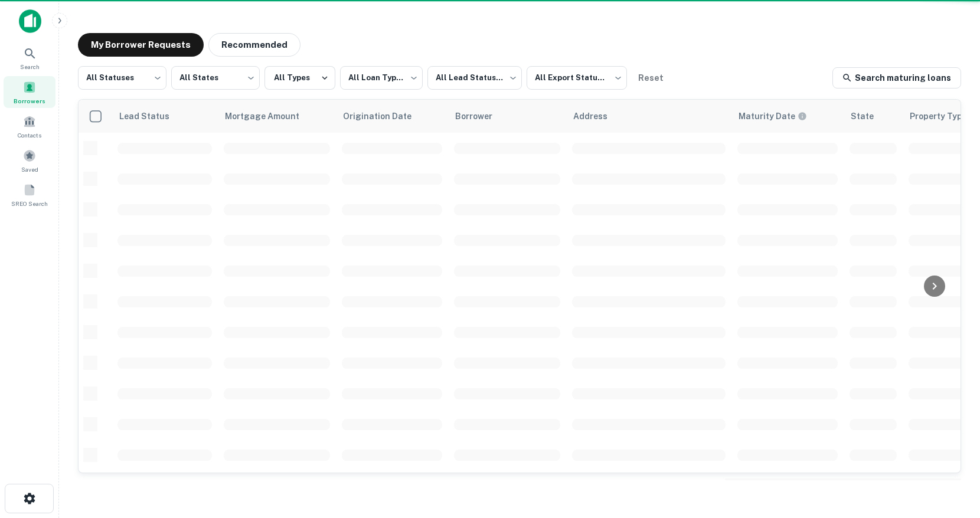
scroll to position [1, 0]
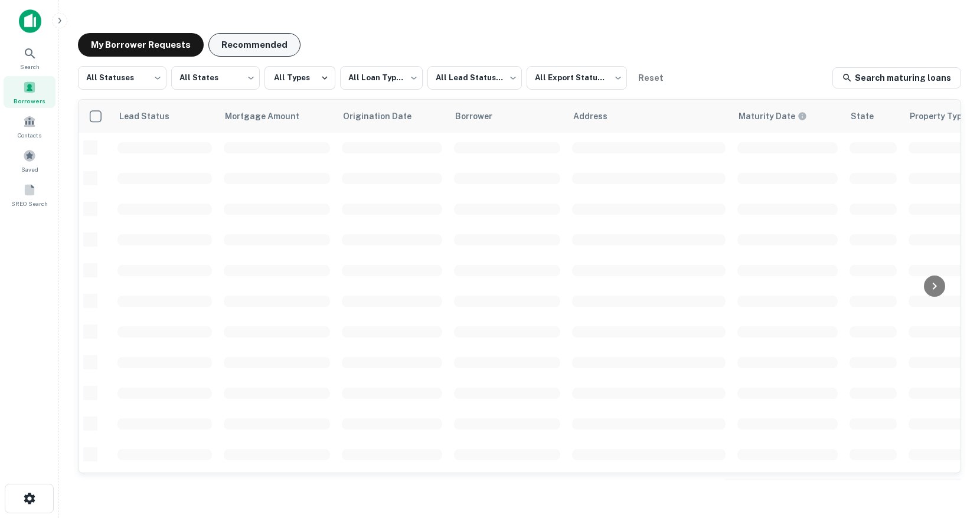
click at [246, 48] on button "Recommended" at bounding box center [254, 45] width 92 height 24
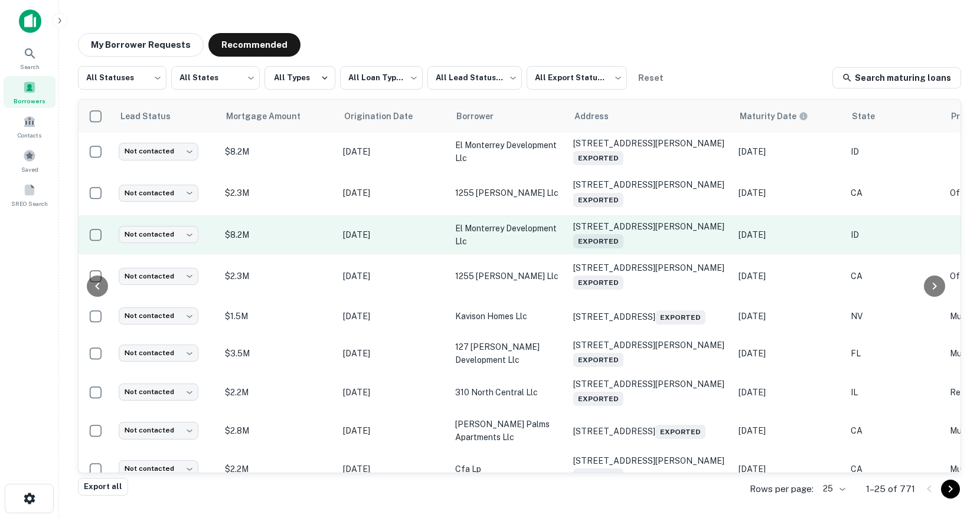
scroll to position [1, 506]
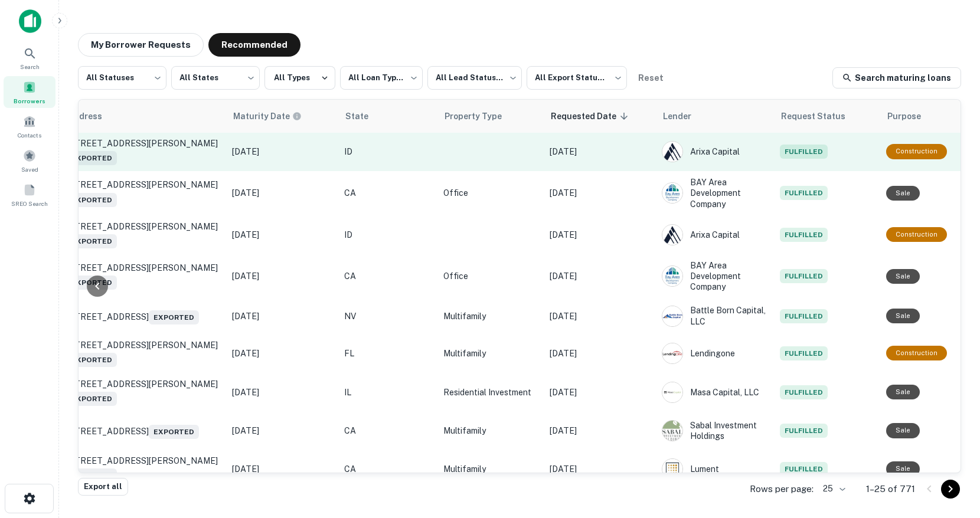
click at [390, 148] on p "ID" at bounding box center [387, 151] width 87 height 13
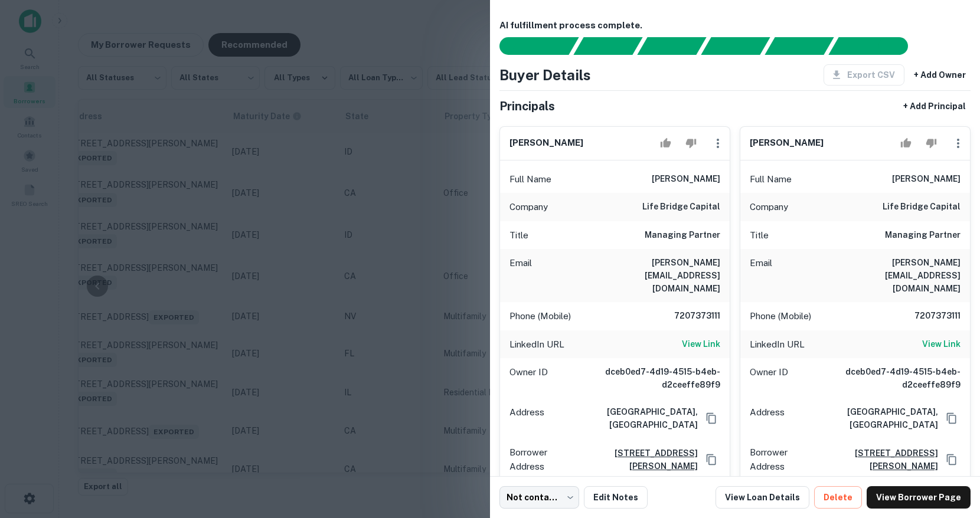
click at [394, 166] on div at bounding box center [490, 259] width 980 height 518
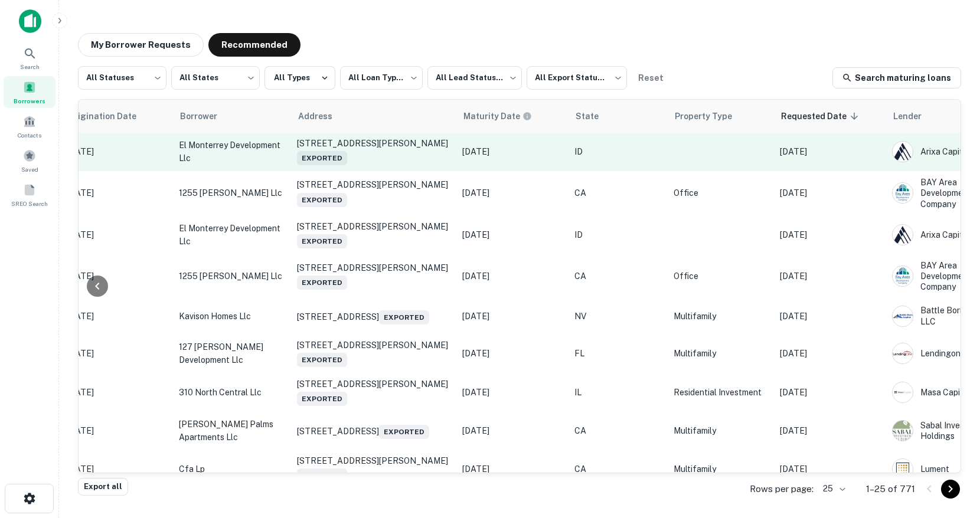
scroll to position [1, 0]
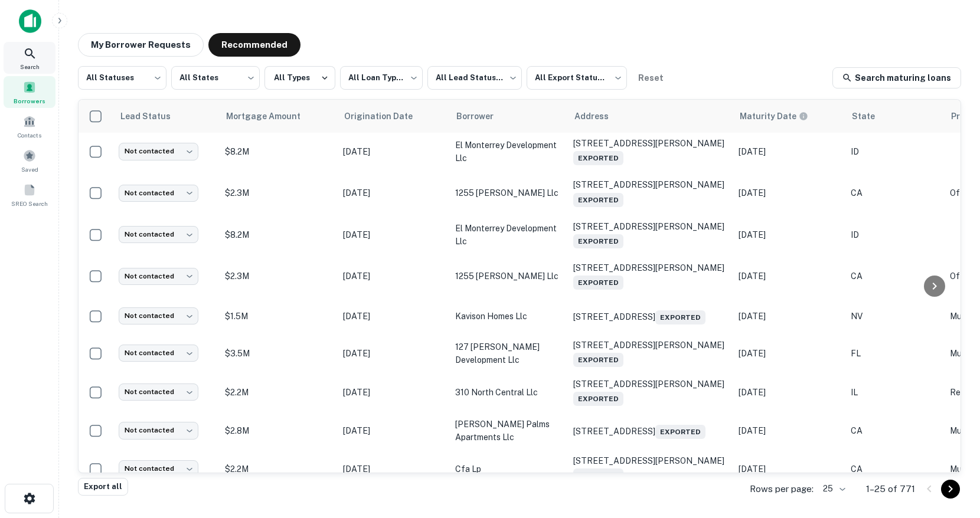
click at [32, 68] on span "Search" at bounding box center [29, 66] width 19 height 9
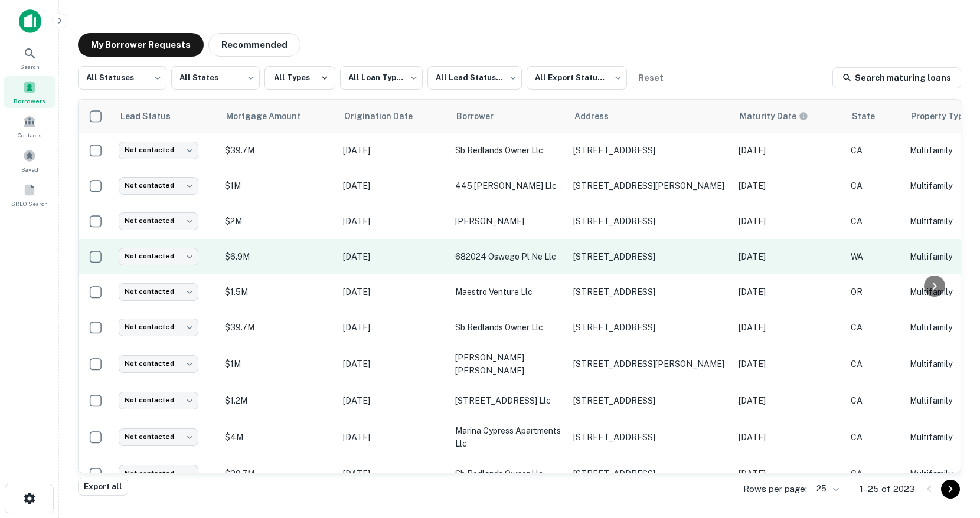
scroll to position [0, 506]
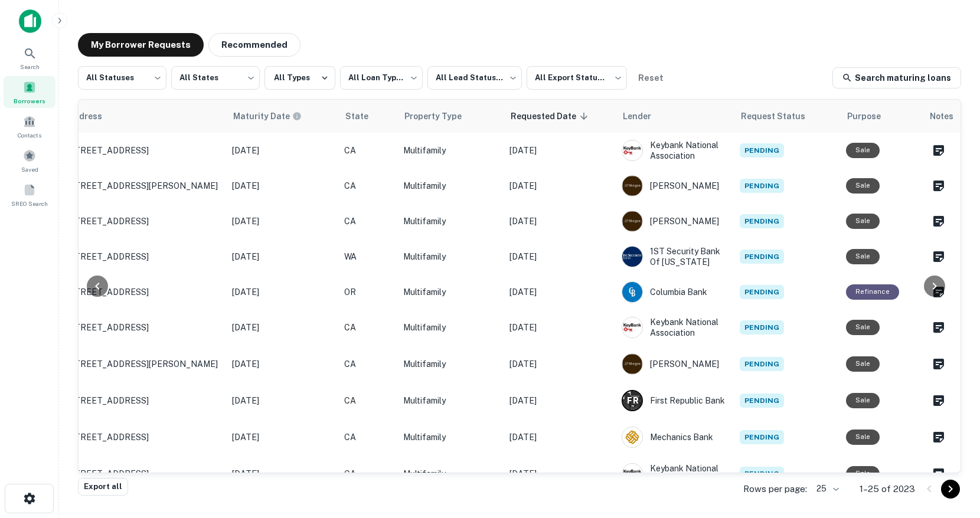
click at [391, 39] on div "My Borrower Requests Recommended" at bounding box center [519, 45] width 883 height 24
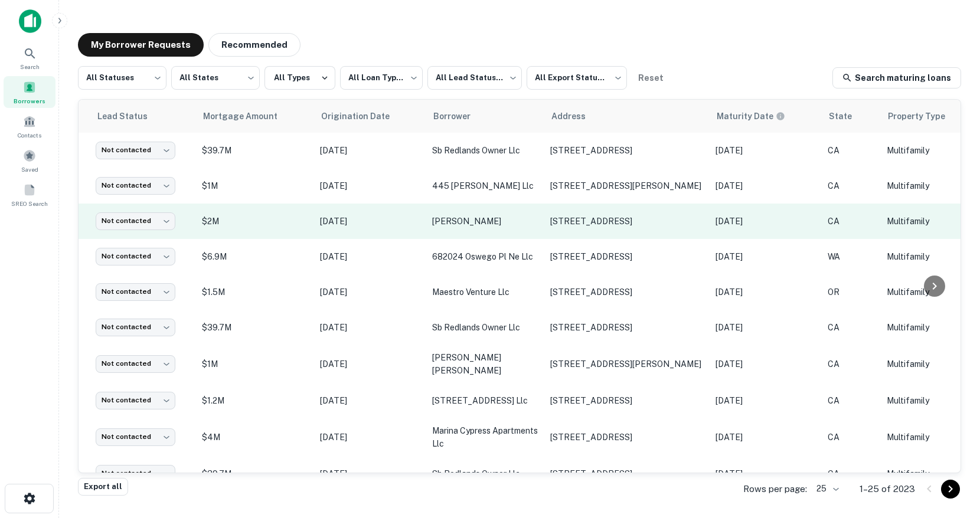
scroll to position [0, 0]
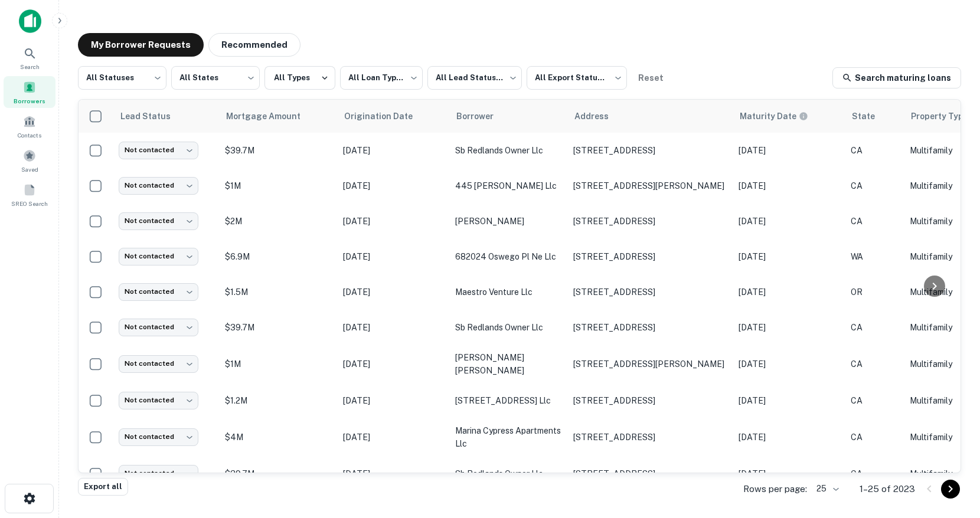
click at [28, 93] on span at bounding box center [29, 87] width 13 height 13
click at [37, 91] on div "Borrowers" at bounding box center [30, 92] width 52 height 32
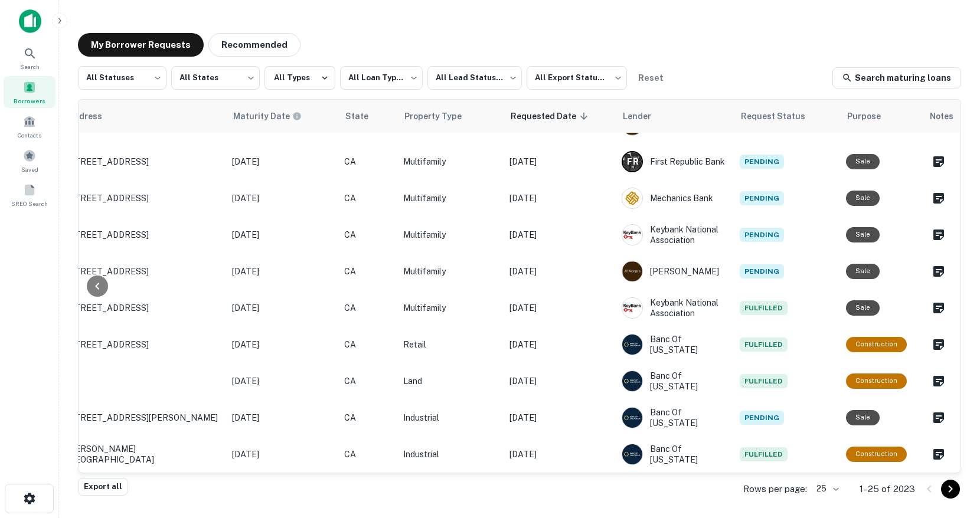
scroll to position [241, 506]
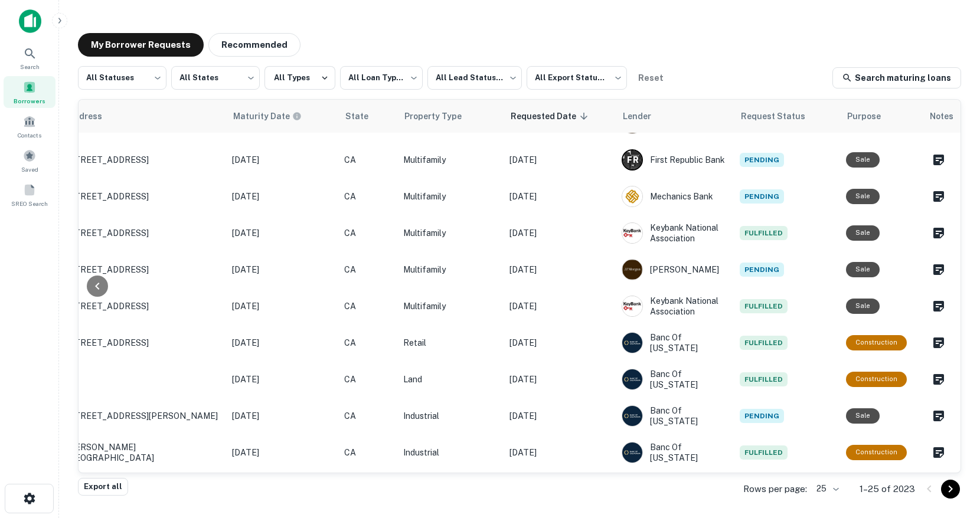
scroll to position [240, 506]
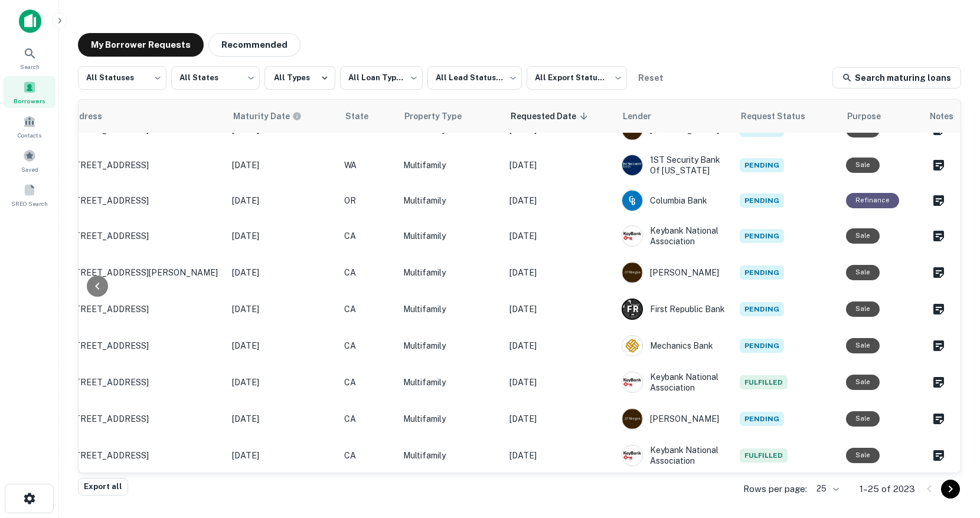
scroll to position [0, 506]
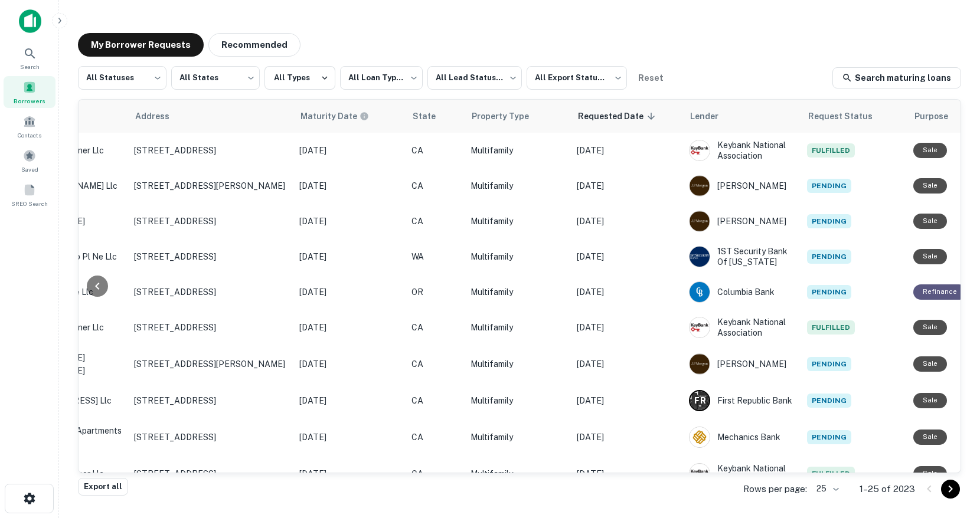
scroll to position [0, 506]
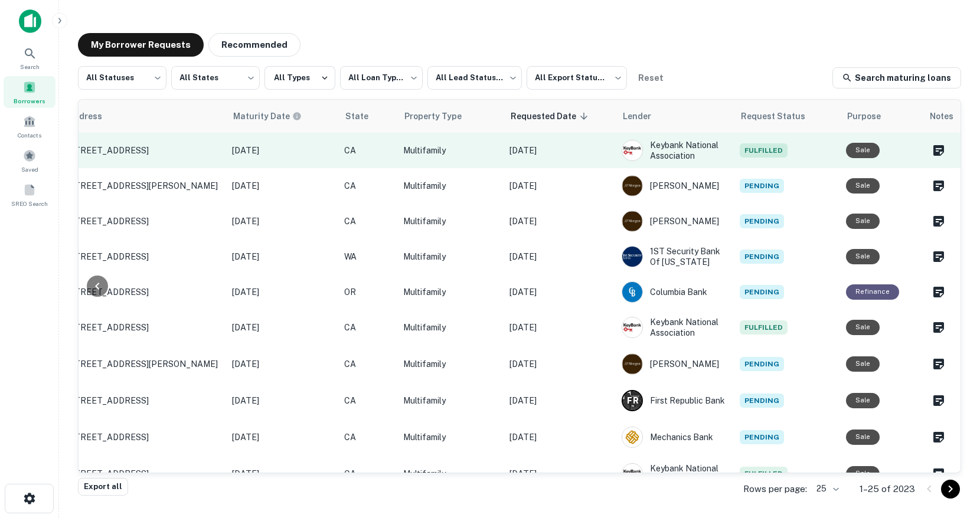
click at [579, 149] on p "[DATE]" at bounding box center [559, 150] width 100 height 13
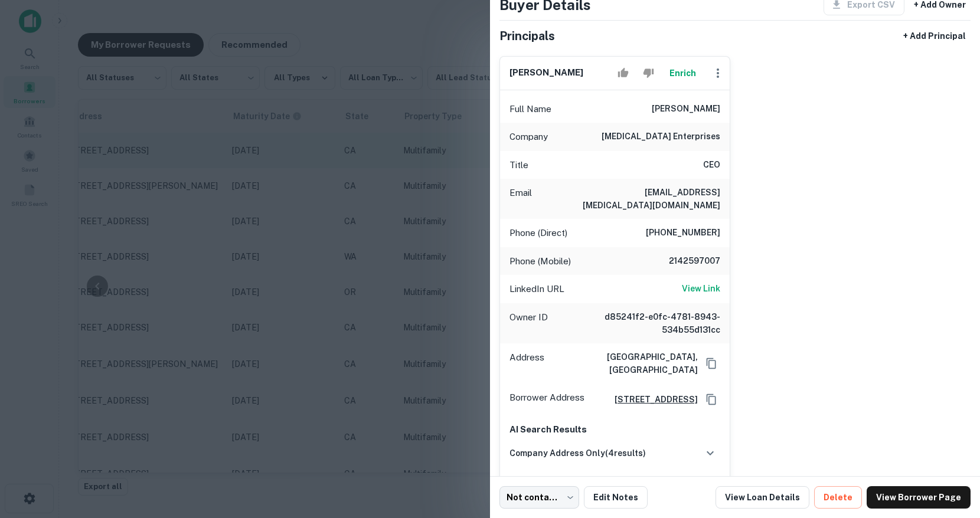
scroll to position [73, 0]
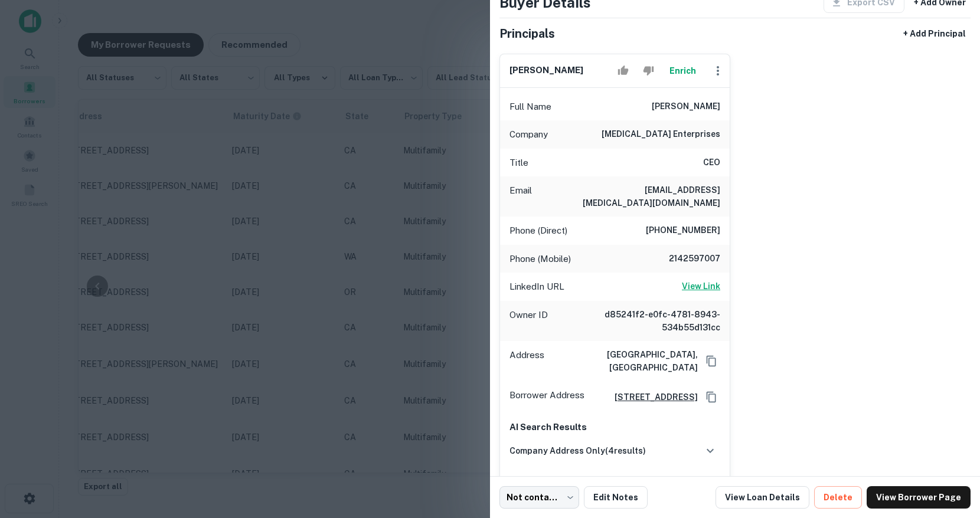
click at [709, 280] on h6 "View Link" at bounding box center [701, 286] width 38 height 13
click at [419, 172] on div at bounding box center [490, 259] width 980 height 518
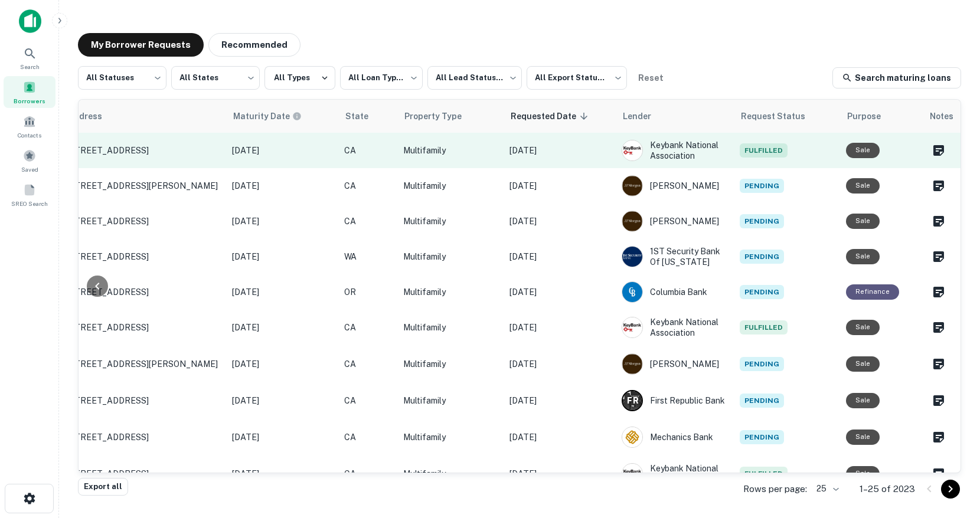
click at [595, 148] on p "[DATE]" at bounding box center [559, 150] width 100 height 13
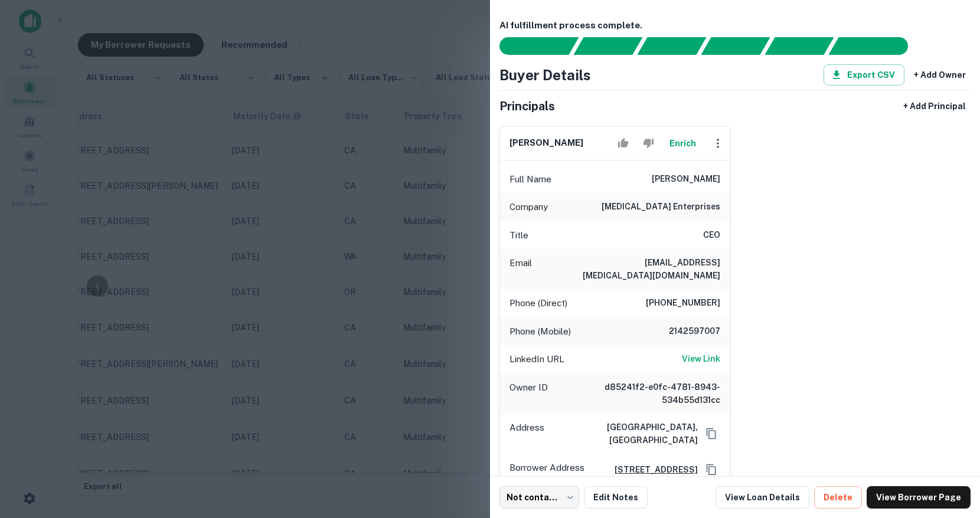
scroll to position [278, 0]
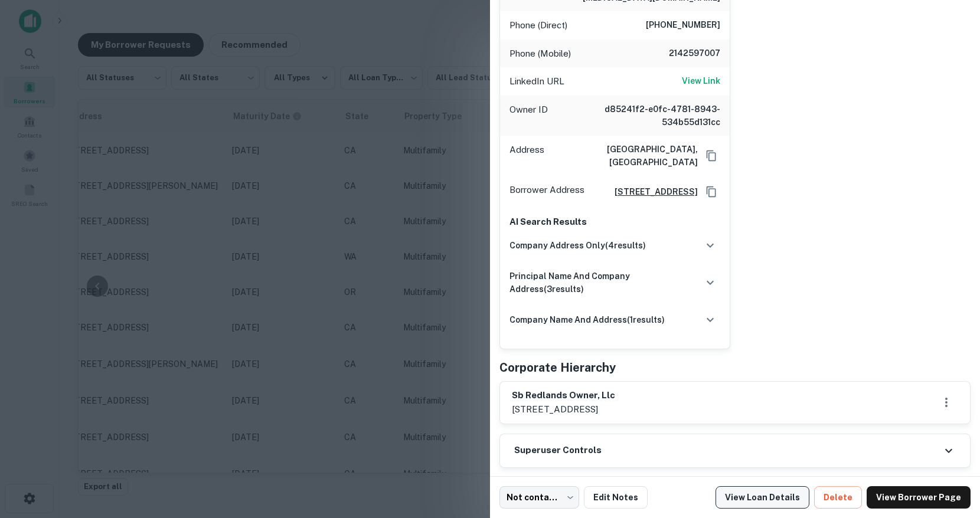
click at [755, 496] on link "View Loan Details" at bounding box center [762, 497] width 94 height 22
click at [338, 162] on div at bounding box center [490, 259] width 980 height 518
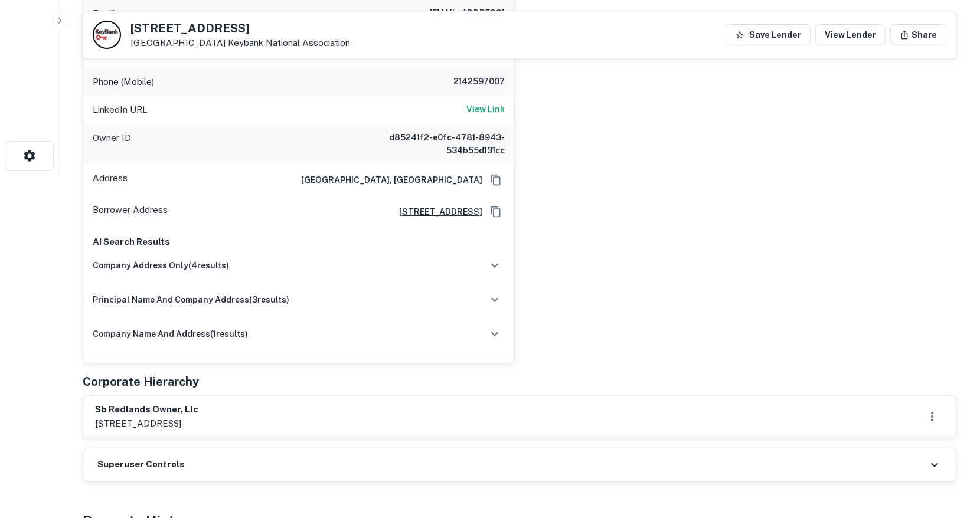
scroll to position [343, 0]
click at [144, 403] on h6 "sb redlands owner, llc" at bounding box center [146, 410] width 103 height 14
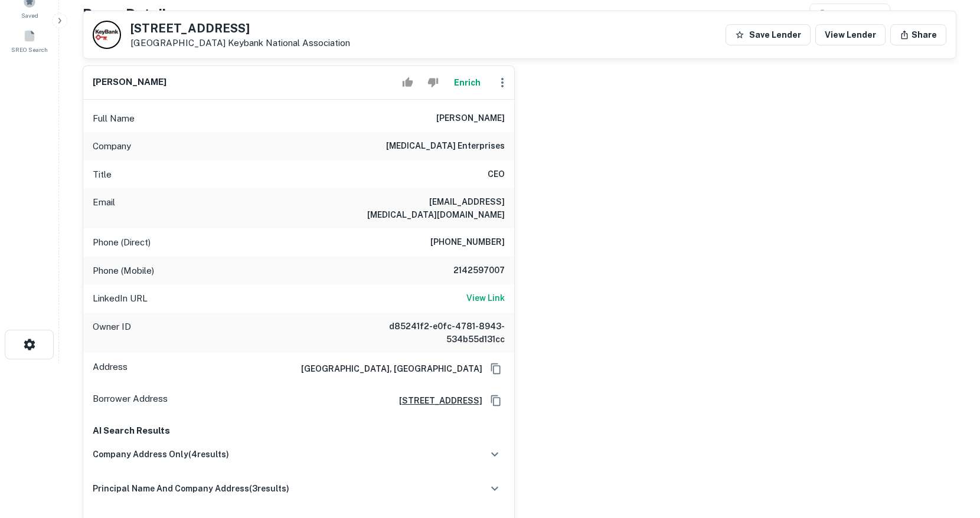
scroll to position [152, 0]
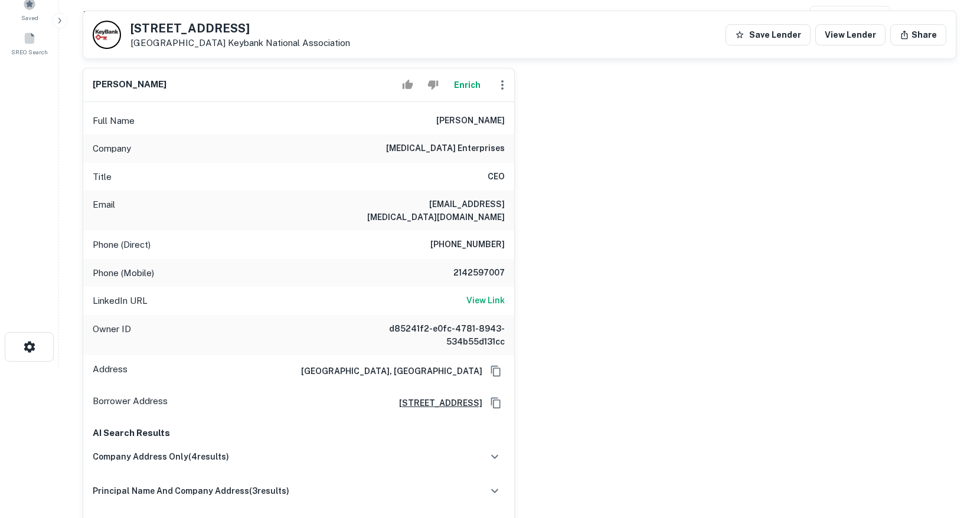
click at [479, 208] on h6 "[EMAIL_ADDRESS][MEDICAL_DATA][DOMAIN_NAME]" at bounding box center [434, 211] width 142 height 26
copy h6 "[EMAIL_ADDRESS][MEDICAL_DATA][DOMAIN_NAME]"
click at [597, 220] on div "bharat sangani Enrich Full Name bharat sangani Company encore enterprises Title…" at bounding box center [514, 306] width 883 height 497
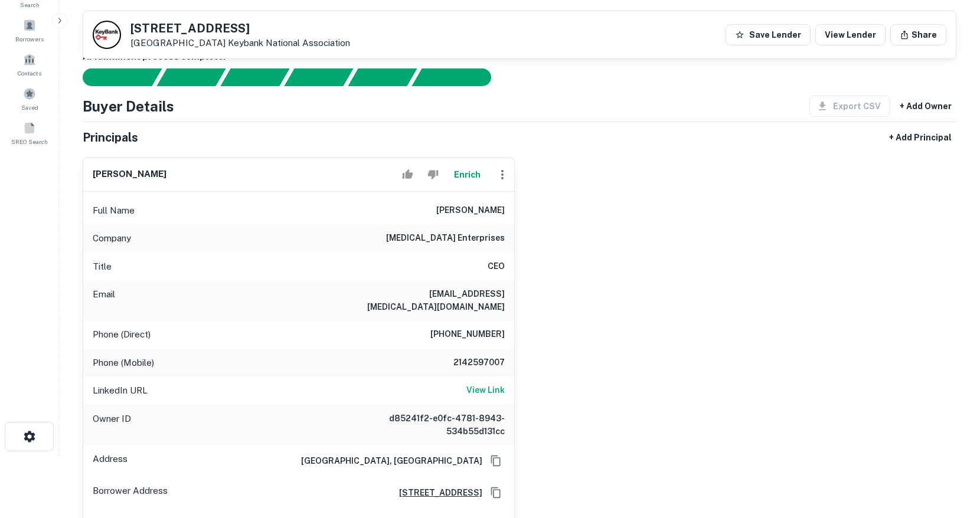
scroll to position [11, 0]
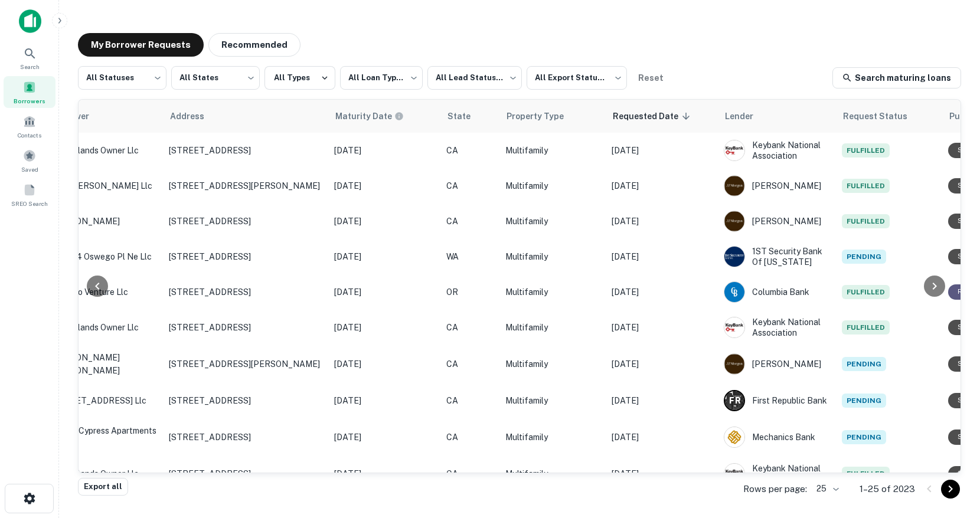
scroll to position [0, 506]
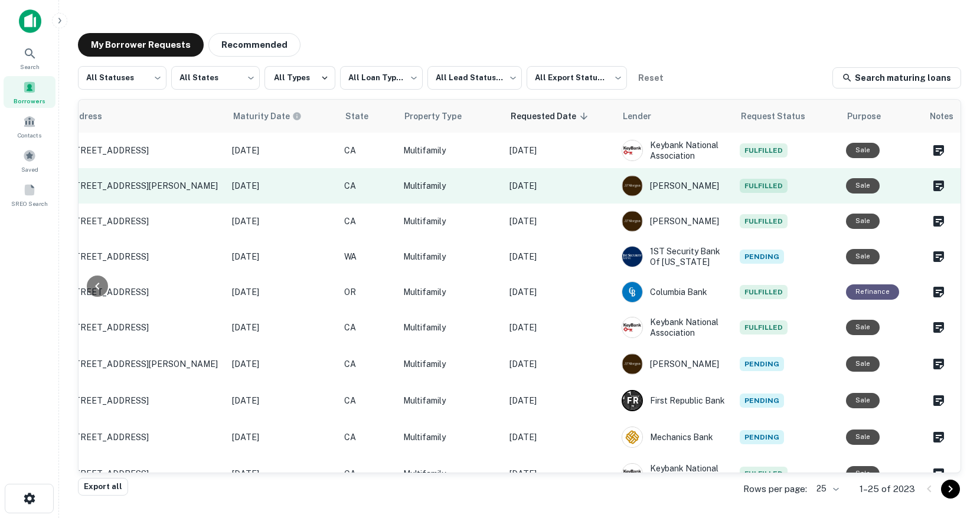
click at [592, 188] on p "[DATE]" at bounding box center [559, 185] width 100 height 13
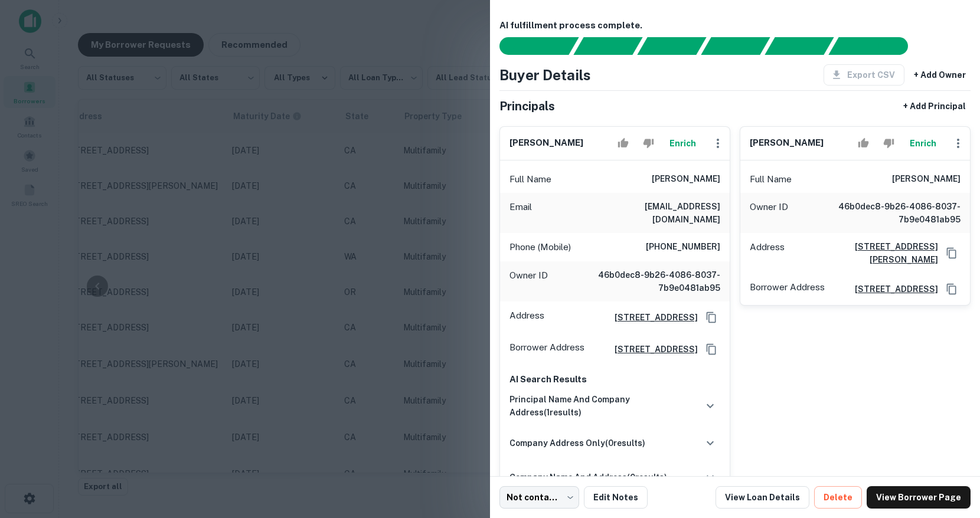
click at [411, 212] on div at bounding box center [490, 259] width 980 height 518
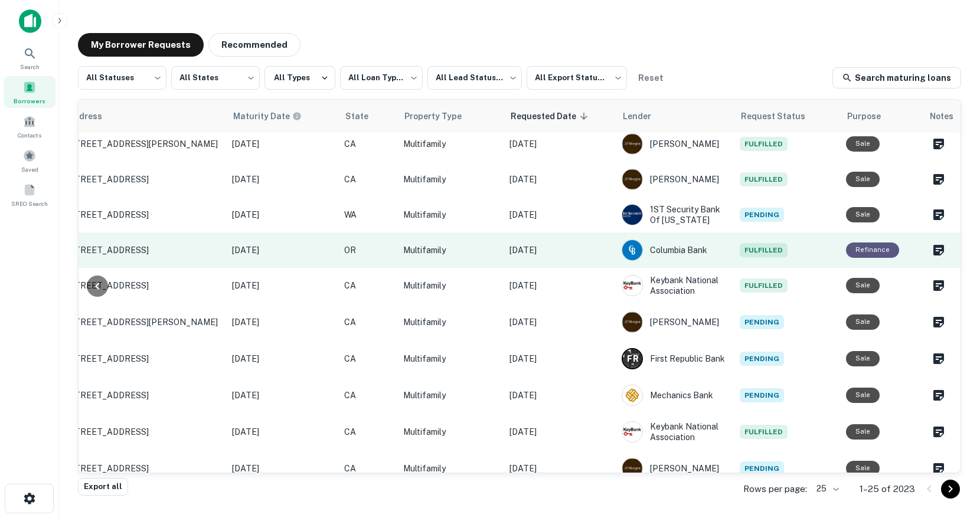
scroll to position [57, 506]
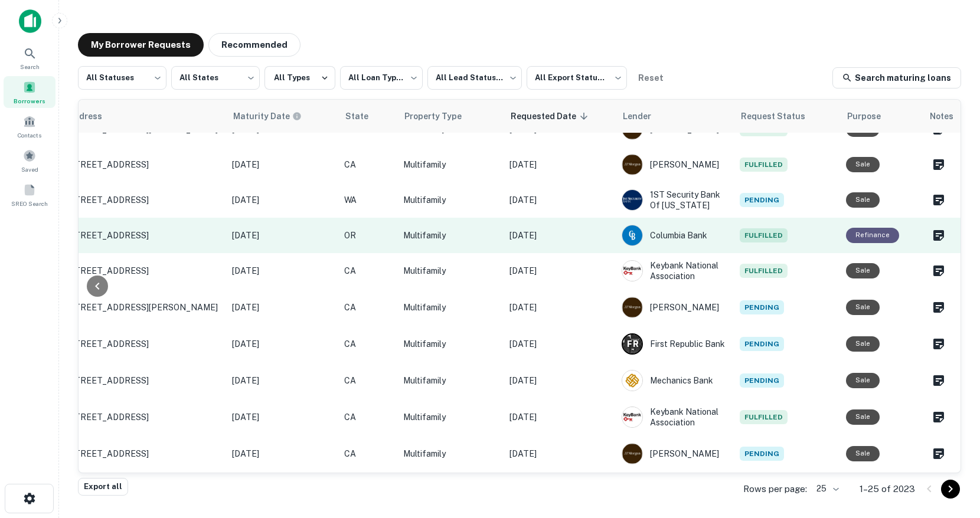
click at [575, 231] on p "Oct 14, 2025" at bounding box center [559, 235] width 100 height 13
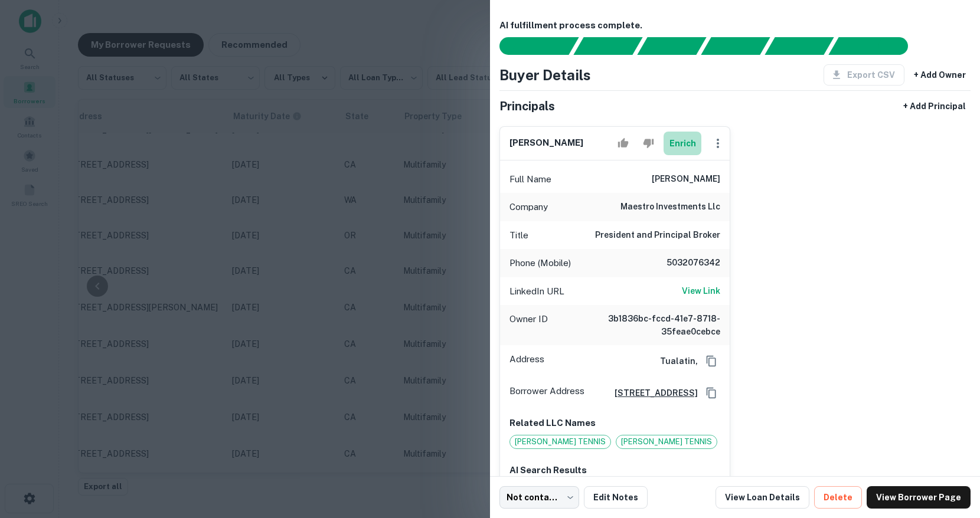
click at [688, 140] on button "Enrich" at bounding box center [682, 144] width 38 height 24
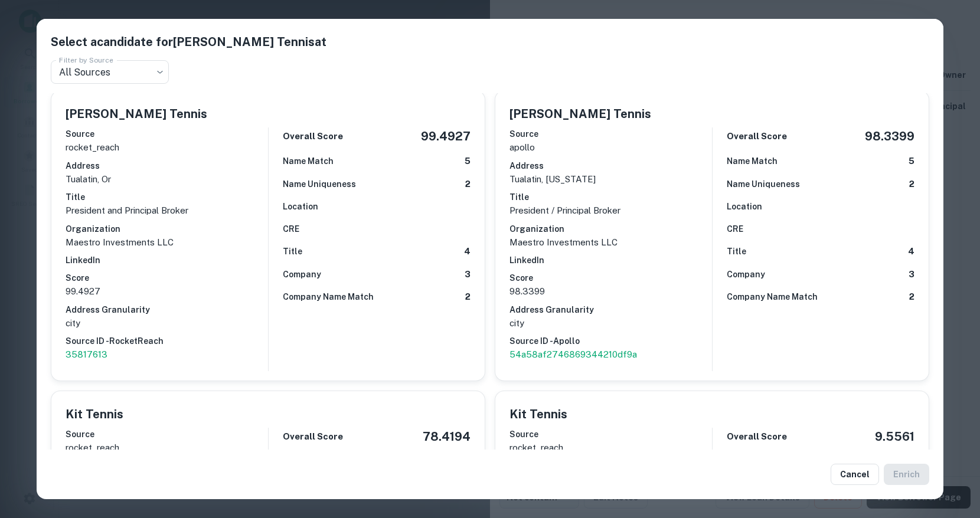
scroll to position [0, 0]
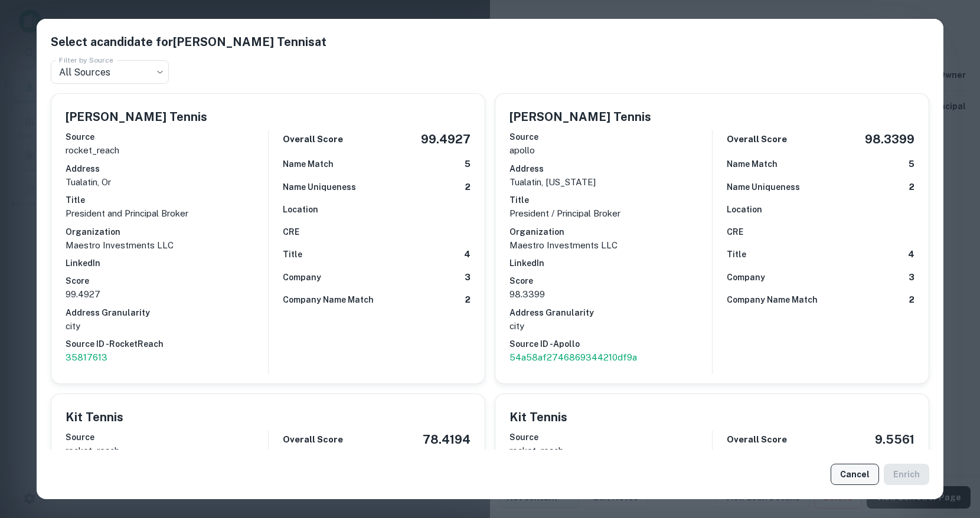
click at [858, 474] on button "Cancel" at bounding box center [854, 474] width 48 height 21
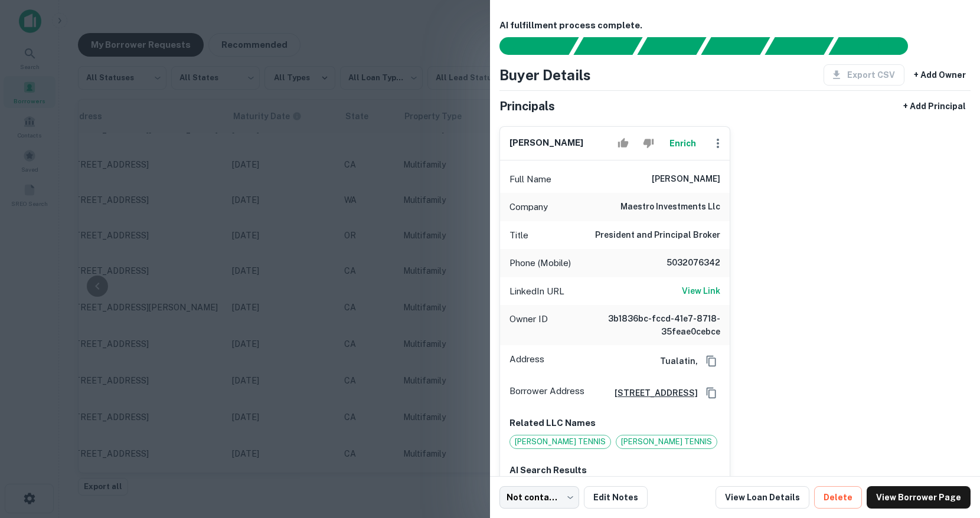
scroll to position [115, 0]
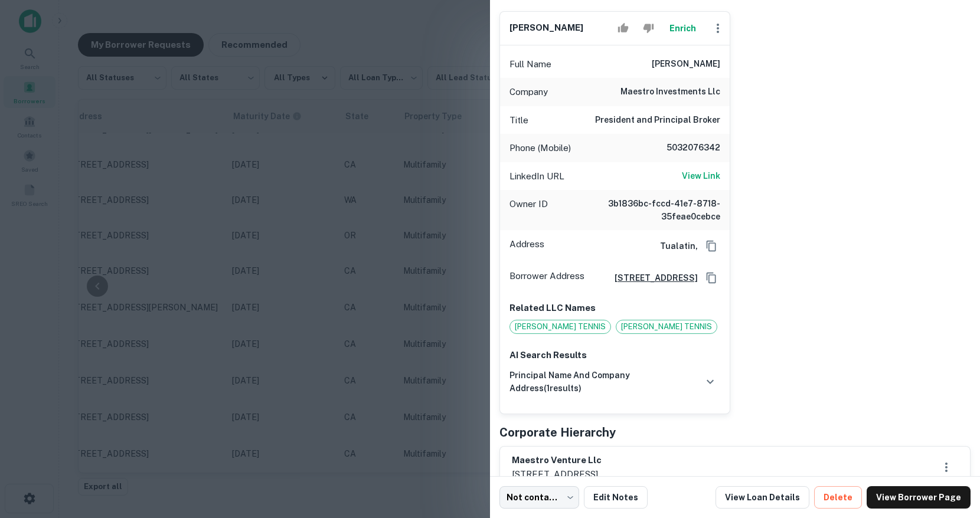
click at [445, 314] on div at bounding box center [490, 259] width 980 height 518
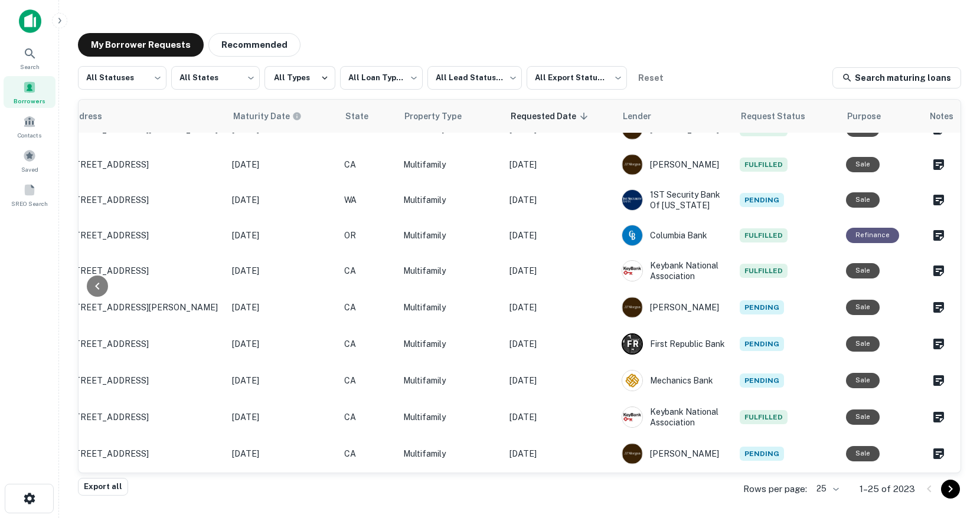
click at [906, 487] on p "1–25 of 2023" at bounding box center [886, 489] width 55 height 14
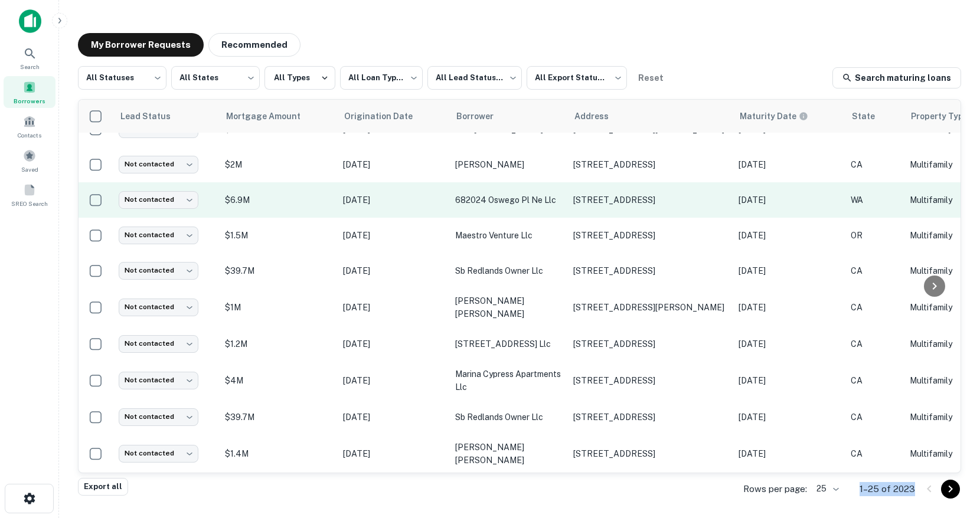
scroll to position [0, 0]
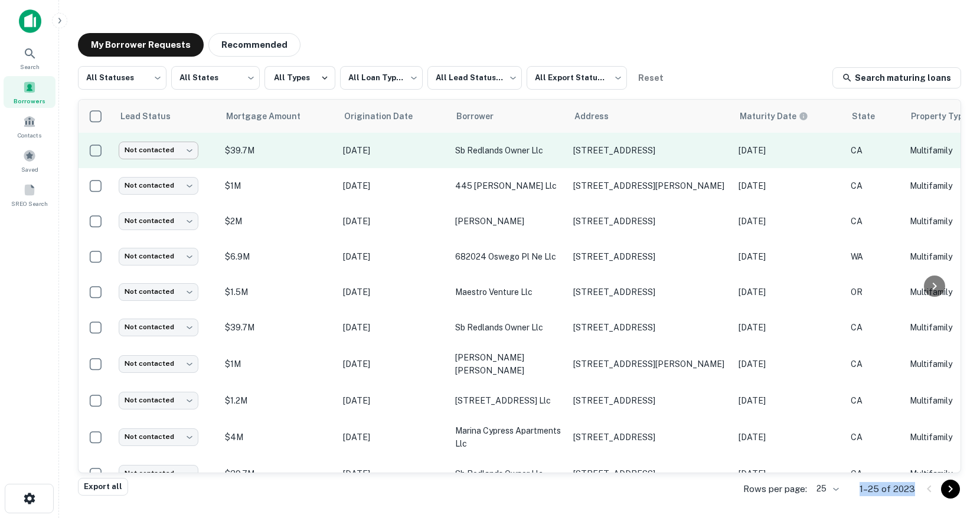
click at [173, 152] on body "**********" at bounding box center [490, 259] width 980 height 518
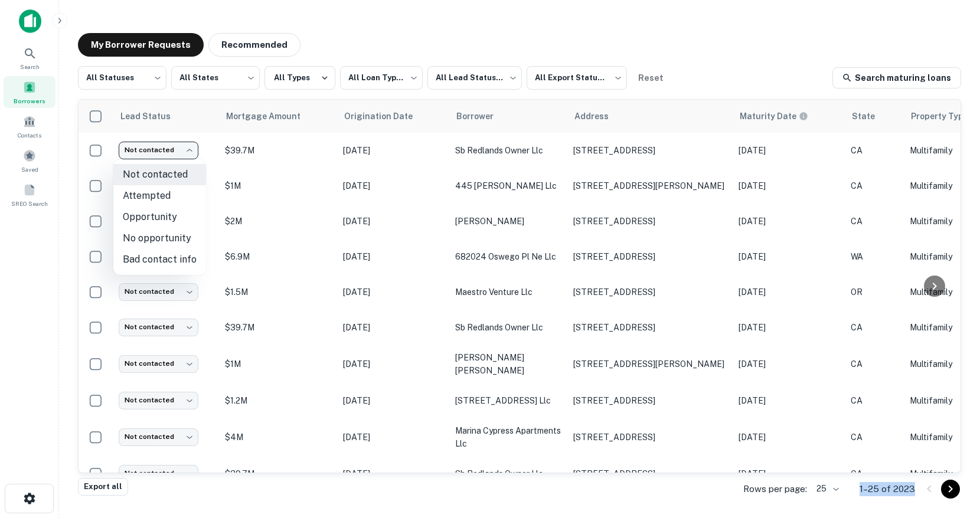
click at [171, 192] on li "Attempted" at bounding box center [159, 195] width 93 height 21
type input "*********"
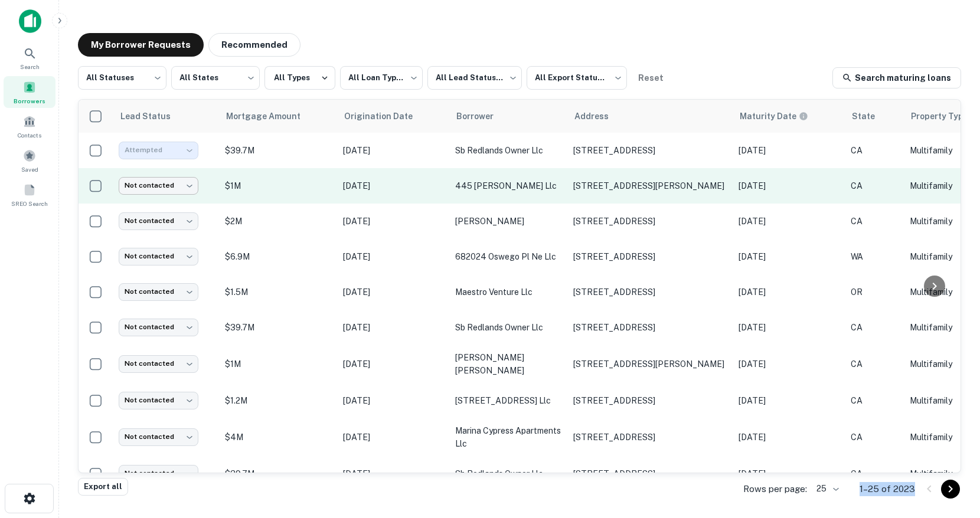
click at [162, 182] on body "**********" at bounding box center [490, 259] width 980 height 518
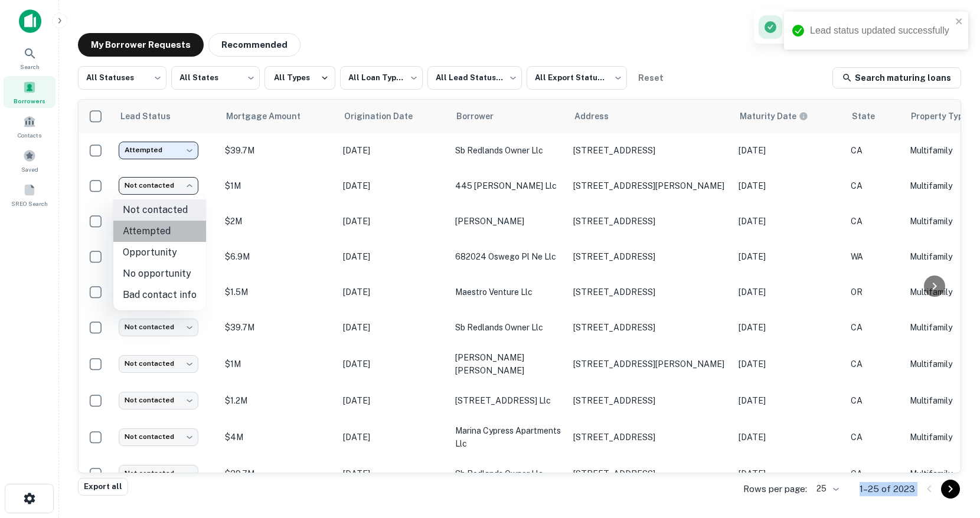
click at [163, 234] on li "Attempted" at bounding box center [159, 231] width 93 height 21
type input "*********"
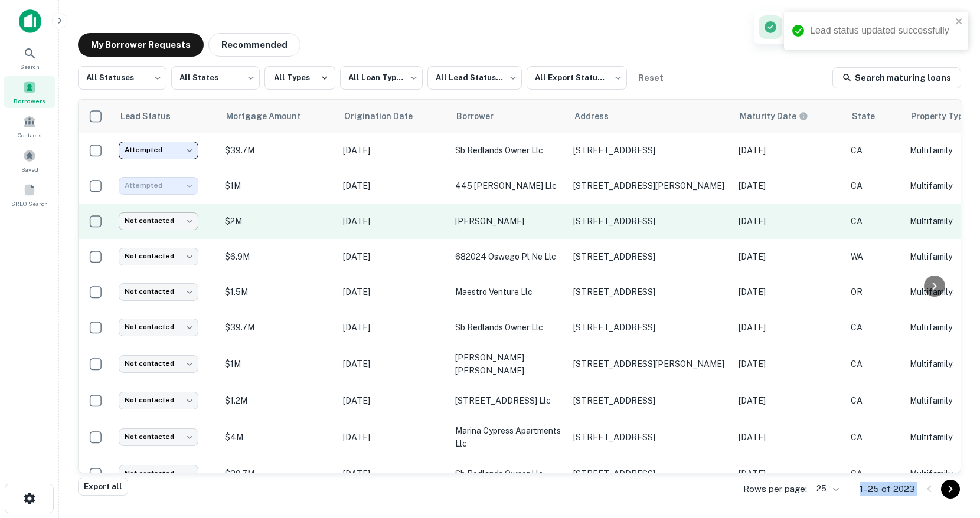
click at [161, 225] on body "**********" at bounding box center [490, 259] width 980 height 518
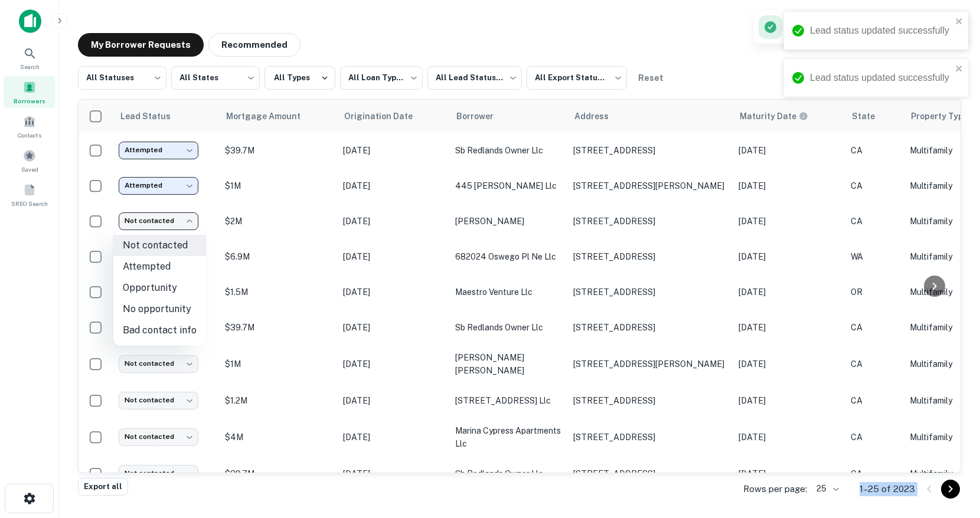
click at [163, 293] on li "Opportunity" at bounding box center [159, 287] width 93 height 21
type input "**********"
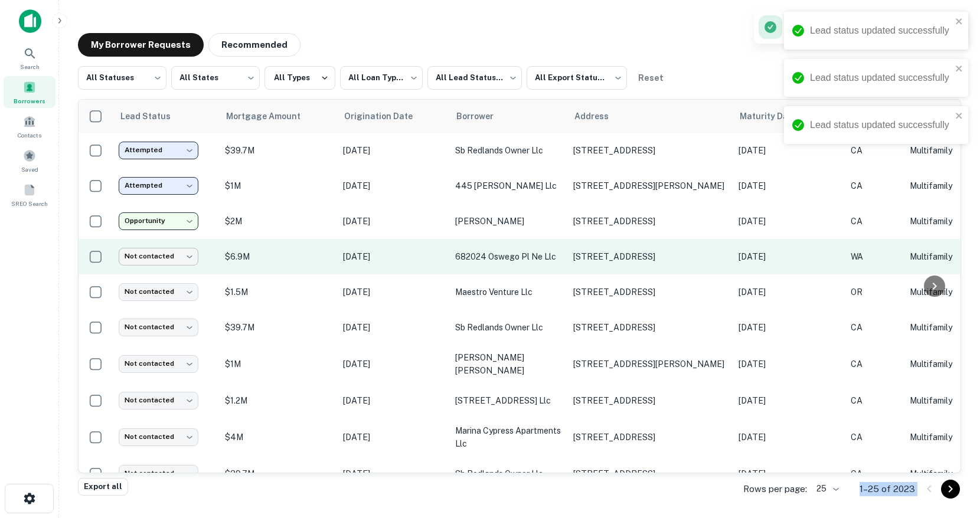
click at [156, 263] on body "**********" at bounding box center [490, 259] width 980 height 518
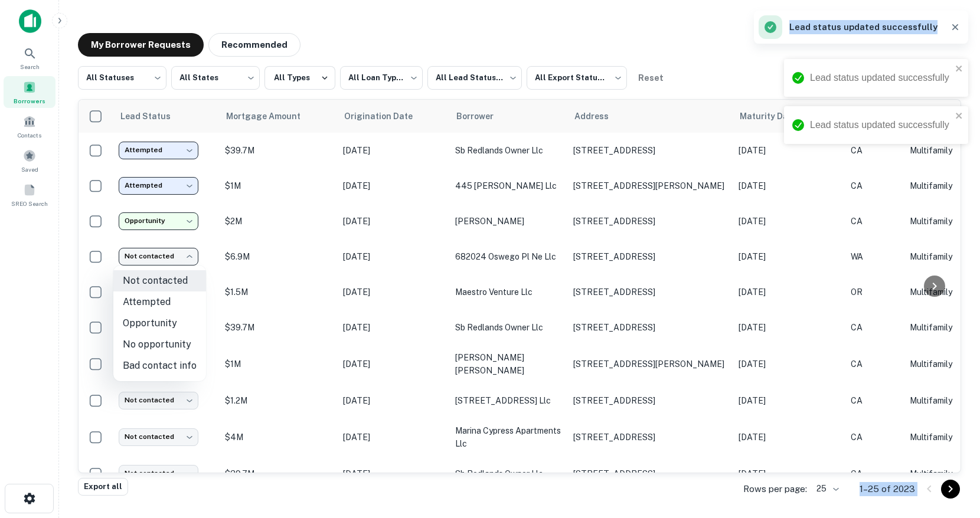
click at [159, 351] on li "No opportunity" at bounding box center [159, 344] width 93 height 21
type input "**********"
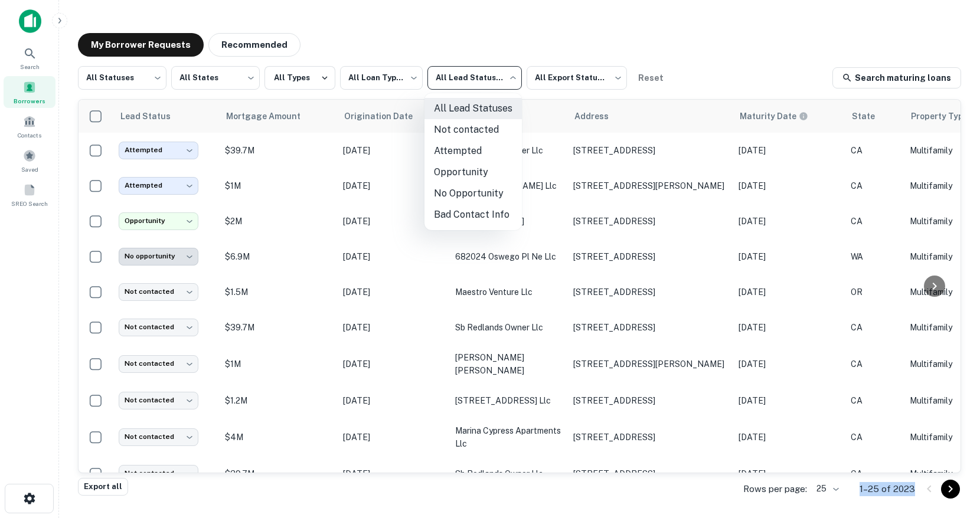
click at [456, 81] on body "**********" at bounding box center [490, 259] width 980 height 518
click at [449, 168] on li "Opportunity" at bounding box center [472, 172] width 97 height 21
type input "**********"
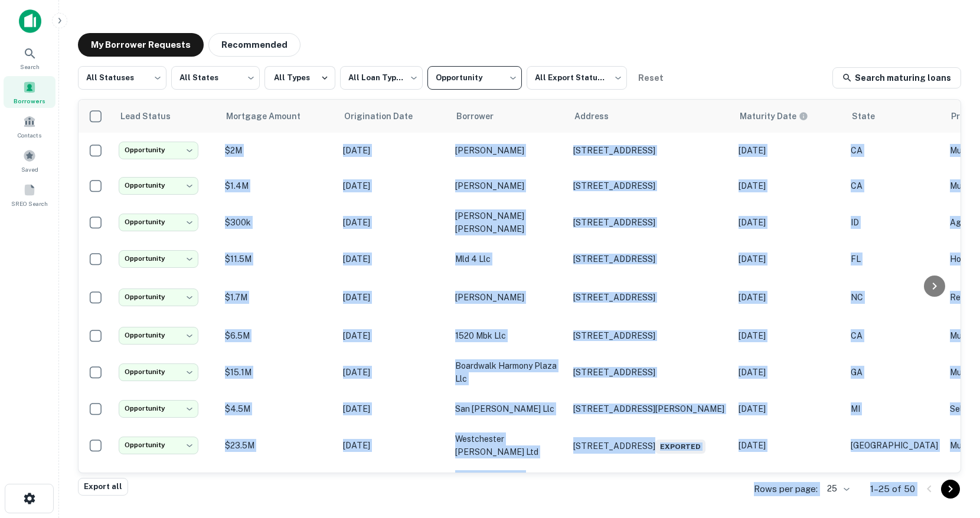
click at [840, 490] on body "**********" at bounding box center [490, 259] width 980 height 518
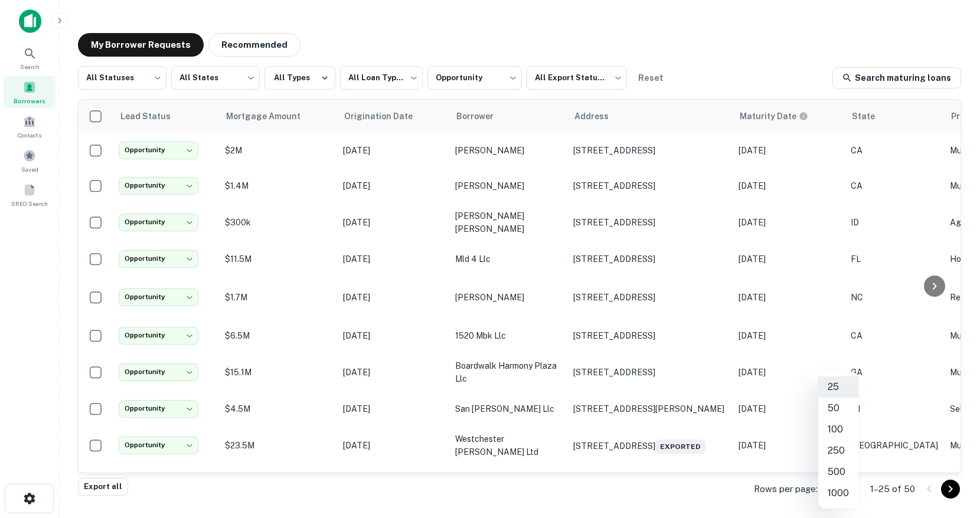
click at [718, 490] on div at bounding box center [490, 259] width 980 height 518
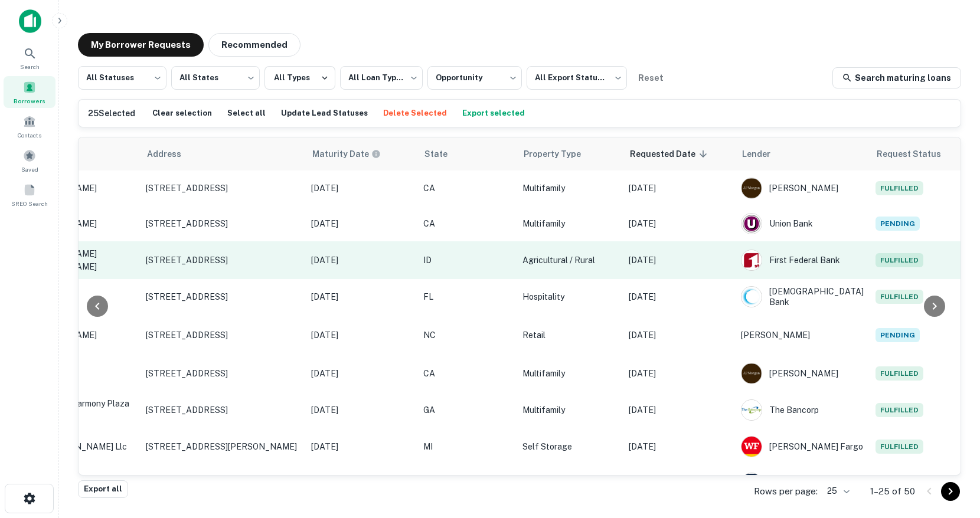
scroll to position [0, 506]
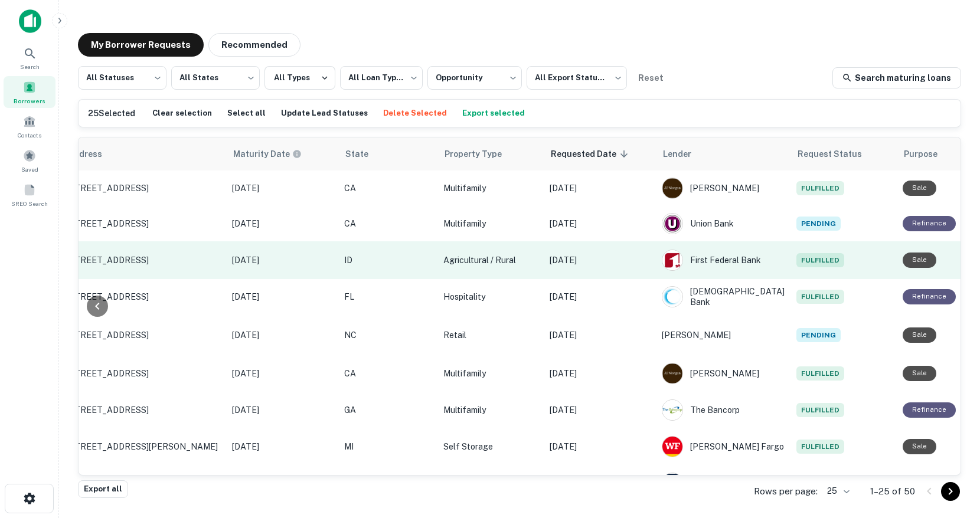
click at [238, 269] on td "Oct 05, 2025" at bounding box center [282, 260] width 112 height 38
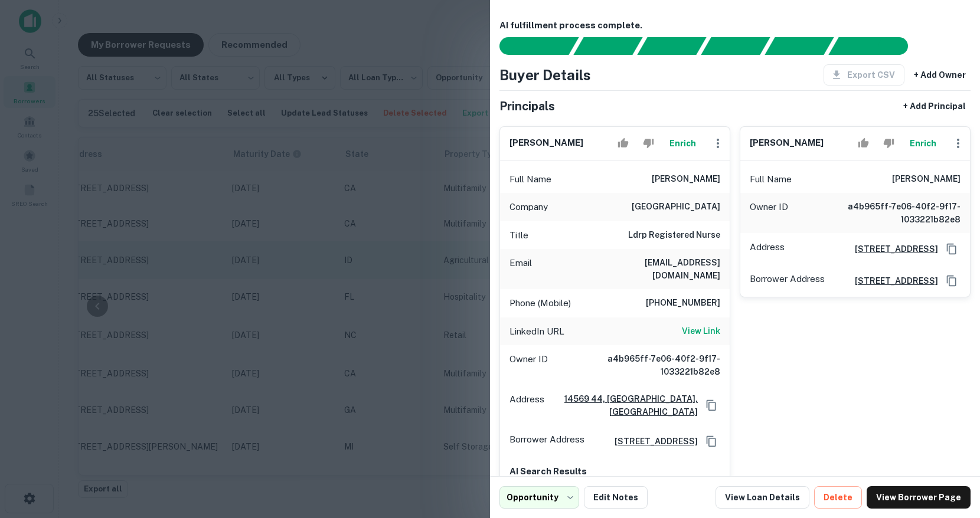
click at [238, 269] on div at bounding box center [490, 259] width 980 height 518
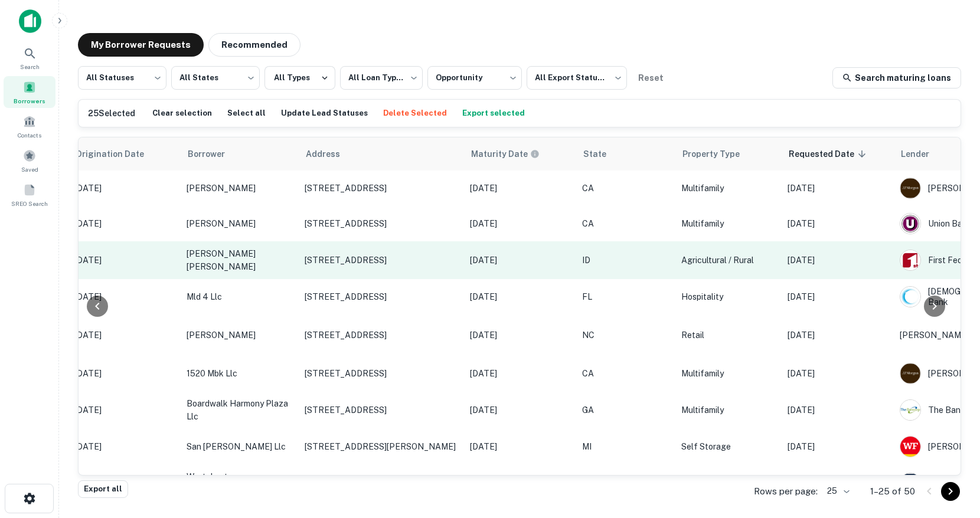
scroll to position [0, 0]
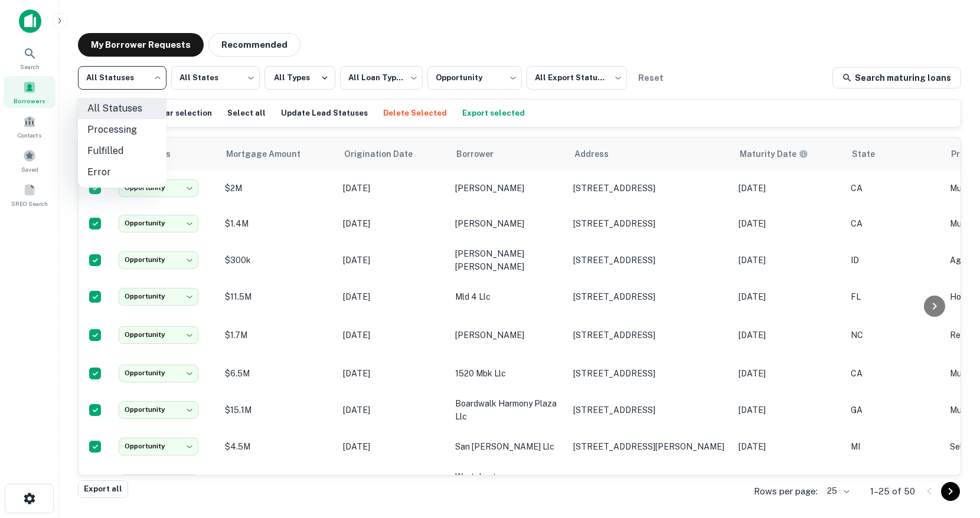
click at [147, 83] on body "**********" at bounding box center [490, 259] width 980 height 518
click at [127, 150] on li "Fulfilled" at bounding box center [122, 150] width 89 height 21
type input "*********"
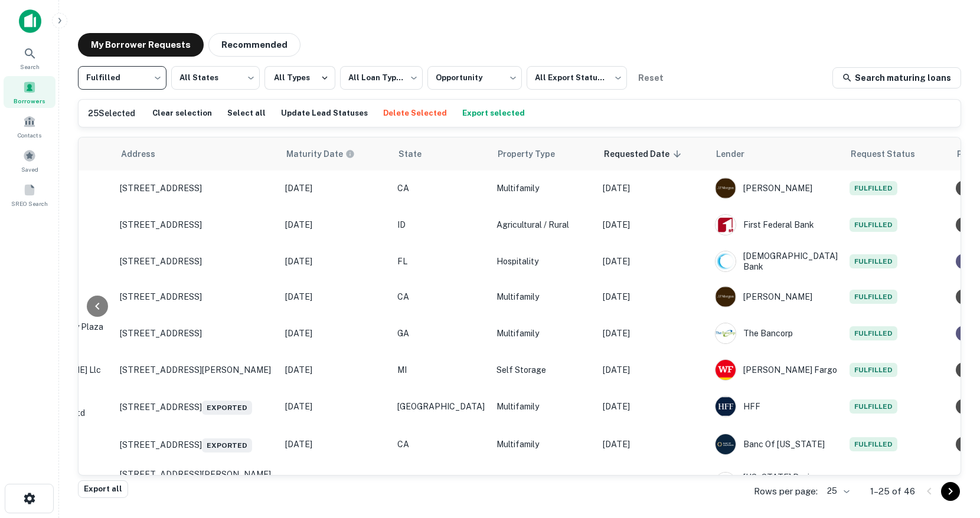
scroll to position [0, 506]
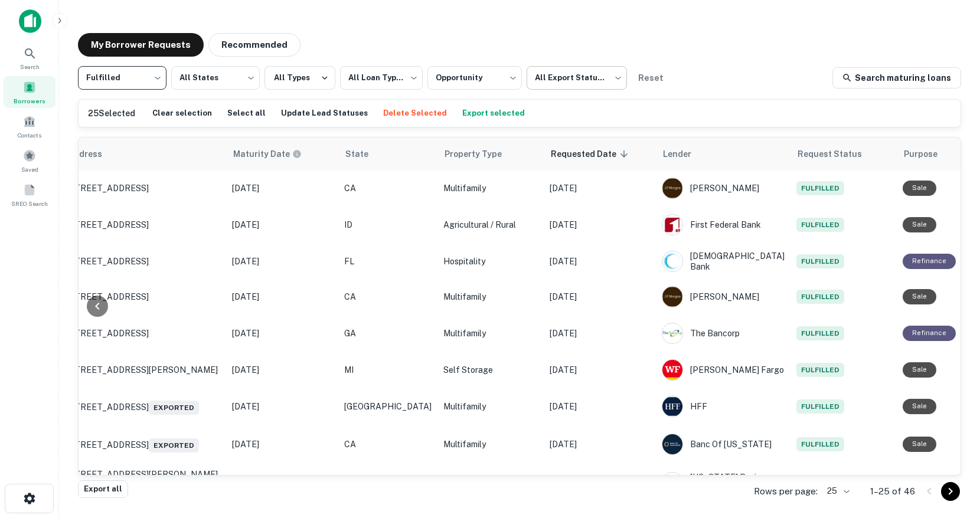
click at [545, 81] on body "**********" at bounding box center [490, 259] width 980 height 518
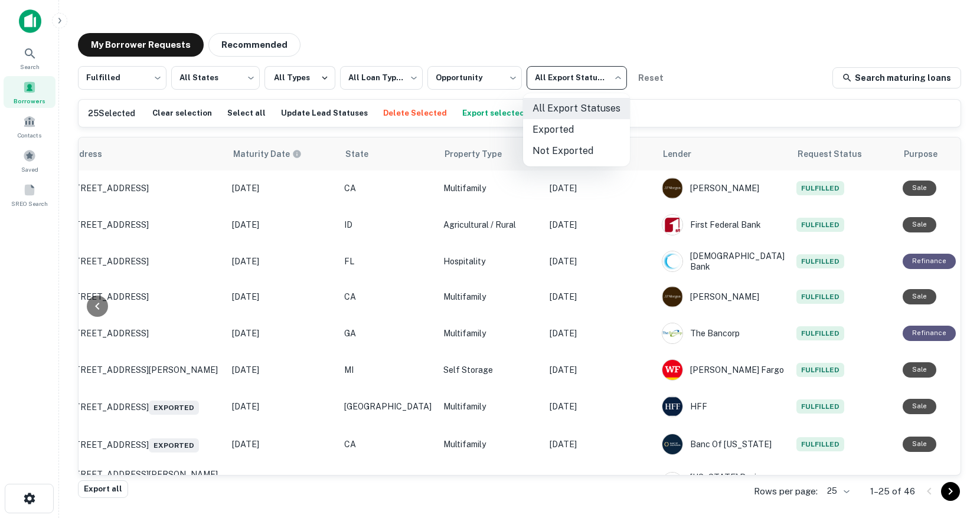
click at [559, 155] on li "Not Exported" at bounding box center [576, 150] width 107 height 21
type input "*****"
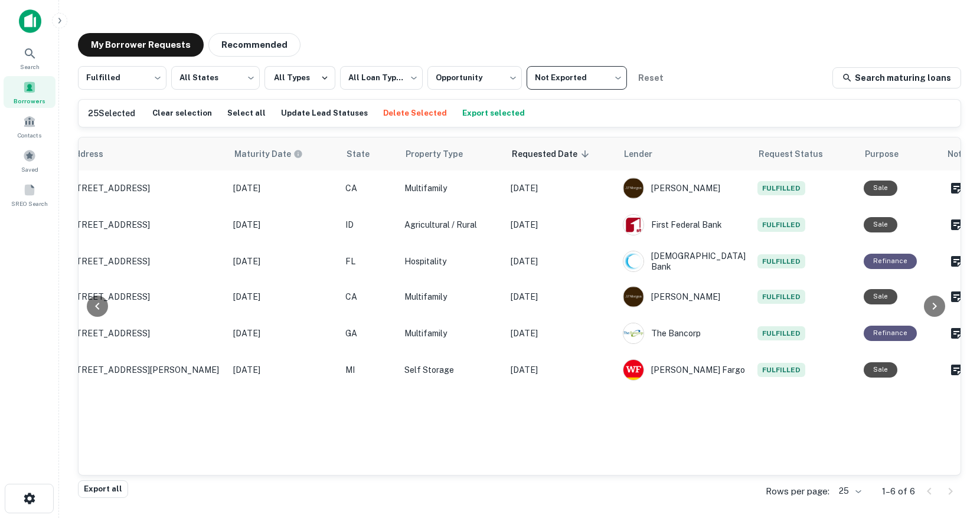
scroll to position [0, 0]
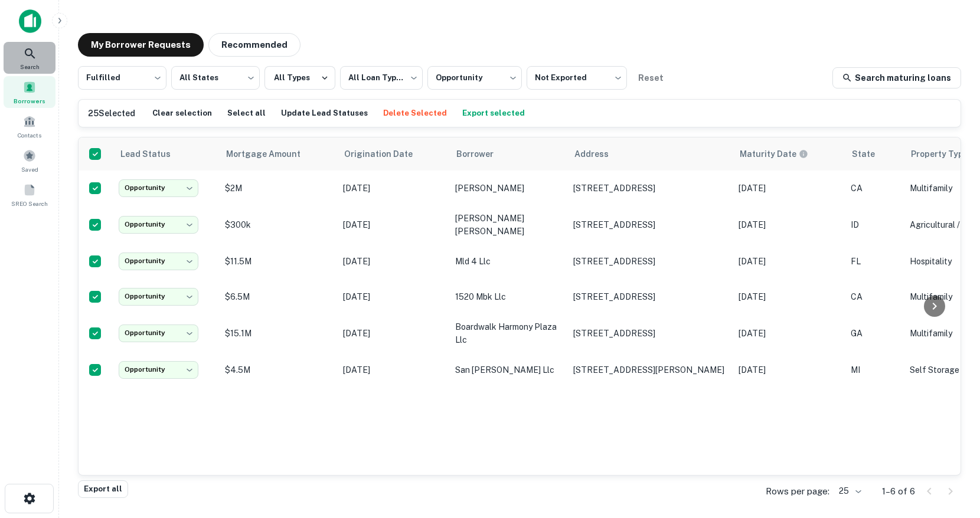
click at [31, 55] on icon at bounding box center [30, 53] width 10 height 10
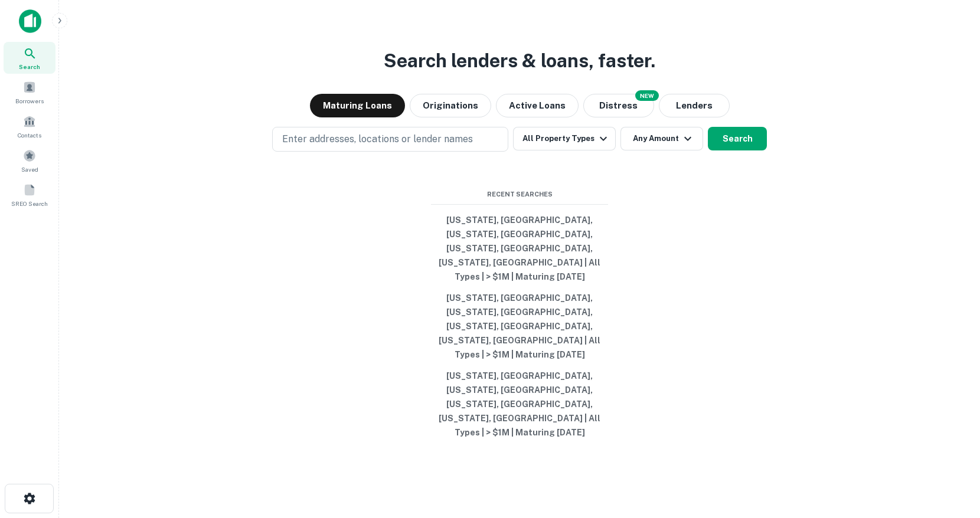
click at [62, 19] on icon "button" at bounding box center [59, 20] width 9 height 9
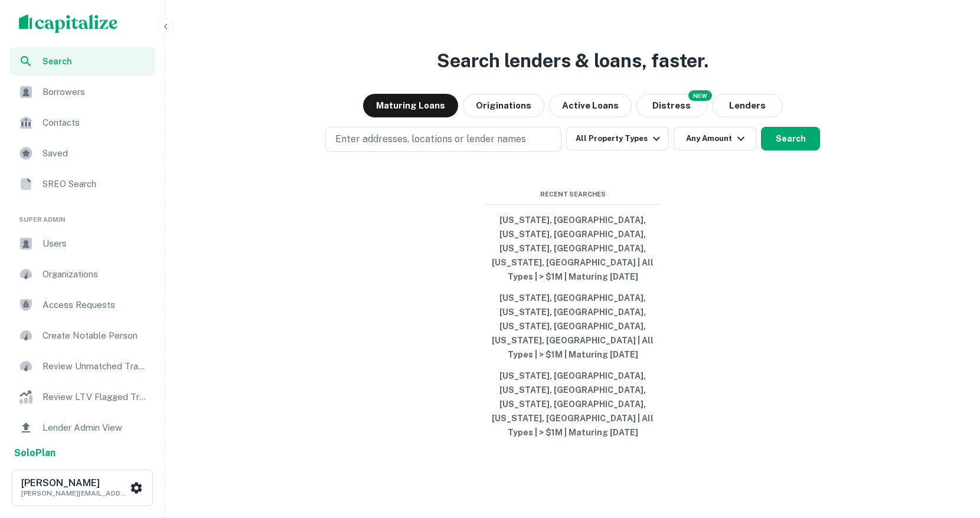
click at [67, 241] on span "Users" at bounding box center [95, 244] width 106 height 14
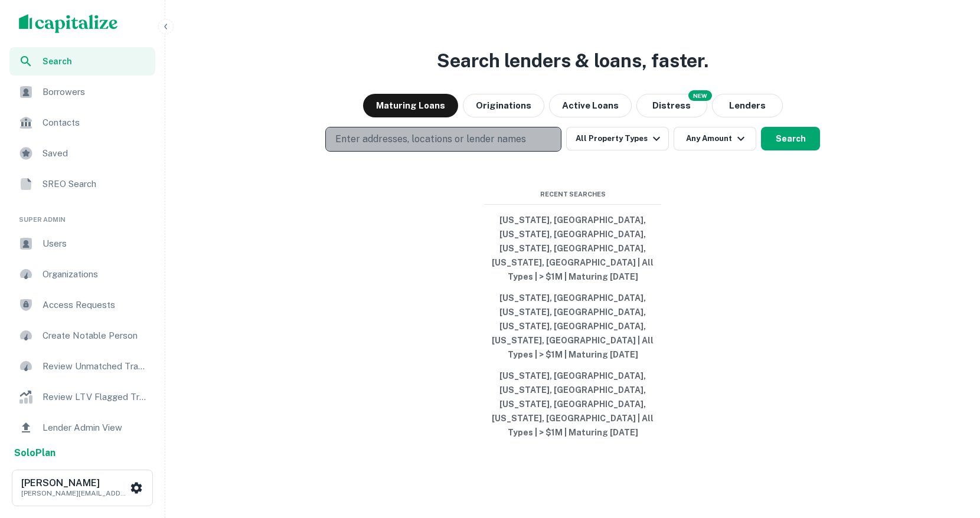
click at [377, 152] on button "Enter addresses, locations or lender names" at bounding box center [443, 139] width 236 height 25
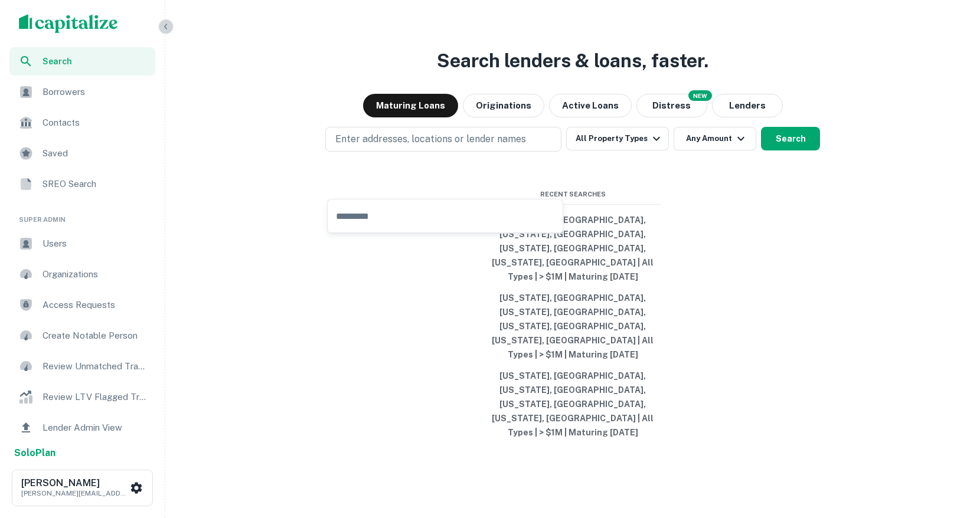
click at [171, 27] on button "button" at bounding box center [165, 26] width 15 height 15
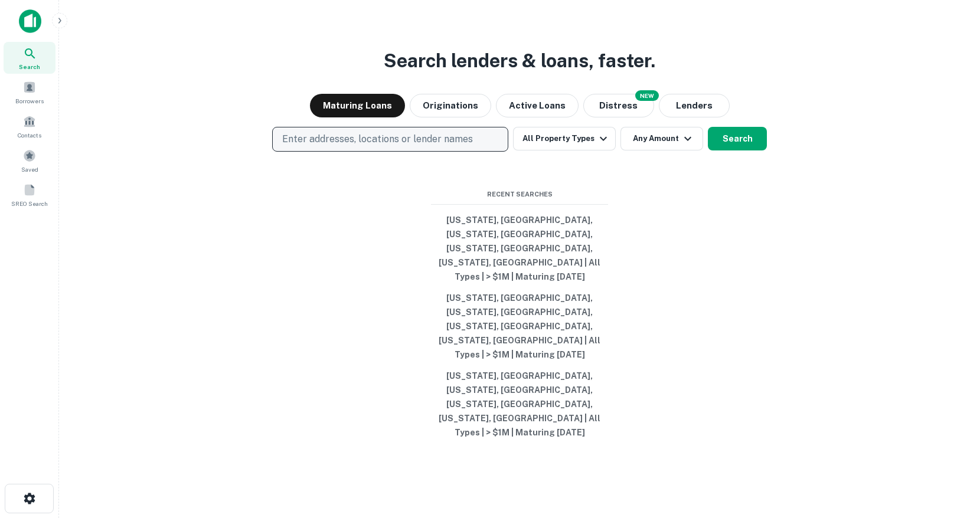
click at [342, 146] on p "Enter addresses, locations or lender names" at bounding box center [377, 139] width 191 height 14
type input "**********"
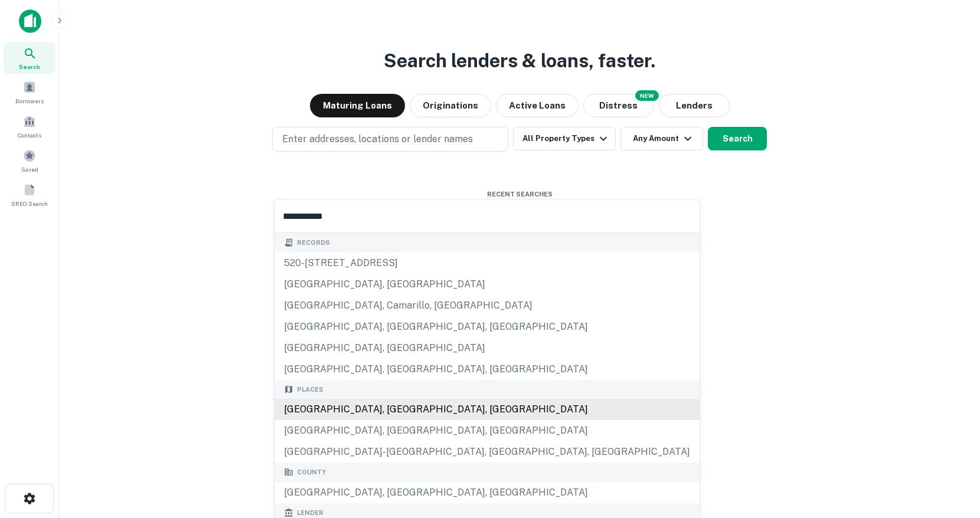
click at [318, 411] on div "[GEOGRAPHIC_DATA], [GEOGRAPHIC_DATA], [GEOGRAPHIC_DATA]" at bounding box center [486, 409] width 425 height 21
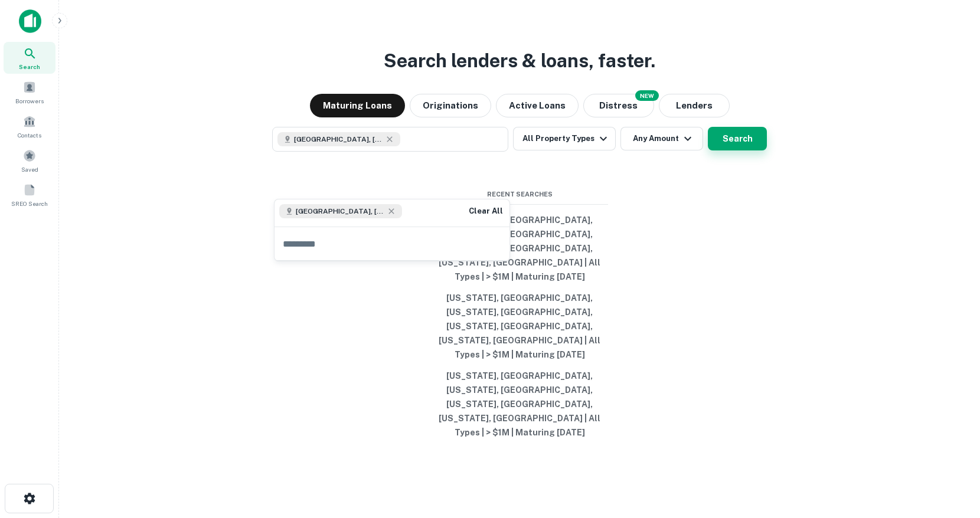
click at [736, 150] on button "Search" at bounding box center [737, 139] width 59 height 24
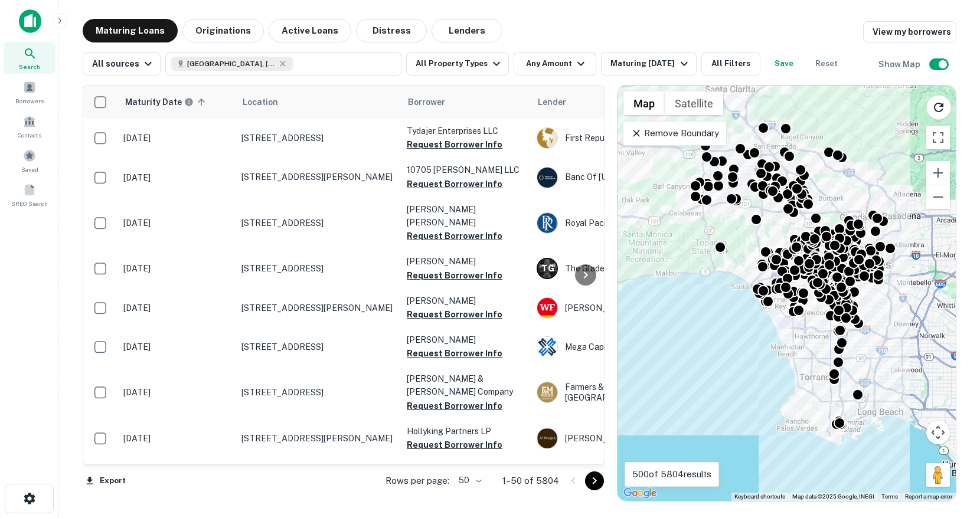
click at [635, 136] on icon at bounding box center [636, 133] width 12 height 12
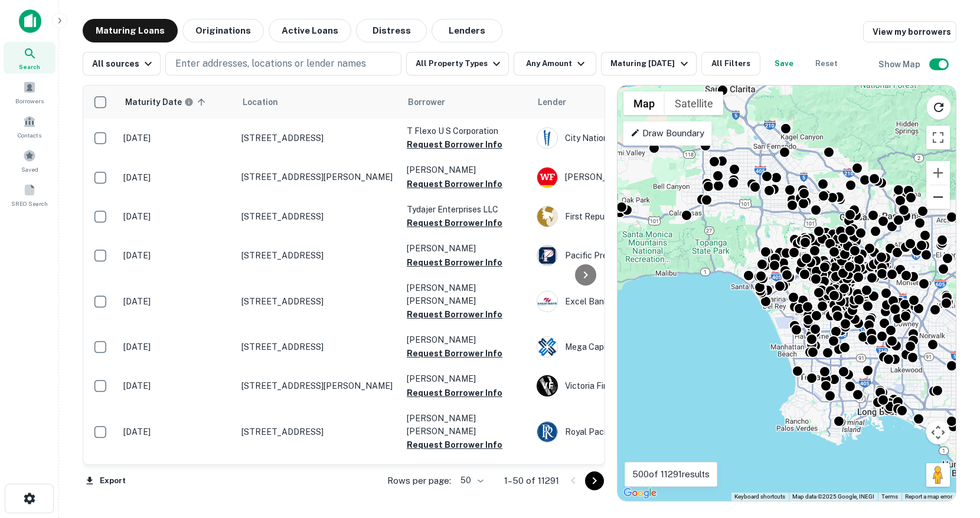
click at [937, 201] on button "Zoom out" at bounding box center [938, 197] width 24 height 24
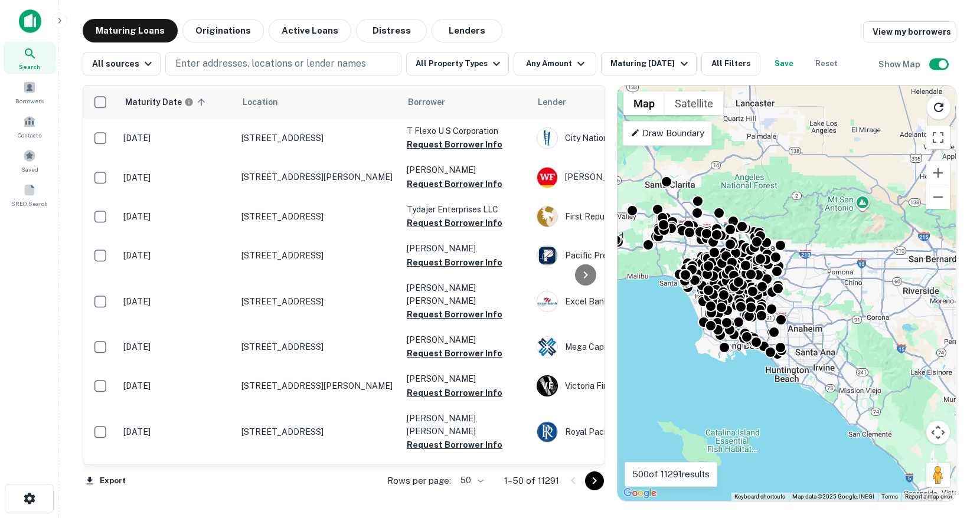
drag, startPoint x: 894, startPoint y: 234, endPoint x: 804, endPoint y: 228, distance: 89.9
click at [804, 228] on div "To activate drag with keyboard, press Alt + Enter. Once in keyboard drag state,…" at bounding box center [786, 293] width 338 height 415
click at [951, 109] on div at bounding box center [938, 105] width 34 height 30
click at [932, 106] on icon "Reload search area" at bounding box center [938, 107] width 14 height 14
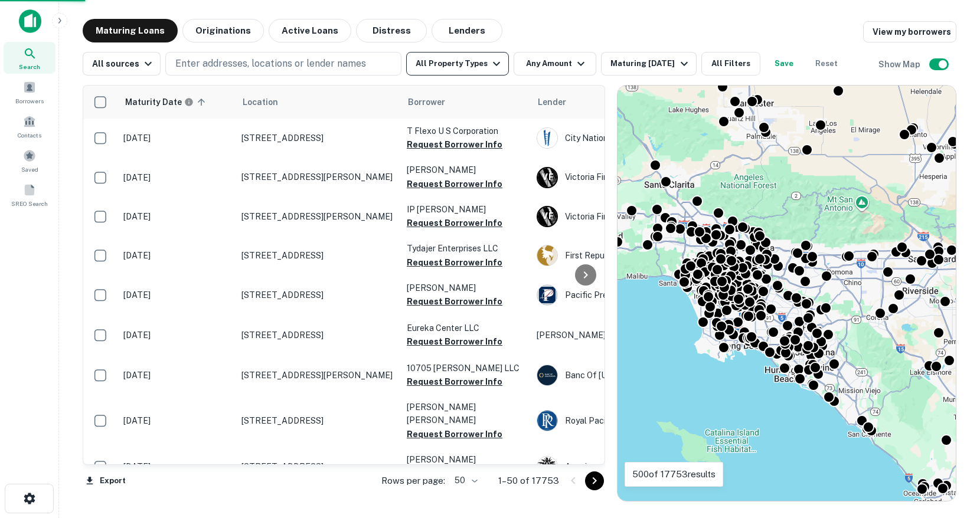
click at [476, 59] on button "All Property Types" at bounding box center [457, 64] width 103 height 24
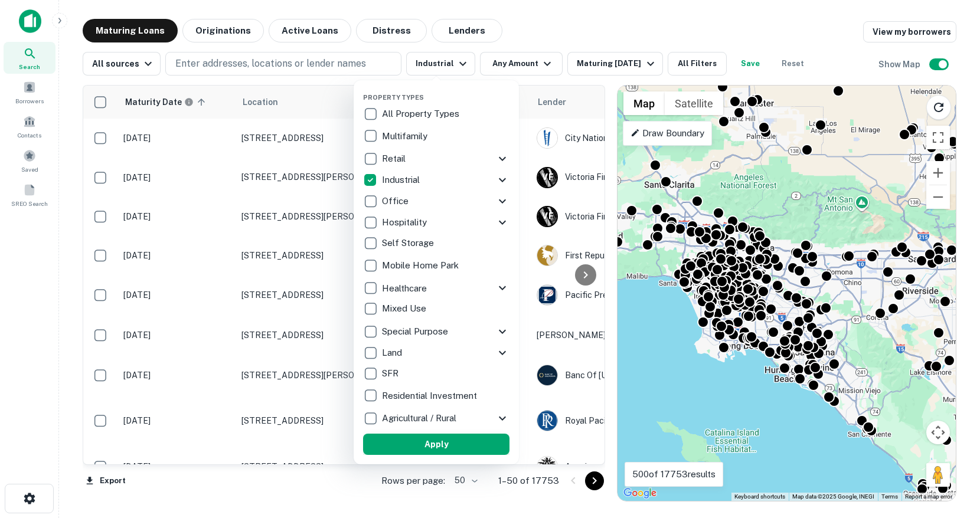
click at [466, 434] on button "Apply" at bounding box center [436, 444] width 146 height 21
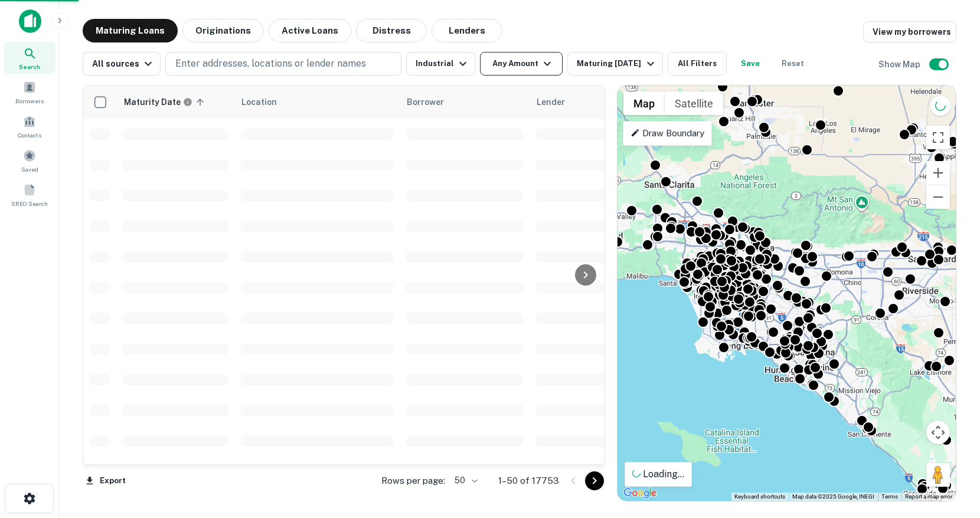
click at [511, 62] on button "Any Amount" at bounding box center [521, 64] width 83 height 24
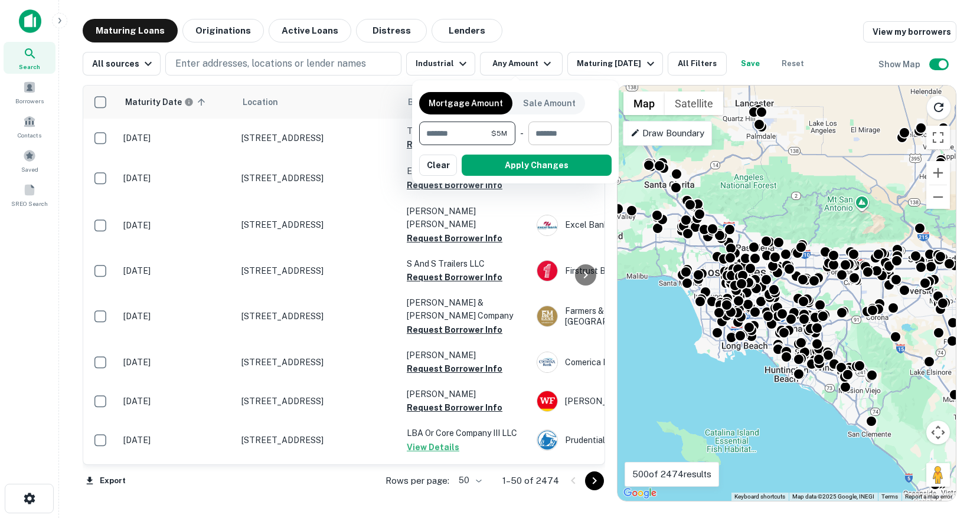
type input "*******"
click at [571, 140] on input "number" at bounding box center [565, 134] width 75 height 24
type input "********"
click at [538, 170] on button "Apply Changes" at bounding box center [537, 165] width 150 height 21
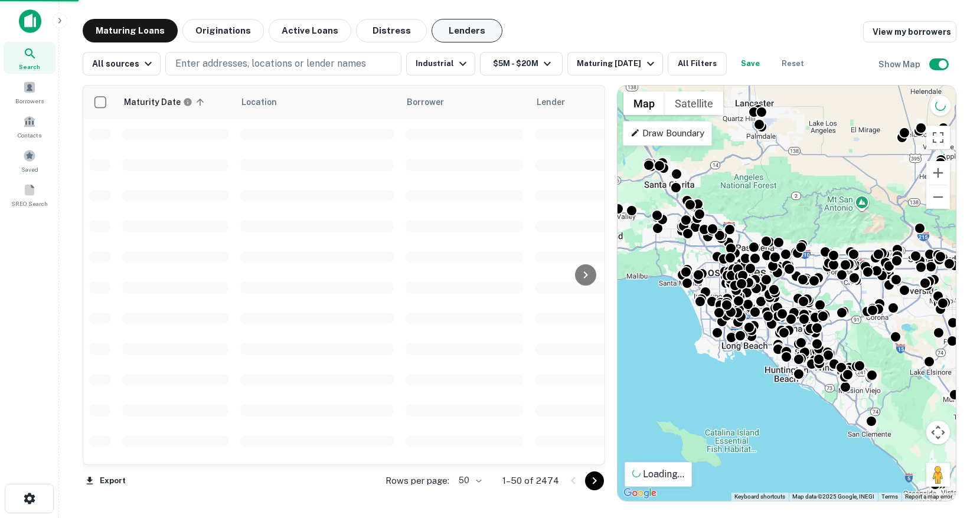
click at [434, 34] on button "Lenders" at bounding box center [466, 31] width 71 height 24
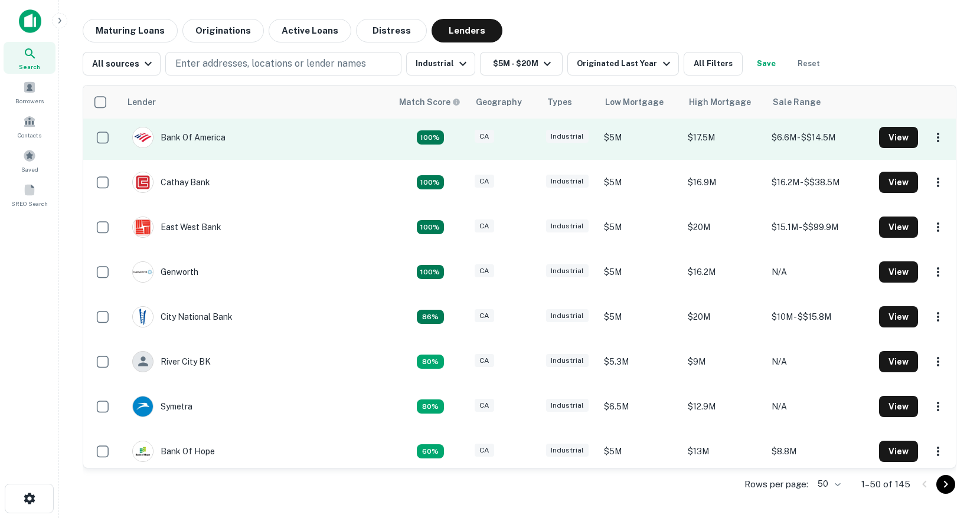
scroll to position [49, 0]
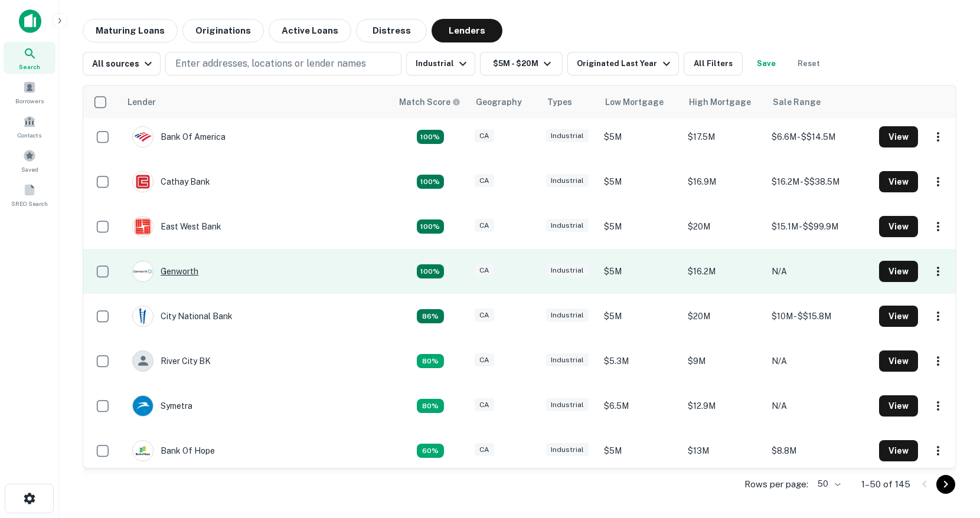
click at [185, 273] on div "Genworth" at bounding box center [165, 271] width 66 height 21
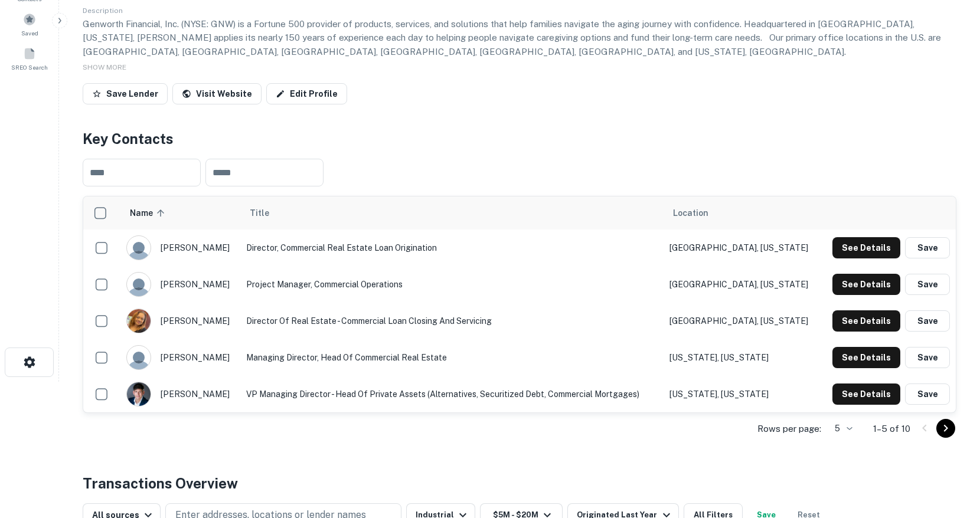
scroll to position [148, 0]
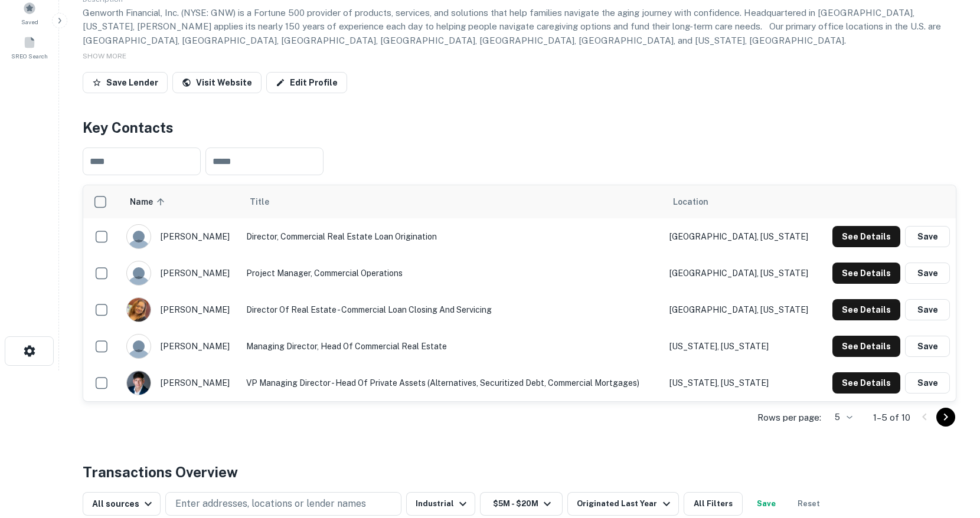
click at [362, 239] on td "Director, Commercial Real Estate Loan Origination" at bounding box center [451, 236] width 423 height 37
click at [848, 246] on button "See Details" at bounding box center [866, 236] width 68 height 21
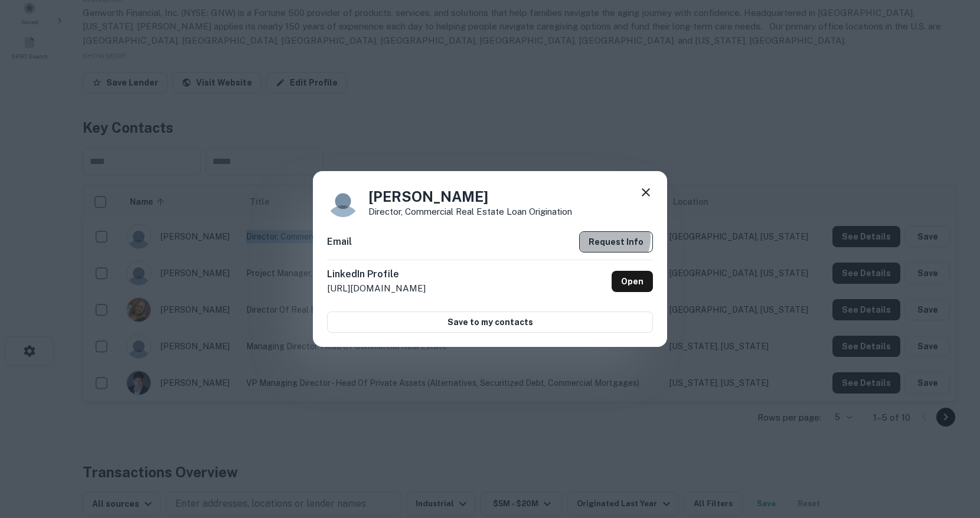
click at [609, 238] on button "Request Info" at bounding box center [616, 241] width 74 height 21
click at [652, 196] on icon at bounding box center [646, 192] width 14 height 14
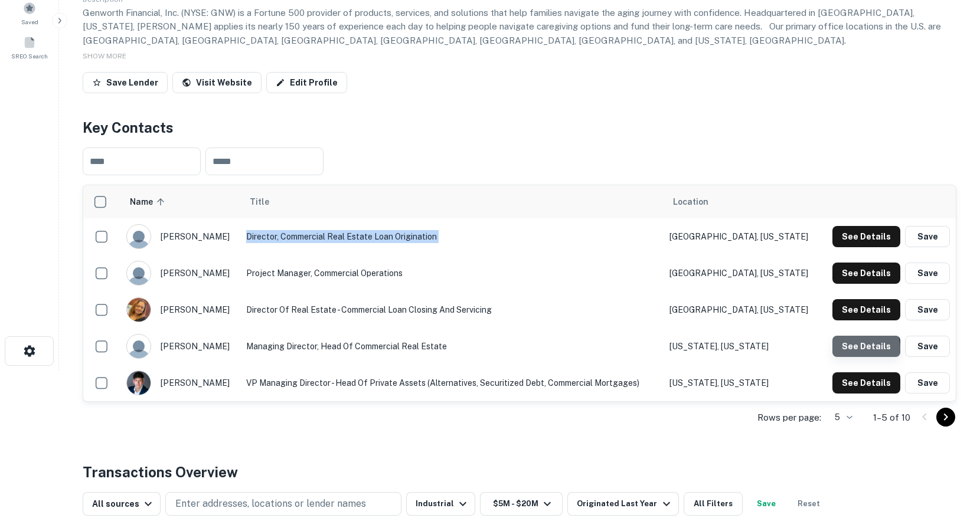
click at [855, 349] on button "See Details" at bounding box center [866, 346] width 68 height 21
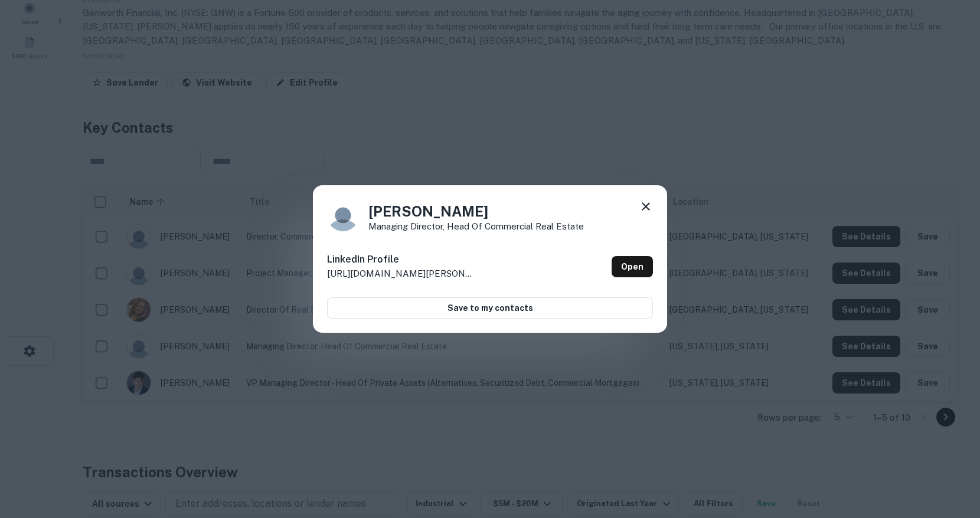
click at [637, 337] on div "Carol Chen Managing Director, Head of Commercial Real Estate LinkedIn Profile h…" at bounding box center [490, 259] width 980 height 518
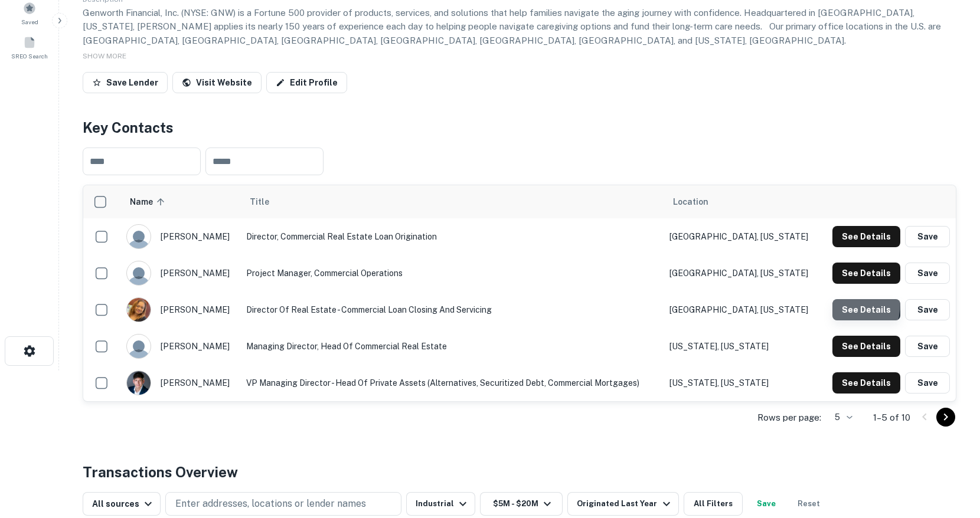
click at [836, 303] on button "See Details" at bounding box center [866, 309] width 68 height 21
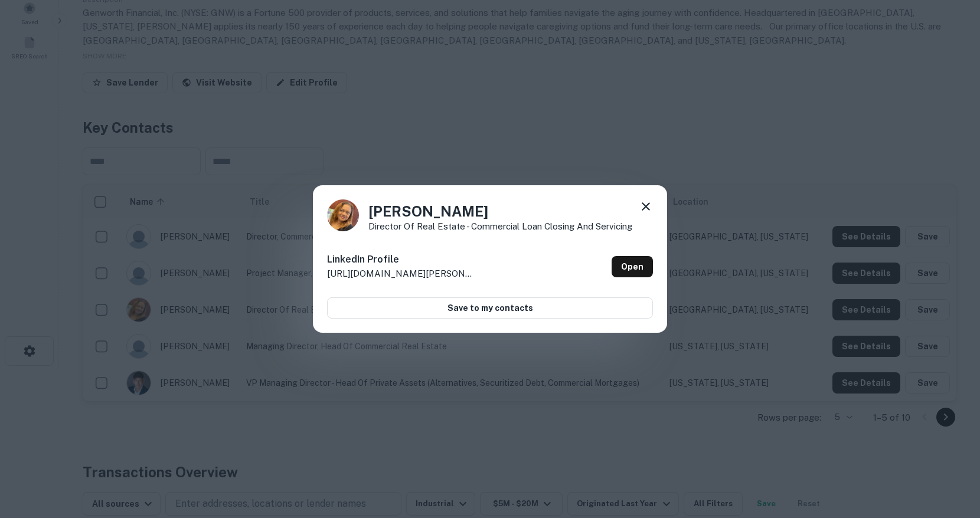
click at [652, 203] on div "Rhonda Miles-Crump Director of Real Estate - Commercial Loan Closing and Servic…" at bounding box center [490, 259] width 354 height 148
click at [838, 268] on div "Rhonda Miles-Crump Director of Real Estate - Commercial Loan Closing and Servic…" at bounding box center [490, 259] width 980 height 518
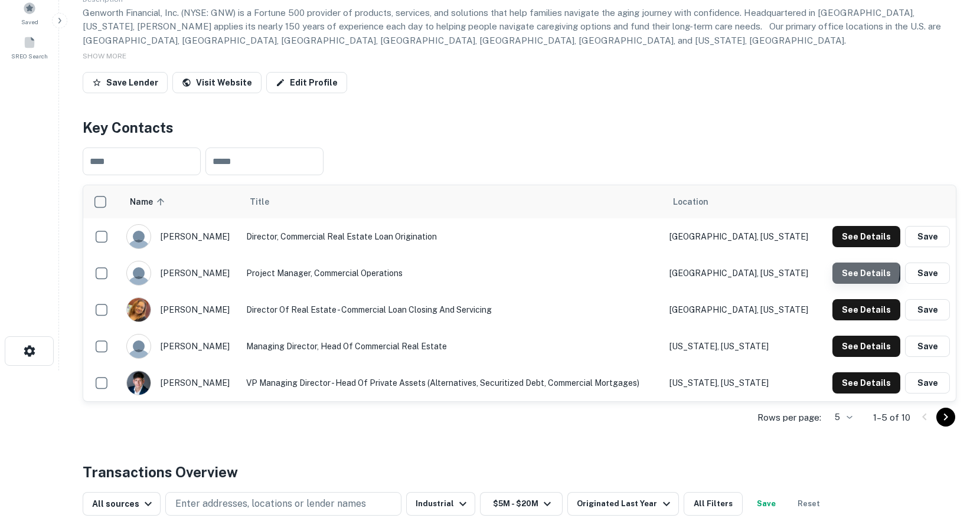
click at [845, 270] on button "See Details" at bounding box center [866, 273] width 68 height 21
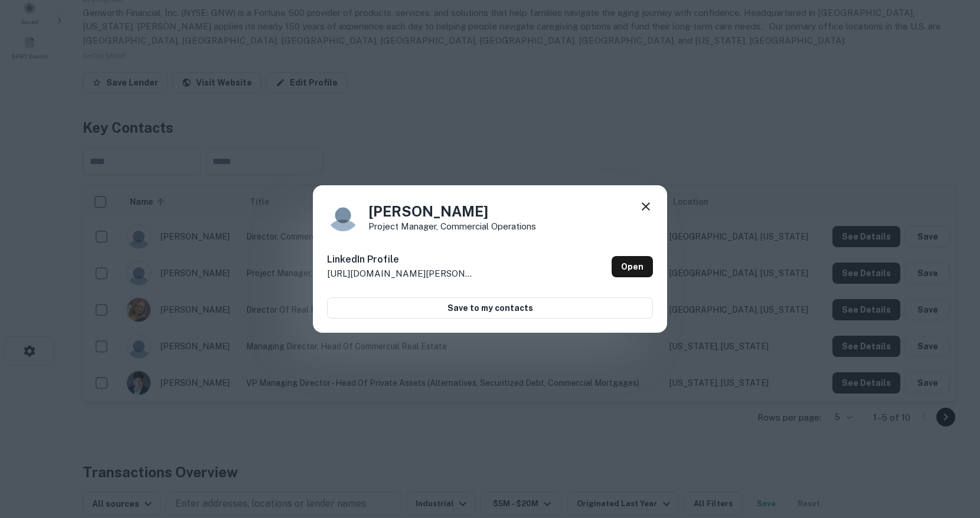
click at [647, 206] on icon at bounding box center [646, 206] width 14 height 14
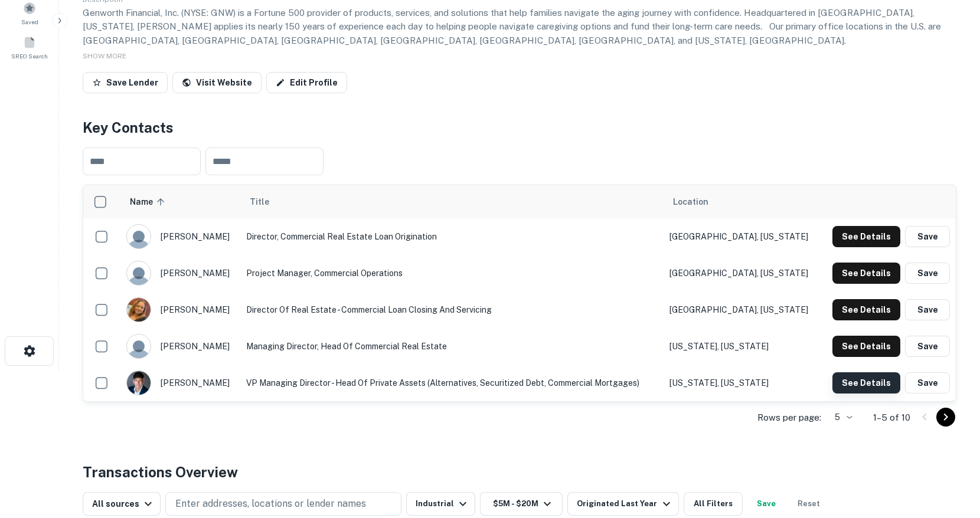
click at [846, 382] on button "See Details" at bounding box center [866, 382] width 68 height 21
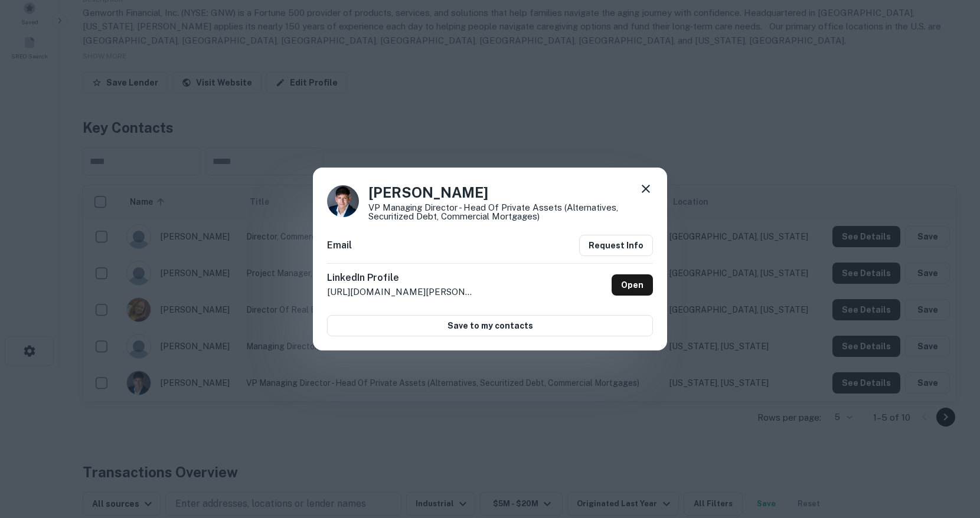
click at [652, 184] on icon at bounding box center [646, 189] width 14 height 14
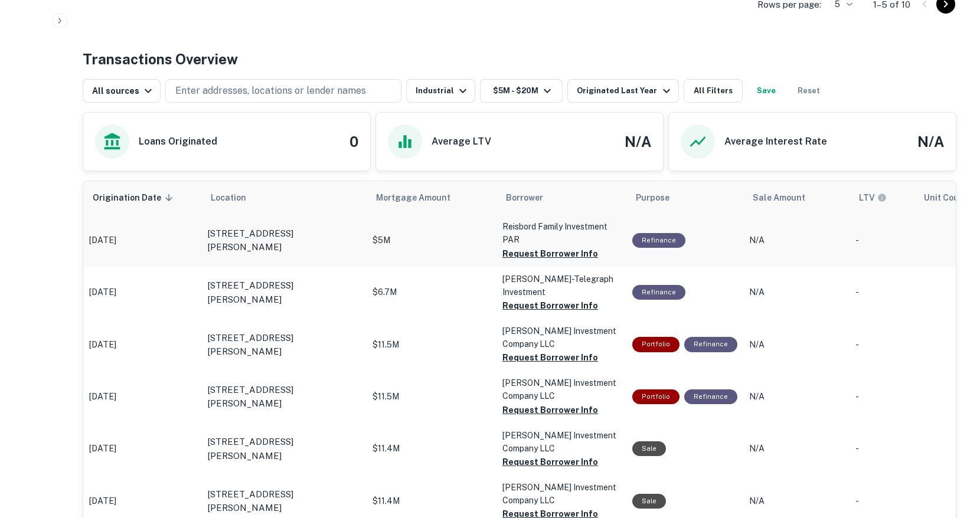
scroll to position [0, 0]
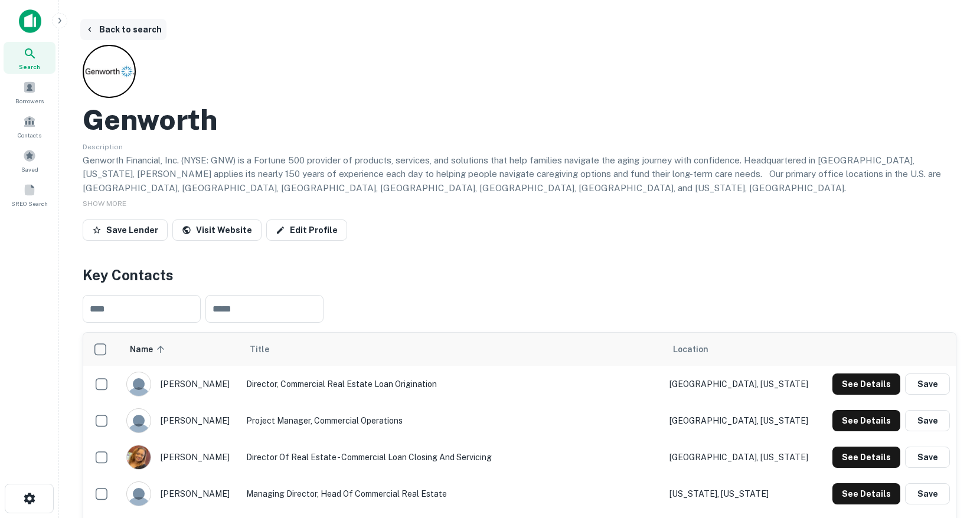
click at [107, 24] on button "Back to search" at bounding box center [123, 29] width 86 height 21
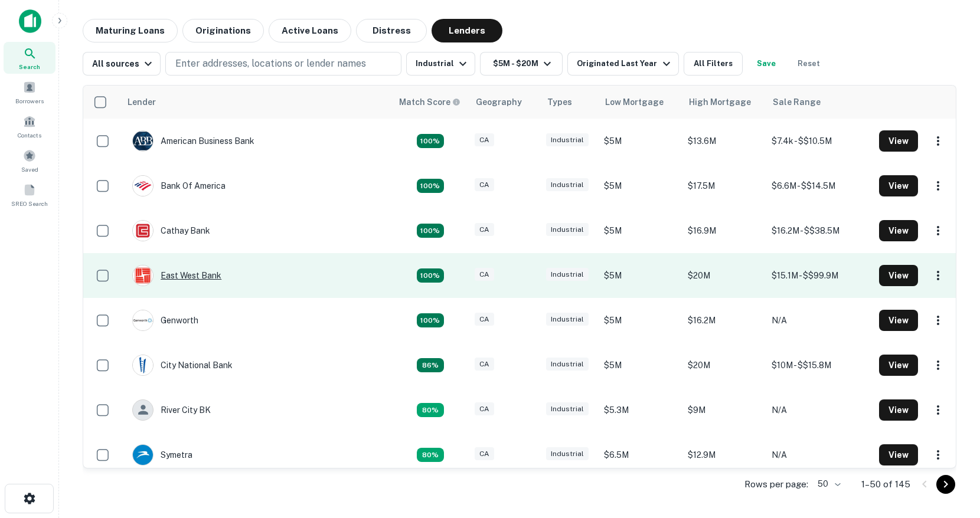
scroll to position [194, 0]
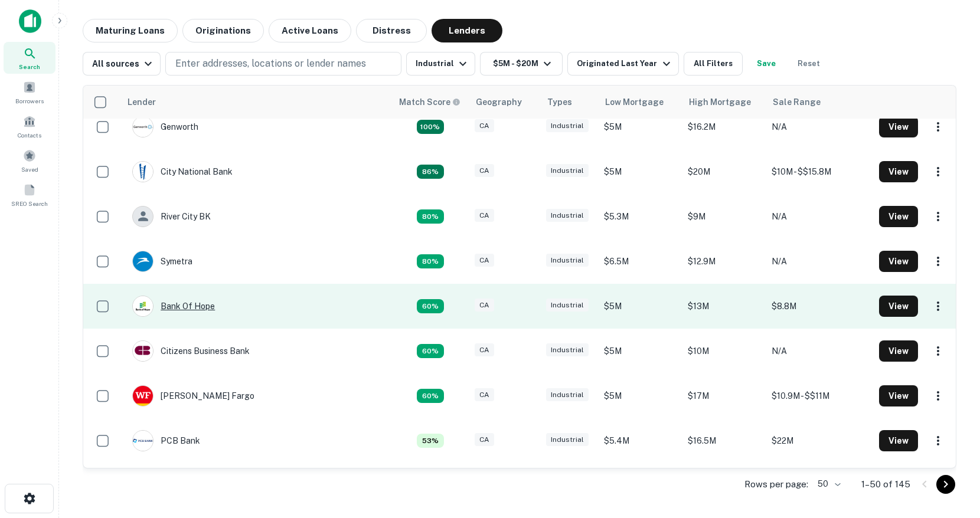
click at [179, 307] on div "Bank Of Hope" at bounding box center [173, 306] width 83 height 21
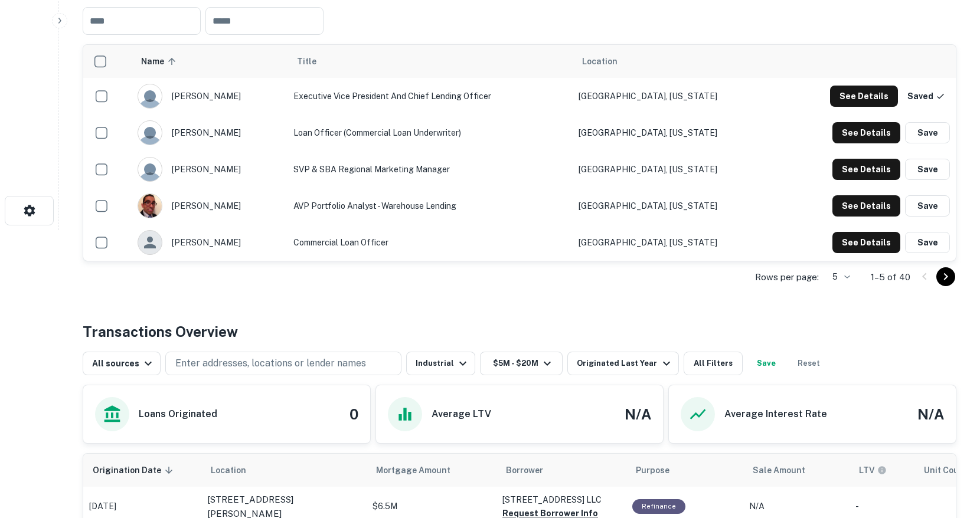
scroll to position [287, 0]
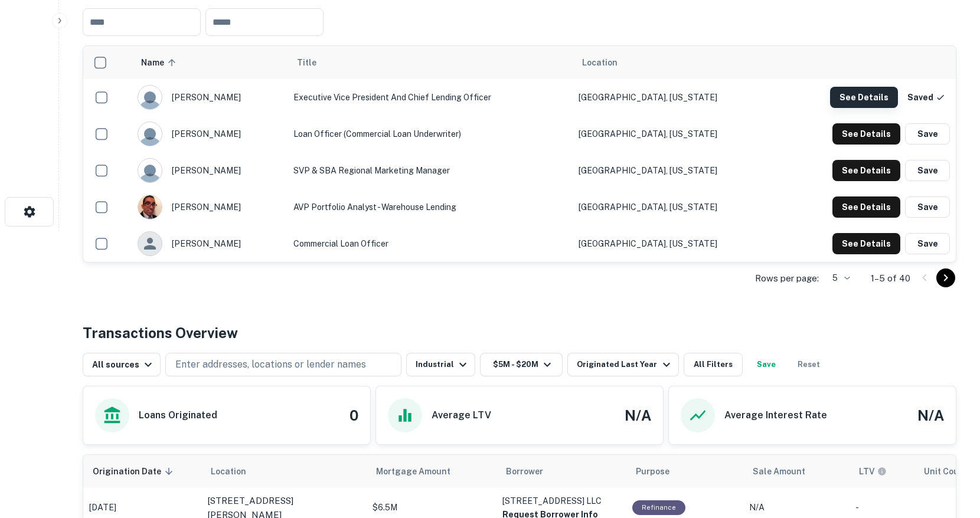
click at [862, 97] on button "See Details" at bounding box center [864, 97] width 68 height 21
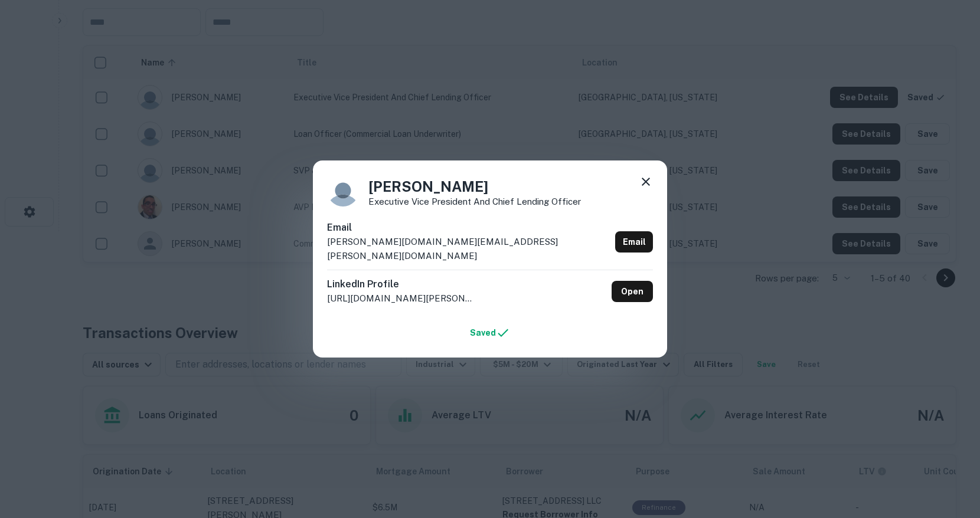
click at [637, 188] on div "Jason Kim Executive Vice President and Chief Lending Officer" at bounding box center [490, 191] width 326 height 32
click at [643, 188] on icon at bounding box center [646, 182] width 14 height 14
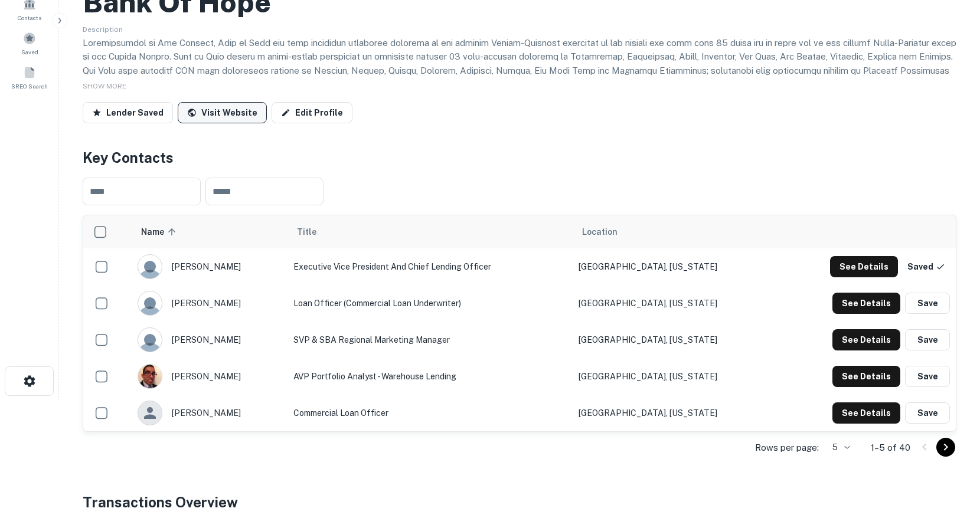
scroll to position [124, 0]
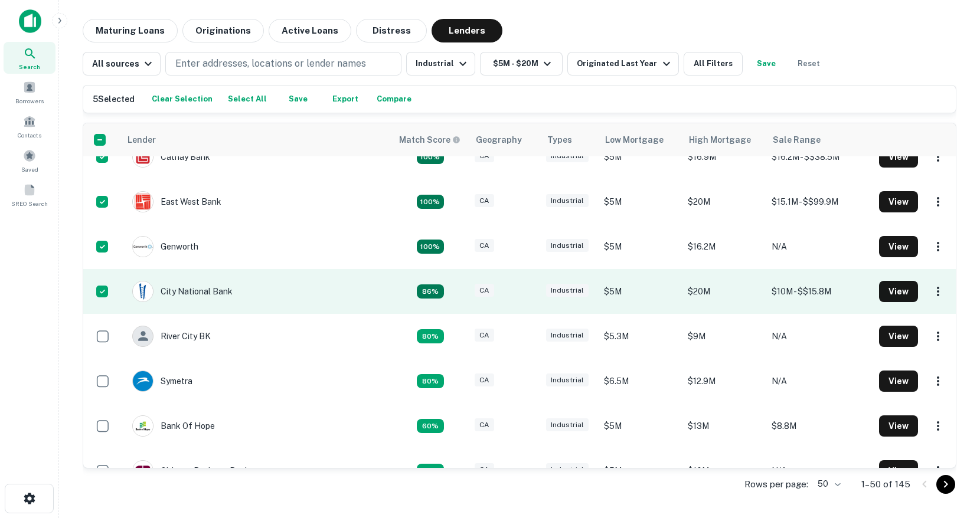
scroll to position [127, 0]
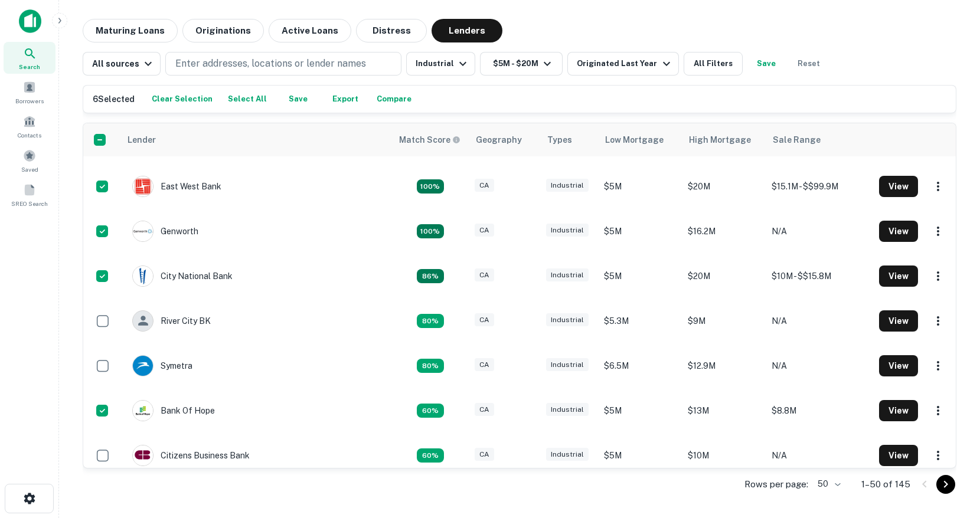
click at [338, 104] on button "Export" at bounding box center [345, 99] width 38 height 18
click at [393, 100] on button "Compare" at bounding box center [394, 99] width 41 height 18
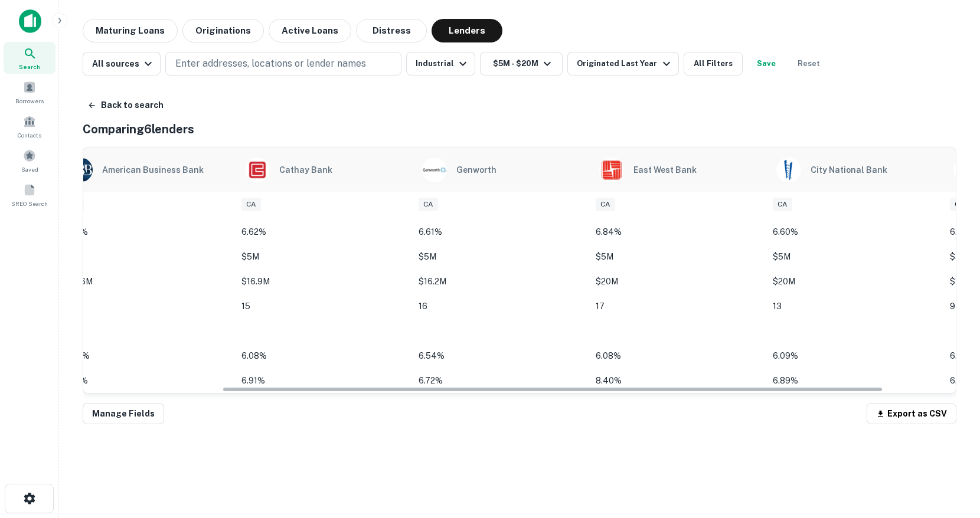
scroll to position [0, 0]
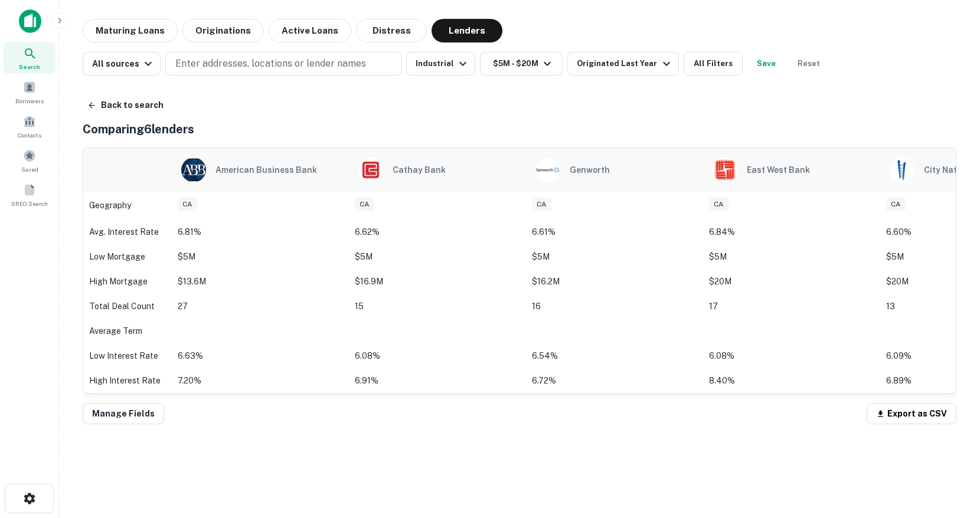
click at [34, 21] on img at bounding box center [30, 21] width 22 height 24
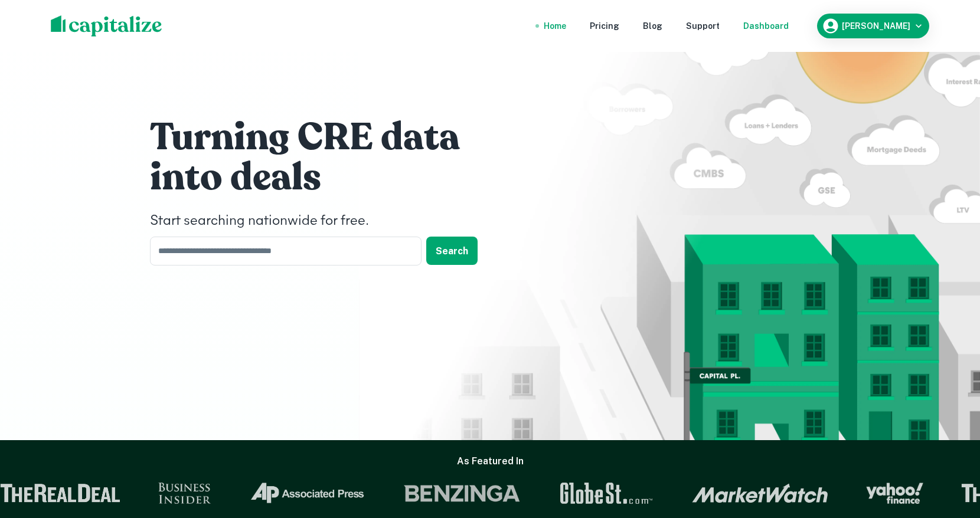
click at [788, 24] on div "Dashboard" at bounding box center [765, 25] width 45 height 13
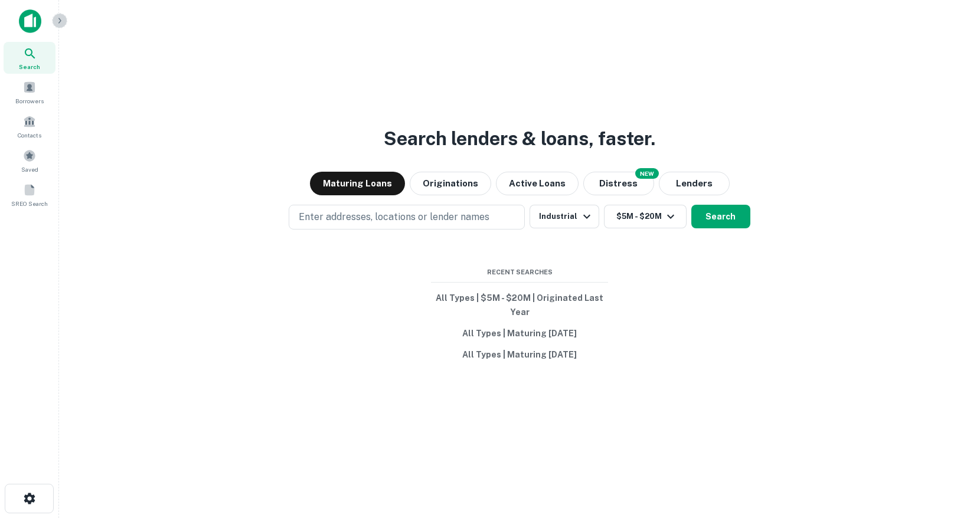
click at [60, 21] on icon "button" at bounding box center [59, 20] width 3 height 5
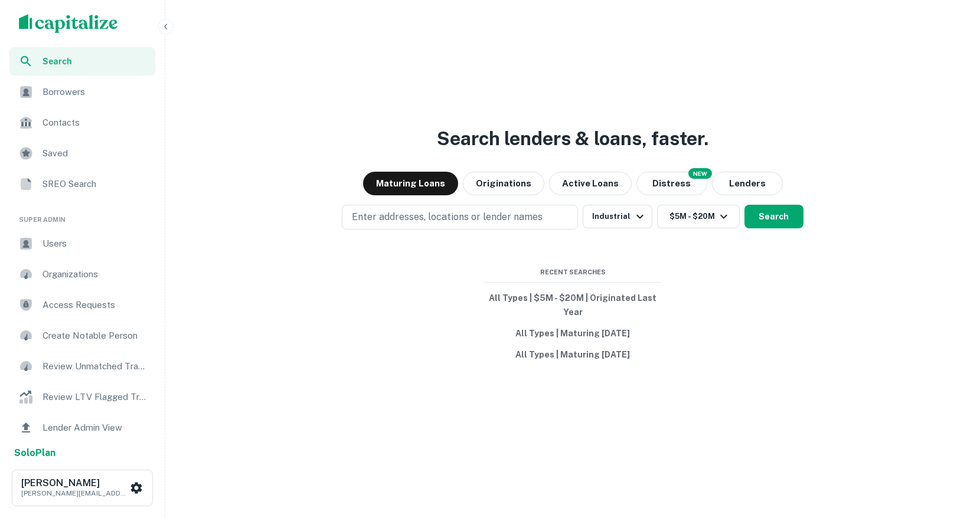
click at [51, 243] on span "Users" at bounding box center [95, 244] width 106 height 14
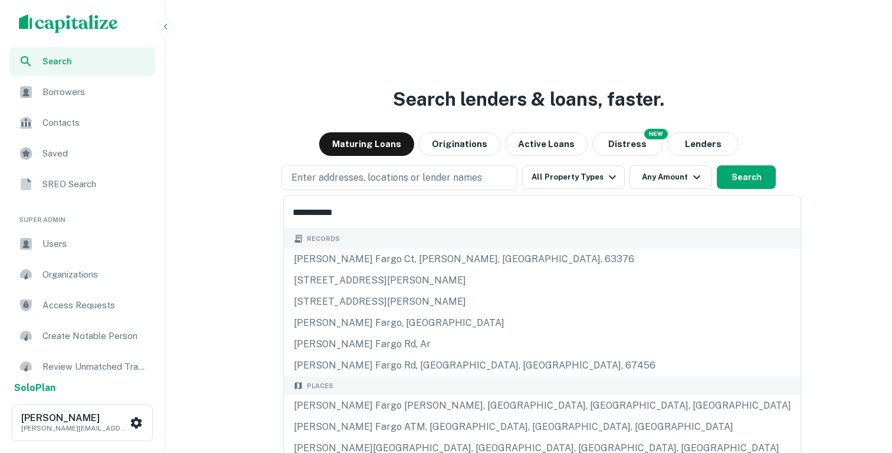
scroll to position [167, 0]
